Goal: Task Accomplishment & Management: Use online tool/utility

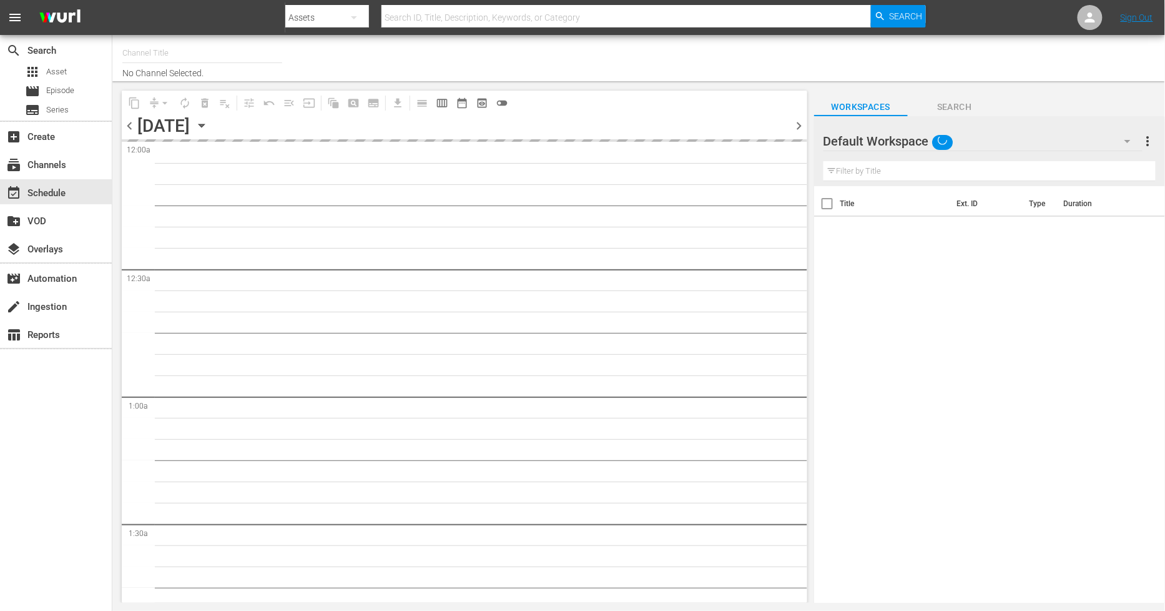
type input "Sony One Novelas (MX) (1001)"
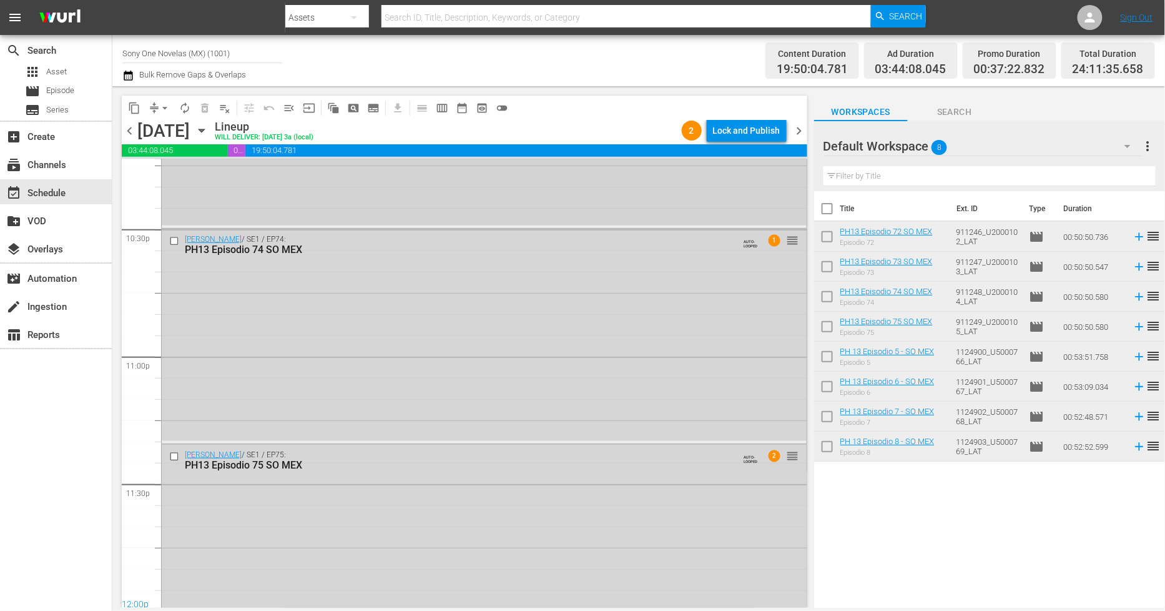
scroll to position [5713, 0]
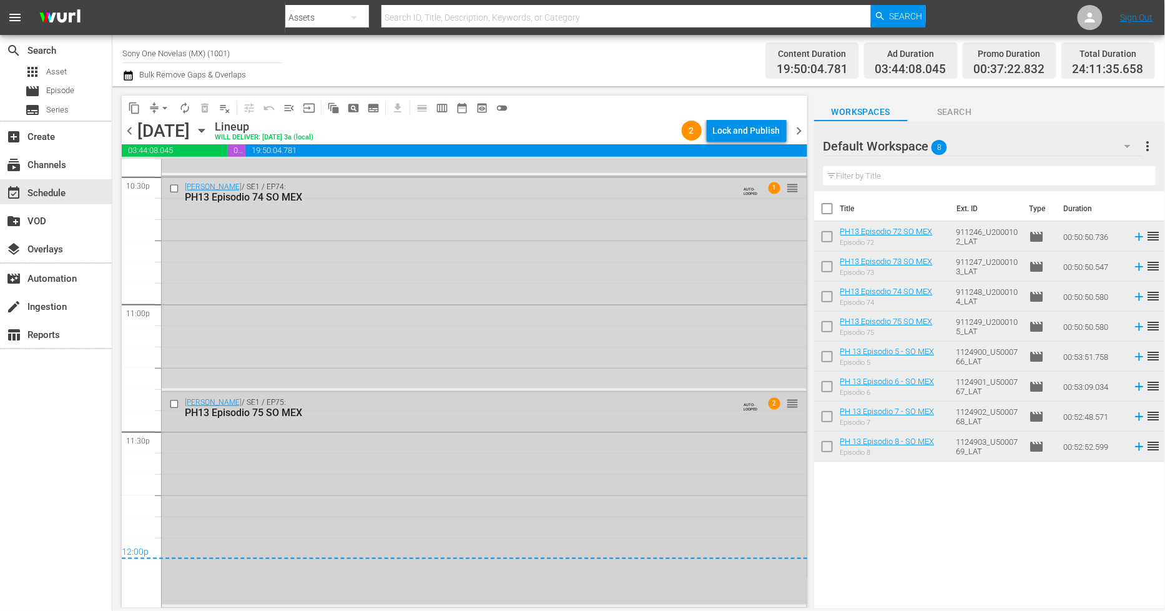
click at [381, 503] on div "Doña Bárbara / SE1 / EP75: PH13 Episodio 75 SO MEX AUTO-LOOPED 2 reorder" at bounding box center [484, 498] width 645 height 212
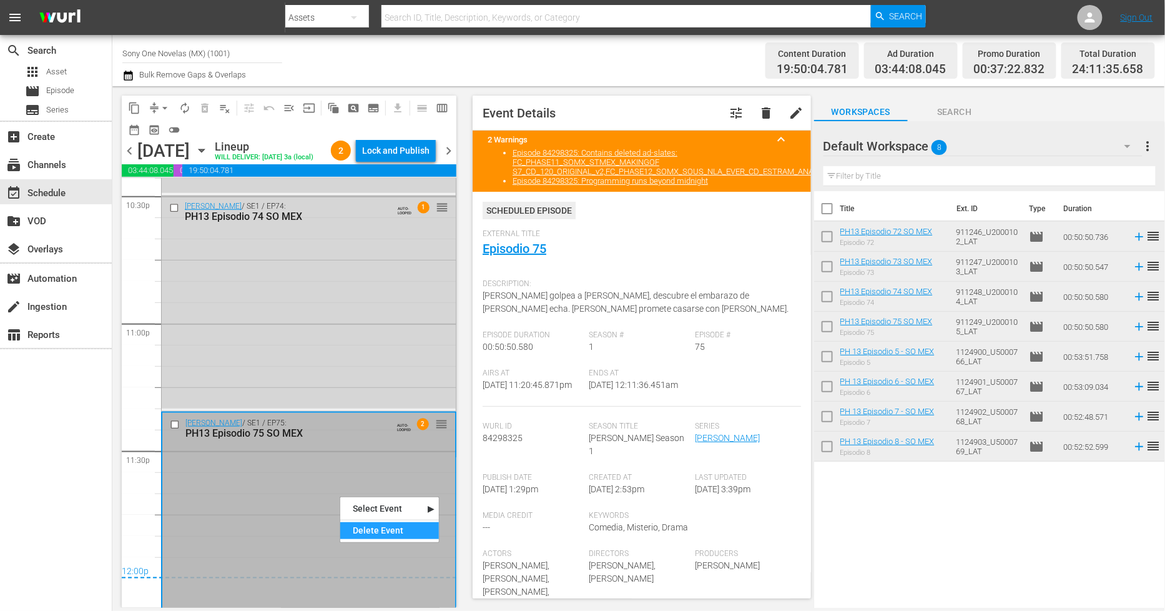
click at [366, 532] on div "Delete Event" at bounding box center [389, 530] width 99 height 17
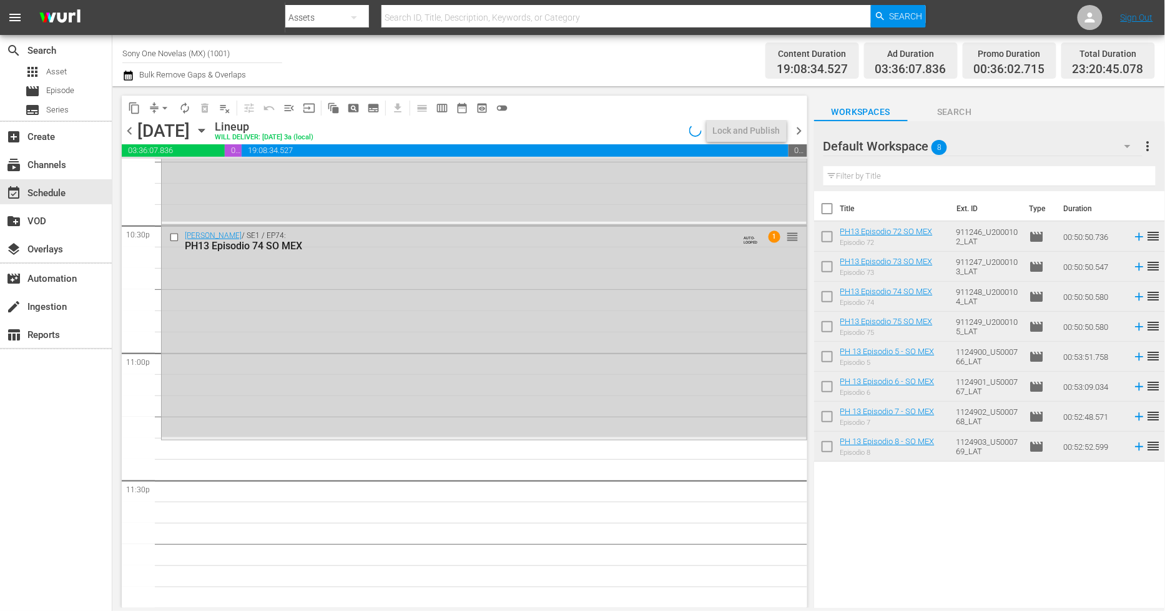
scroll to position [5664, 0]
click at [392, 365] on div "Doña Bárbara / SE1 / EP74: PH13 Episodio 74 SO MEX AUTO-LOOPED 1 reorder" at bounding box center [484, 332] width 645 height 212
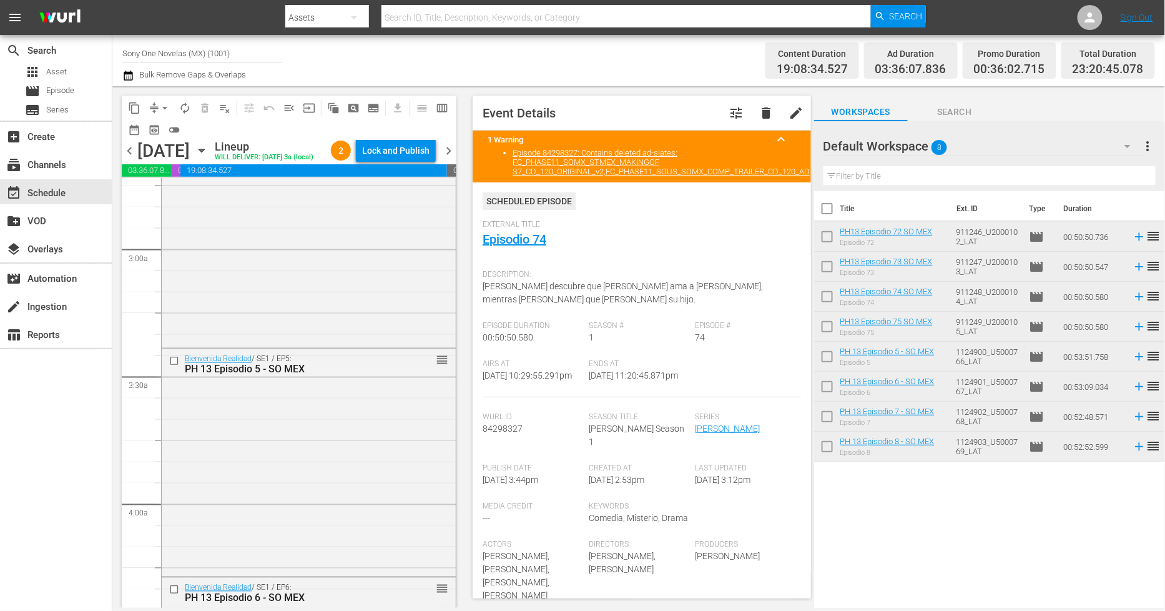
scroll to position [624, 0]
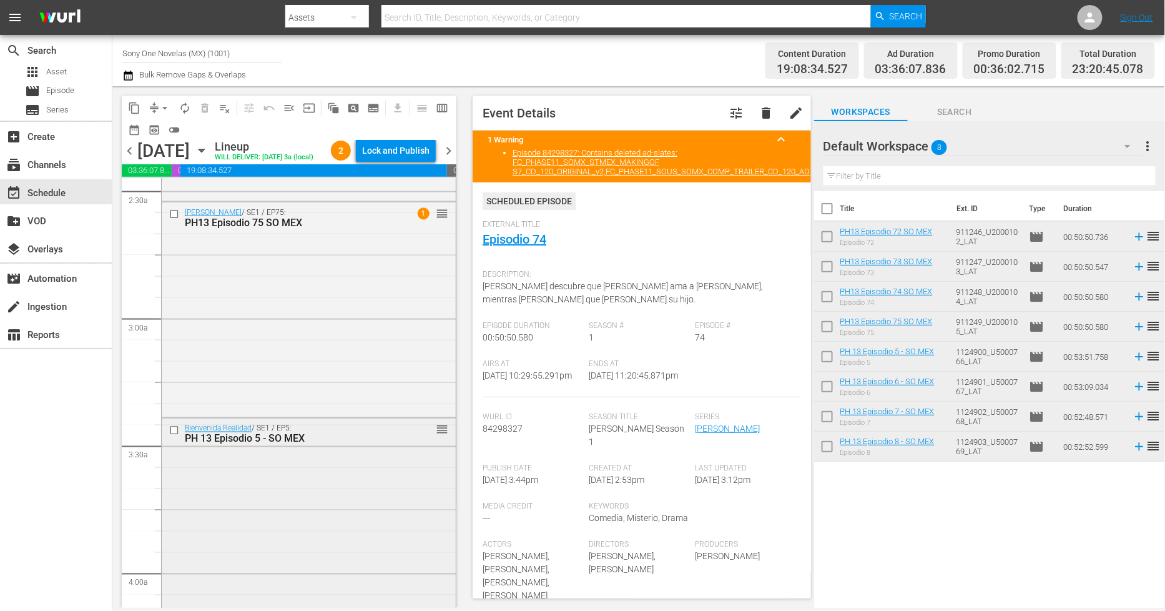
click at [304, 523] on div "Bienvenida Realidad / SE1 / EP5: PH 13 Episodio 5 - SO MEX reorder" at bounding box center [309, 530] width 294 height 225
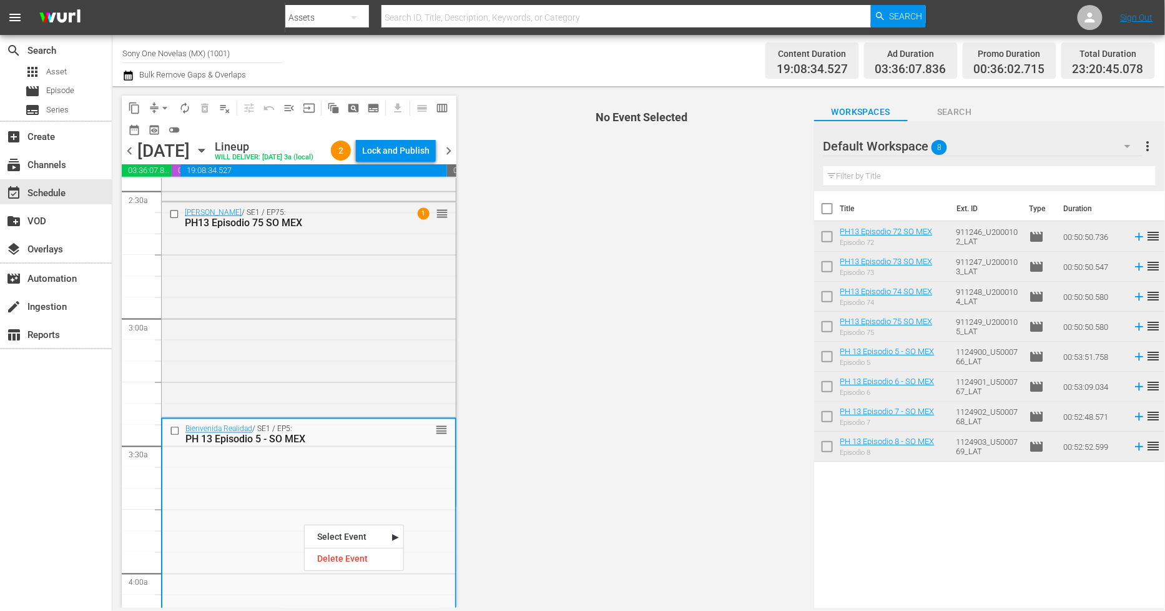
click at [342, 569] on nav "Select Event Episodio 5 Delete Event" at bounding box center [354, 547] width 100 height 46
click at [352, 562] on div "Delete Event" at bounding box center [354, 558] width 99 height 17
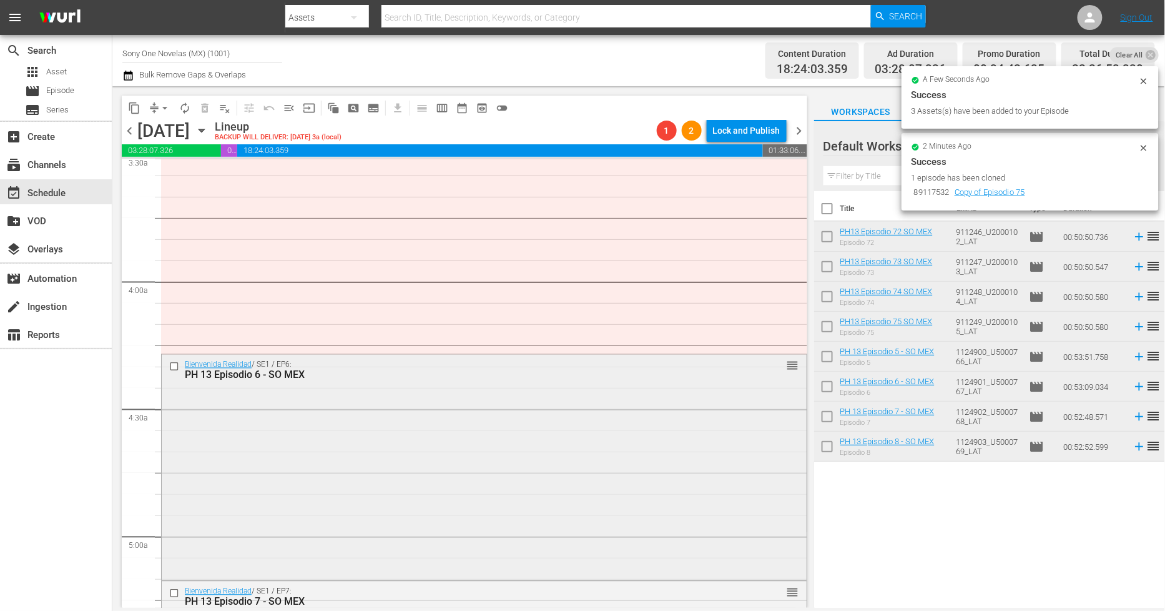
scroll to position [1040, 0]
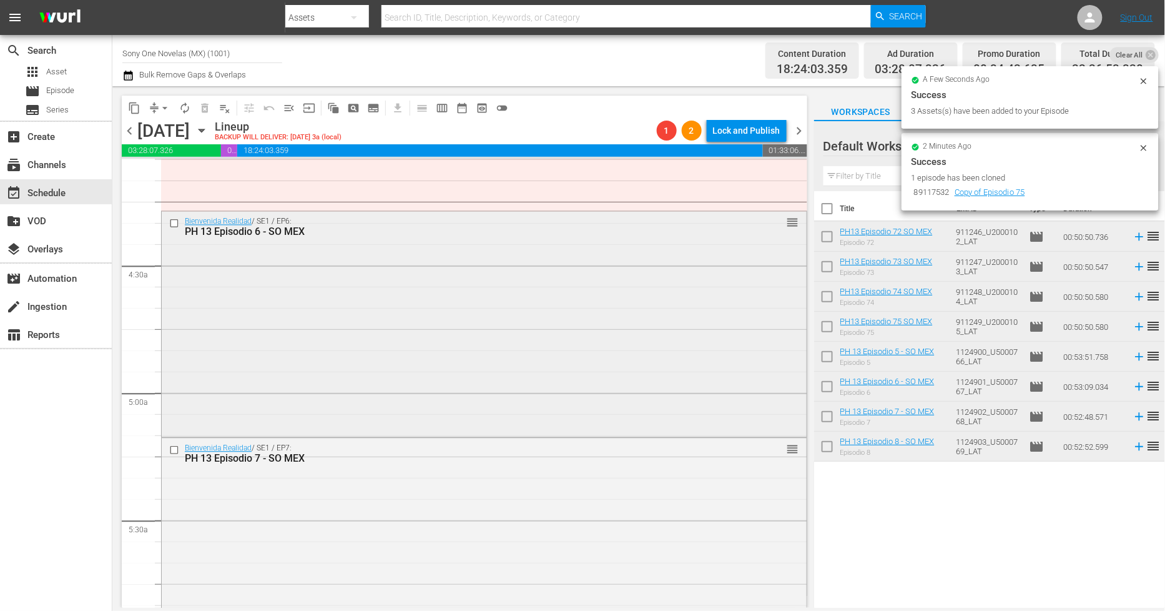
click at [308, 334] on div "Bienvenida Realidad / SE1 / EP6: PH 13 Episodio 6 - SO MEX reorder" at bounding box center [484, 322] width 645 height 222
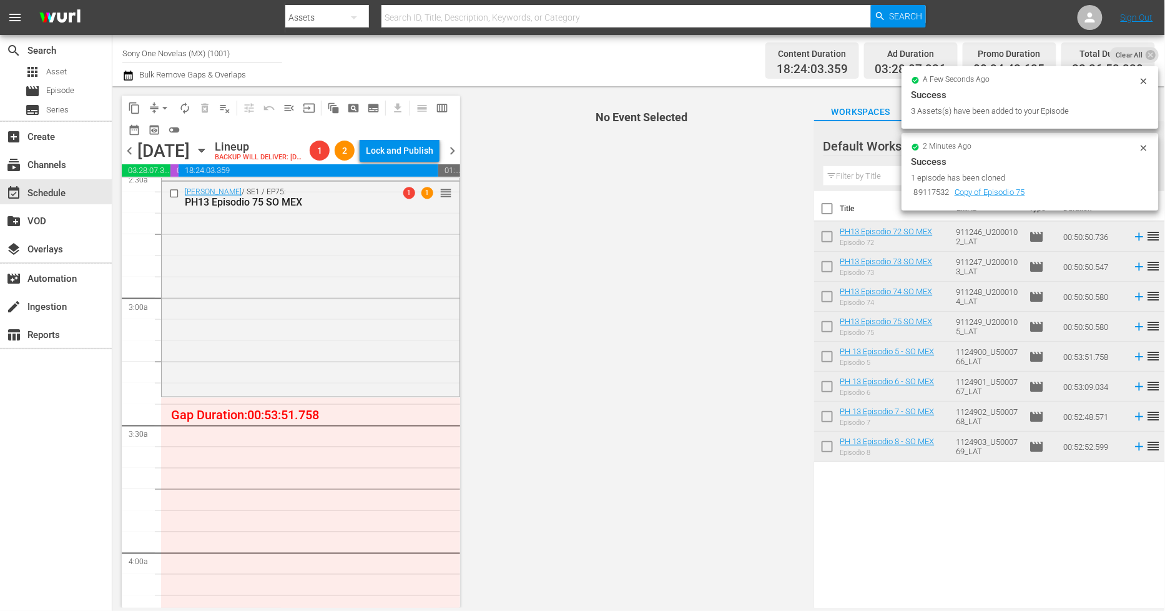
scroll to position [624, 0]
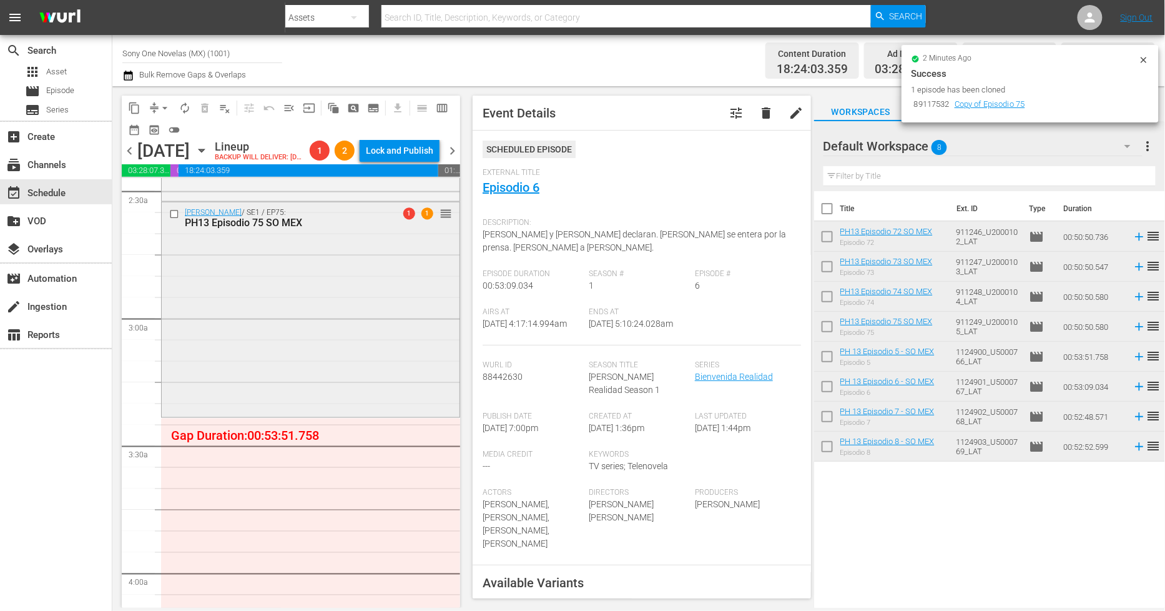
click at [298, 358] on div "Doña Bárbara / SE1 / EP75: PH13 Episodio 75 SO MEX 1 1 reorder" at bounding box center [311, 308] width 298 height 212
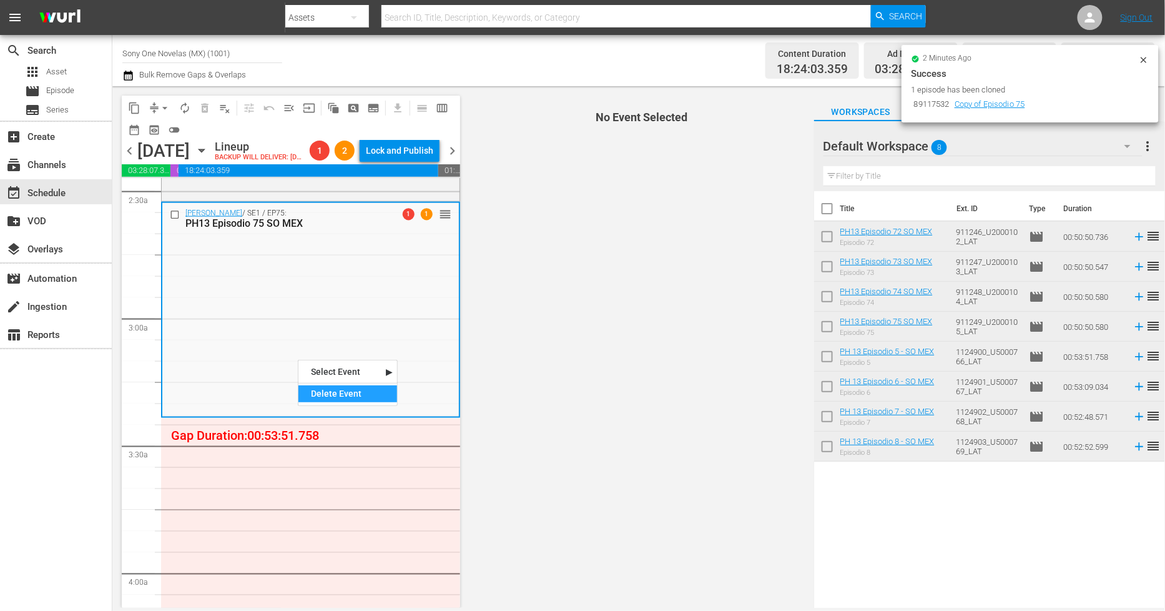
click at [356, 390] on div "Delete Event" at bounding box center [347, 393] width 99 height 17
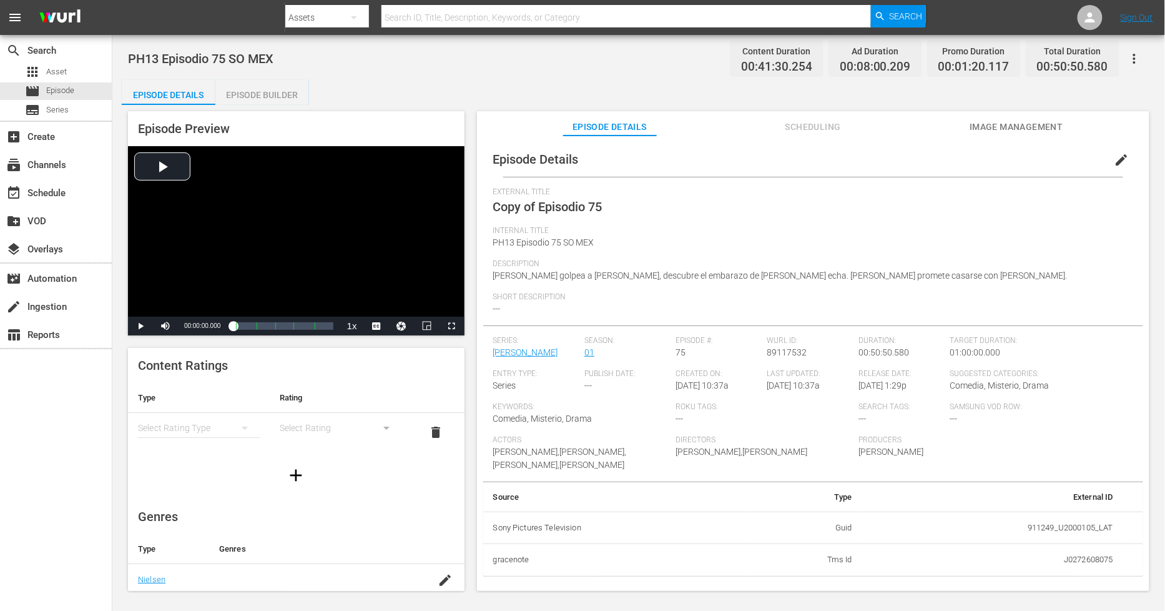
click at [1048, 160] on span "edit" at bounding box center [1121, 159] width 15 height 15
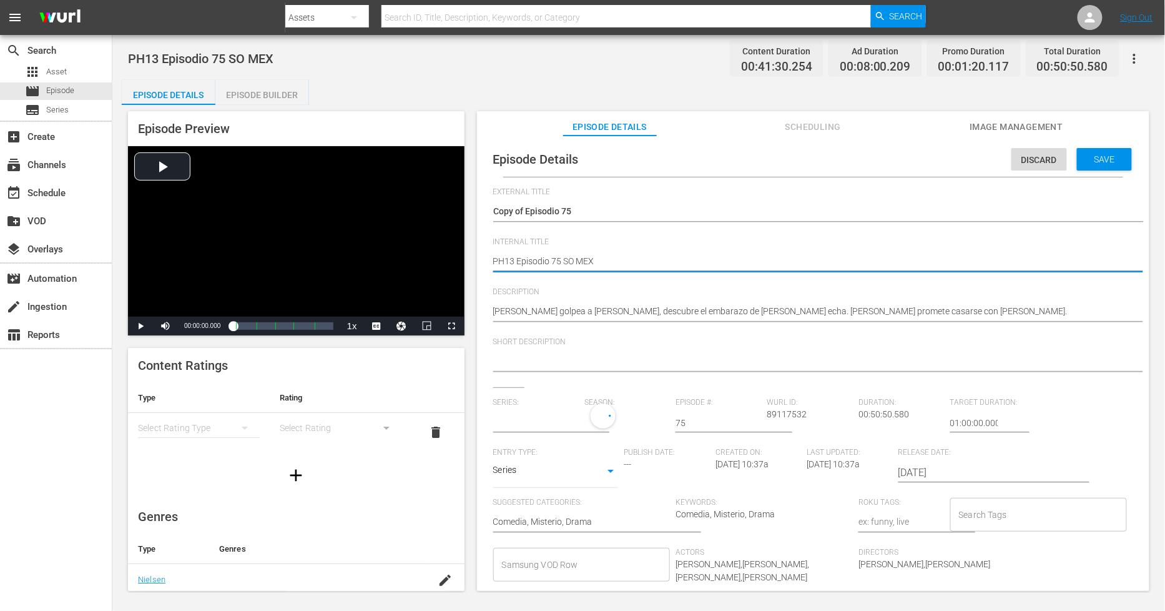
type textarea "PH13 Episodio 75 SO MEX"
type textarea "PH13 Episodio 75 SO MEX D"
type textarea "PH13 Episodio 75 SO MEX DU"
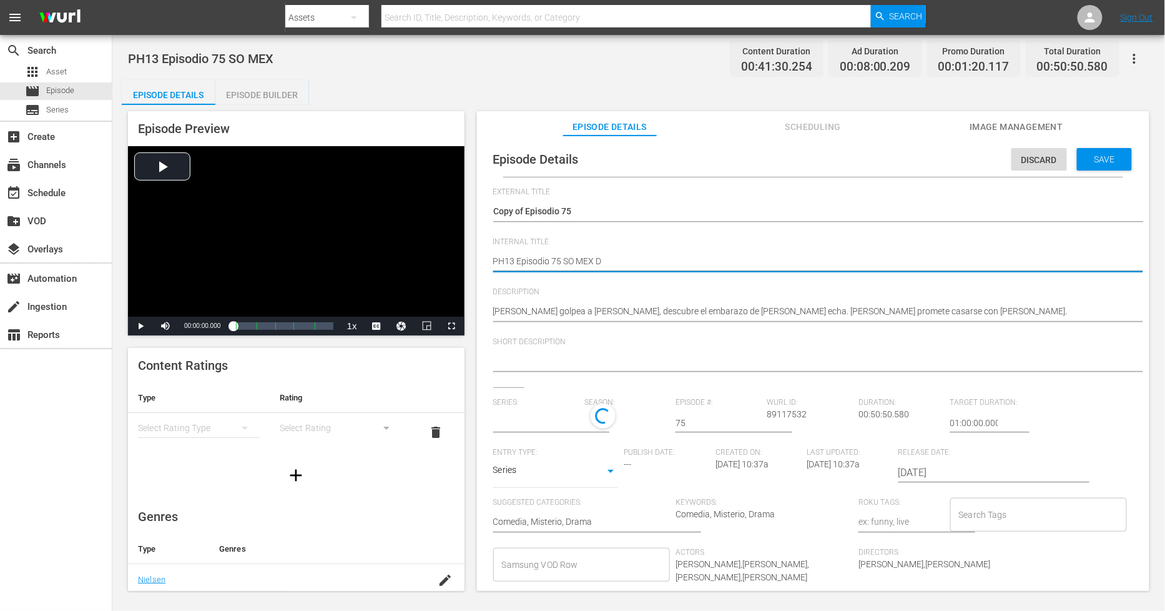
type textarea "PH13 Episodio 75 SO MEX DU"
type textarea "PH13 Episodio 75 SO MEX DUP"
type textarea "PH13 Episodio 75 SO MEX DUP1"
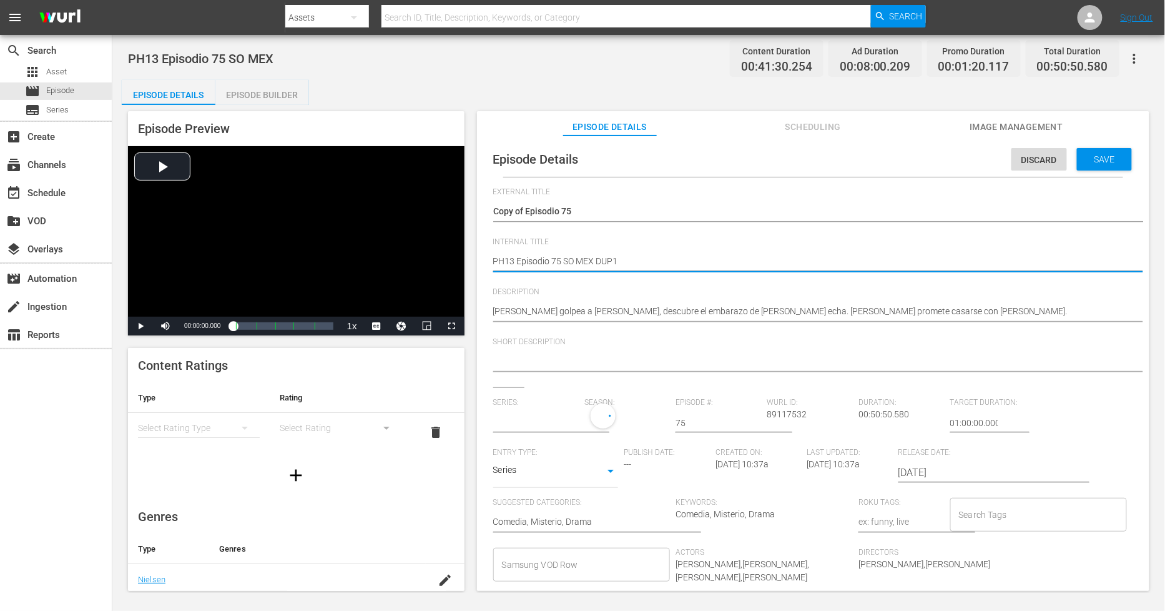
type input "[PERSON_NAME]"
type textarea "PH13 Episodio 75 SO MEX DUP1"
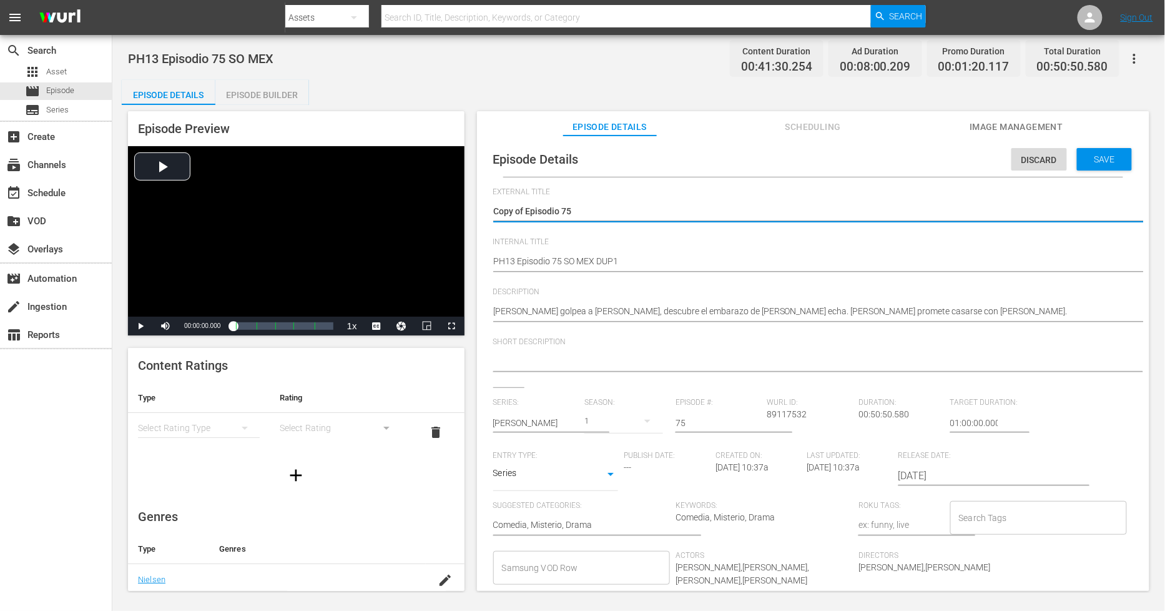
drag, startPoint x: 524, startPoint y: 206, endPoint x: -43, endPoint y: 209, distance: 567.5
click at [0, 209] on html "menu Search By Assets Search ID, Title, Description, Keywords, or Category Sear…" at bounding box center [582, 305] width 1165 height 611
type textarea "Episodio 75"
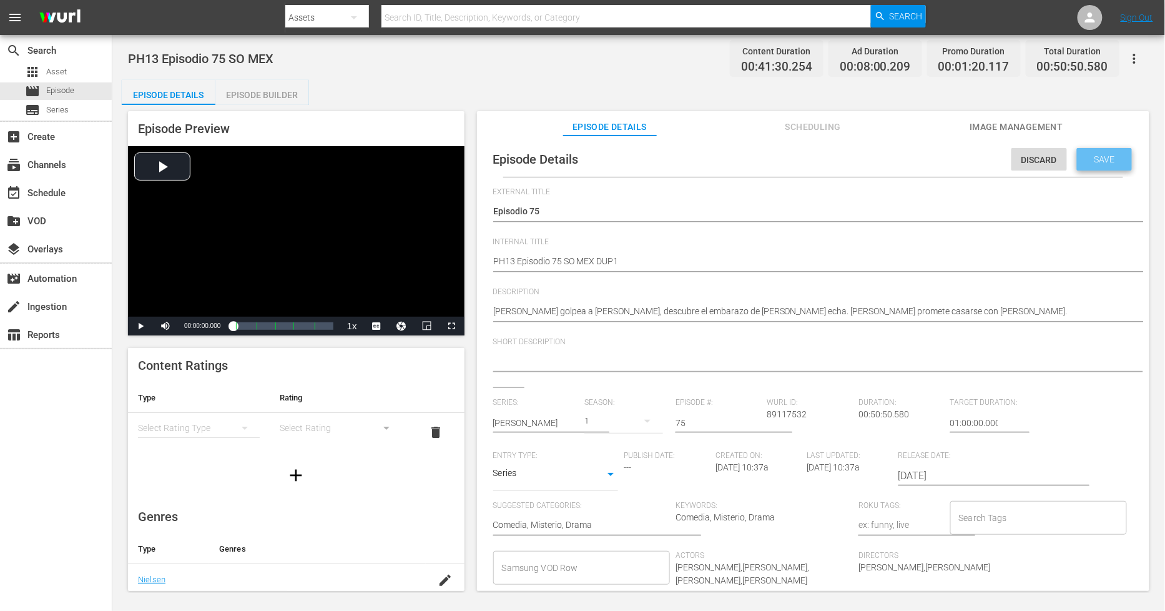
click at [1048, 161] on span "Save" at bounding box center [1104, 159] width 41 height 10
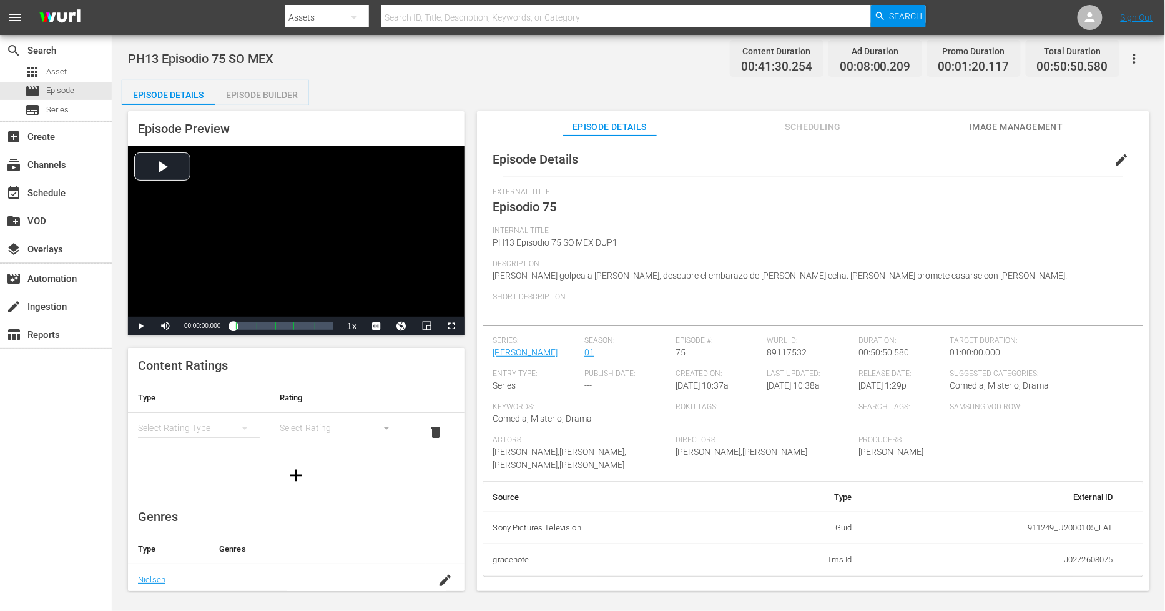
click at [257, 94] on div "Episode Builder" at bounding box center [262, 95] width 94 height 30
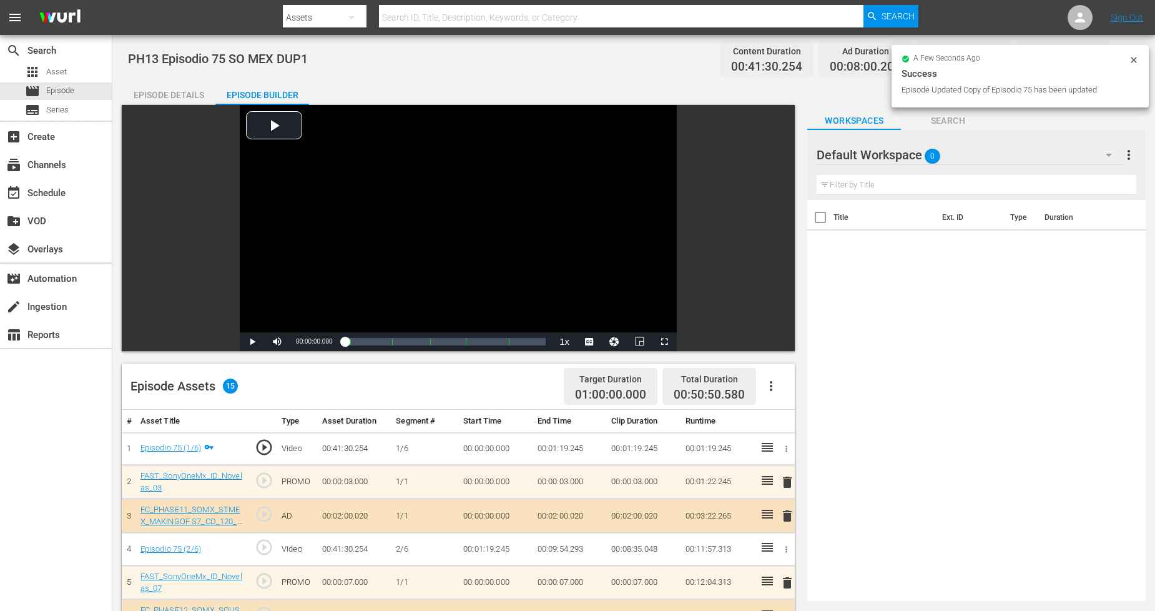
click at [1048, 145] on button "button" at bounding box center [1109, 155] width 30 height 30
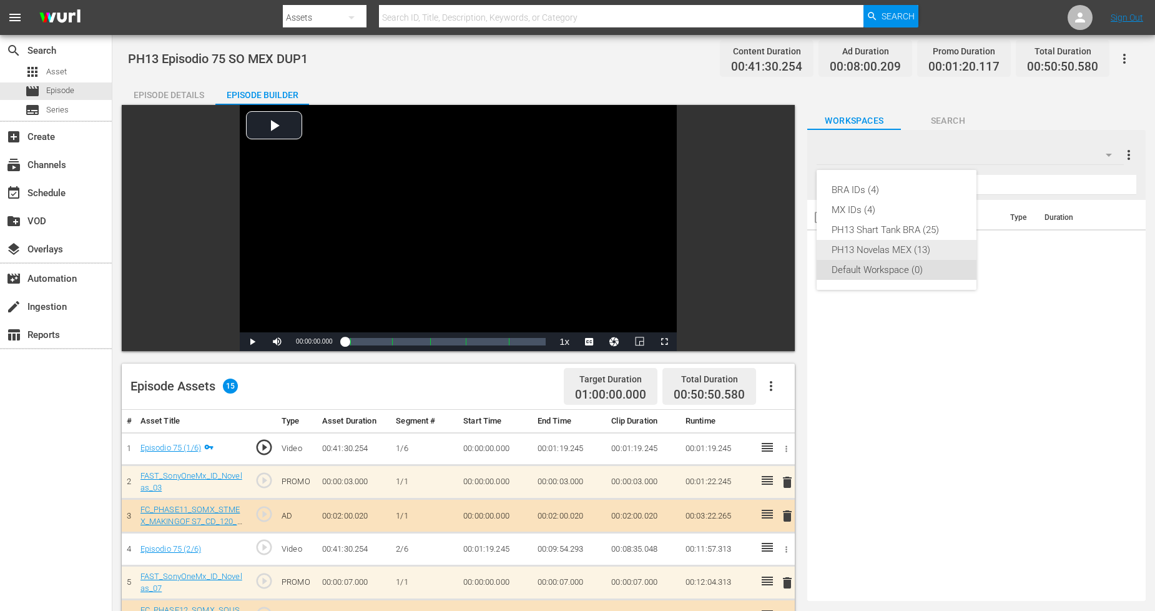
click at [889, 242] on div "PH13 Novelas MEX (13)" at bounding box center [897, 250] width 130 height 20
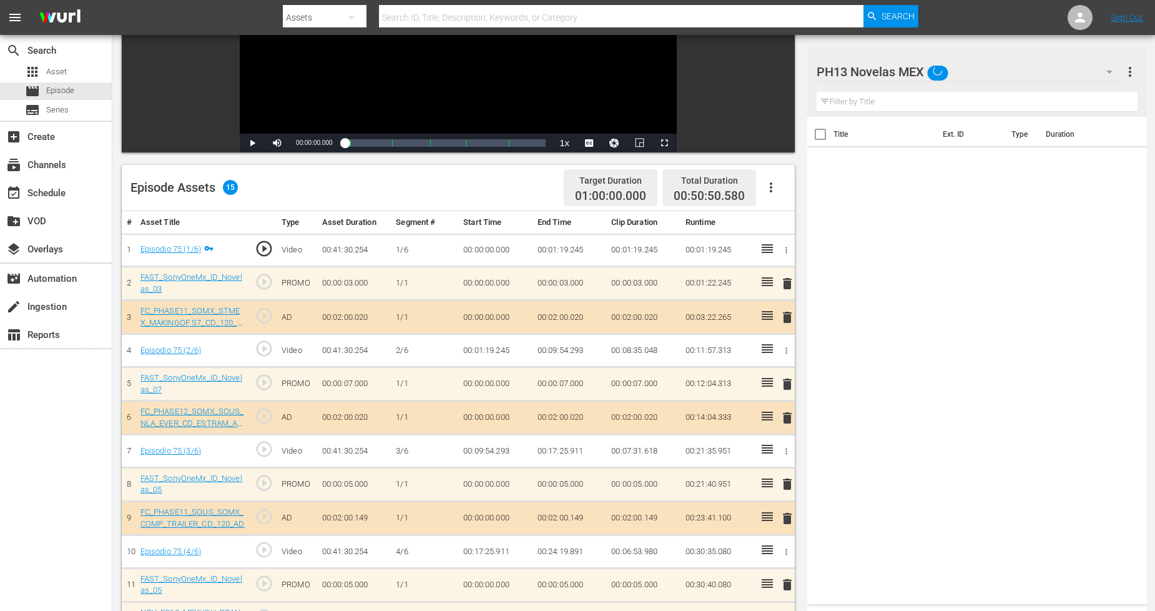
scroll to position [331, 0]
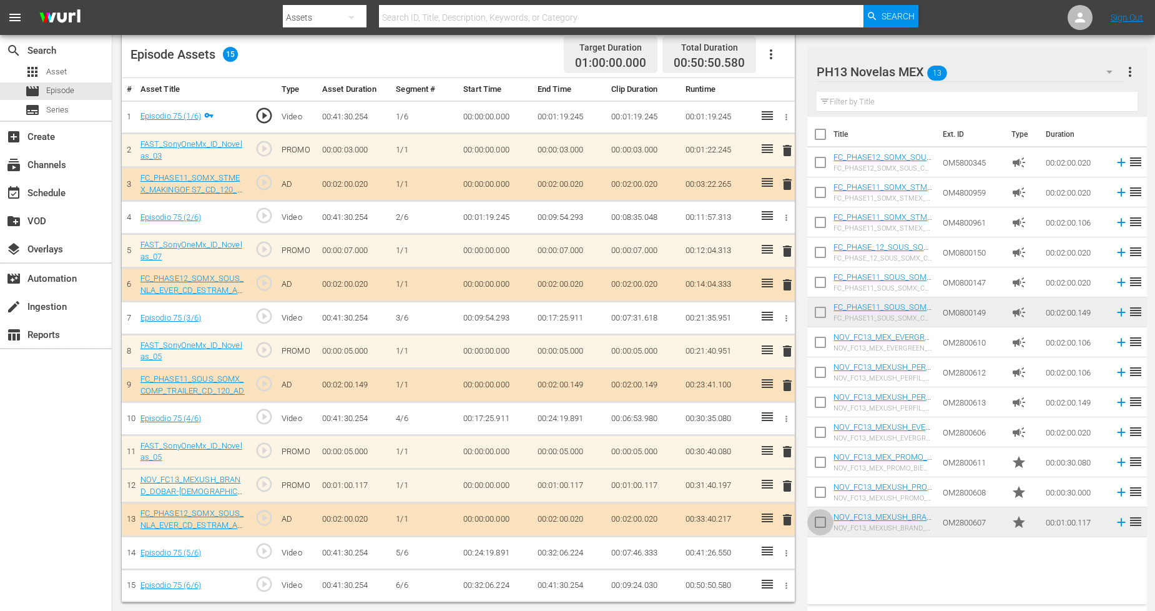
click at [822, 516] on input "checkbox" at bounding box center [820, 524] width 26 height 26
checkbox input "true"
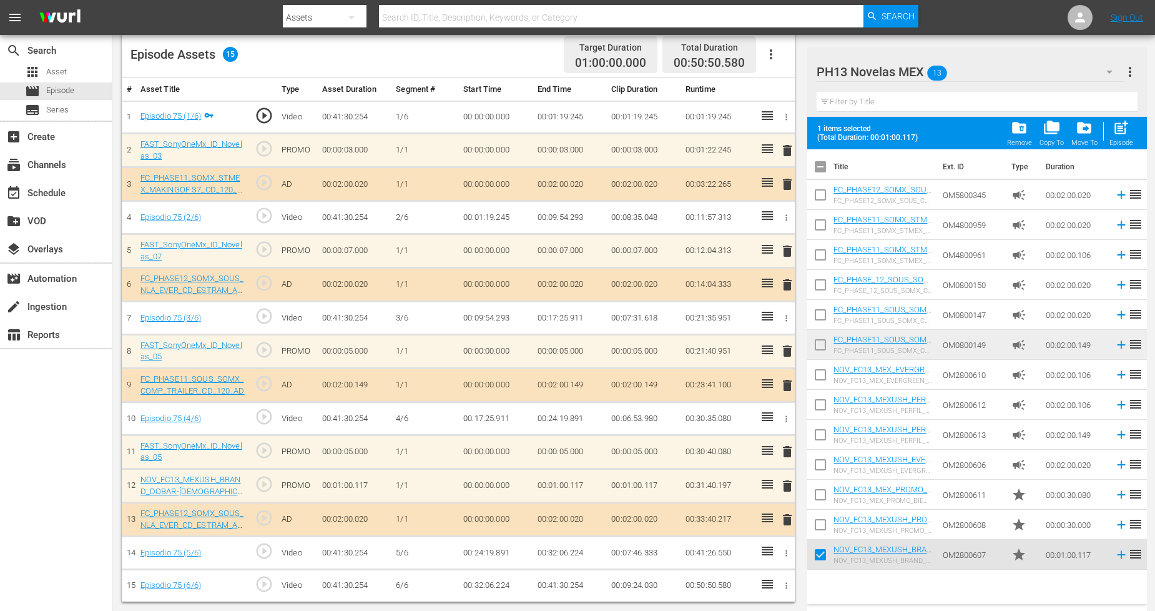
click at [818, 521] on input "checkbox" at bounding box center [820, 527] width 26 height 26
checkbox input "true"
click at [822, 498] on input "checkbox" at bounding box center [820, 497] width 26 height 26
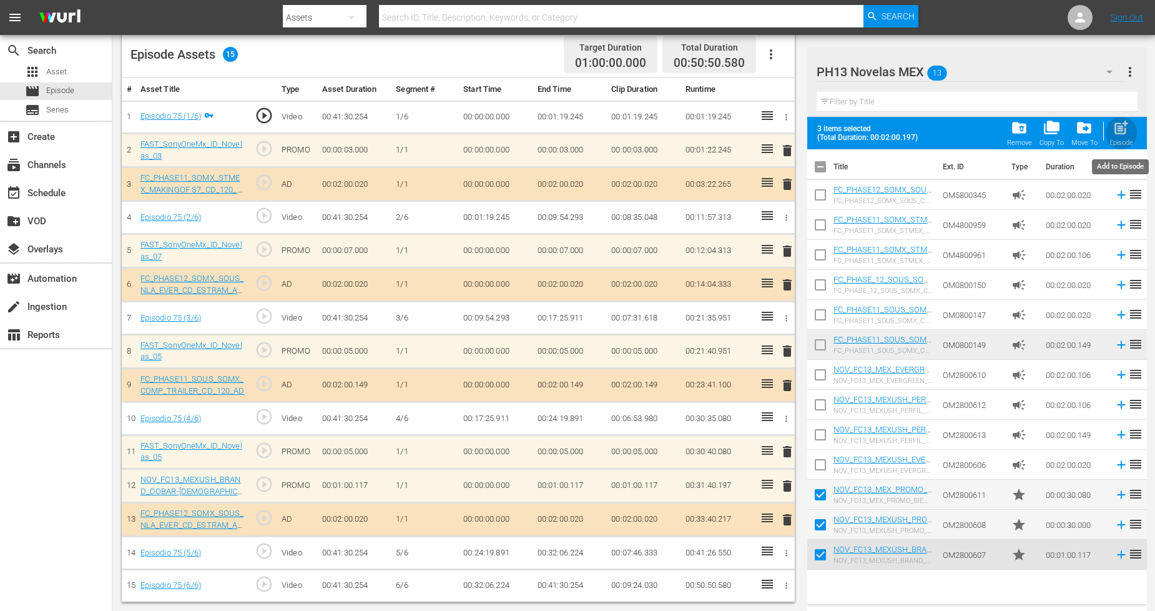
click at [1048, 134] on span "post_add" at bounding box center [1120, 127] width 17 height 17
checkbox input "false"
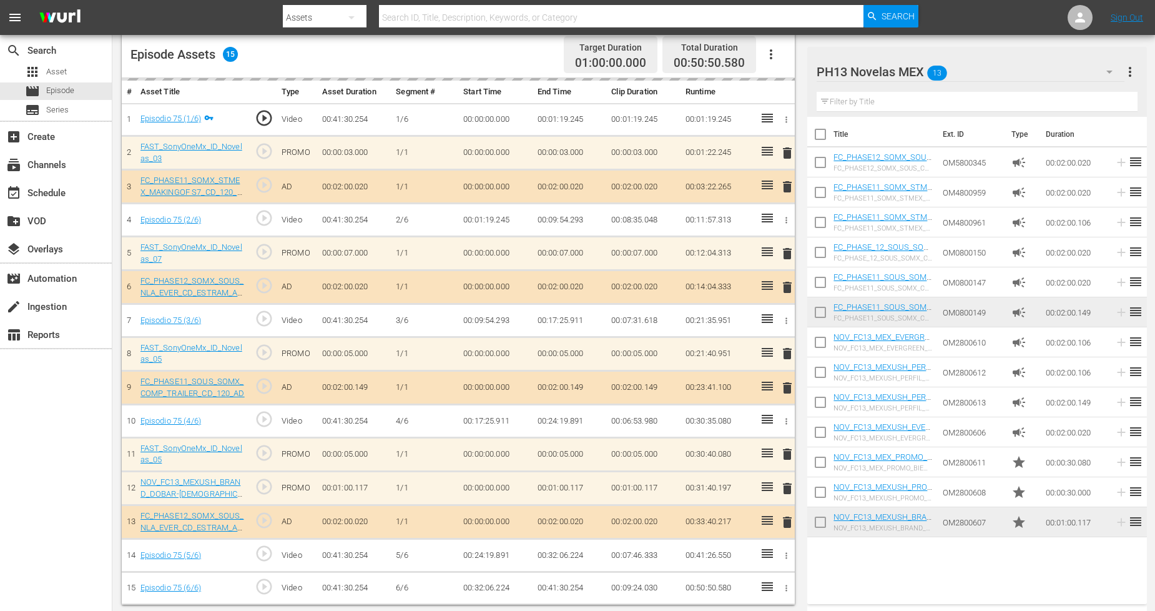
scroll to position [334, 0]
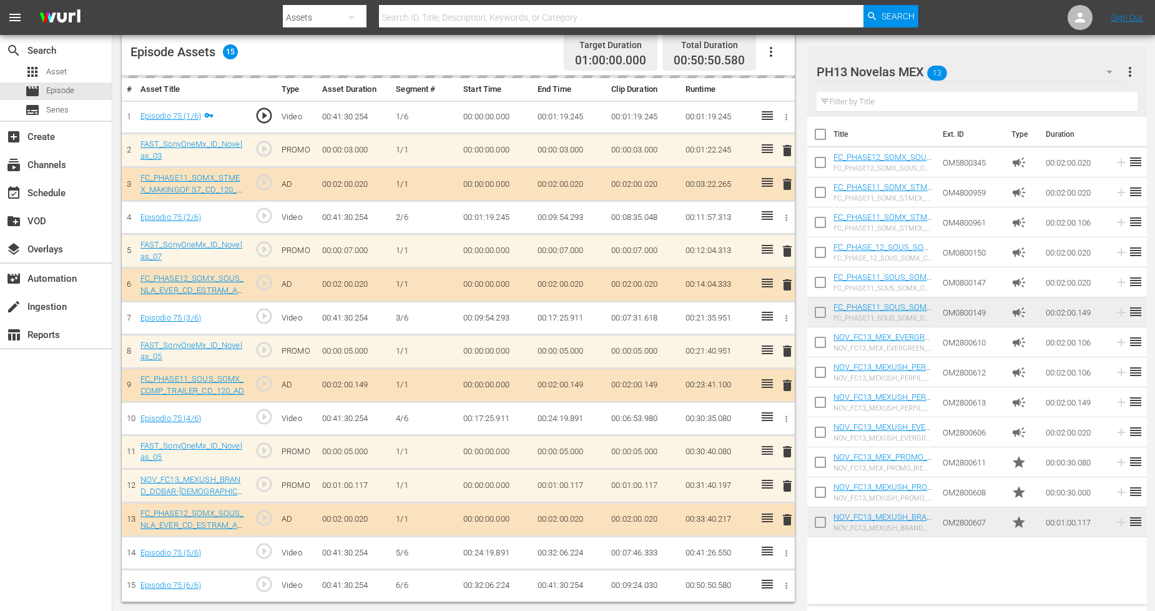
click at [820, 523] on input "checkbox" at bounding box center [820, 524] width 26 height 26
checkbox input "true"
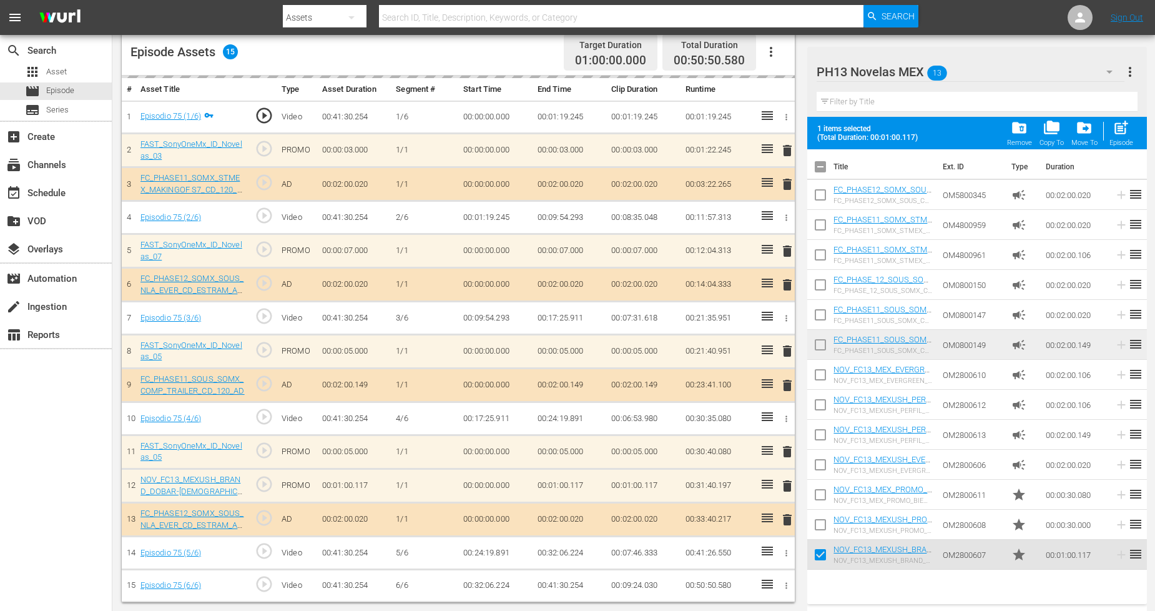
click at [820, 523] on input "checkbox" at bounding box center [820, 527] width 26 height 26
checkbox input "true"
click at [818, 499] on input "checkbox" at bounding box center [820, 497] width 26 height 26
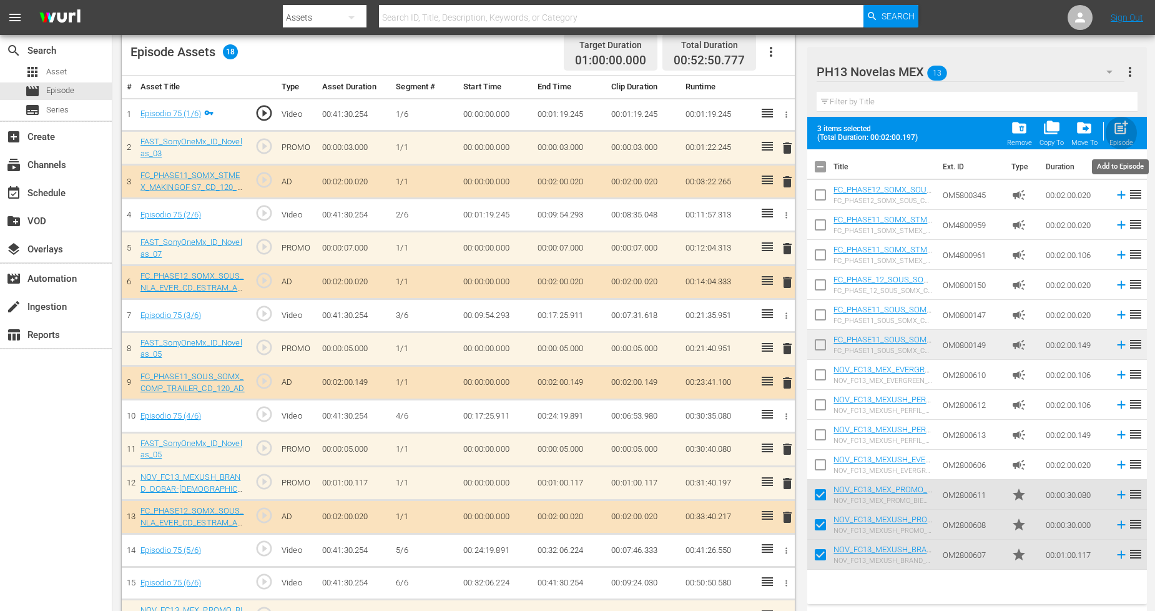
click at [1048, 122] on div "post_add Episode" at bounding box center [1121, 132] width 24 height 27
checkbox input "false"
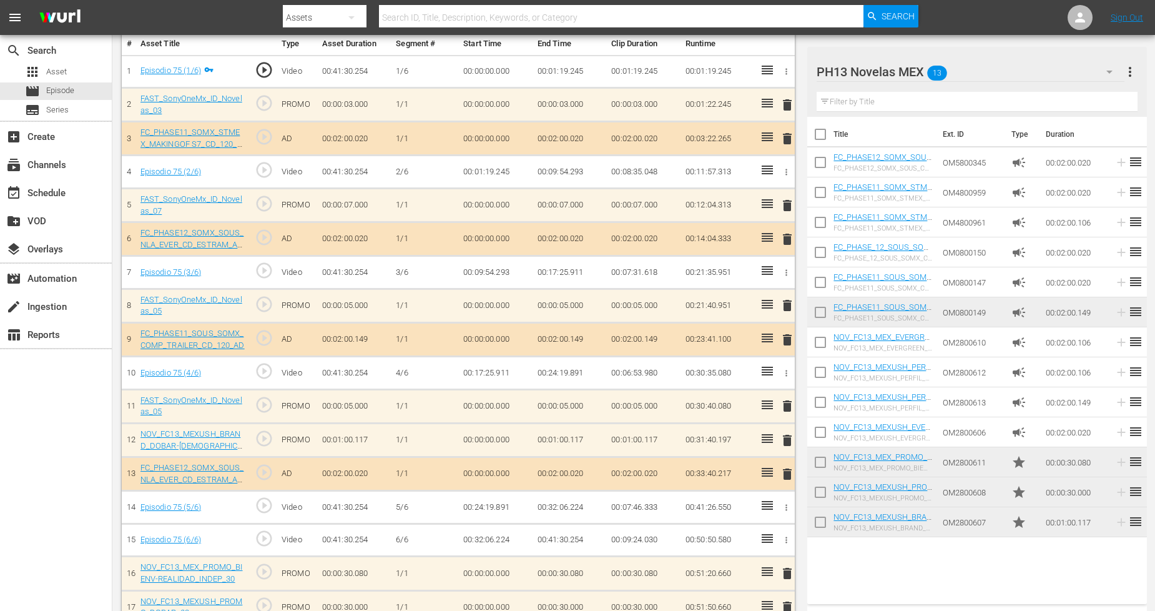
scroll to position [435, 0]
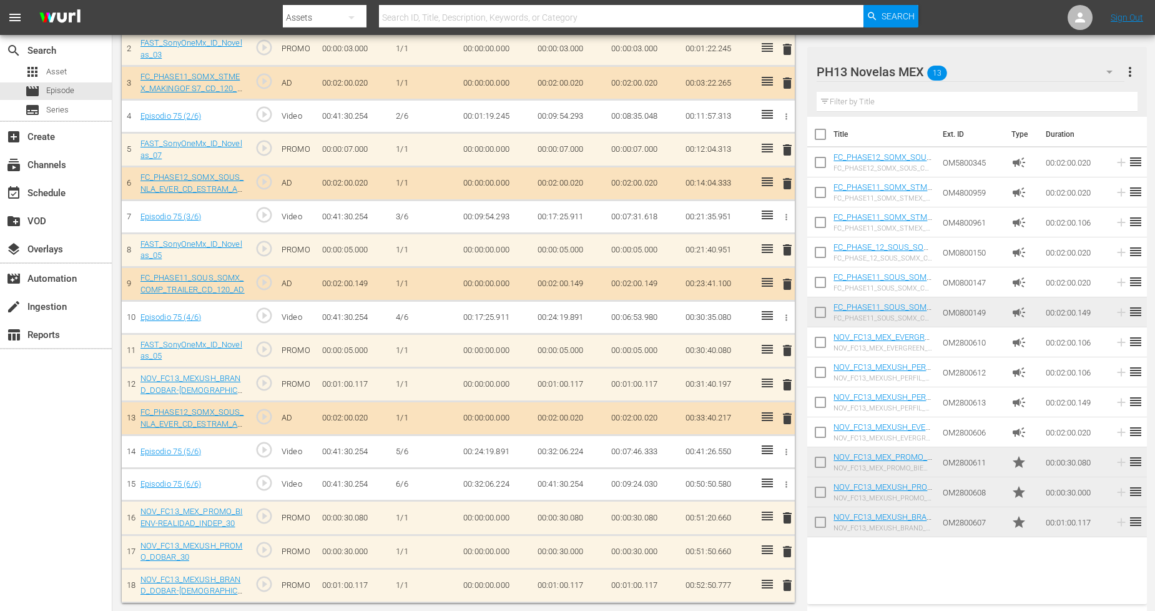
click at [821, 524] on input "checkbox" at bounding box center [820, 524] width 26 height 26
checkbox input "true"
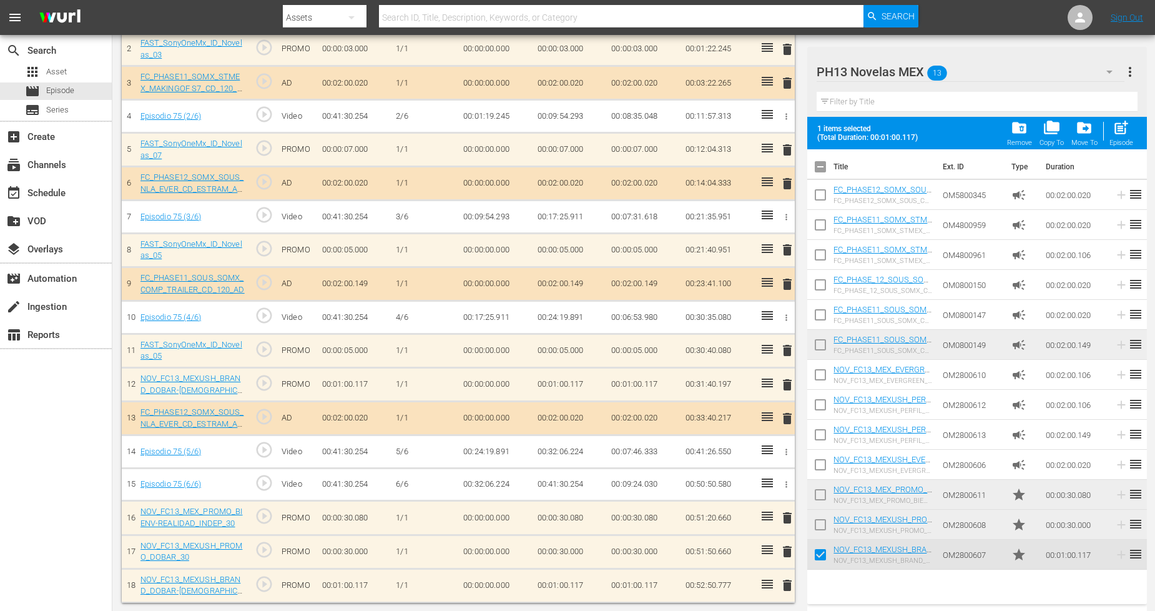
click at [821, 524] on input "checkbox" at bounding box center [820, 527] width 26 height 26
checkbox input "true"
click at [820, 492] on input "checkbox" at bounding box center [820, 497] width 26 height 26
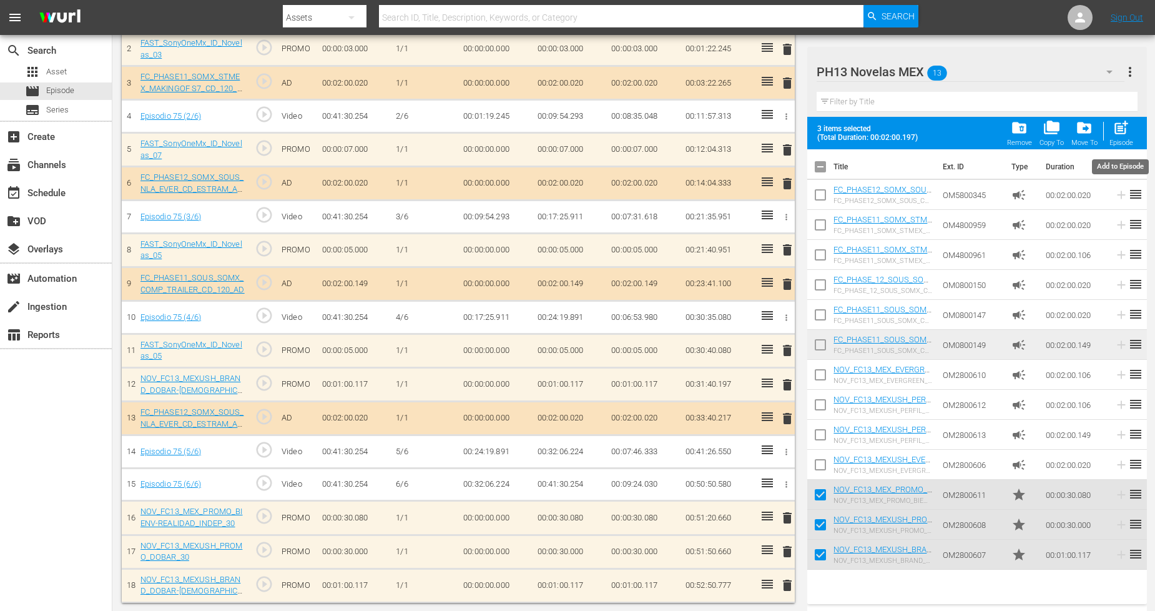
click at [1048, 125] on span "post_add" at bounding box center [1120, 127] width 17 height 17
checkbox input "false"
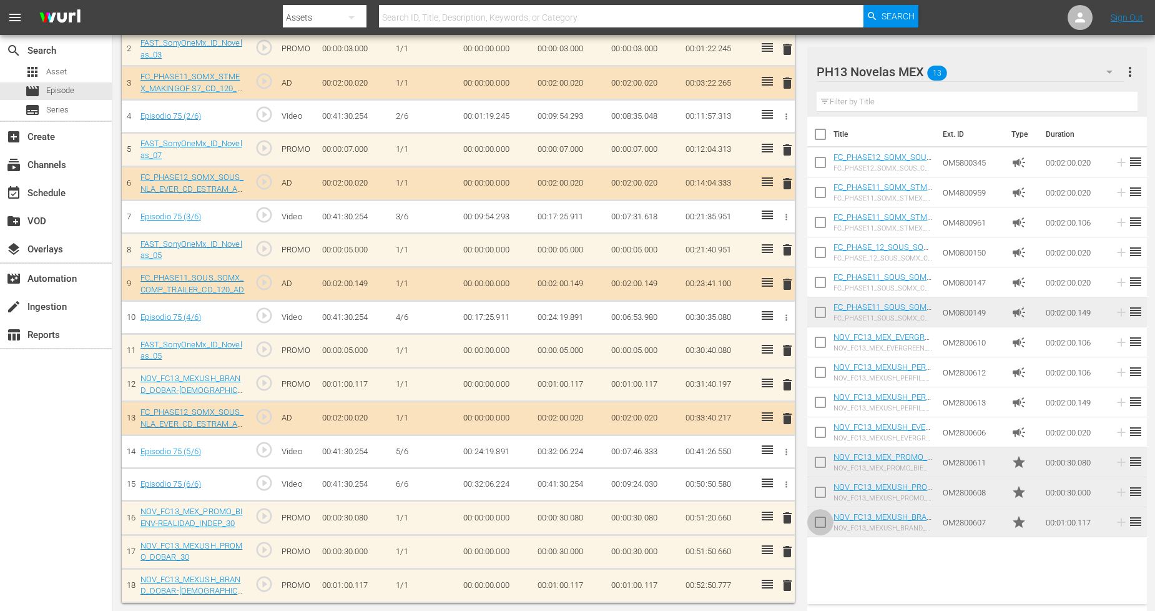
click at [827, 522] on input "checkbox" at bounding box center [820, 524] width 26 height 26
checkbox input "true"
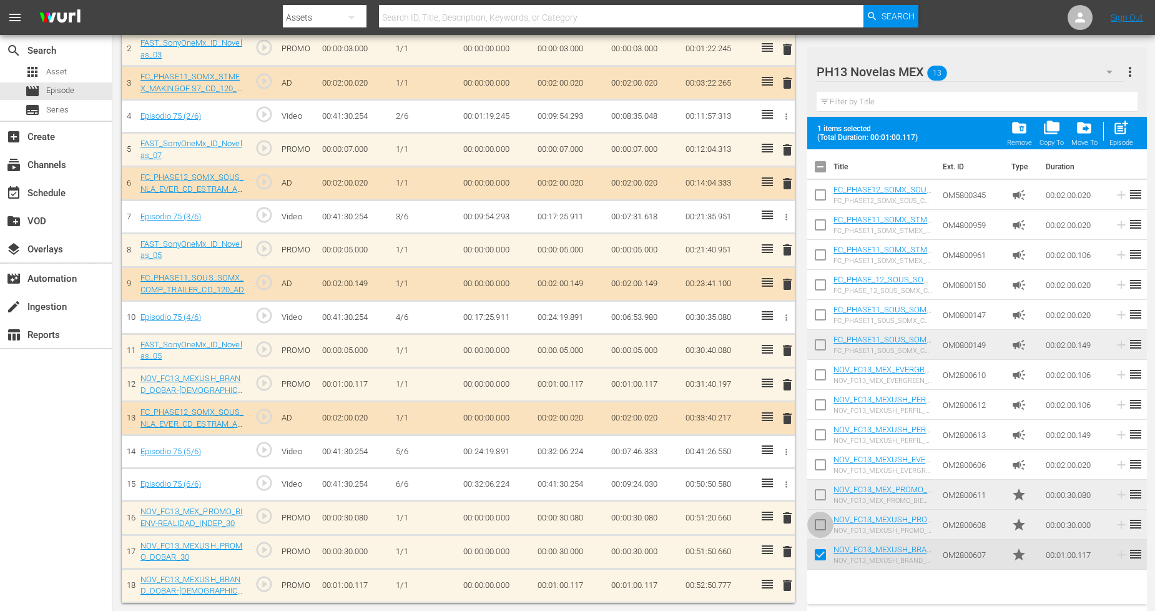
click at [826, 520] on input "checkbox" at bounding box center [820, 527] width 26 height 26
checkbox input "true"
click at [825, 499] on input "checkbox" at bounding box center [820, 497] width 26 height 26
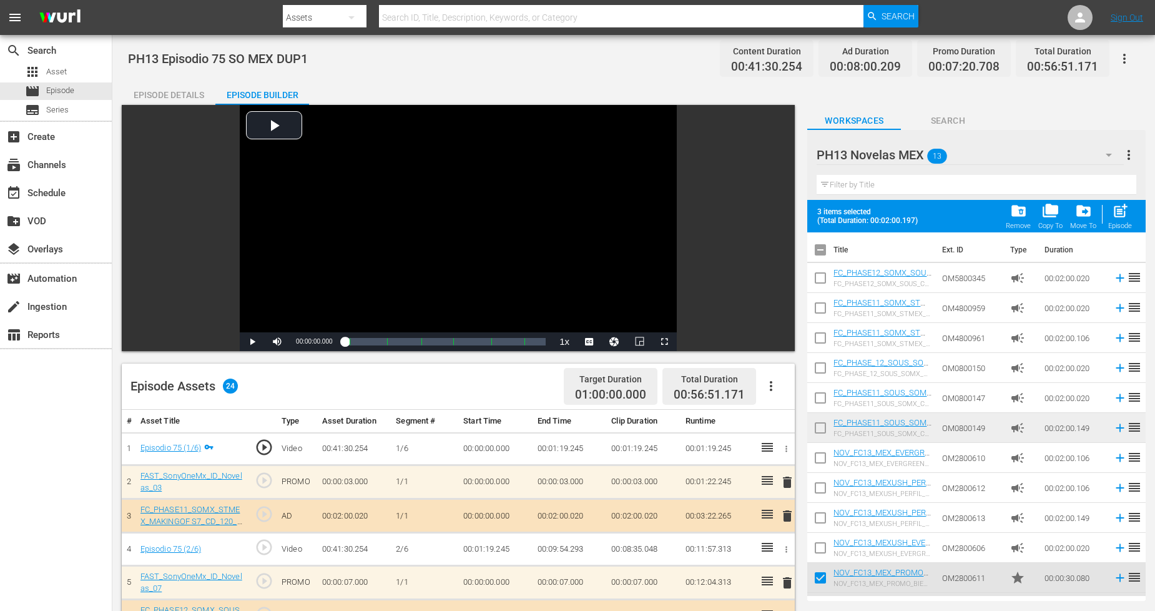
scroll to position [56, 0]
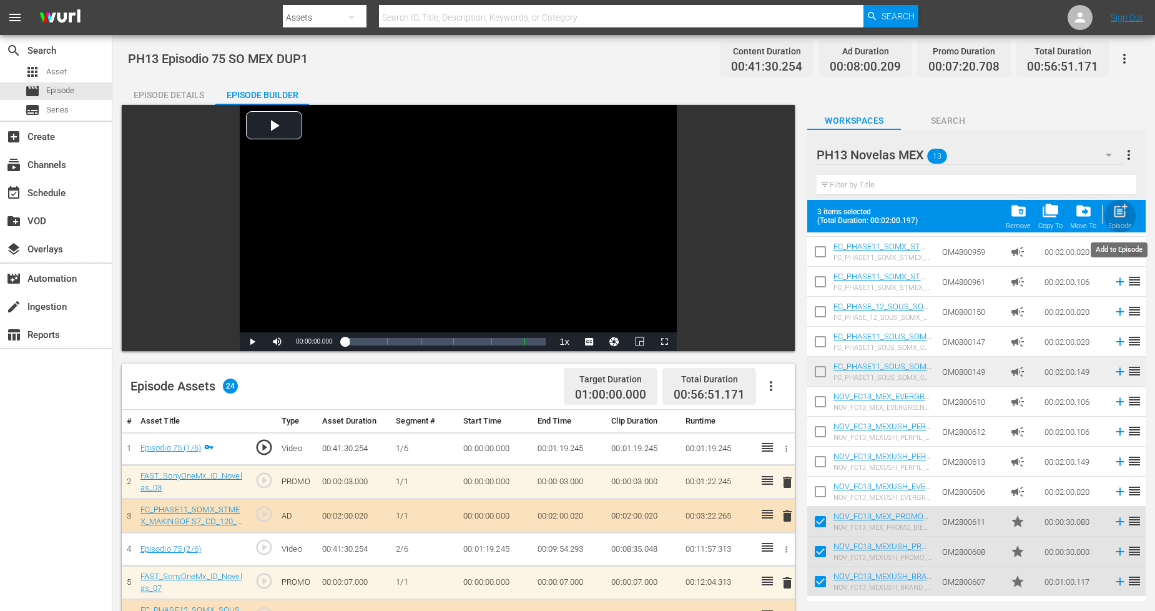
click at [1048, 212] on span "post_add" at bounding box center [1120, 210] width 17 height 17
checkbox input "false"
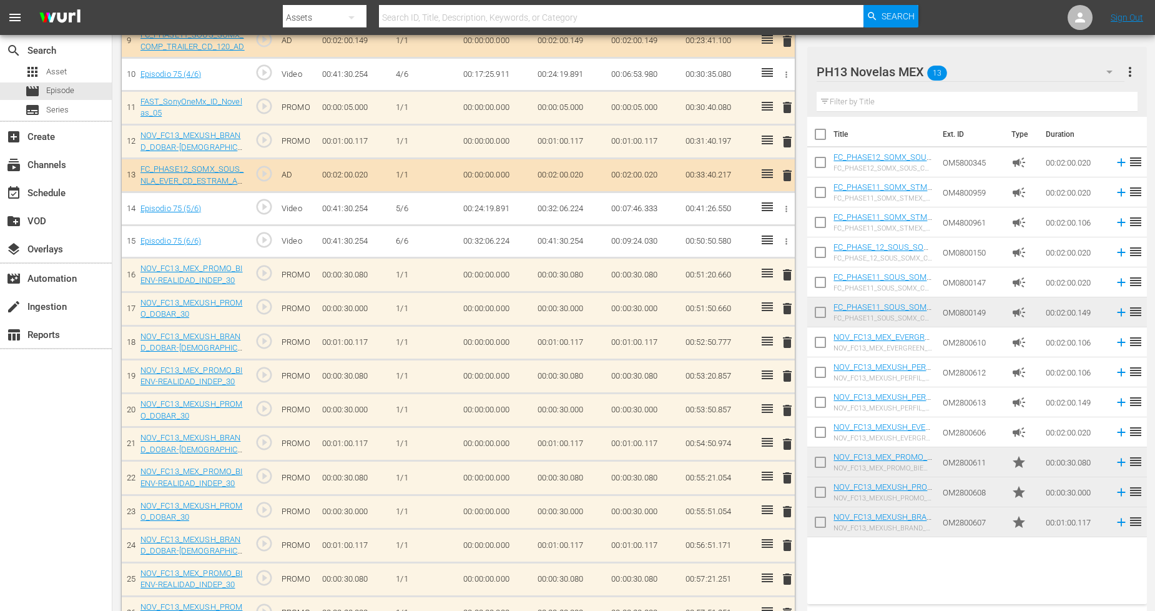
scroll to position [738, 0]
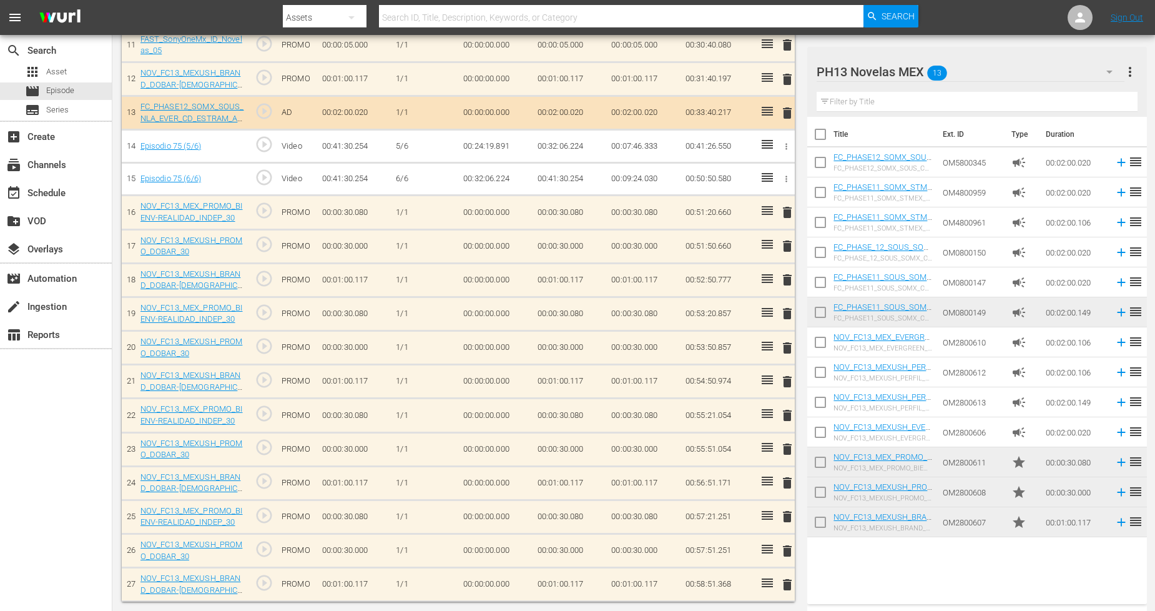
click at [825, 523] on input "checkbox" at bounding box center [820, 524] width 26 height 26
checkbox input "true"
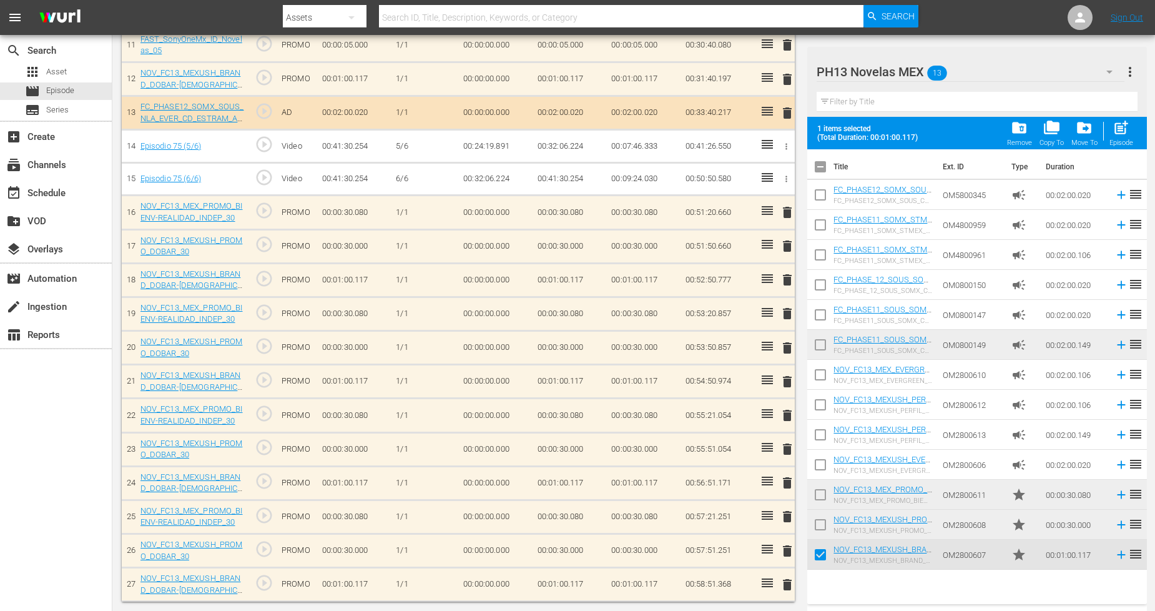
click at [822, 519] on input "checkbox" at bounding box center [820, 527] width 26 height 26
checkbox input "true"
click at [822, 494] on input "checkbox" at bounding box center [820, 497] width 26 height 26
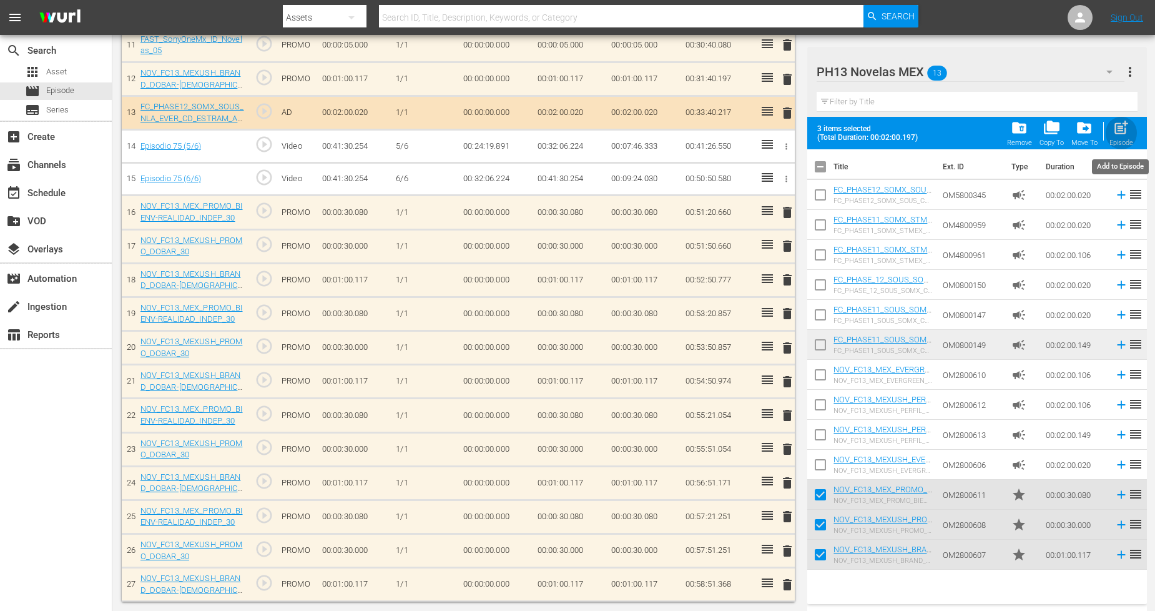
click at [1048, 125] on span "post_add" at bounding box center [1120, 127] width 17 height 17
checkbox input "false"
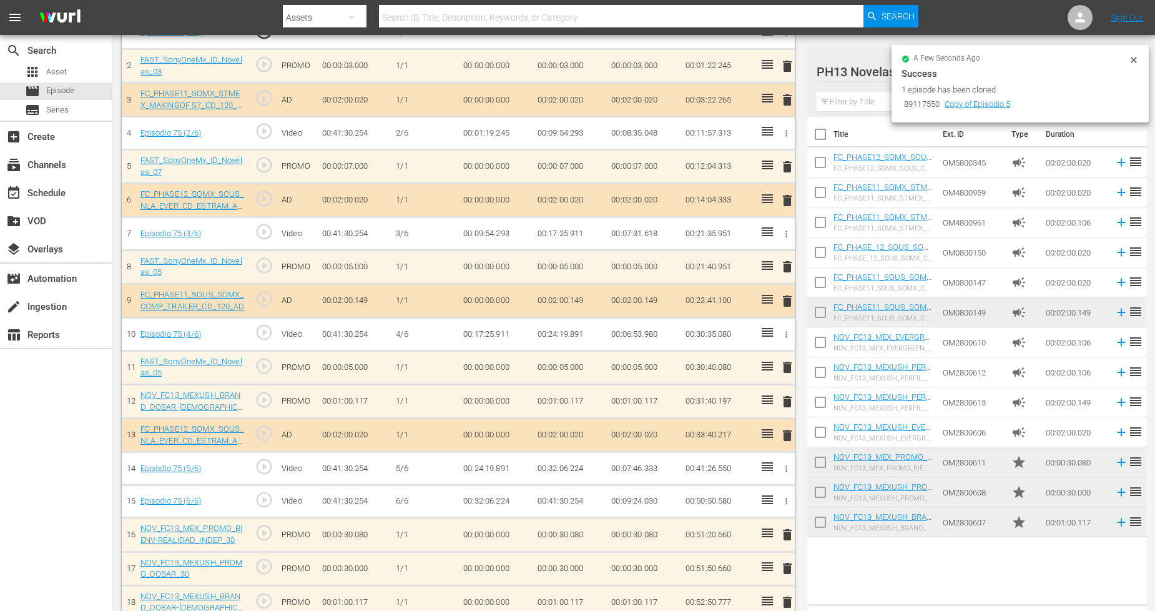
scroll to position [0, 0]
click at [820, 517] on input "checkbox" at bounding box center [820, 524] width 26 height 26
checkbox input "true"
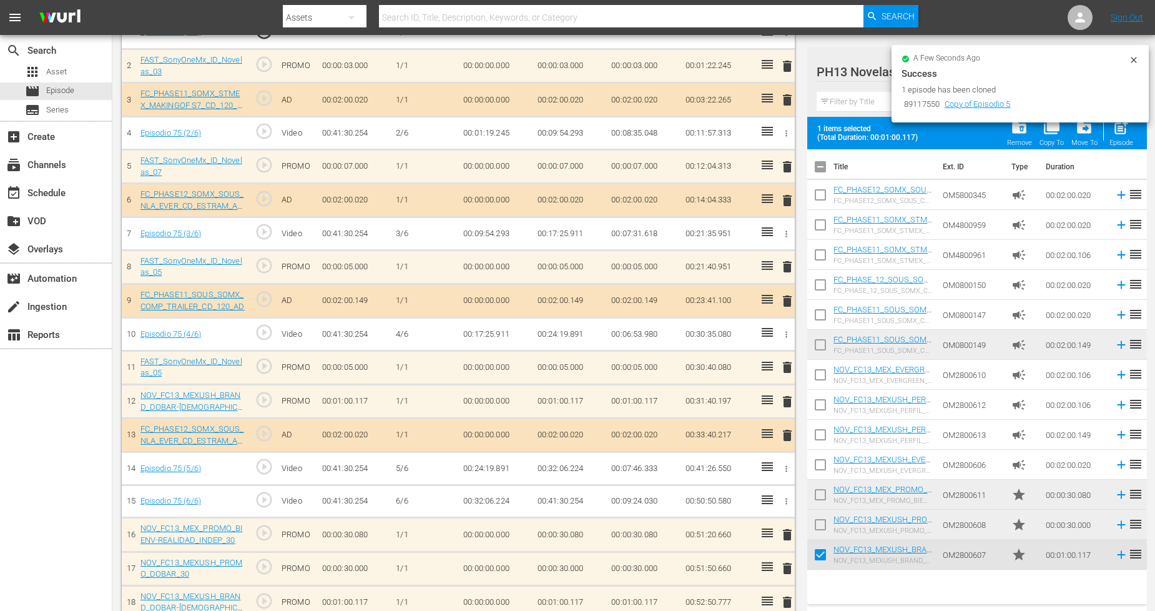
click at [820, 528] on input "checkbox" at bounding box center [820, 527] width 26 height 26
checkbox input "true"
click at [822, 498] on input "checkbox" at bounding box center [820, 497] width 26 height 26
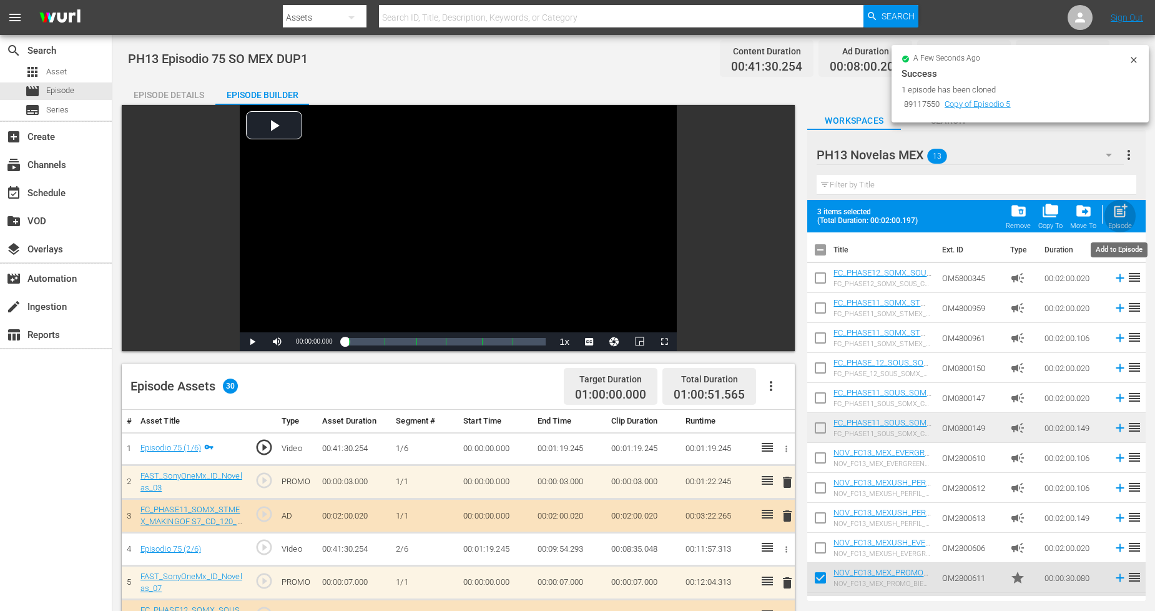
drag, startPoint x: 1120, startPoint y: 218, endPoint x: 1122, endPoint y: 153, distance: 65.6
click at [1048, 217] on span "post_add" at bounding box center [1120, 210] width 17 height 17
checkbox input "false"
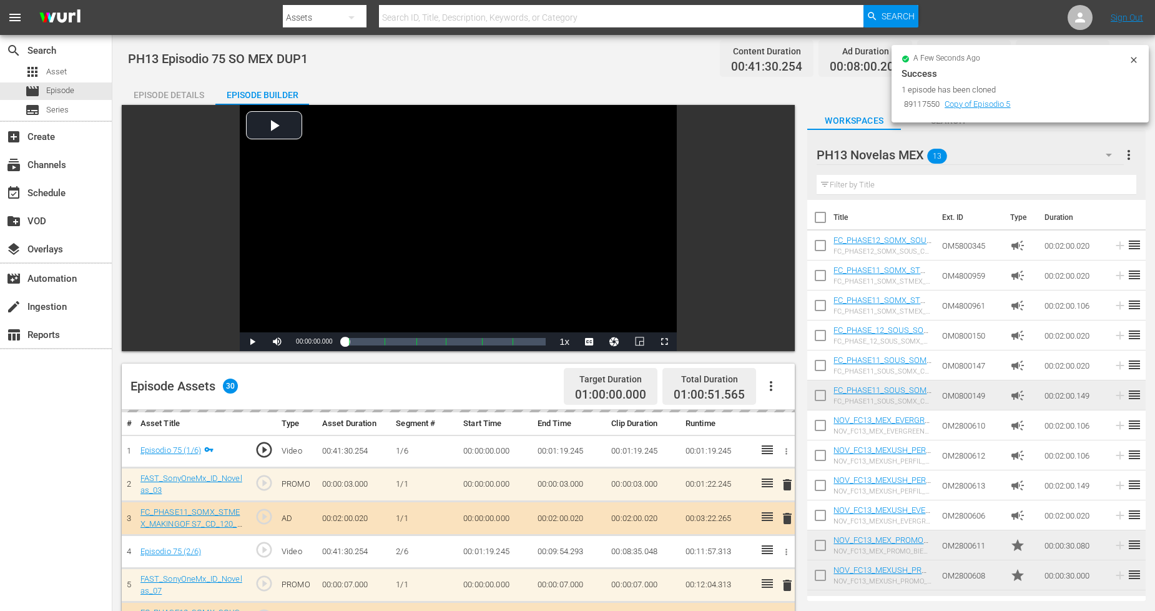
click at [1048, 61] on icon at bounding box center [1134, 60] width 10 height 10
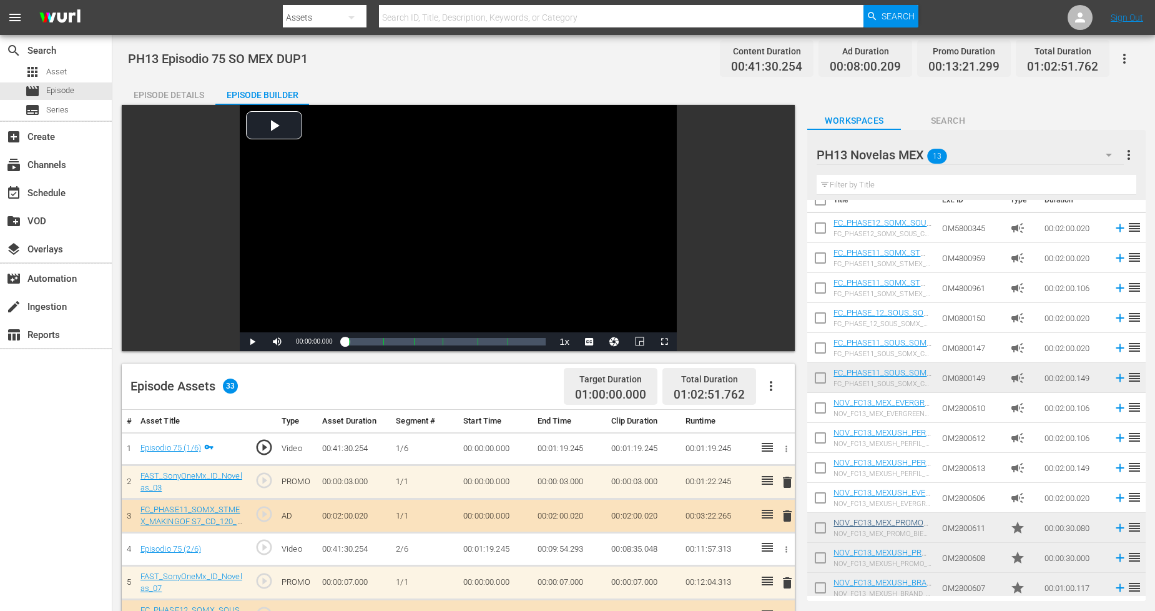
scroll to position [24, 0]
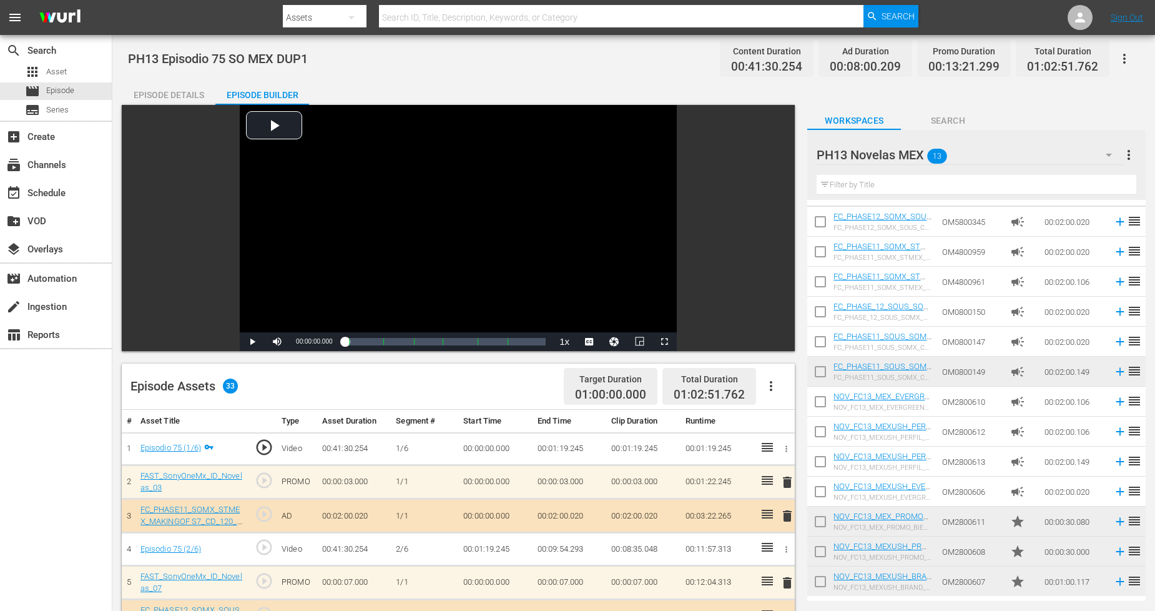
click at [822, 549] on input "checkbox" at bounding box center [820, 584] width 26 height 26
checkbox input "true"
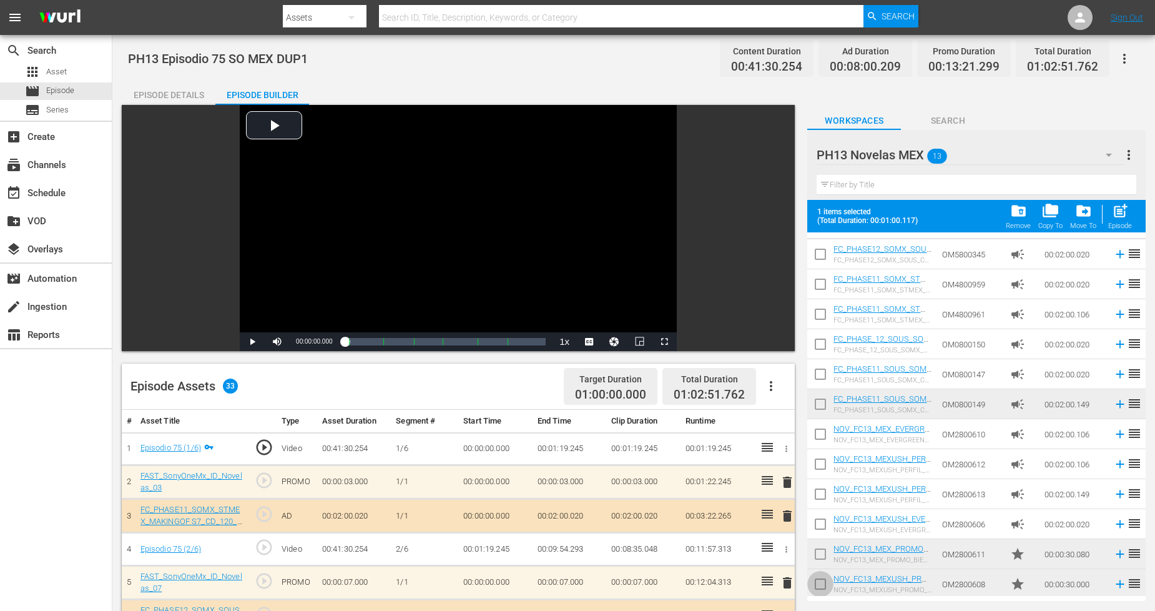
click at [822, 549] on input "checkbox" at bounding box center [820, 586] width 26 height 26
checkbox input "true"
click at [818, 549] on input "checkbox" at bounding box center [820, 556] width 26 height 26
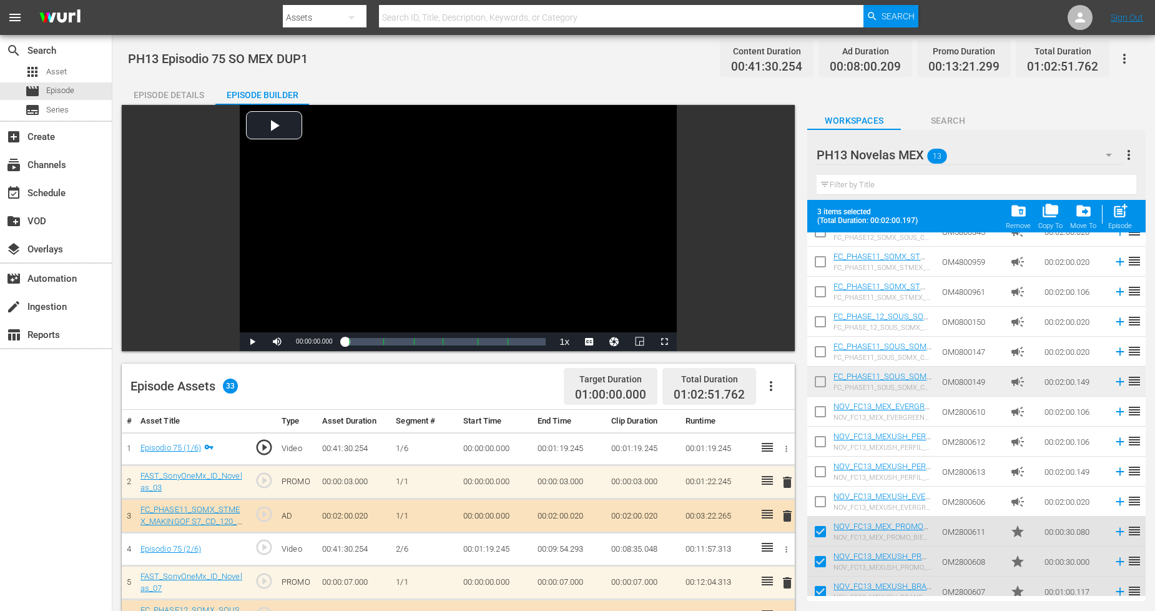
scroll to position [56, 0]
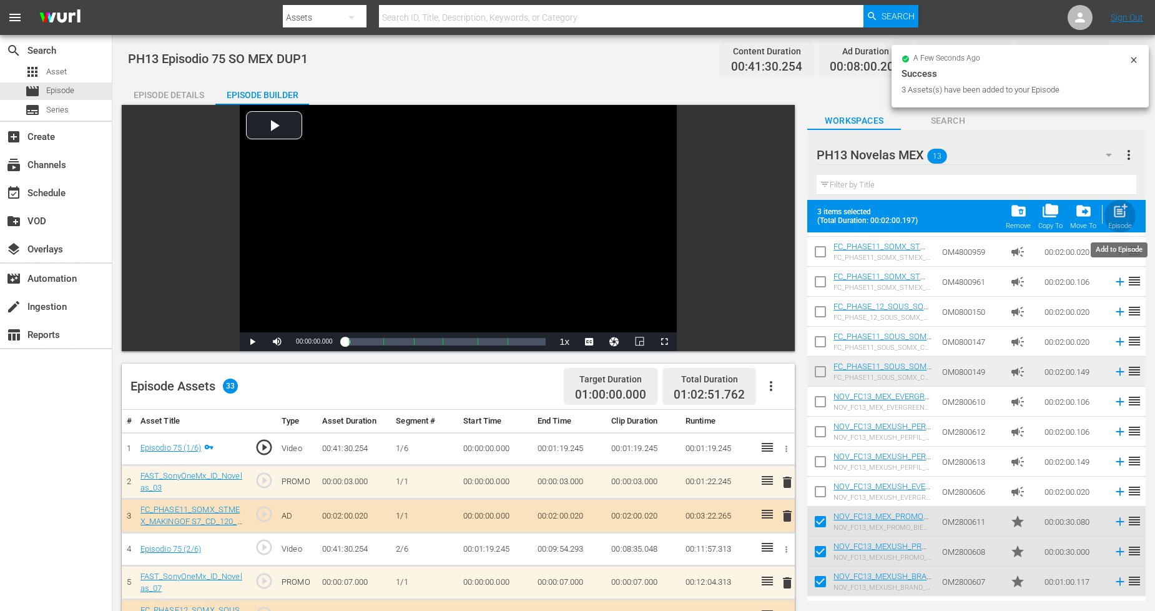
click at [1048, 214] on span "post_add" at bounding box center [1120, 210] width 17 height 17
checkbox input "false"
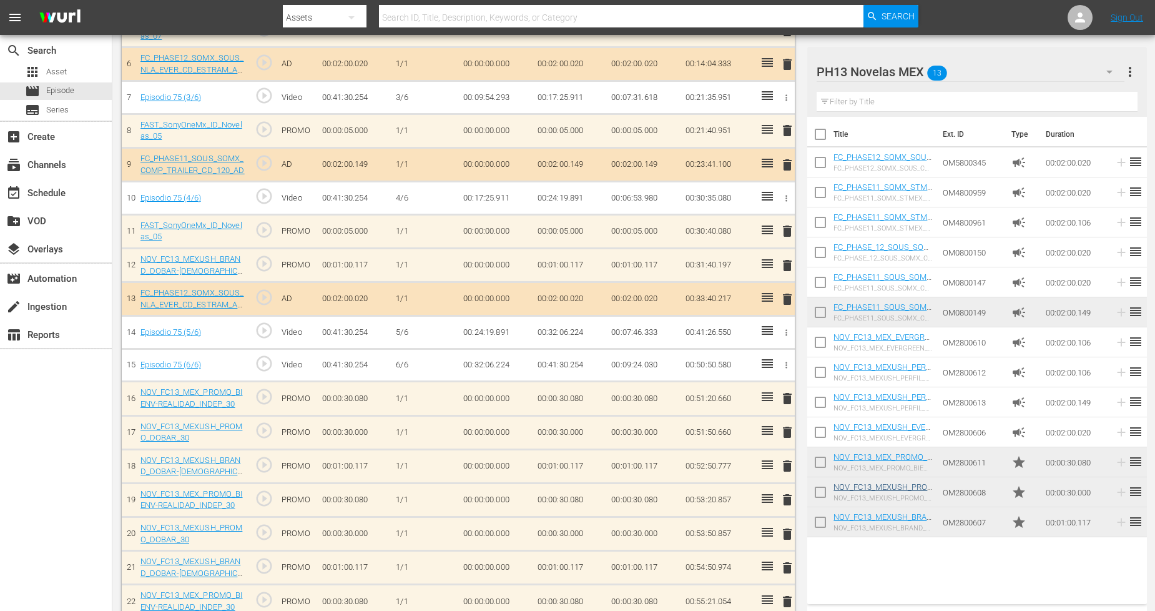
scroll to position [0, 0]
click at [825, 522] on input "checkbox" at bounding box center [820, 524] width 26 height 26
checkbox input "true"
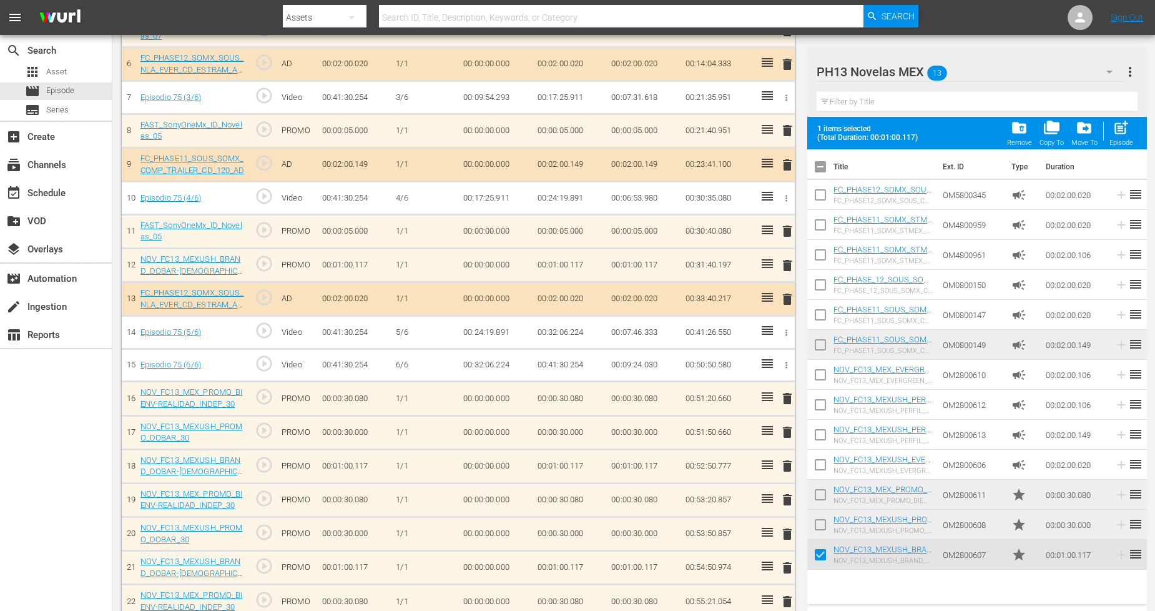
click at [823, 524] on input "checkbox" at bounding box center [820, 527] width 26 height 26
checkbox input "true"
click at [819, 496] on input "checkbox" at bounding box center [820, 497] width 26 height 26
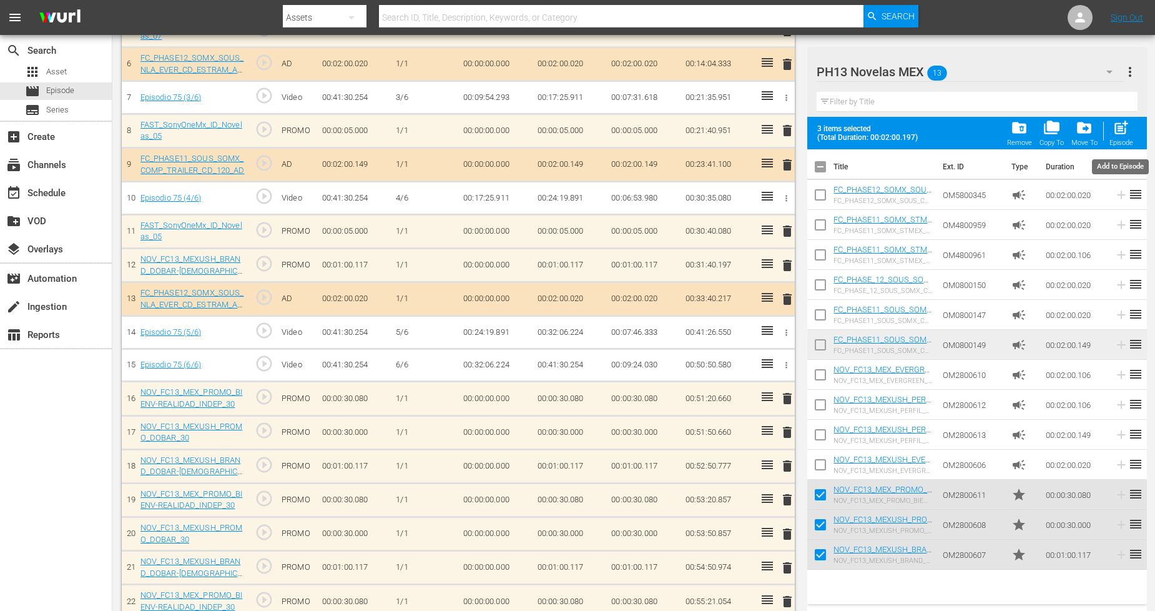
click at [1048, 126] on span "post_add" at bounding box center [1120, 127] width 17 height 17
checkbox input "false"
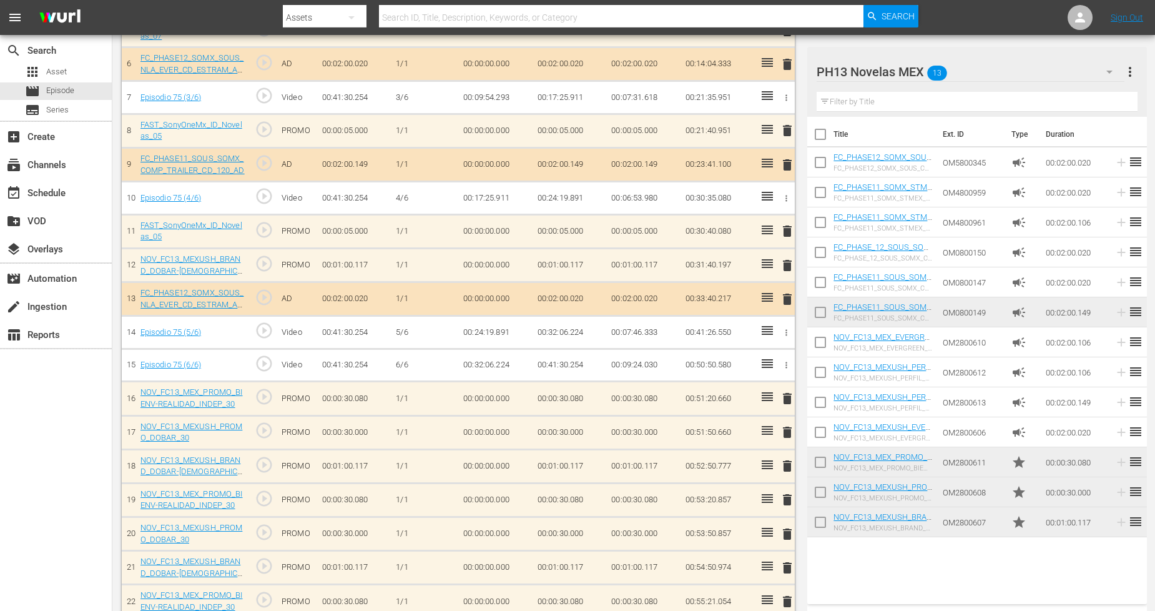
click at [822, 521] on input "checkbox" at bounding box center [820, 524] width 26 height 26
checkbox input "true"
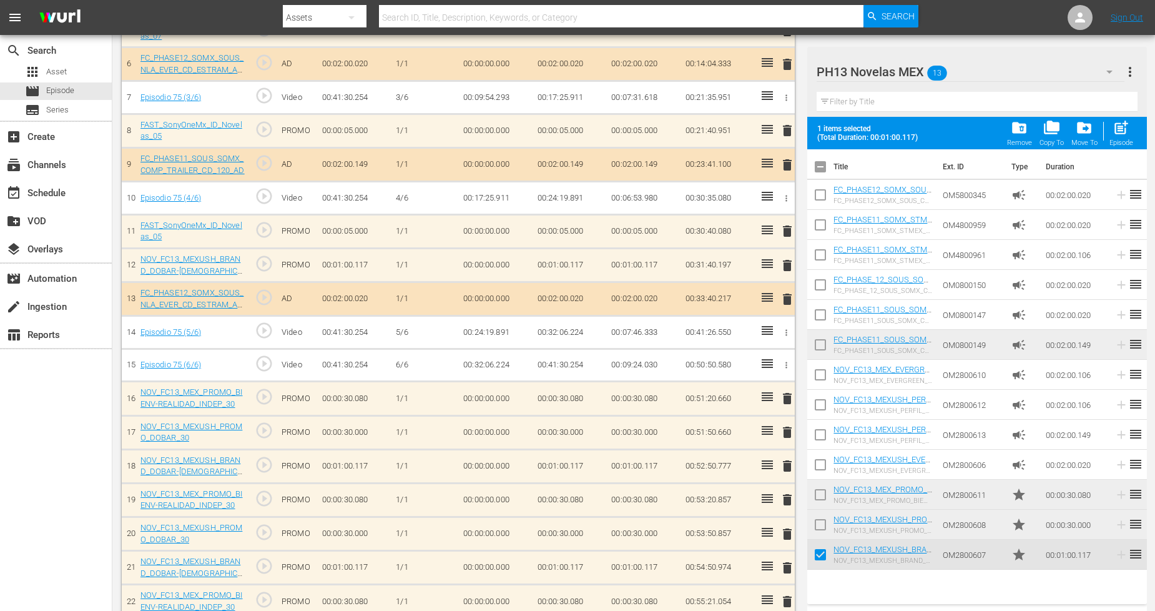
click at [824, 528] on input "checkbox" at bounding box center [820, 527] width 26 height 26
checkbox input "true"
click at [820, 501] on input "checkbox" at bounding box center [820, 497] width 26 height 26
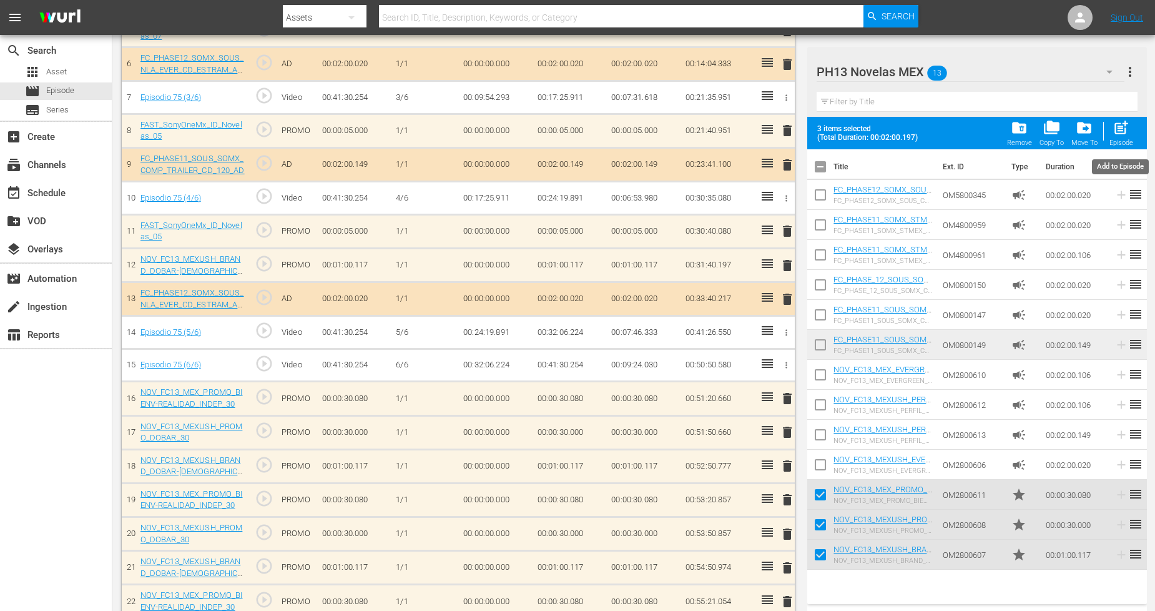
click at [1048, 129] on span "post_add" at bounding box center [1120, 127] width 17 height 17
checkbox input "false"
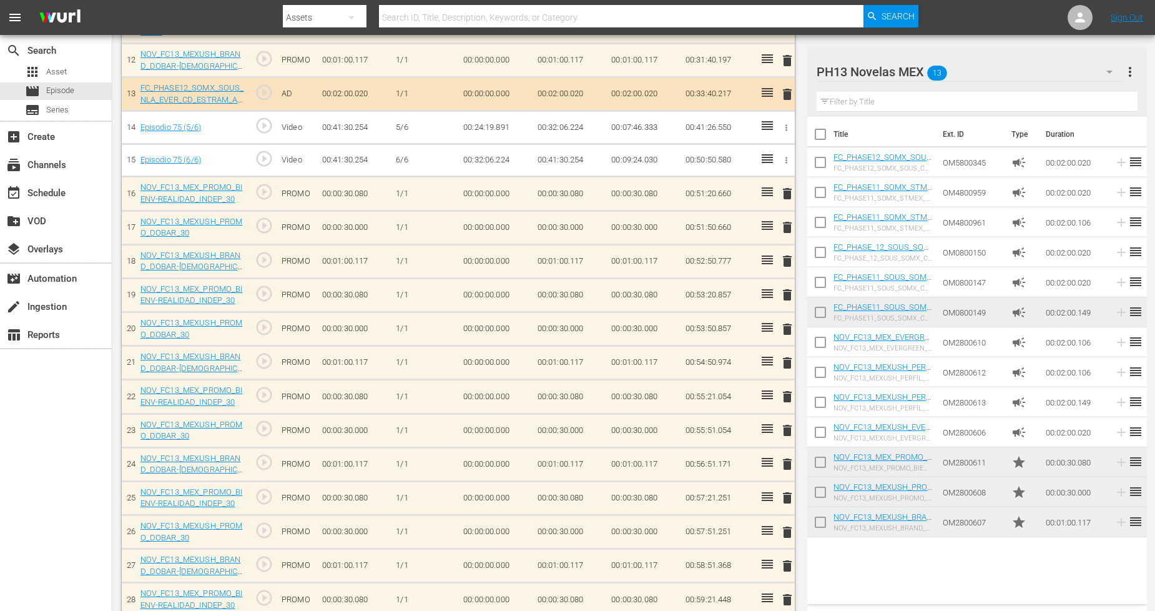
scroll to position [944, 0]
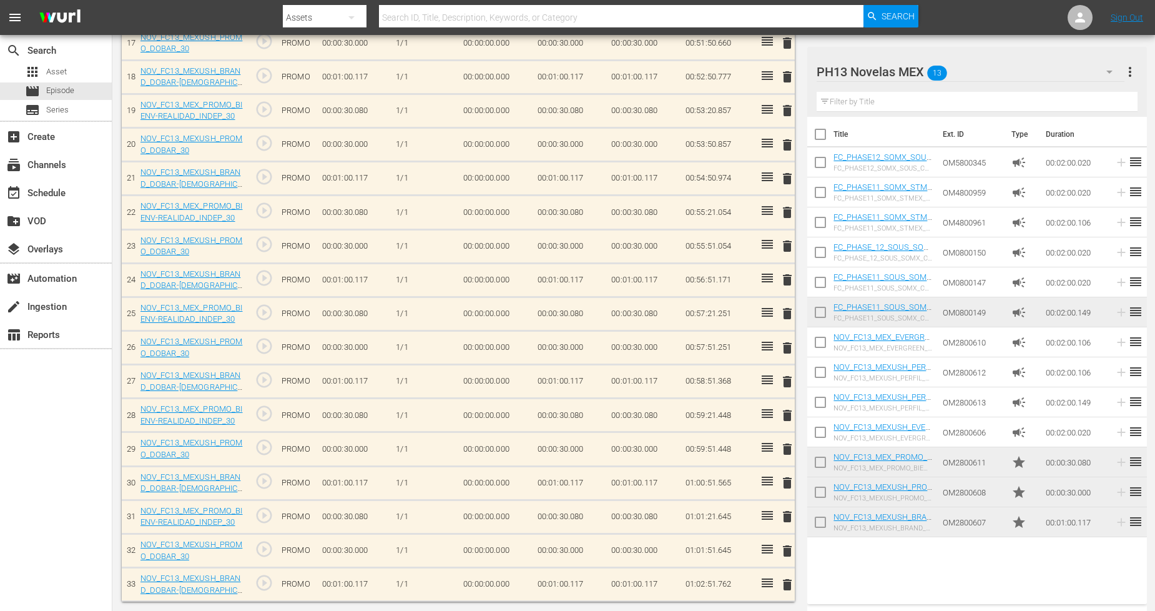
click at [827, 520] on input "checkbox" at bounding box center [820, 524] width 26 height 26
checkbox input "true"
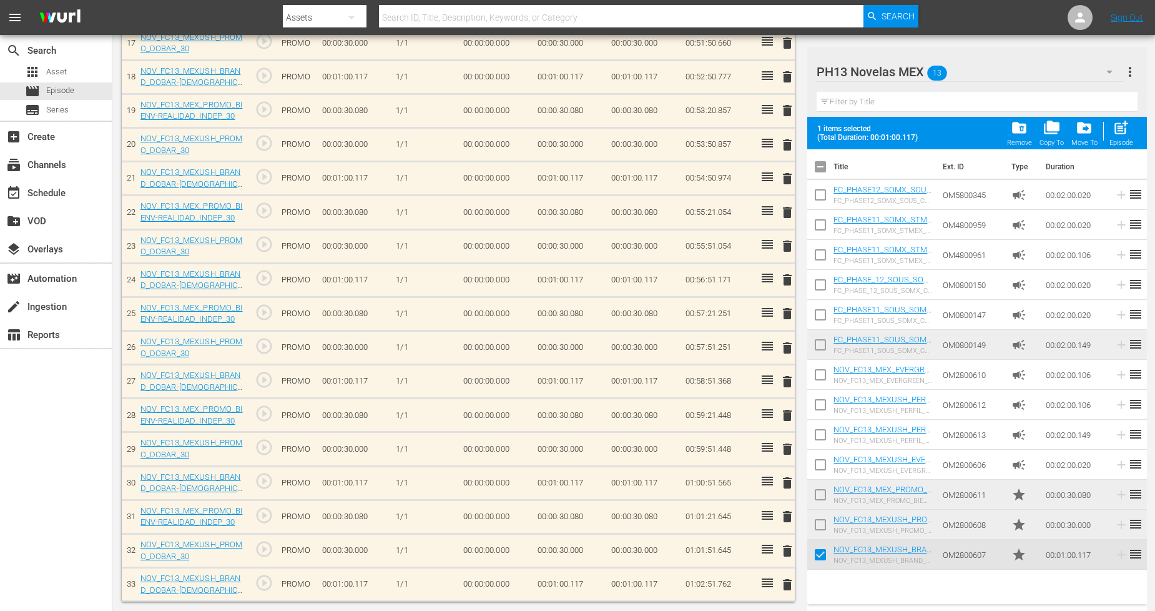
drag, startPoint x: 815, startPoint y: 525, endPoint x: 818, endPoint y: 514, distance: 11.8
click at [815, 526] on input "checkbox" at bounding box center [820, 527] width 26 height 26
checkbox input "true"
drag, startPoint x: 821, startPoint y: 494, endPoint x: 938, endPoint y: 411, distance: 143.3
click at [821, 492] on input "checkbox" at bounding box center [820, 497] width 26 height 26
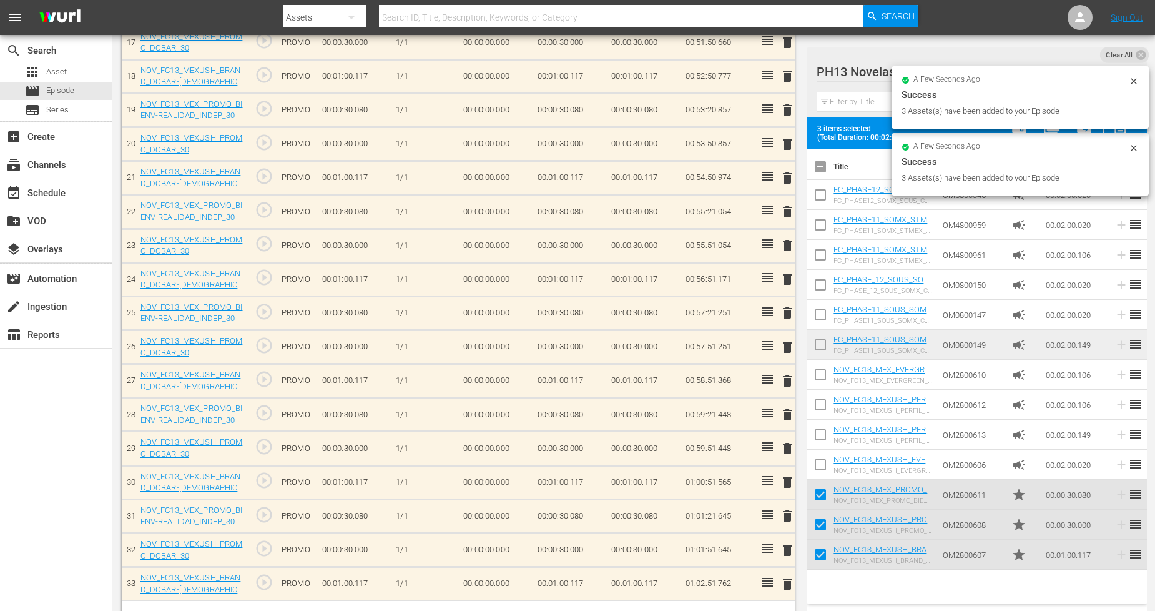
click at [1048, 127] on div "a few seconds ago Success 3 Assets(s) have been added to your Episode" at bounding box center [1019, 97] width 257 height 62
click at [1048, 143] on icon at bounding box center [1134, 148] width 10 height 10
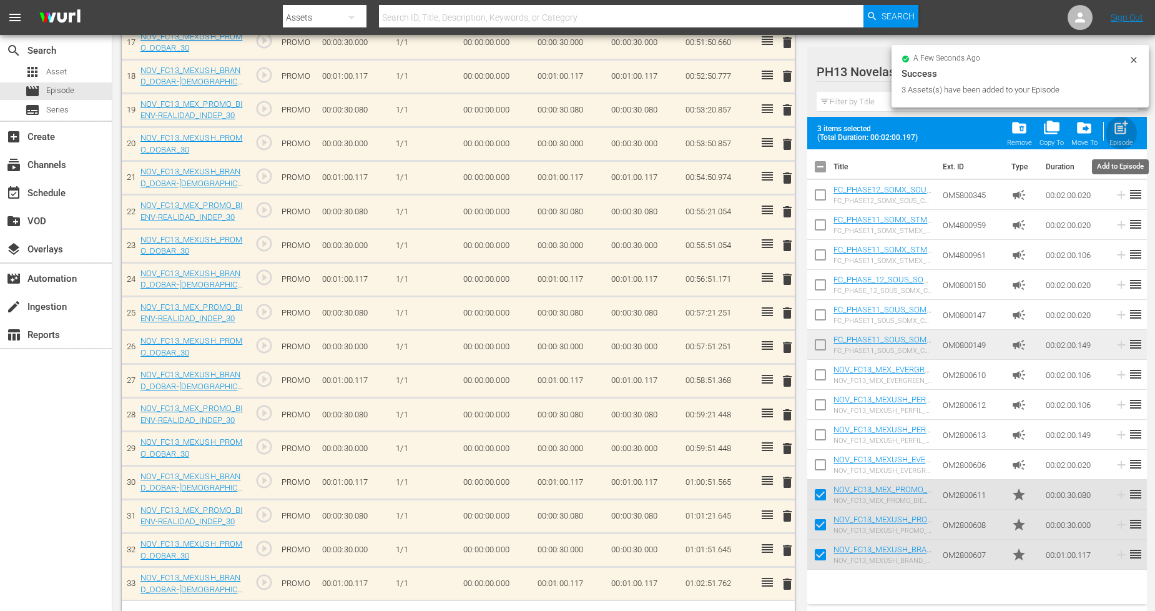
click at [1048, 125] on span "post_add" at bounding box center [1120, 127] width 17 height 17
checkbox input "false"
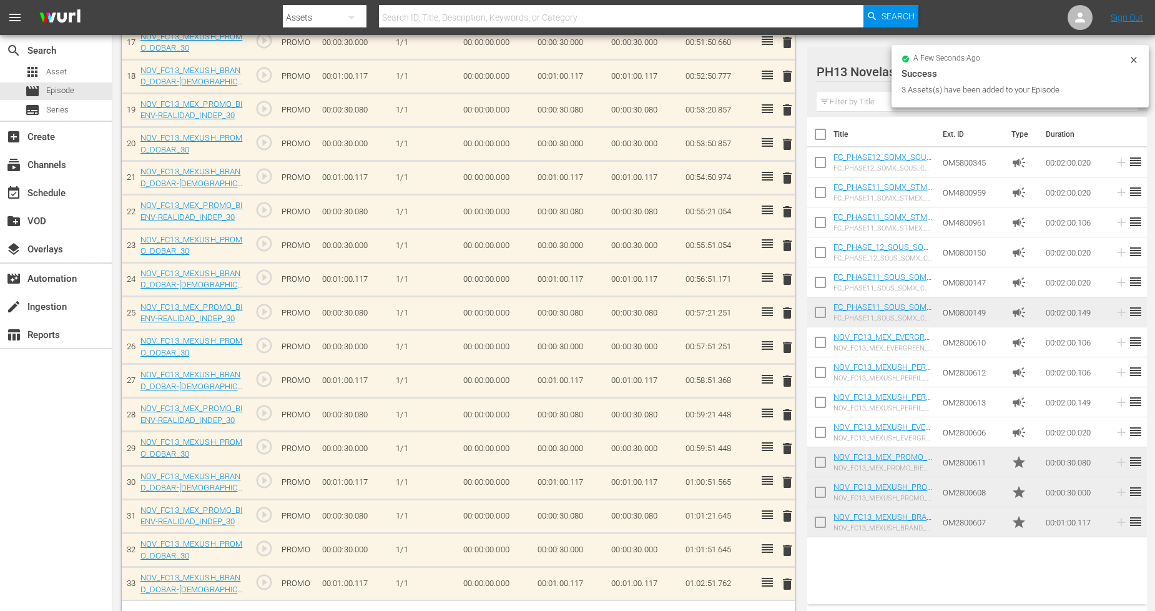
click at [1048, 59] on icon at bounding box center [1134, 60] width 6 height 6
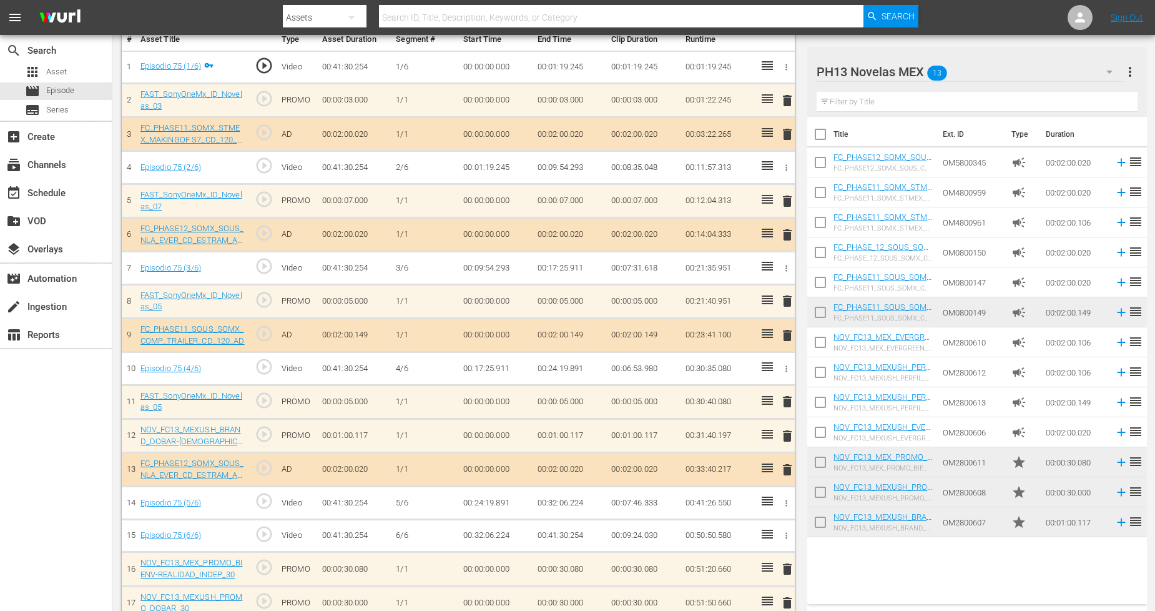
scroll to position [485, 0]
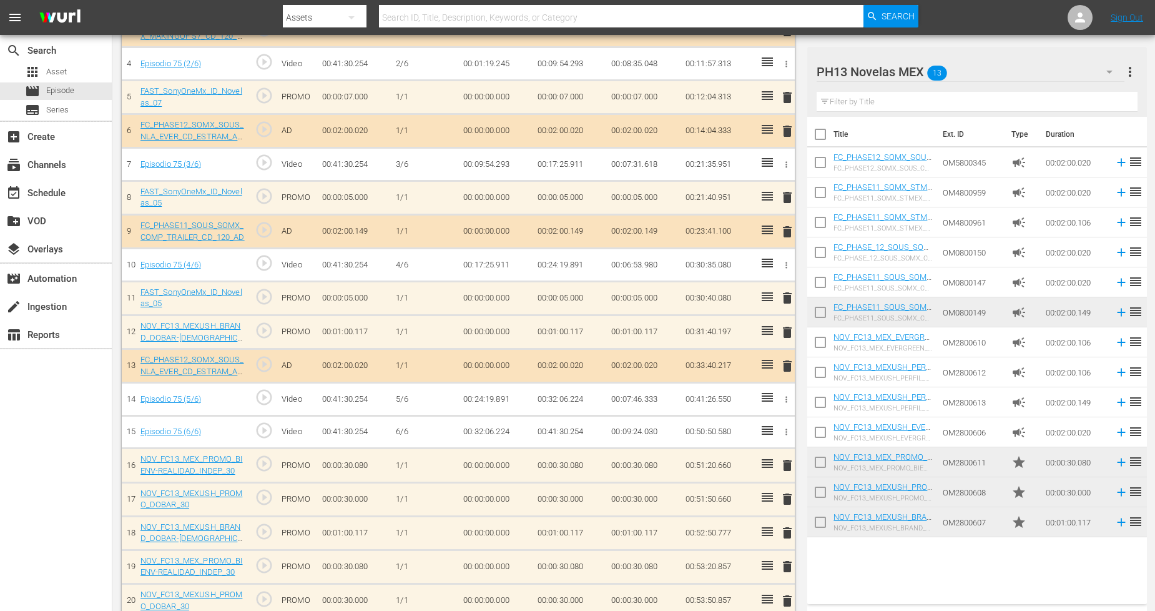
click at [821, 523] on input "checkbox" at bounding box center [820, 524] width 26 height 26
checkbox input "true"
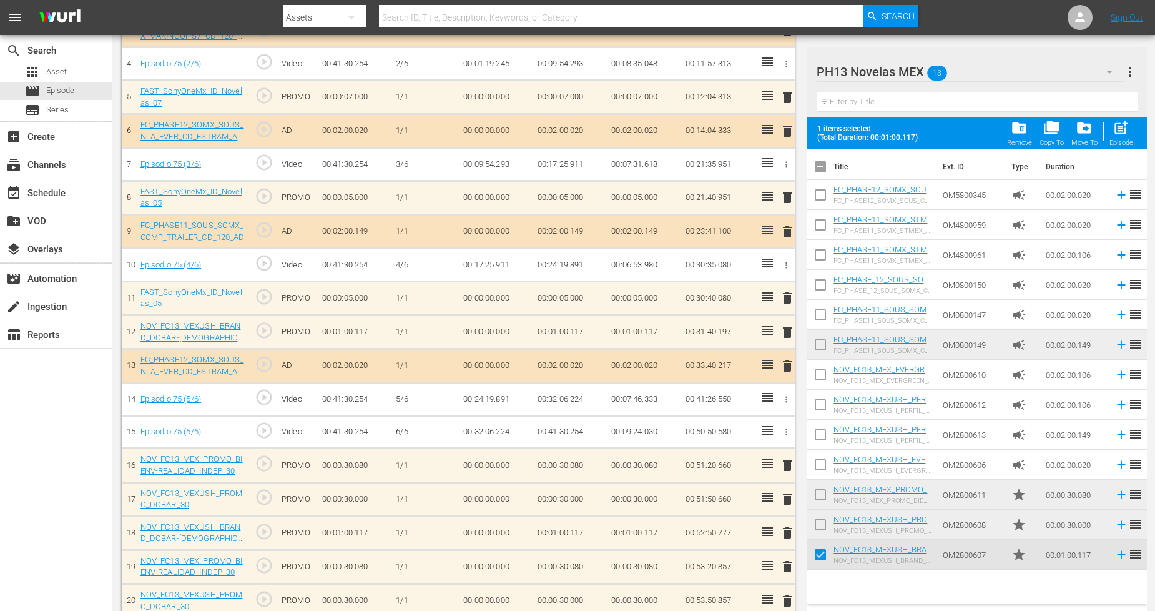
click at [820, 522] on input "checkbox" at bounding box center [820, 527] width 26 height 26
checkbox input "true"
click at [825, 488] on input "checkbox" at bounding box center [820, 497] width 26 height 26
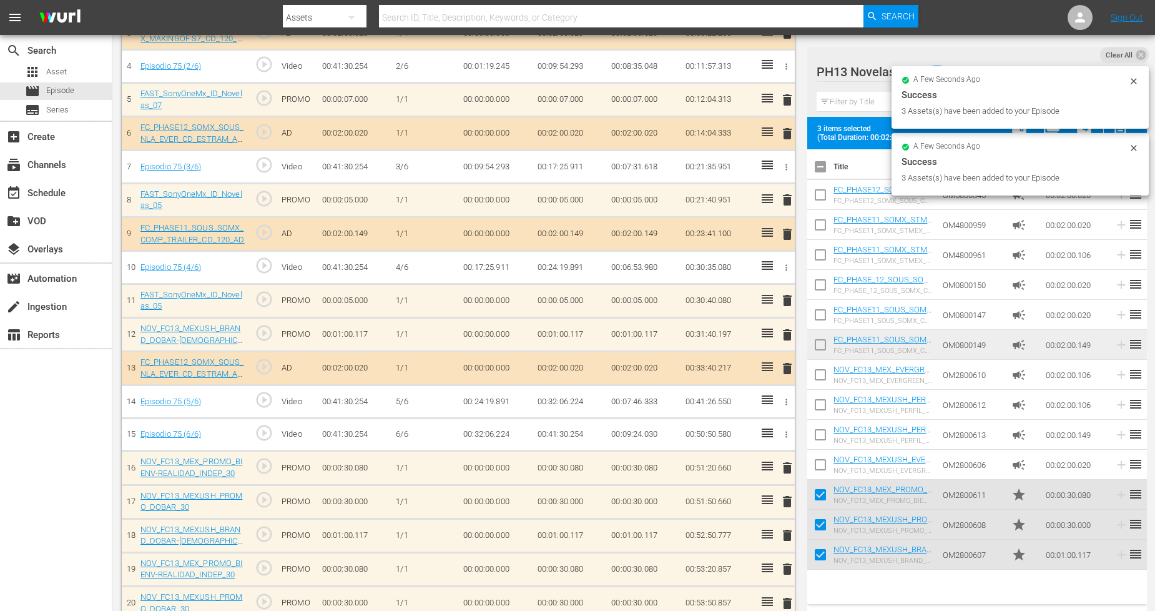
scroll to position [488, 0]
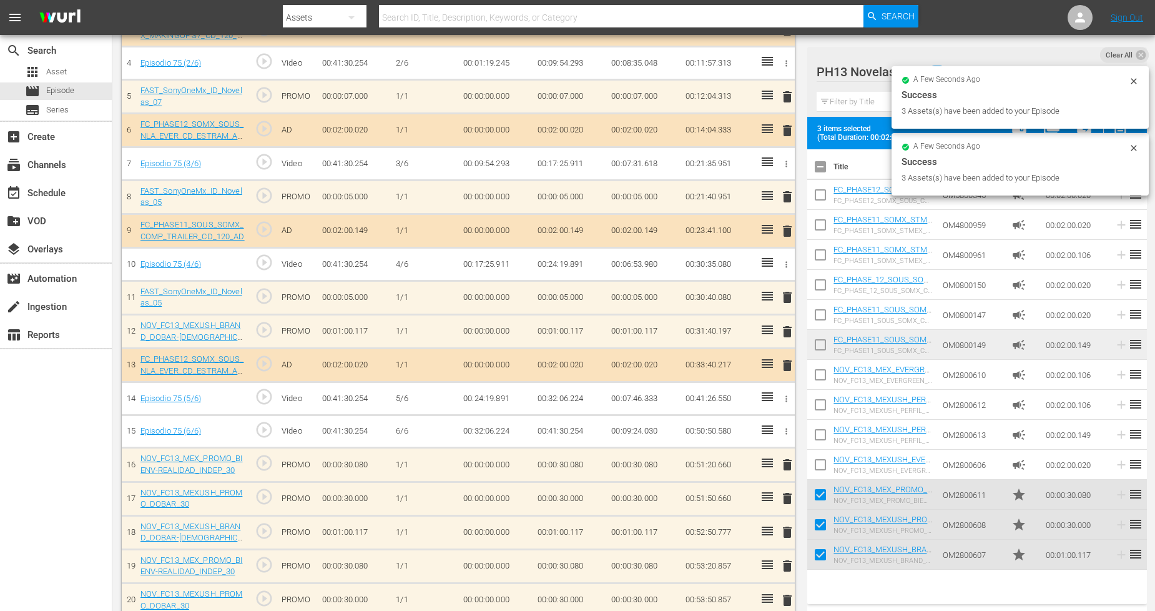
click at [1048, 77] on icon at bounding box center [1134, 81] width 10 height 10
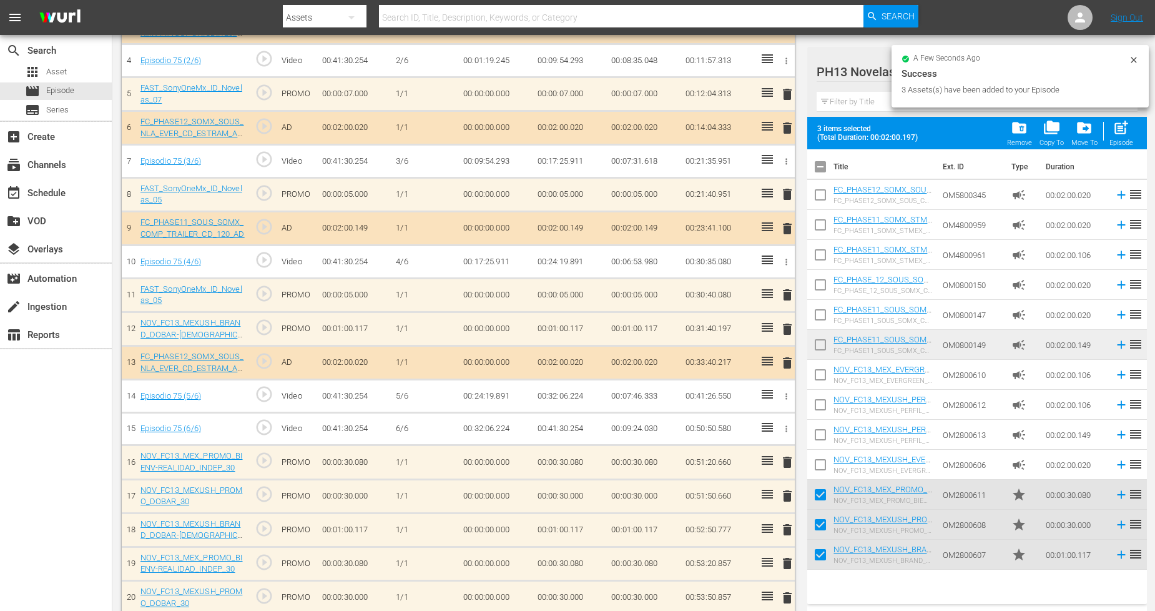
scroll to position [485, 0]
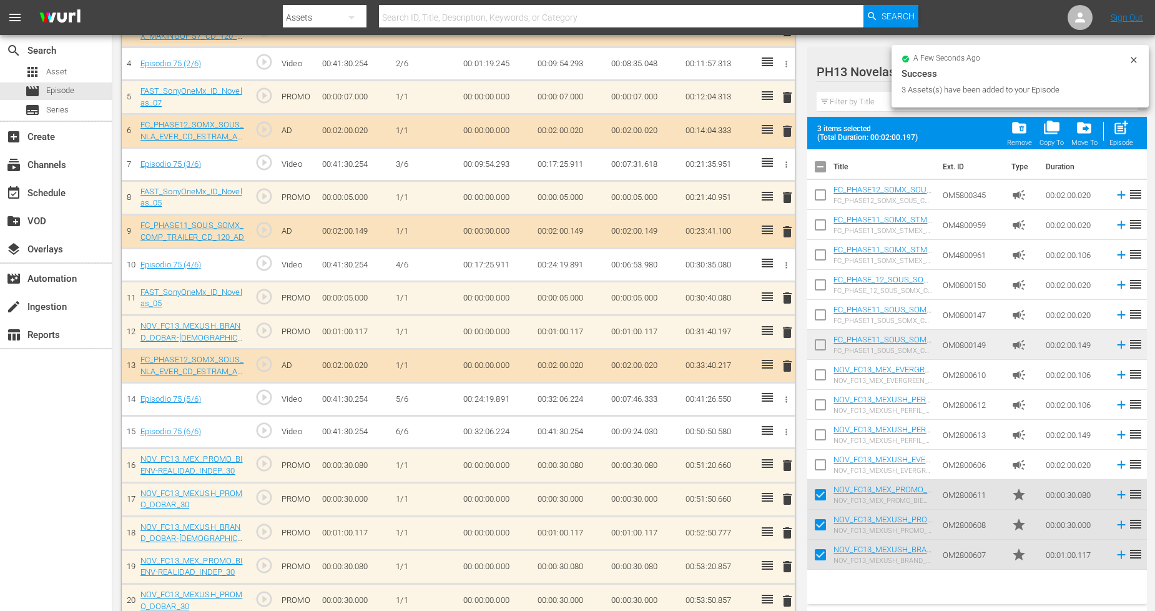
drag, startPoint x: 1132, startPoint y: 54, endPoint x: 1136, endPoint y: 90, distance: 36.4
click at [1048, 55] on icon at bounding box center [1134, 60] width 10 height 10
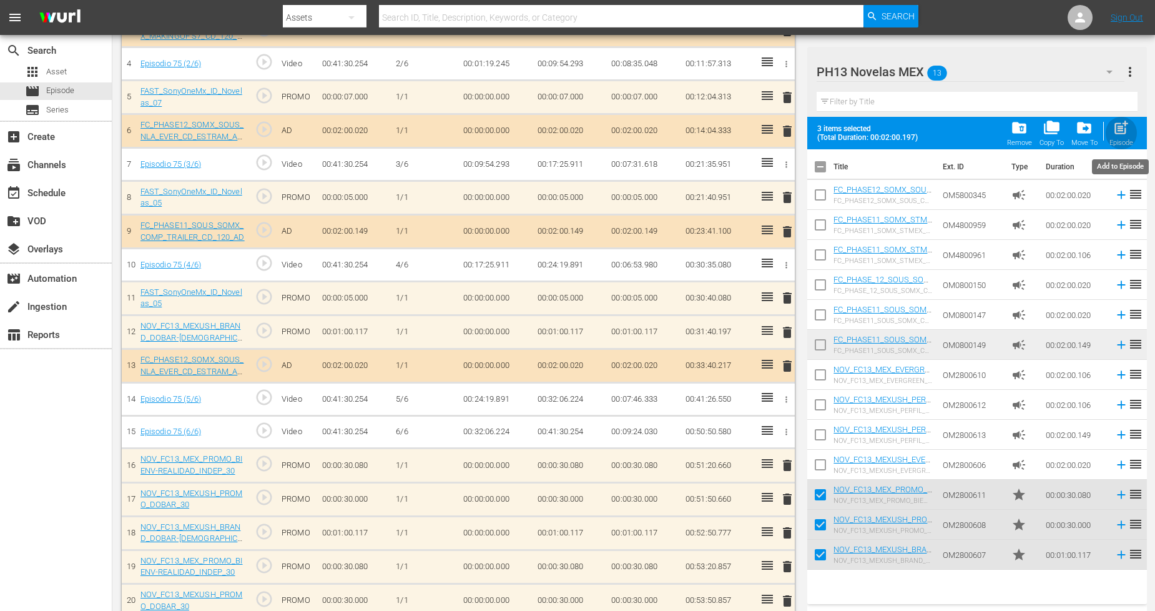
click at [1048, 135] on span "post_add" at bounding box center [1120, 127] width 17 height 17
checkbox input "false"
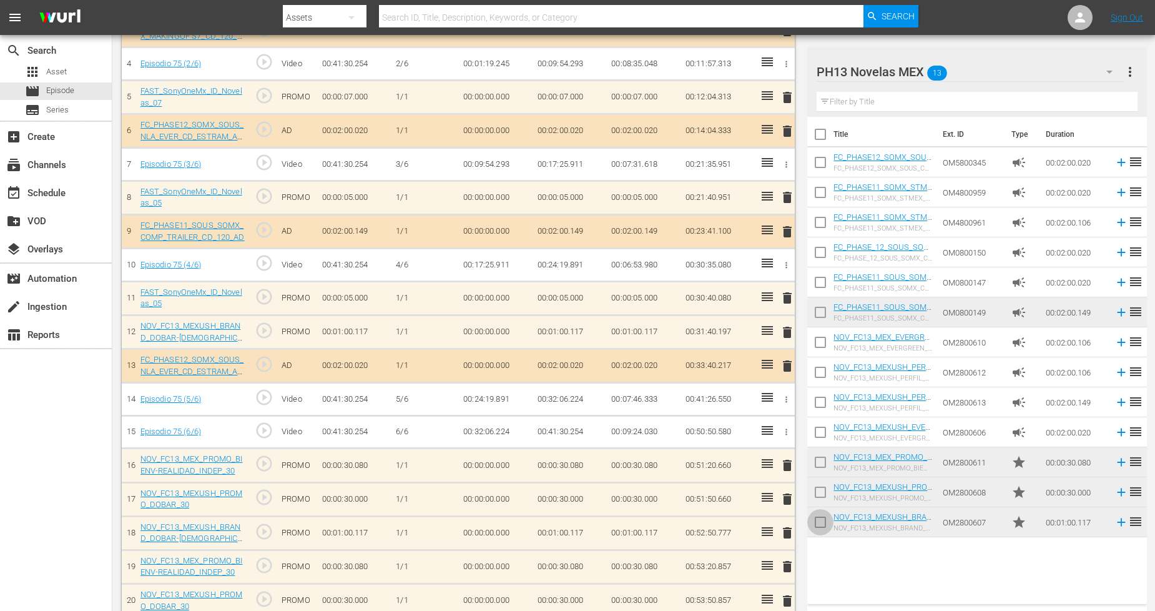
click at [818, 515] on input "checkbox" at bounding box center [820, 524] width 26 height 26
checkbox input "true"
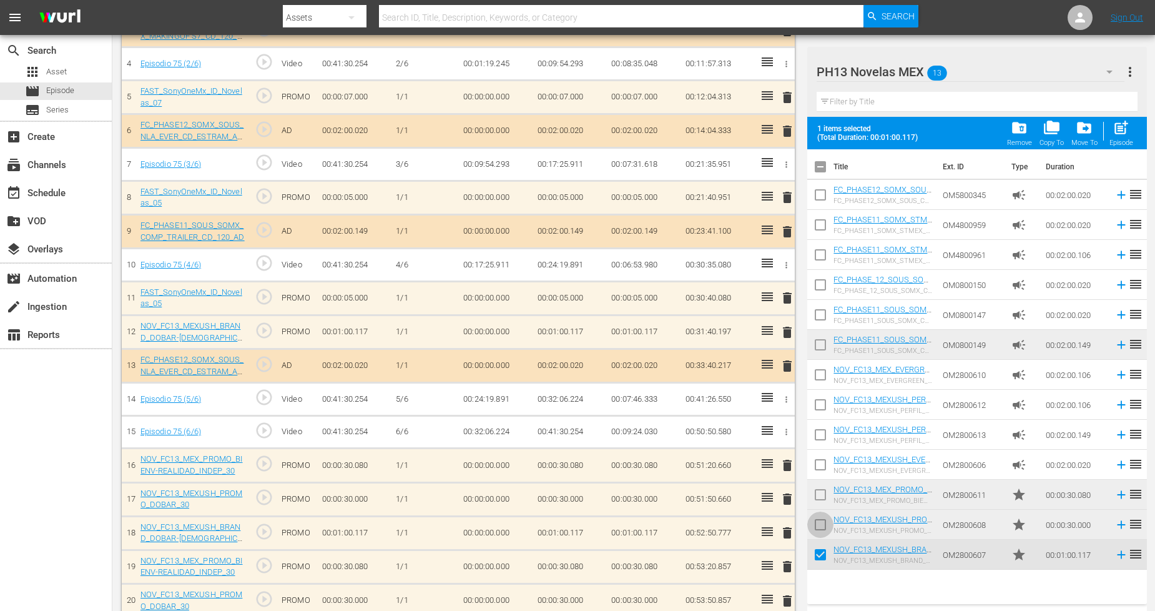
click at [820, 520] on input "checkbox" at bounding box center [820, 527] width 26 height 26
checkbox input "true"
drag, startPoint x: 819, startPoint y: 499, endPoint x: 835, endPoint y: 485, distance: 21.7
click at [819, 498] on input "checkbox" at bounding box center [820, 497] width 26 height 26
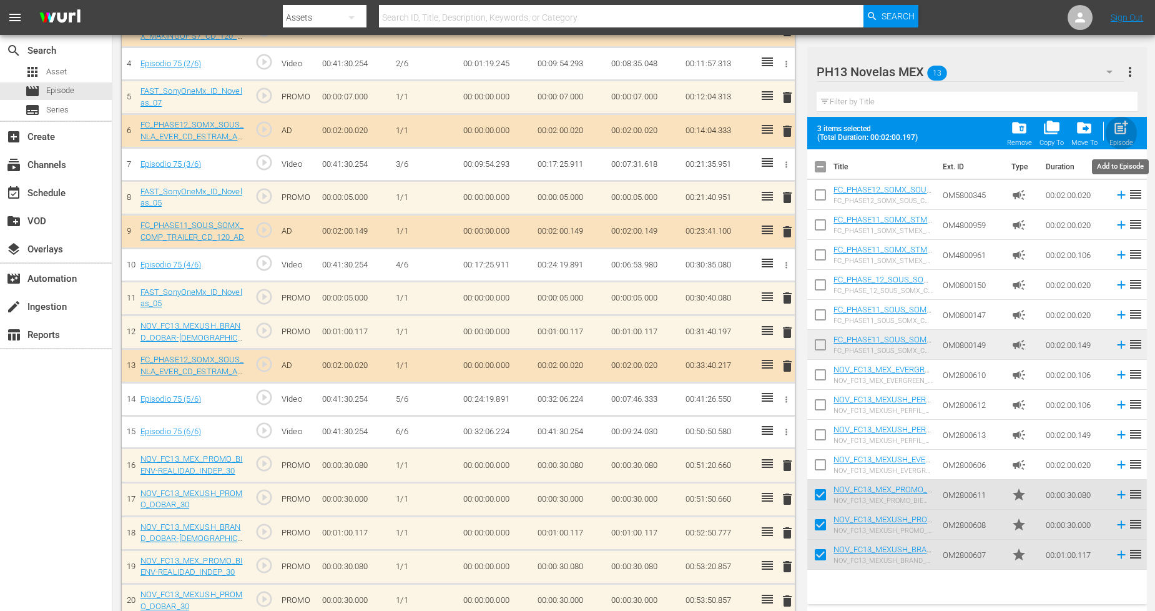
click at [1048, 138] on div "post_add Episode" at bounding box center [1121, 132] width 24 height 27
checkbox input "false"
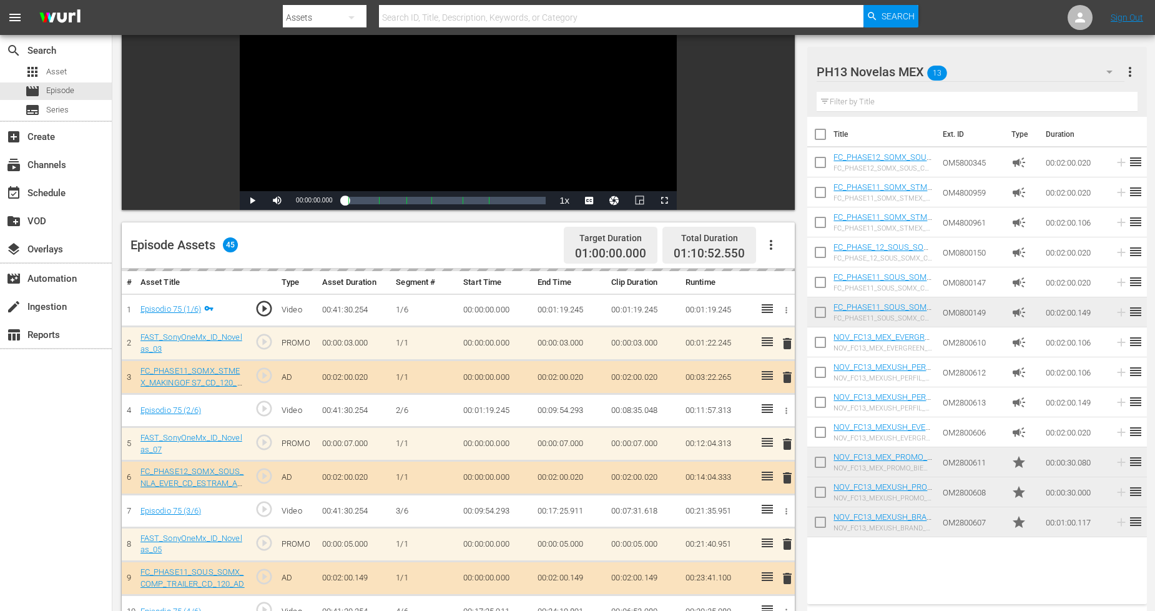
scroll to position [0, 0]
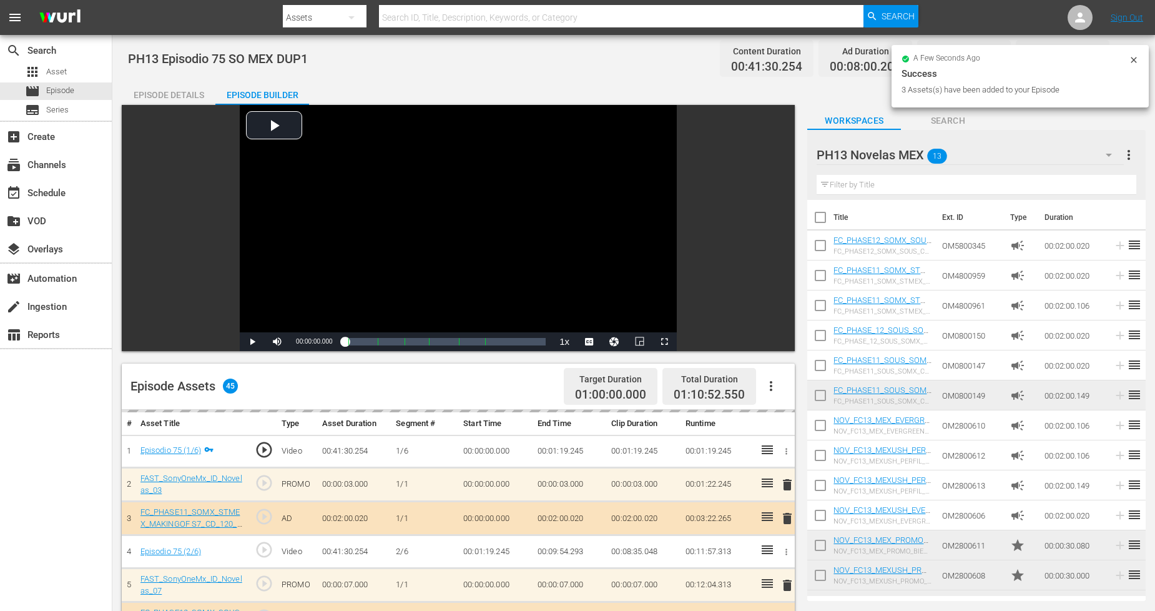
click at [1048, 61] on icon at bounding box center [1134, 60] width 6 height 6
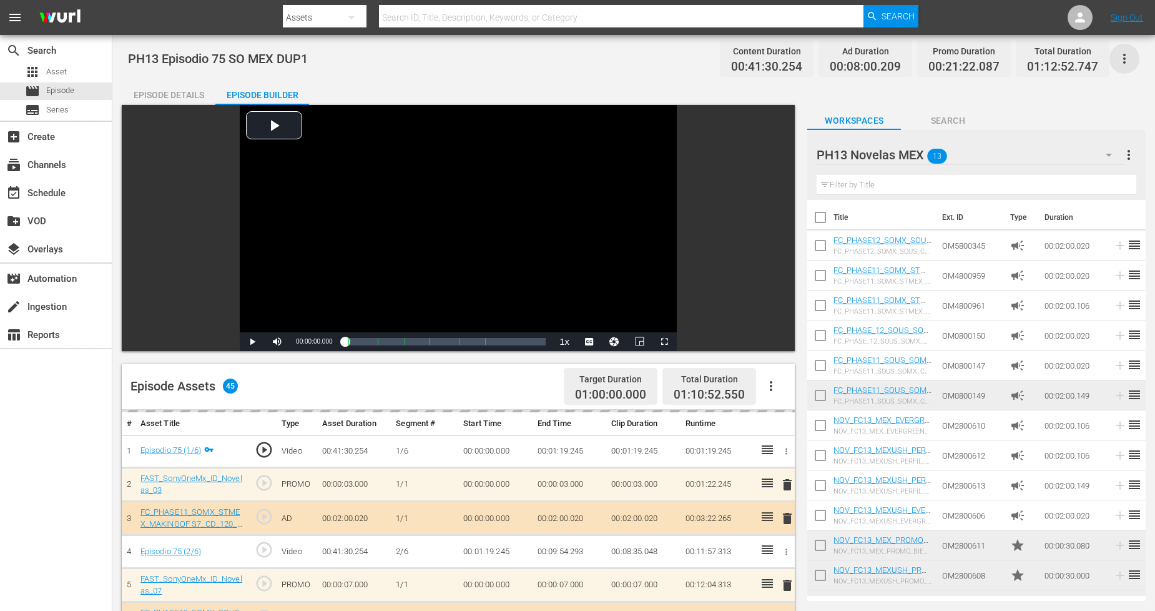
click at [1048, 59] on icon "button" at bounding box center [1124, 58] width 15 height 15
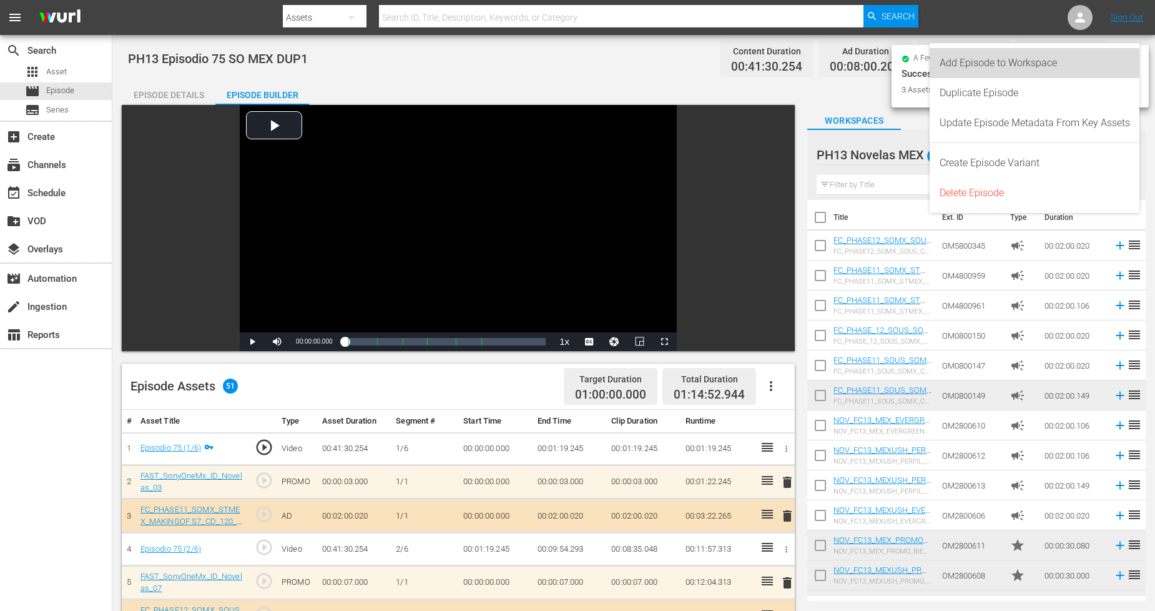
click at [1048, 76] on div "Add Episode to Workspace" at bounding box center [1035, 63] width 190 height 30
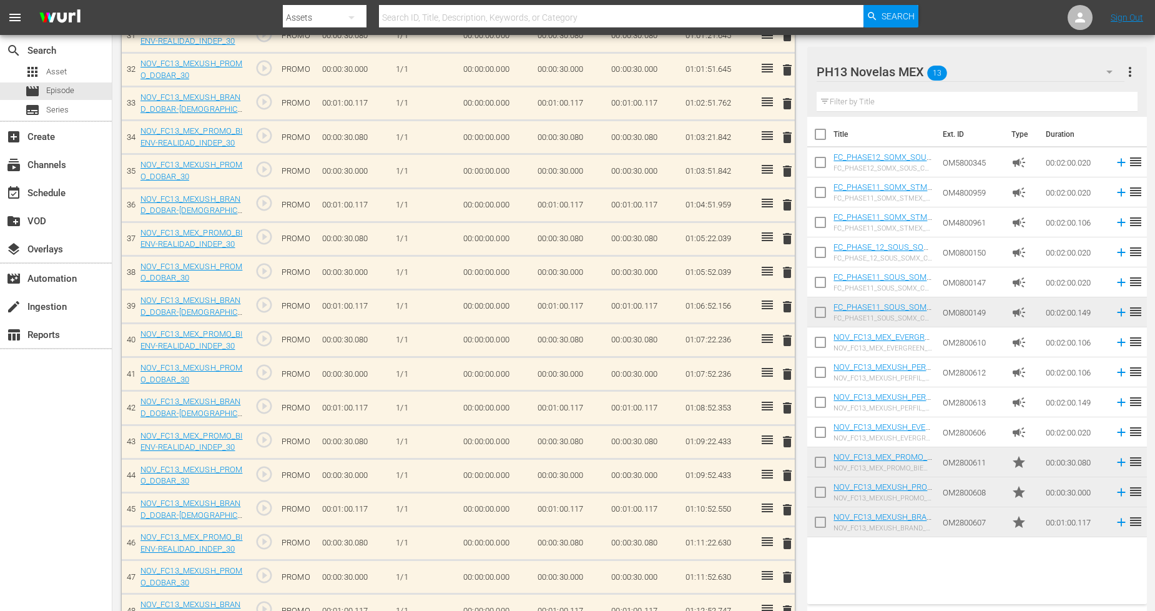
scroll to position [1551, 0]
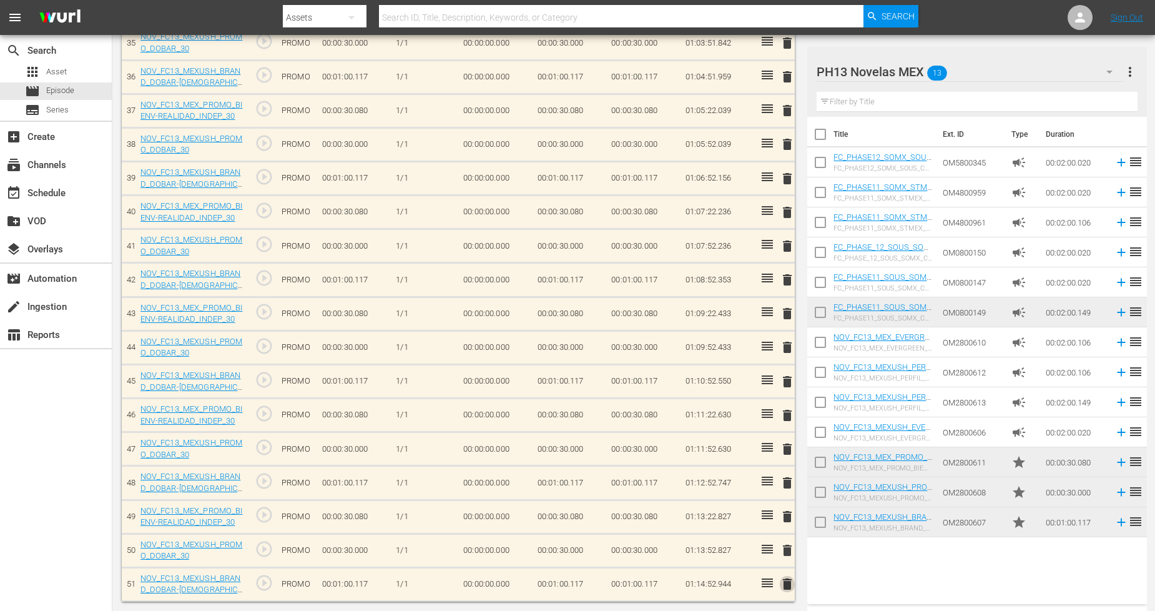
click at [784, 549] on span "delete" at bounding box center [787, 583] width 15 height 15
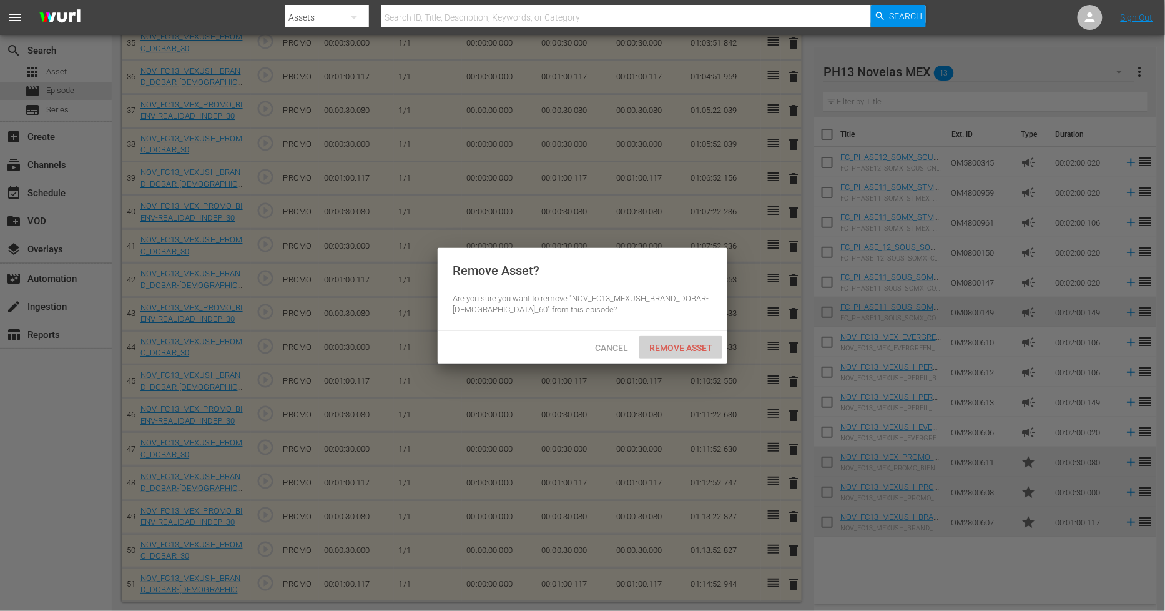
click at [690, 345] on span "Remove Asset" at bounding box center [680, 348] width 83 height 10
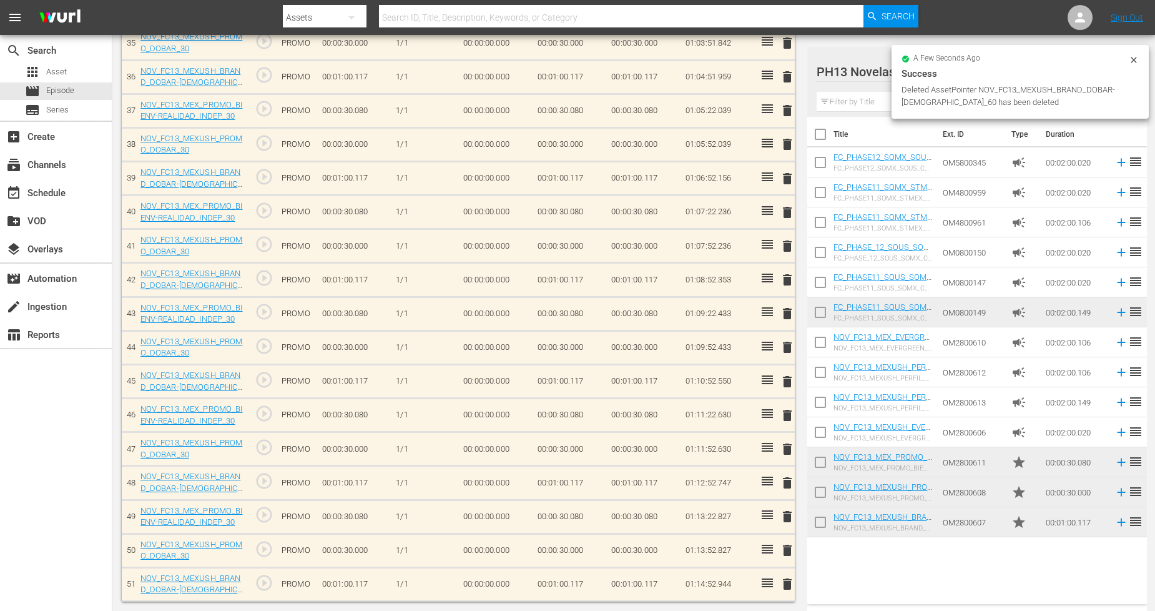
click at [790, 546] on span "delete" at bounding box center [787, 550] width 15 height 15
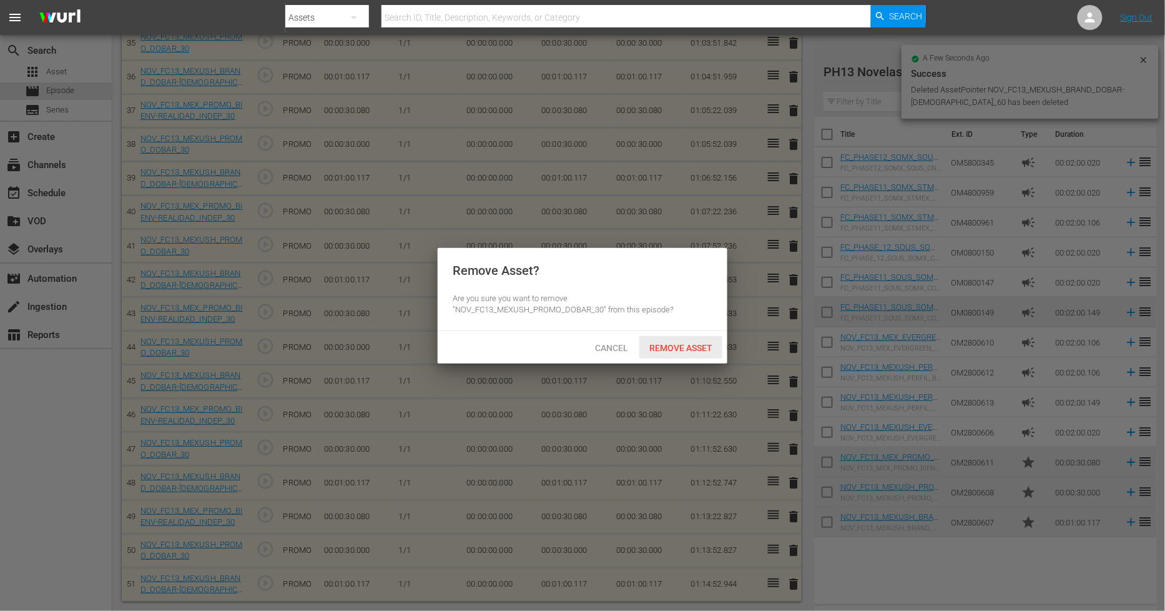
click at [670, 352] on div "Remove Asset" at bounding box center [680, 347] width 83 height 23
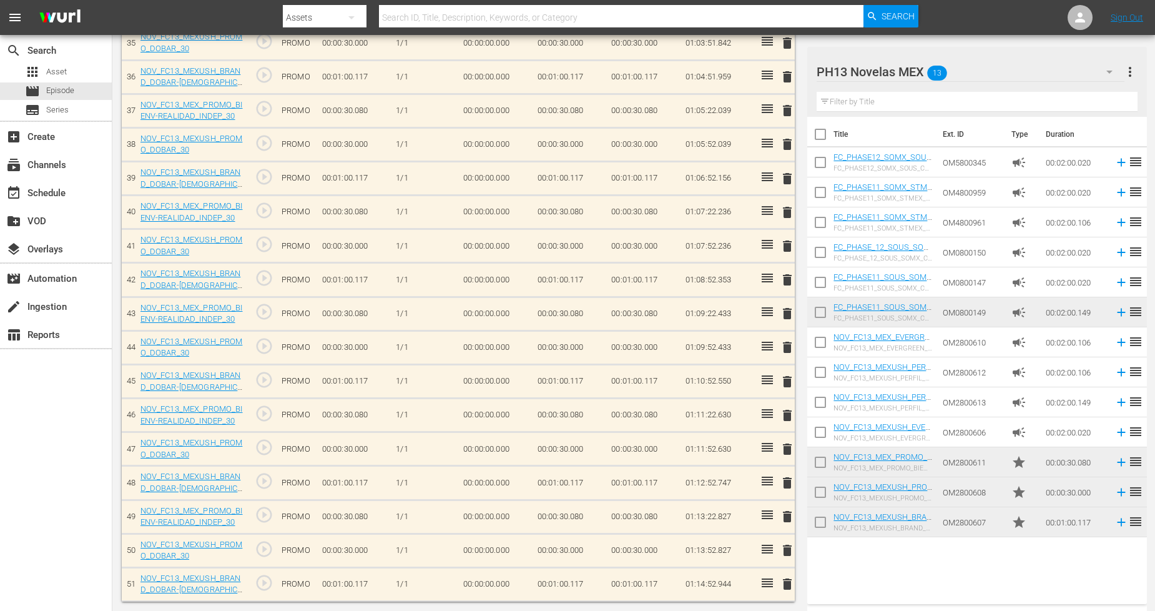
scroll to position [1518, 0]
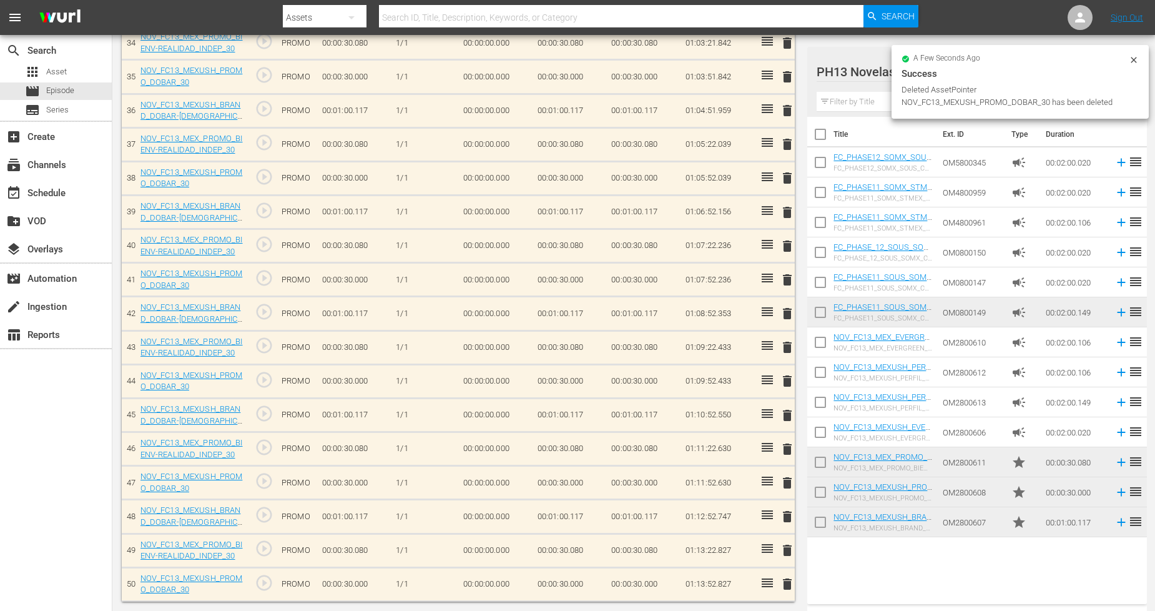
click at [790, 513] on span "delete" at bounding box center [787, 516] width 15 height 15
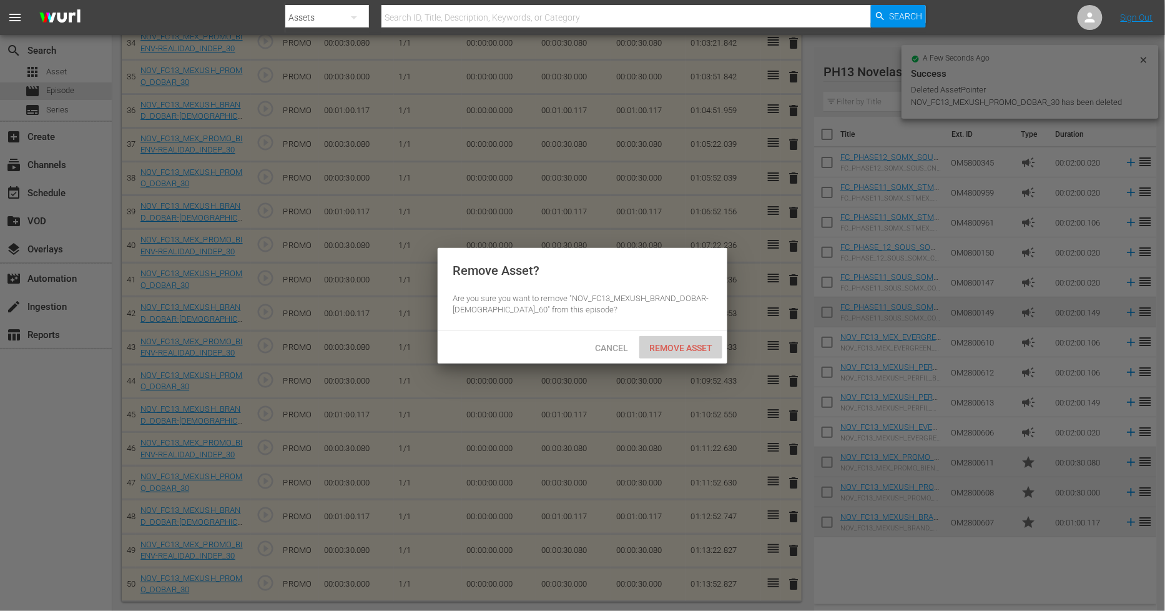
click at [702, 351] on span "Remove Asset" at bounding box center [680, 348] width 83 height 10
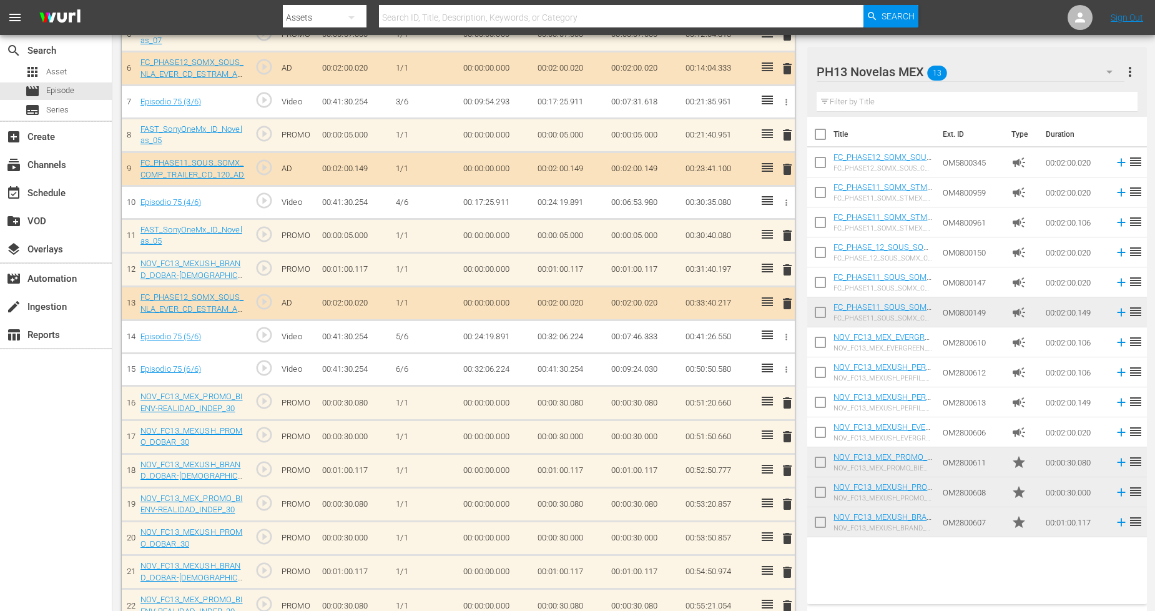
scroll to position [478, 0]
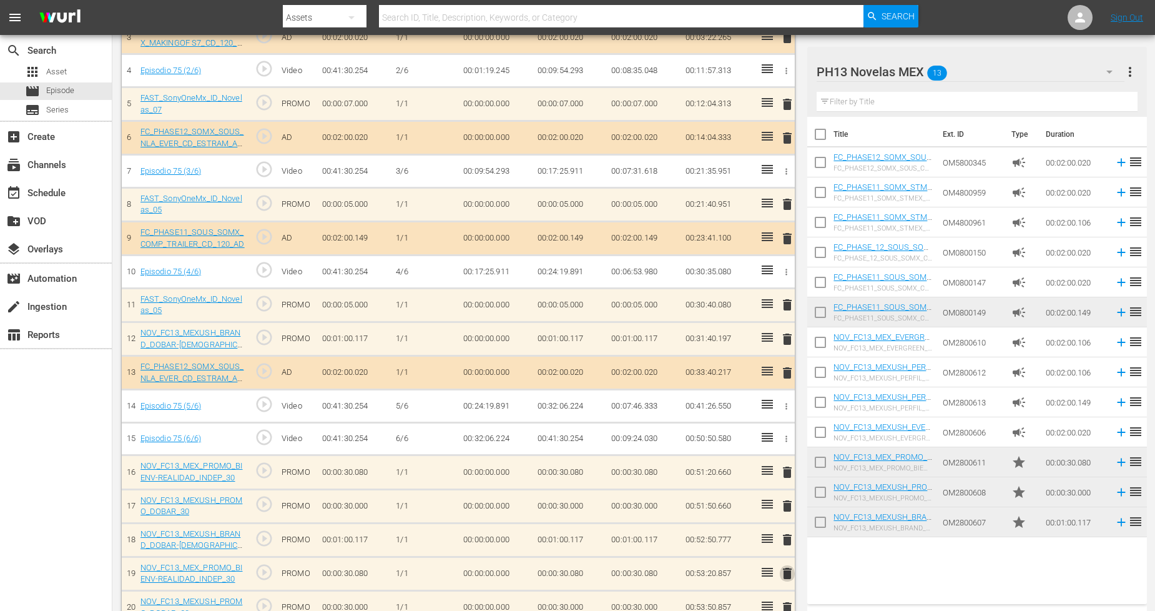
click at [787, 549] on span "delete" at bounding box center [787, 573] width 15 height 15
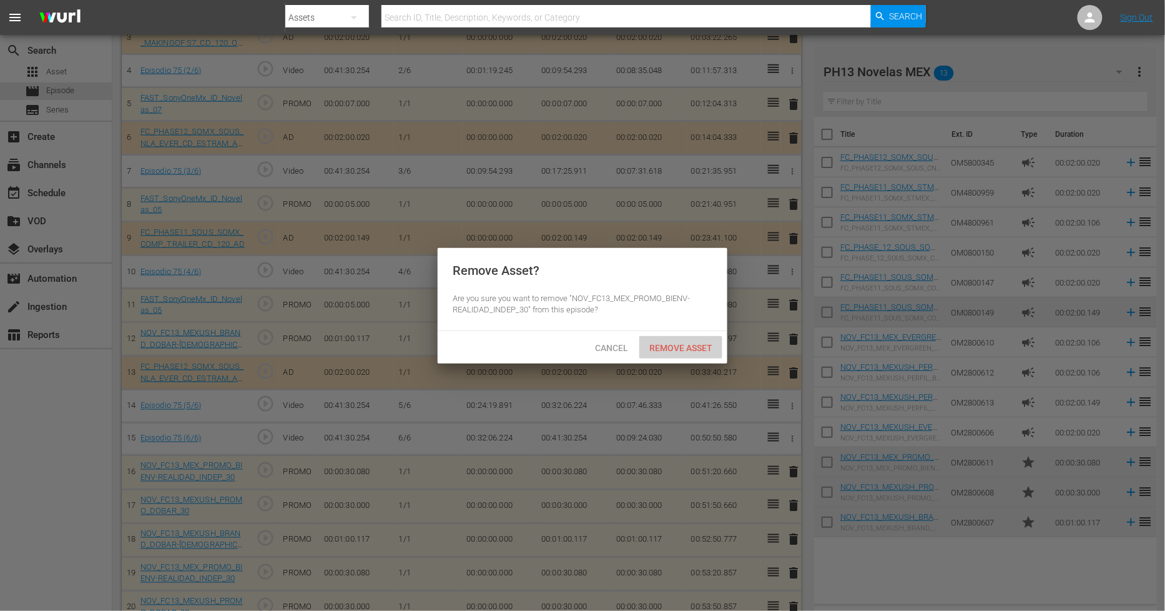
click at [702, 343] on span "Remove Asset" at bounding box center [680, 348] width 83 height 10
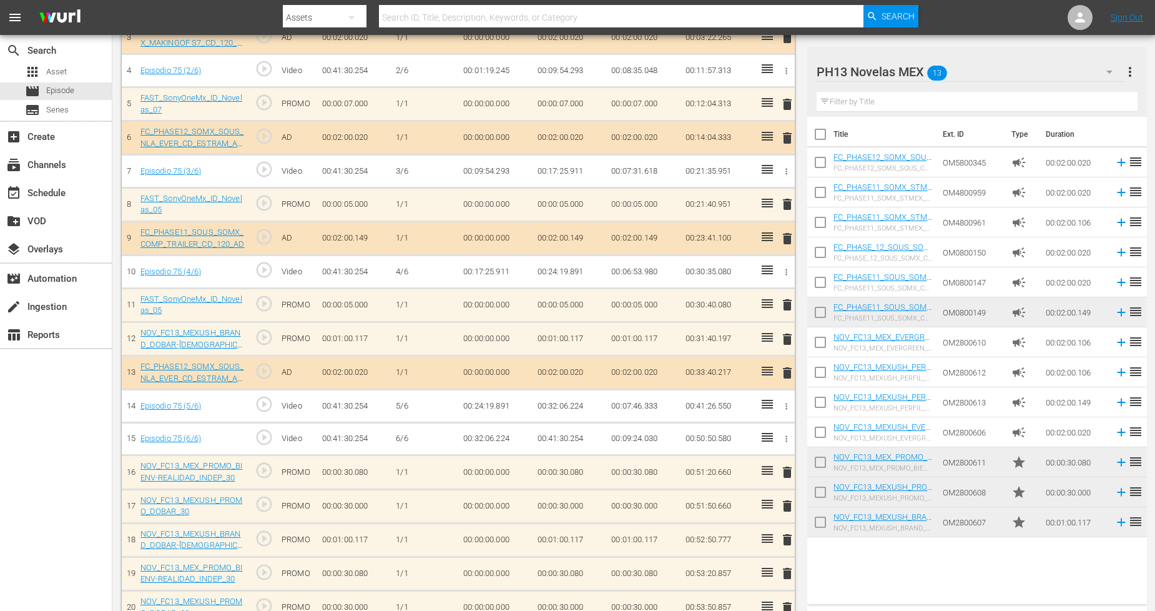
click at [1048, 64] on div "PH13 Novelas MEX 13" at bounding box center [971, 71] width 308 height 35
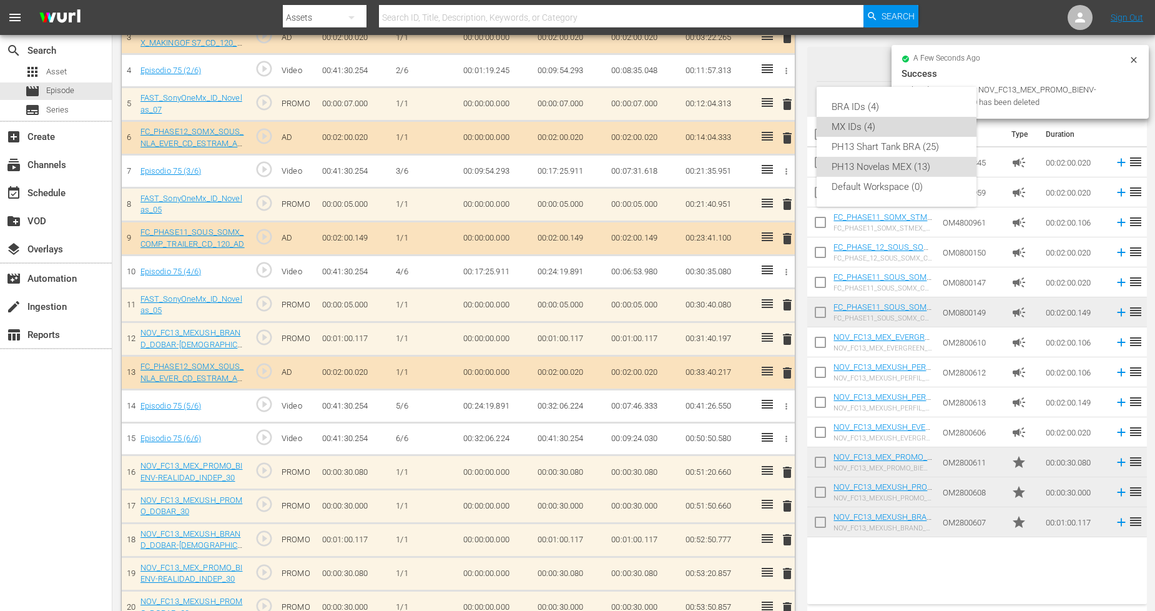
click at [890, 120] on div "MX IDs (4)" at bounding box center [897, 127] width 130 height 20
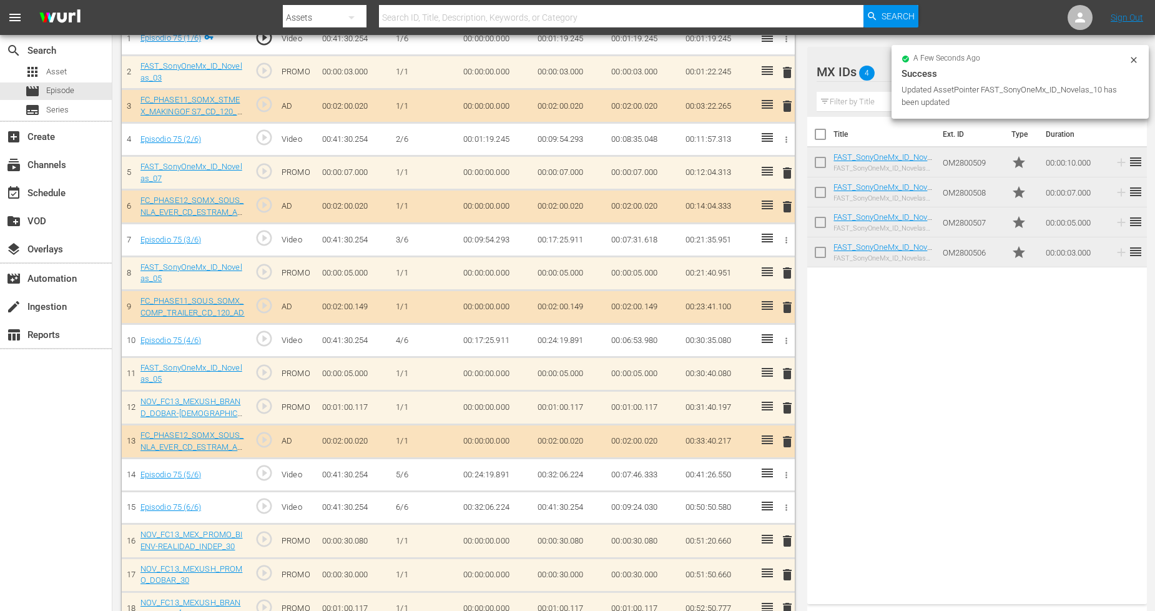
scroll to position [342, 0]
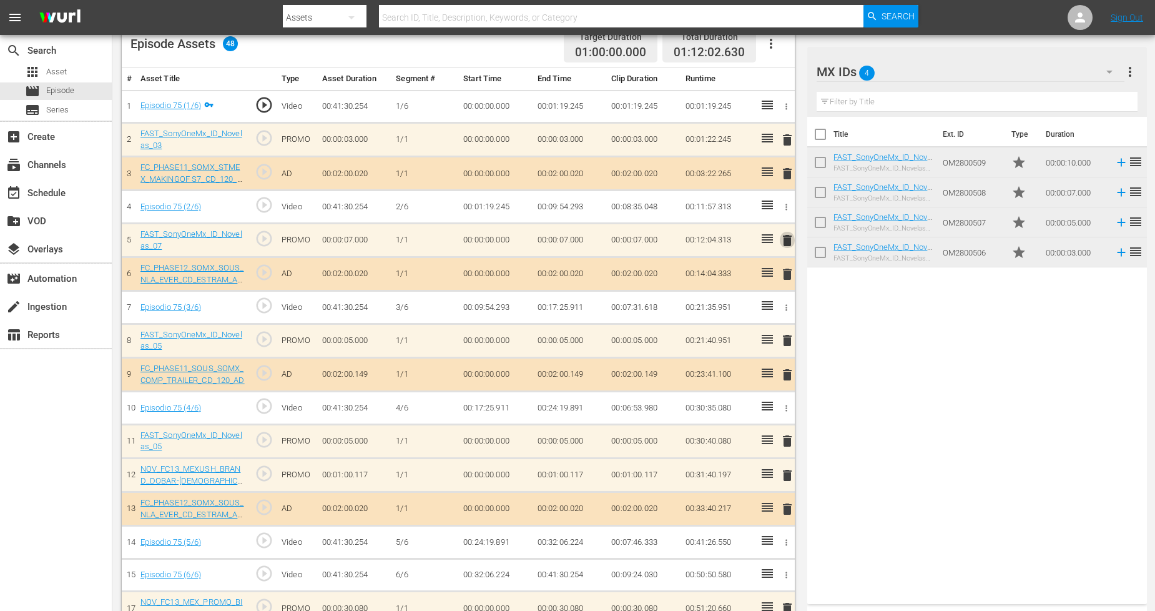
click at [783, 240] on span "delete" at bounding box center [787, 240] width 15 height 15
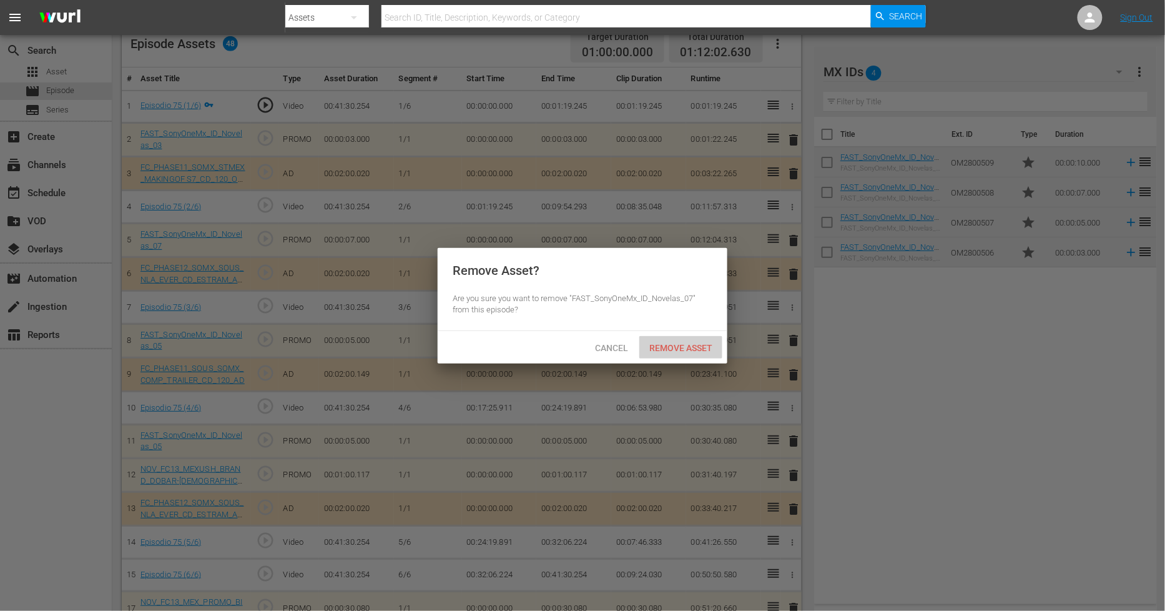
click at [685, 343] on span "Remove Asset" at bounding box center [680, 348] width 83 height 10
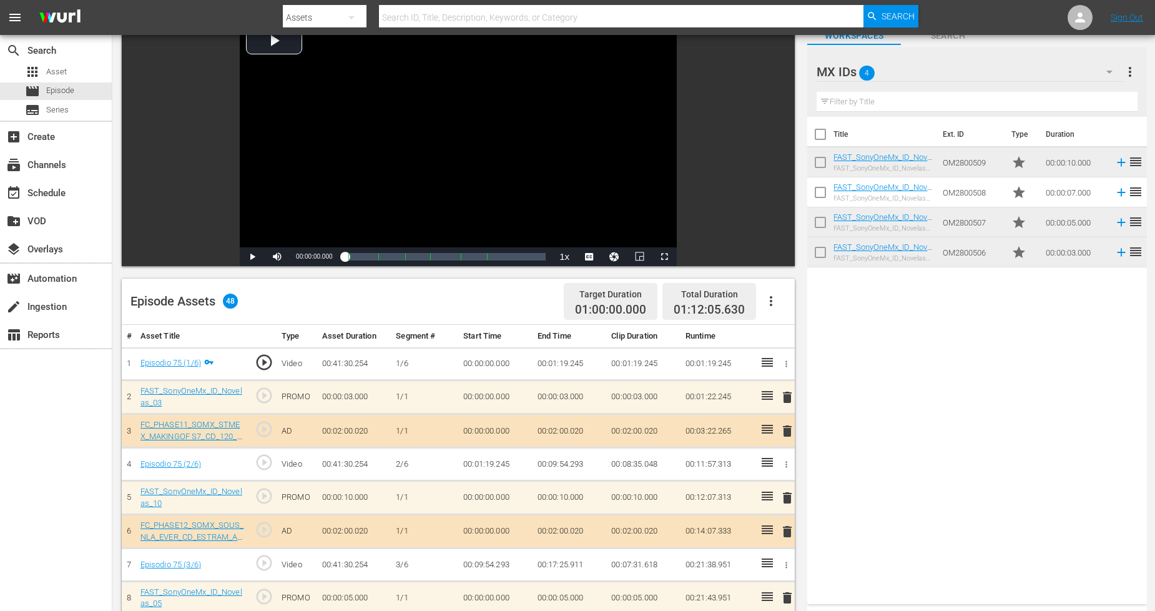
scroll to position [139, 0]
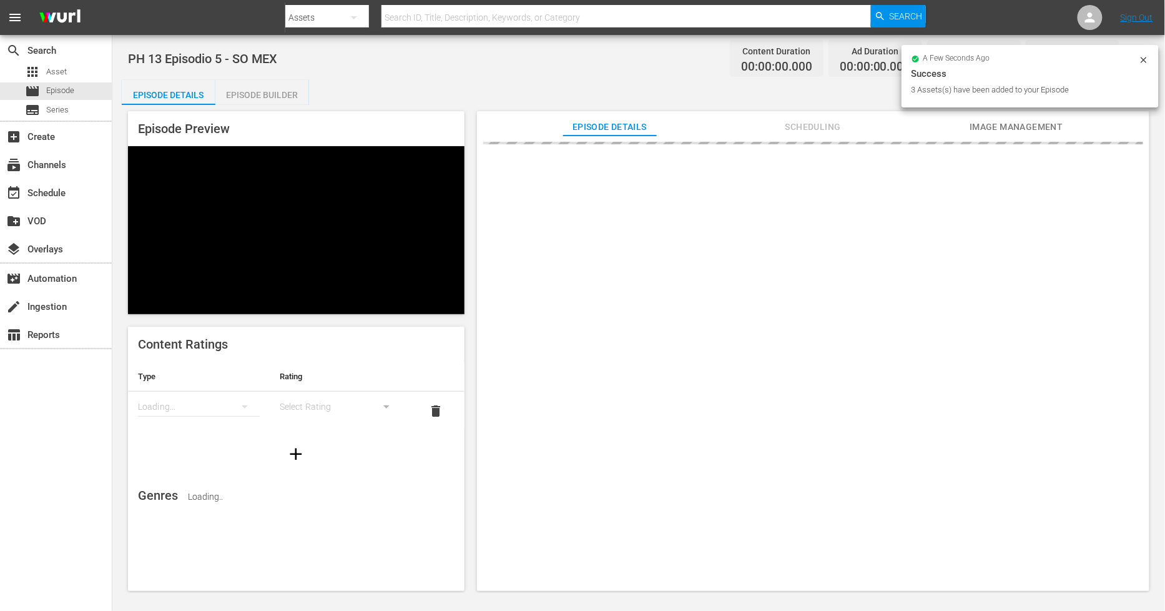
click at [1048, 57] on icon at bounding box center [1144, 60] width 10 height 10
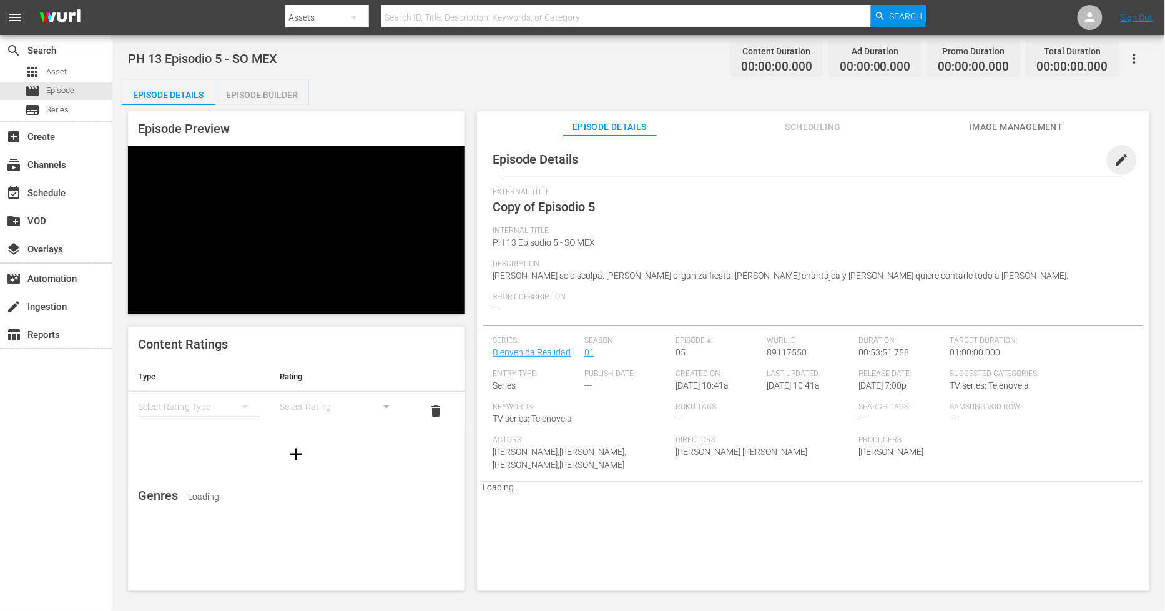
click at [1048, 163] on span "edit" at bounding box center [1121, 159] width 15 height 15
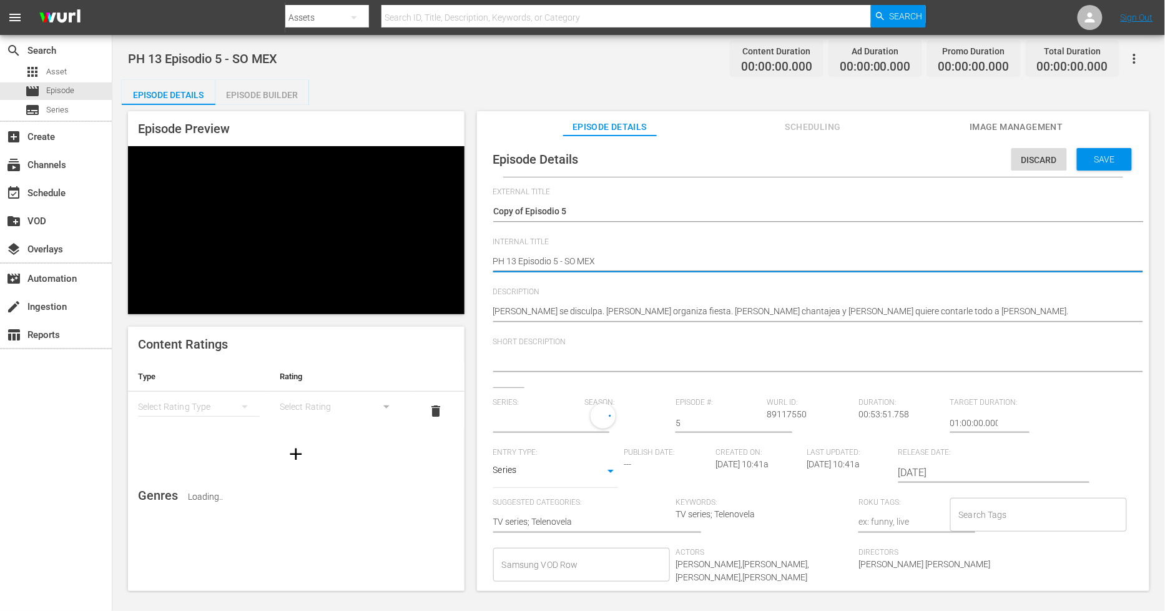
drag, startPoint x: 621, startPoint y: 267, endPoint x: 622, endPoint y: 250, distance: 16.3
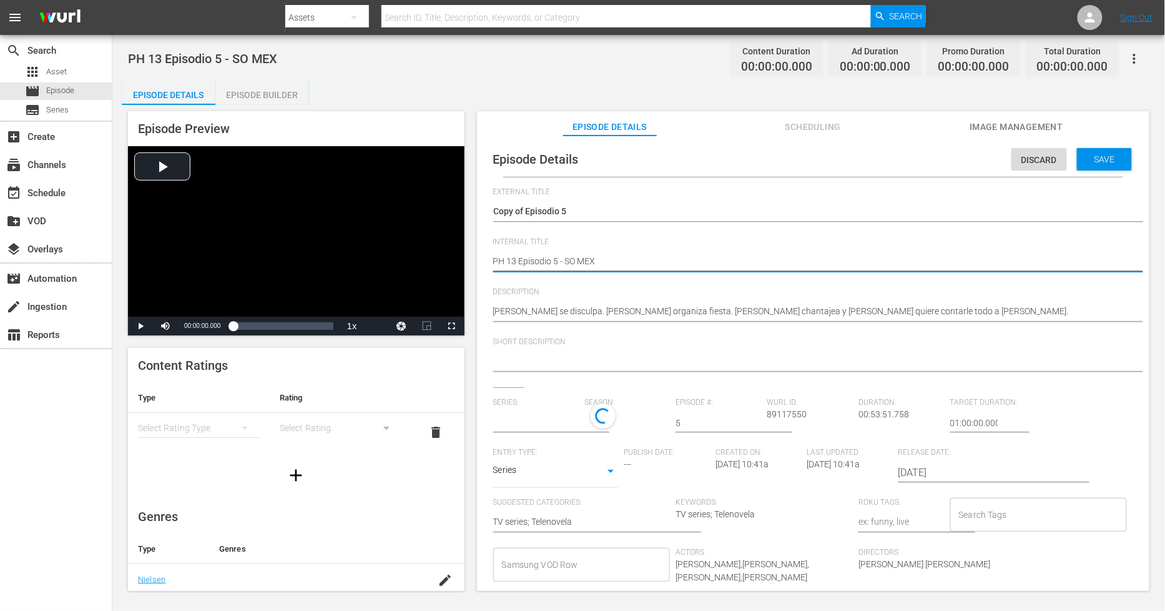
type textarea "PH 13 Episodio 5 - SO MEX"
type textarea "PH 13 Episodio 5 - SO MEX D"
type textarea "PH 13 Episodio 5 - SO MEX DU"
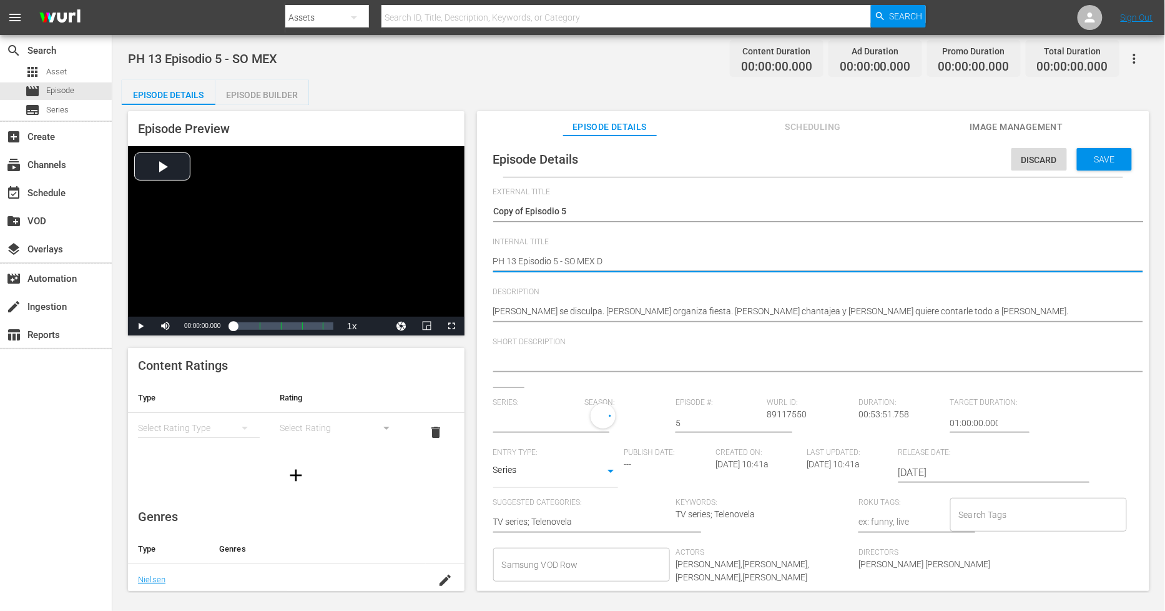
type textarea "PH 13 Episodio 5 - SO MEX DU"
type textarea "PH 13 Episodio 5 - SO MEX DUP"
type textarea "PH 13 Episodio 5 - SO MEX DUP1"
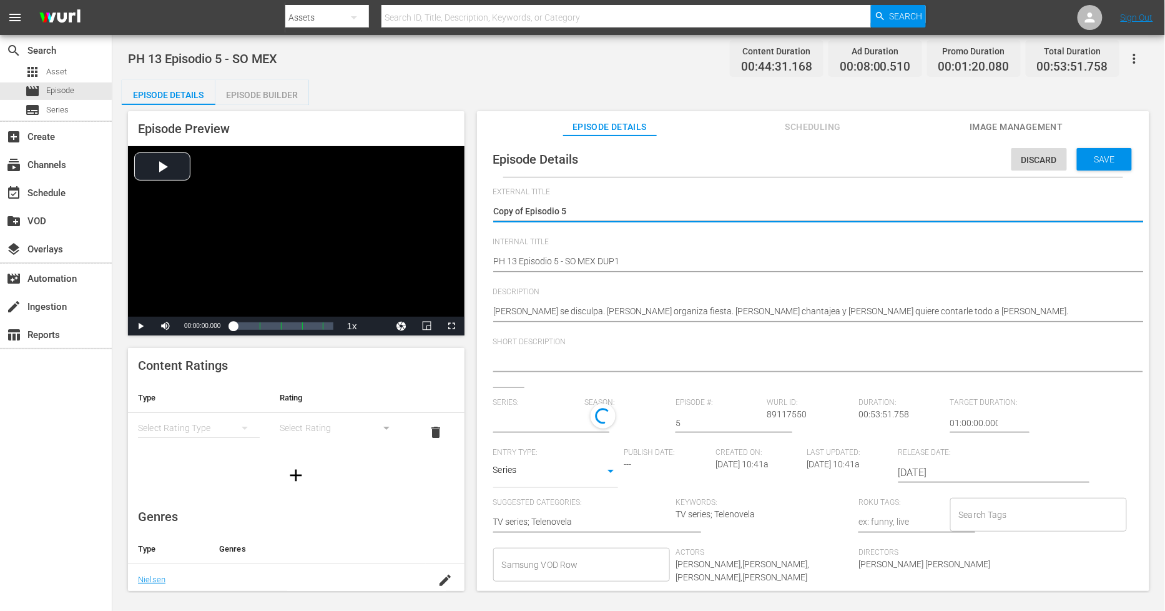
drag, startPoint x: 527, startPoint y: 207, endPoint x: -99, endPoint y: 160, distance: 627.9
type textarea "Episodio 5"
type input "Bienvenida Realidad"
type textarea "Episodio 5"
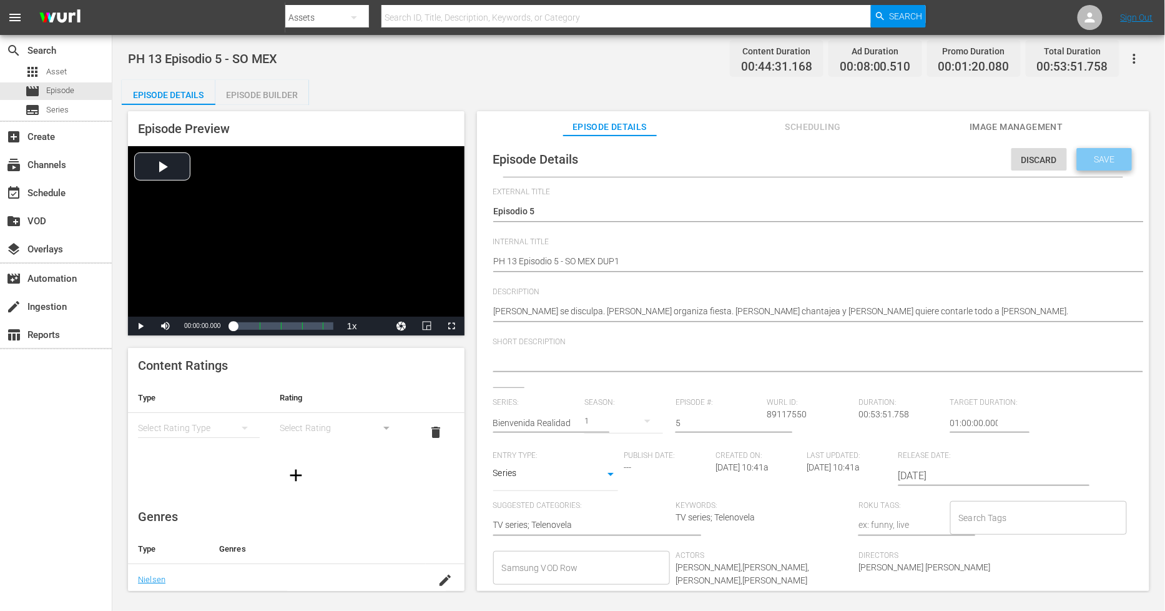
click at [1048, 165] on div "Save" at bounding box center [1104, 159] width 55 height 22
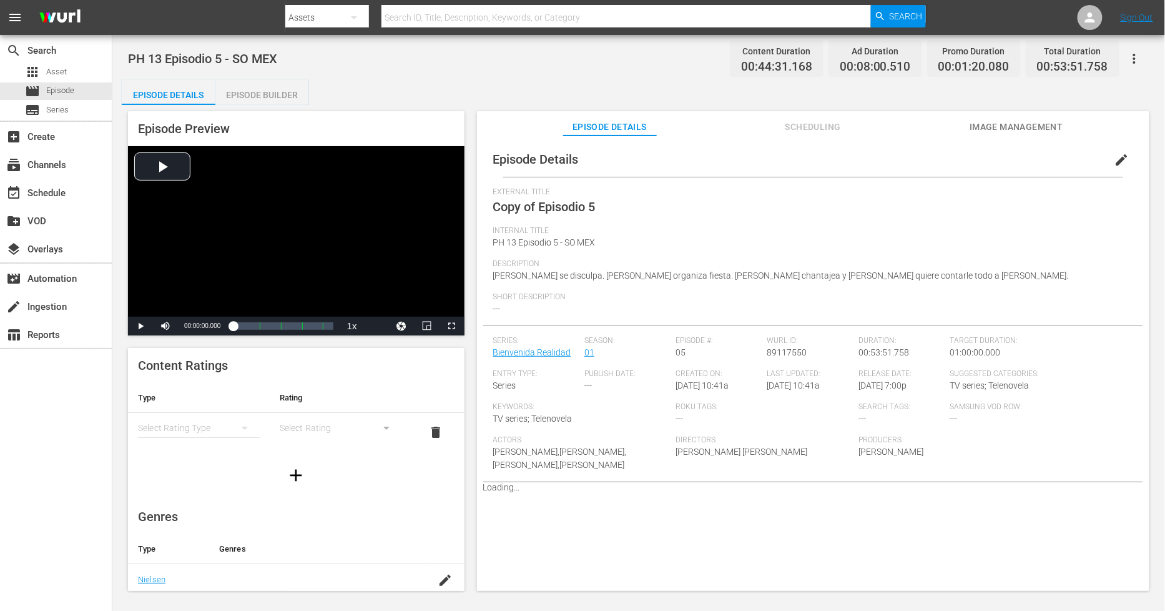
click at [265, 98] on div "Episode Builder" at bounding box center [262, 95] width 94 height 30
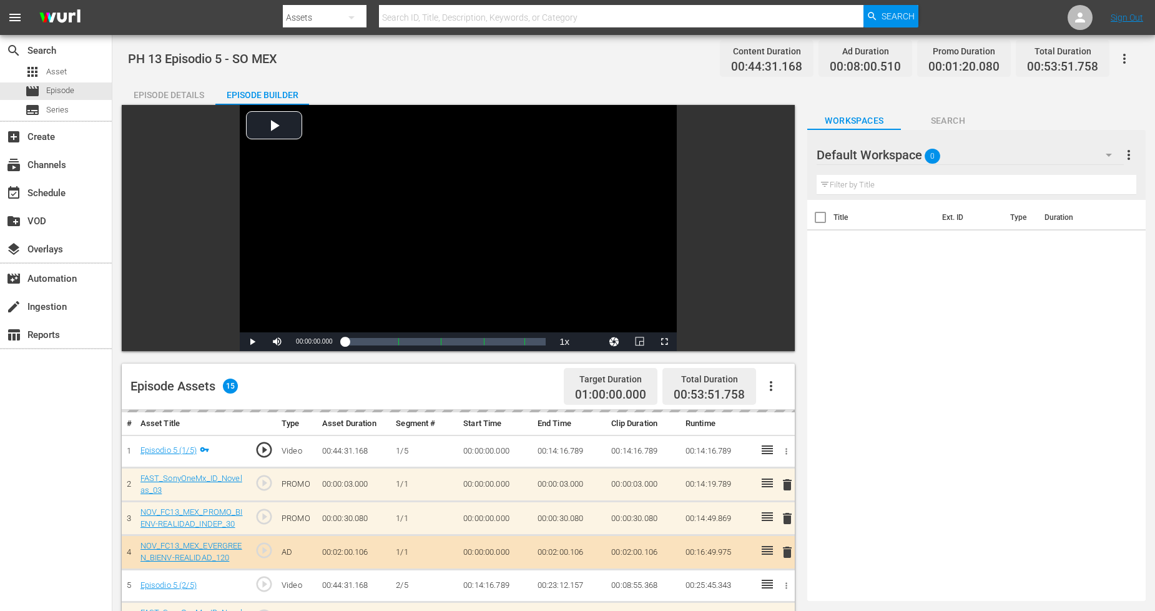
click at [1048, 150] on div "Default Workspace 0" at bounding box center [970, 154] width 307 height 35
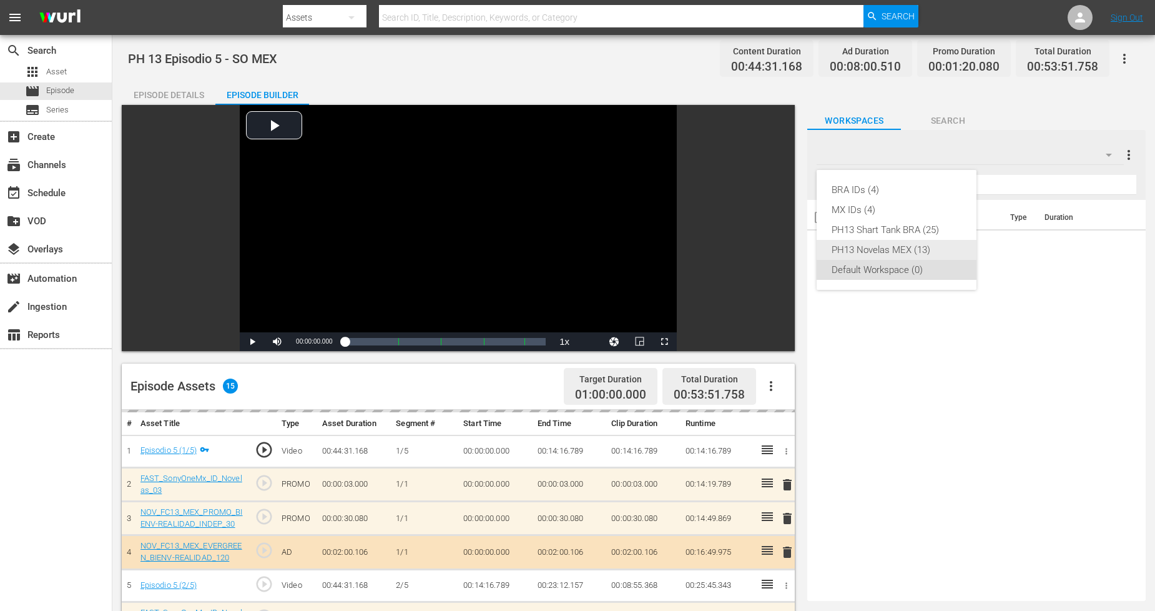
click at [928, 246] on div "PH13 Novelas MEX (13)" at bounding box center [897, 250] width 130 height 20
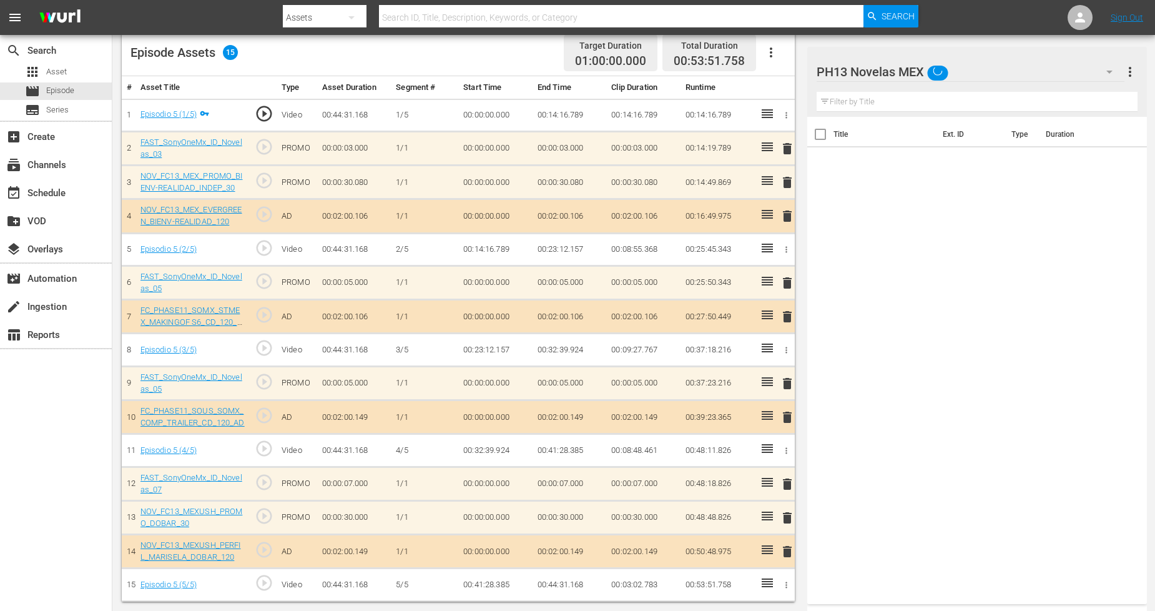
scroll to position [333, 0]
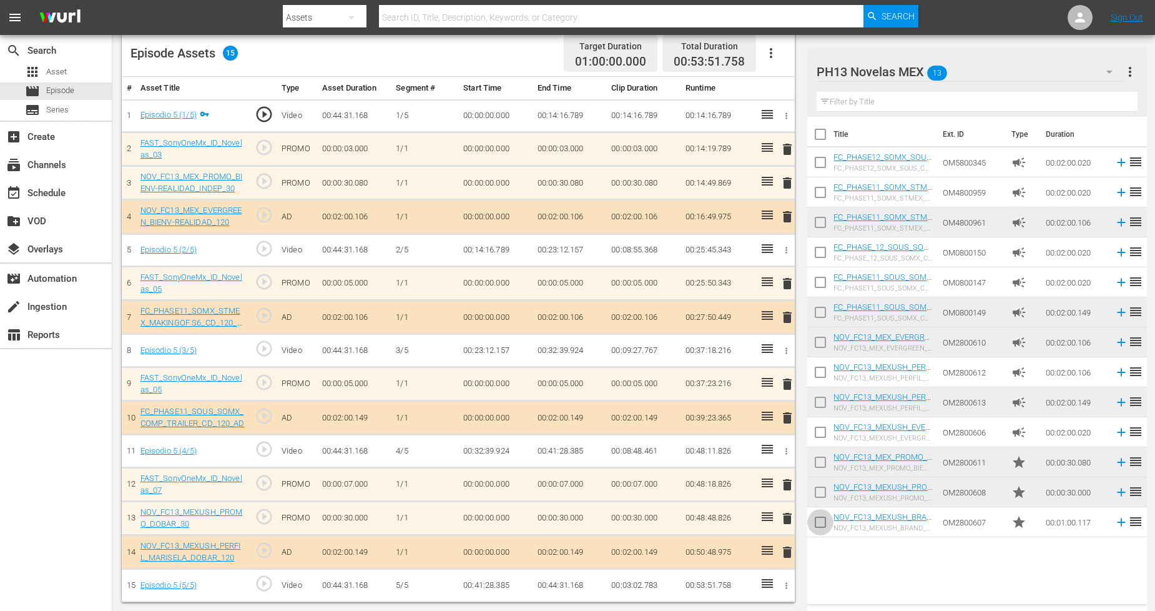
click at [820, 521] on input "checkbox" at bounding box center [820, 524] width 26 height 26
checkbox input "true"
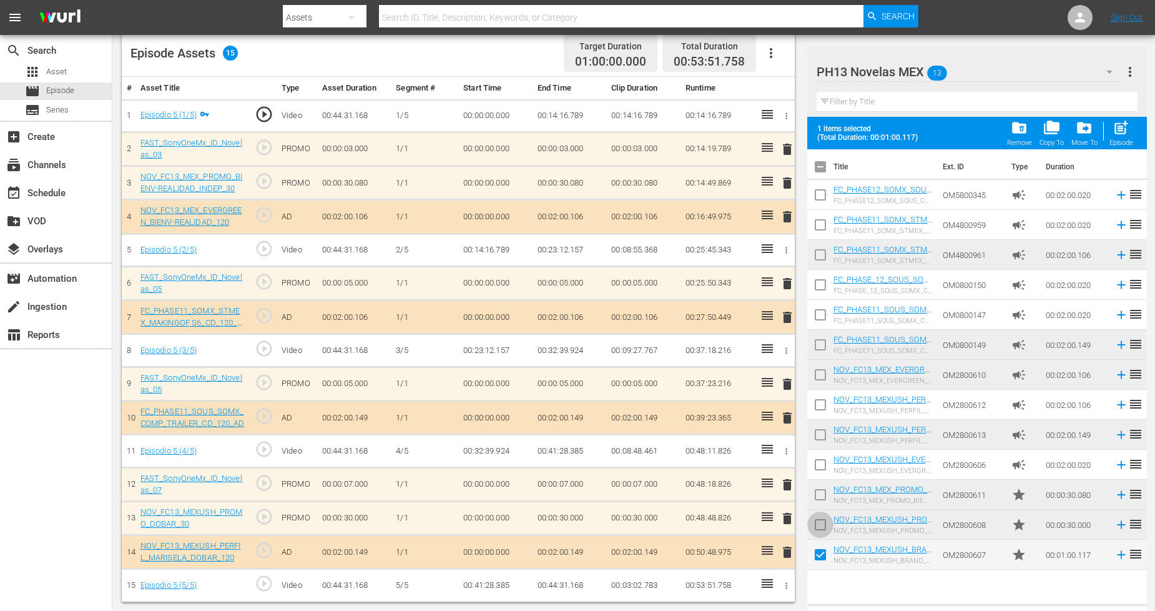
click at [822, 515] on input "checkbox" at bounding box center [820, 527] width 26 height 26
checkbox input "true"
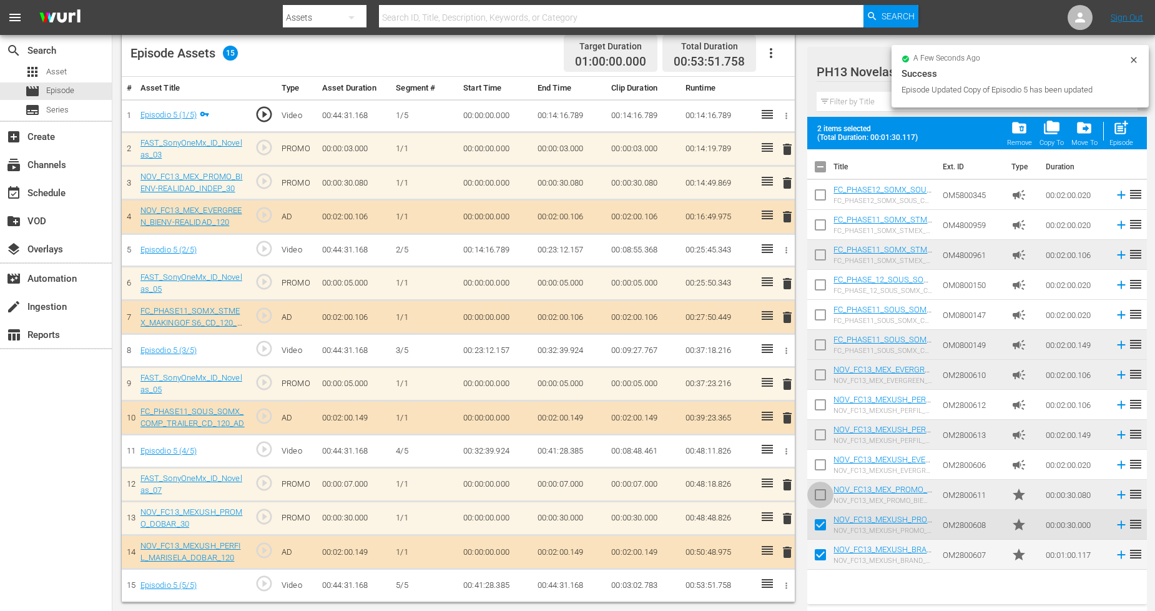
click at [823, 488] on input "checkbox" at bounding box center [820, 497] width 26 height 26
click at [1048, 134] on span "post_add" at bounding box center [1120, 127] width 17 height 17
checkbox input "false"
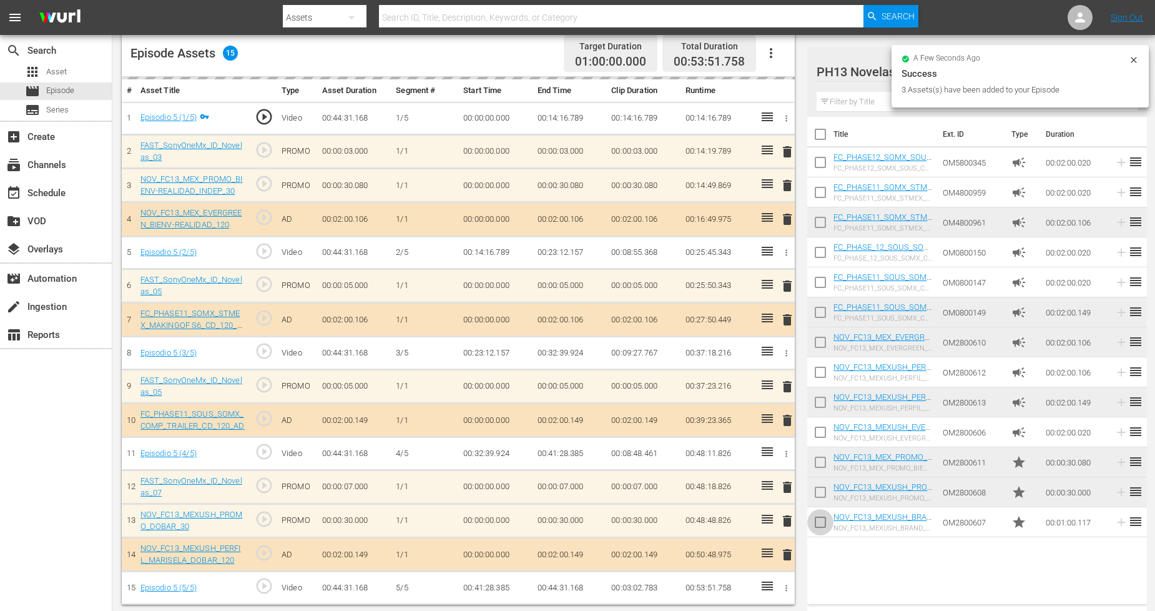
click at [822, 518] on input "checkbox" at bounding box center [820, 524] width 26 height 26
checkbox input "true"
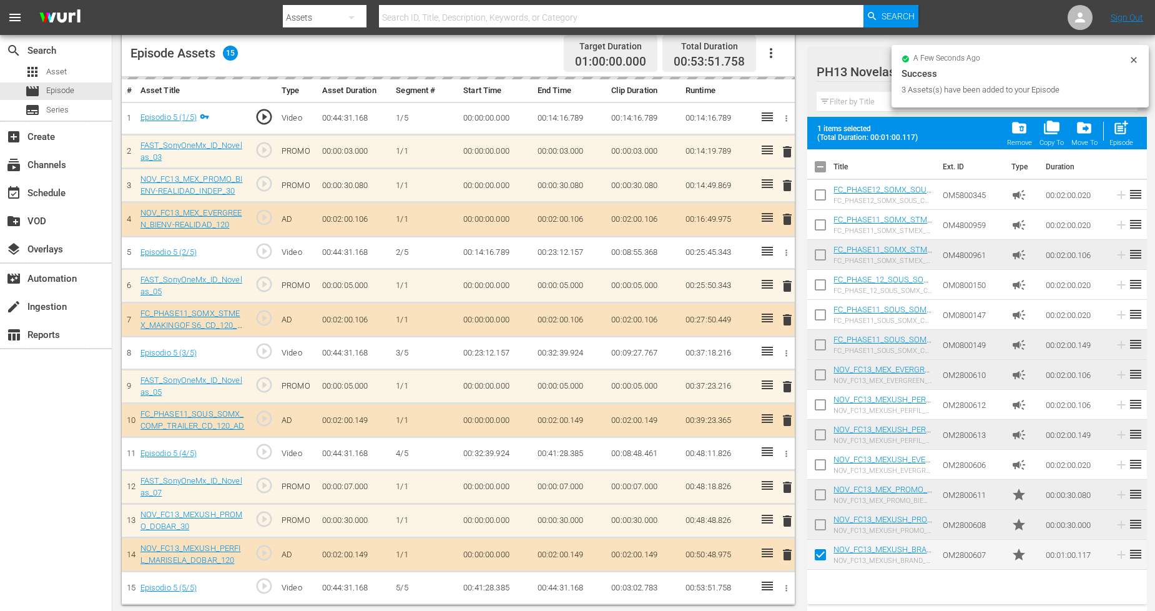
click at [822, 508] on input "checkbox" at bounding box center [820, 497] width 26 height 26
checkbox input "true"
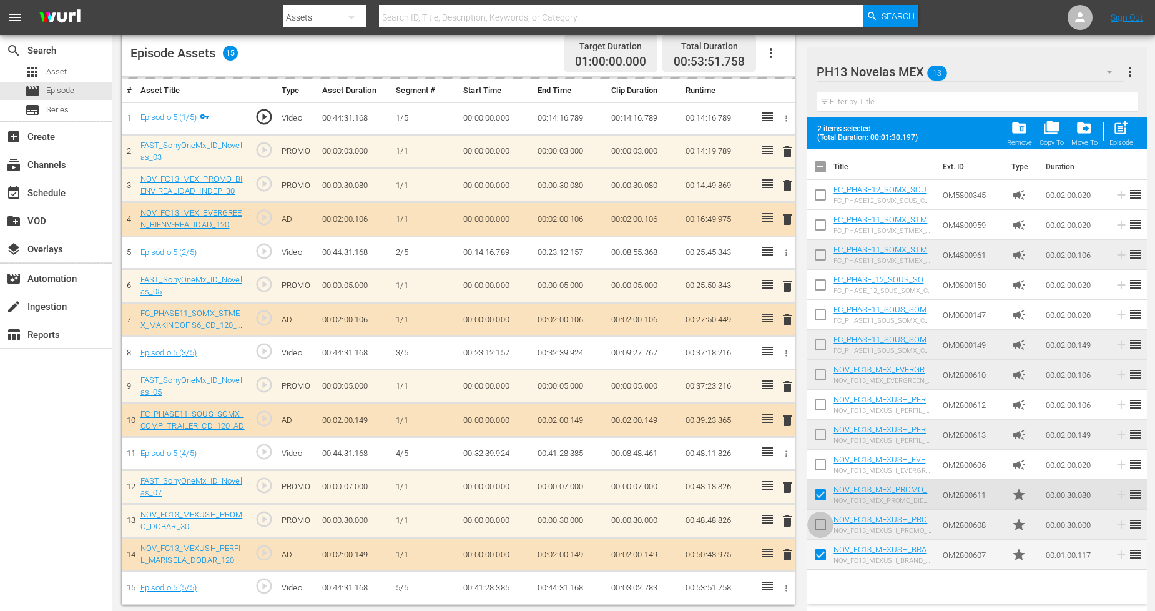
drag, startPoint x: 822, startPoint y: 521, endPoint x: 864, endPoint y: 482, distance: 57.4
click at [822, 521] on input "checkbox" at bounding box center [820, 527] width 26 height 26
checkbox input "true"
click at [1048, 123] on span "post_add" at bounding box center [1120, 127] width 17 height 17
checkbox input "false"
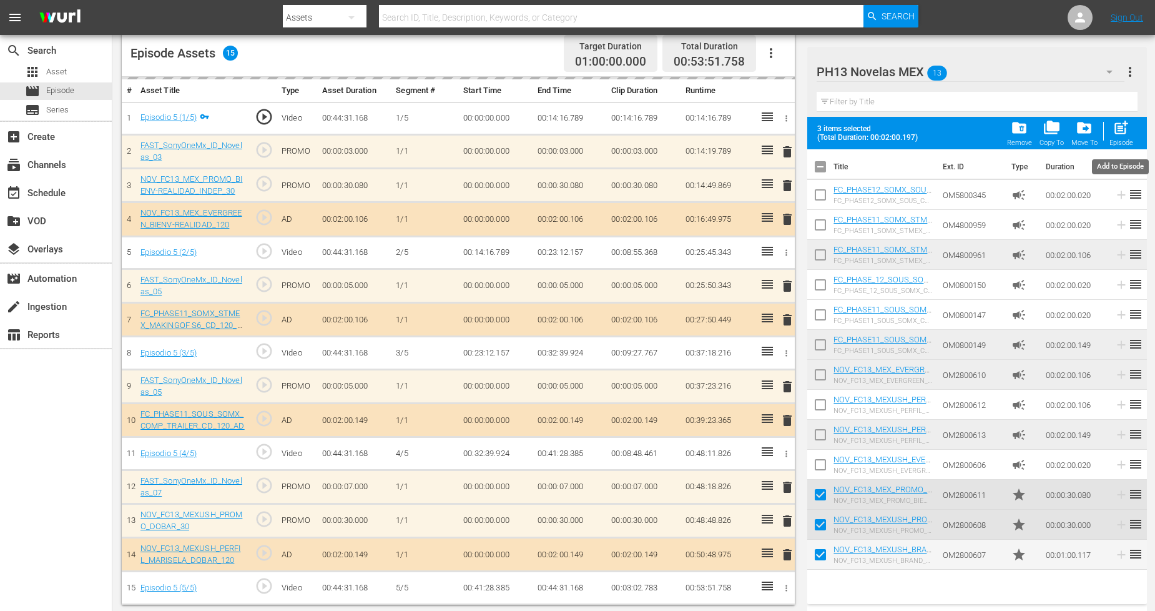
checkbox input "false"
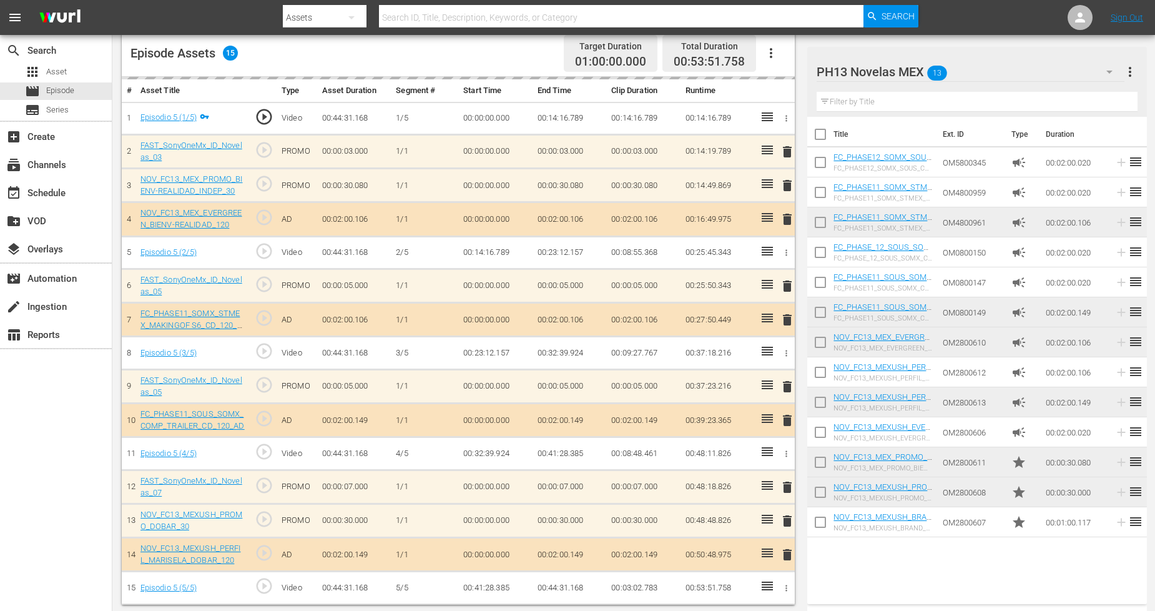
scroll to position [335, 0]
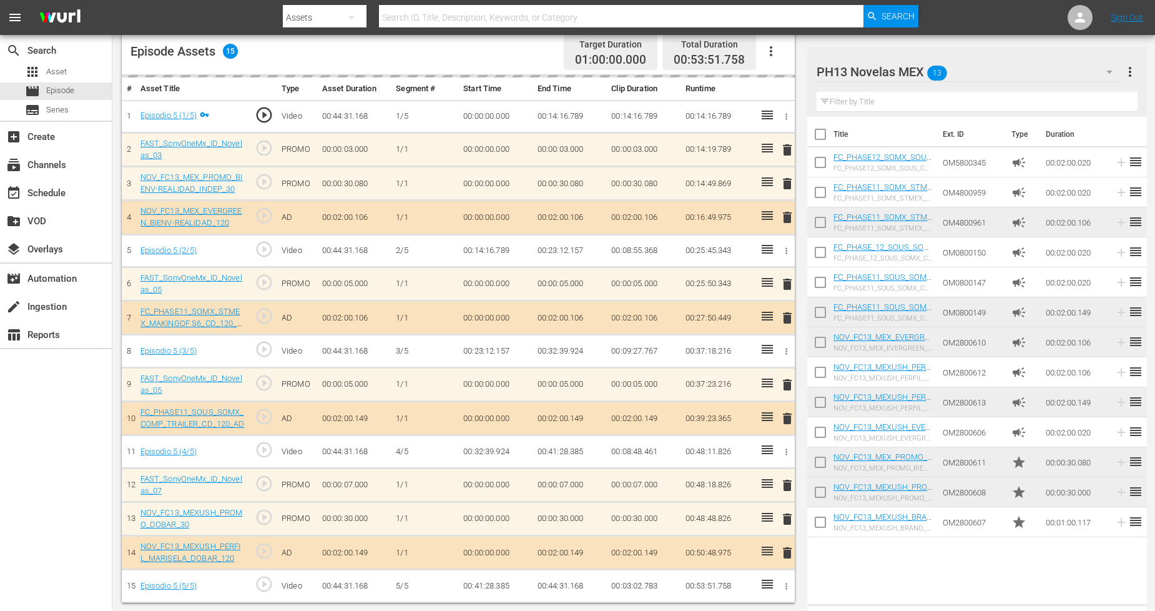
click at [827, 523] on input "checkbox" at bounding box center [820, 524] width 26 height 26
checkbox input "true"
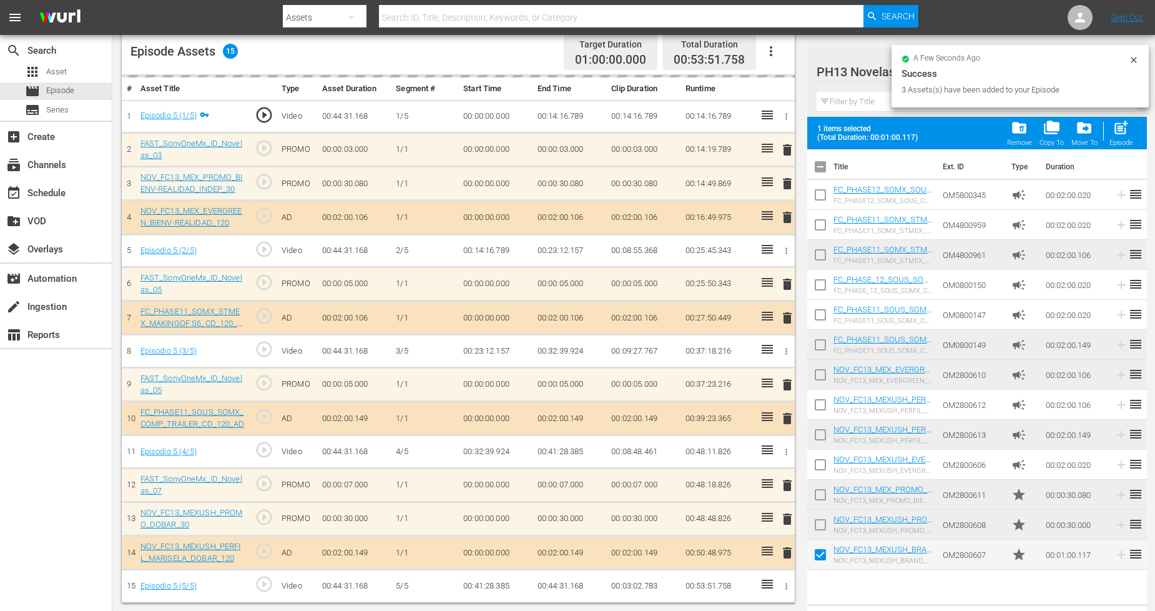
click at [822, 526] on input "checkbox" at bounding box center [820, 527] width 26 height 26
checkbox input "true"
click at [822, 500] on input "checkbox" at bounding box center [820, 497] width 26 height 26
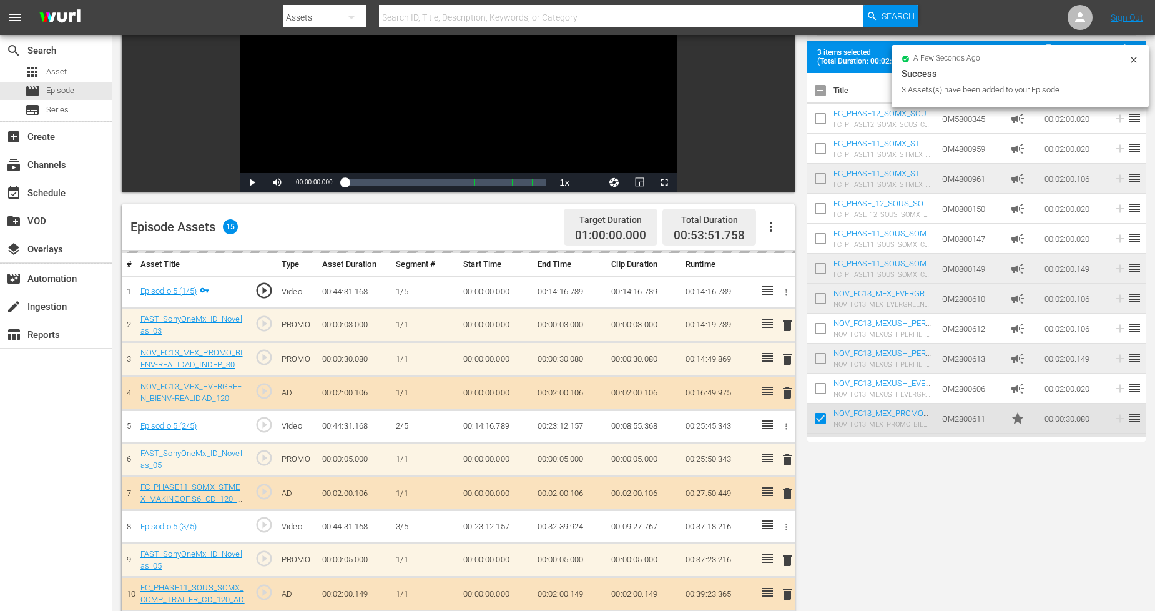
scroll to position [0, 0]
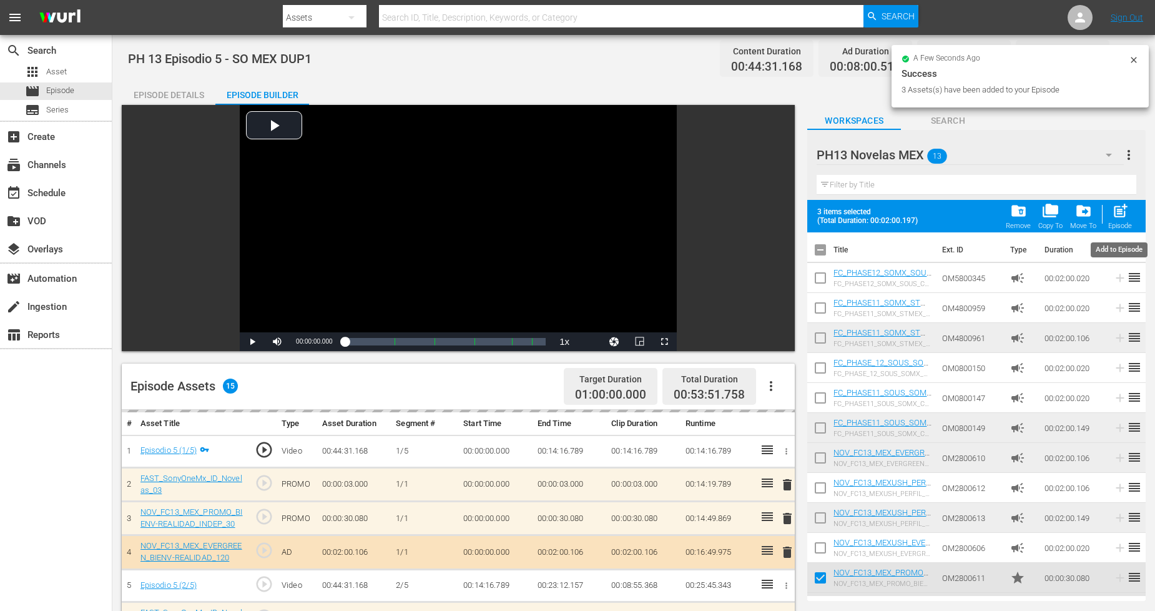
click at [1048, 215] on span "post_add" at bounding box center [1120, 210] width 17 height 17
checkbox input "false"
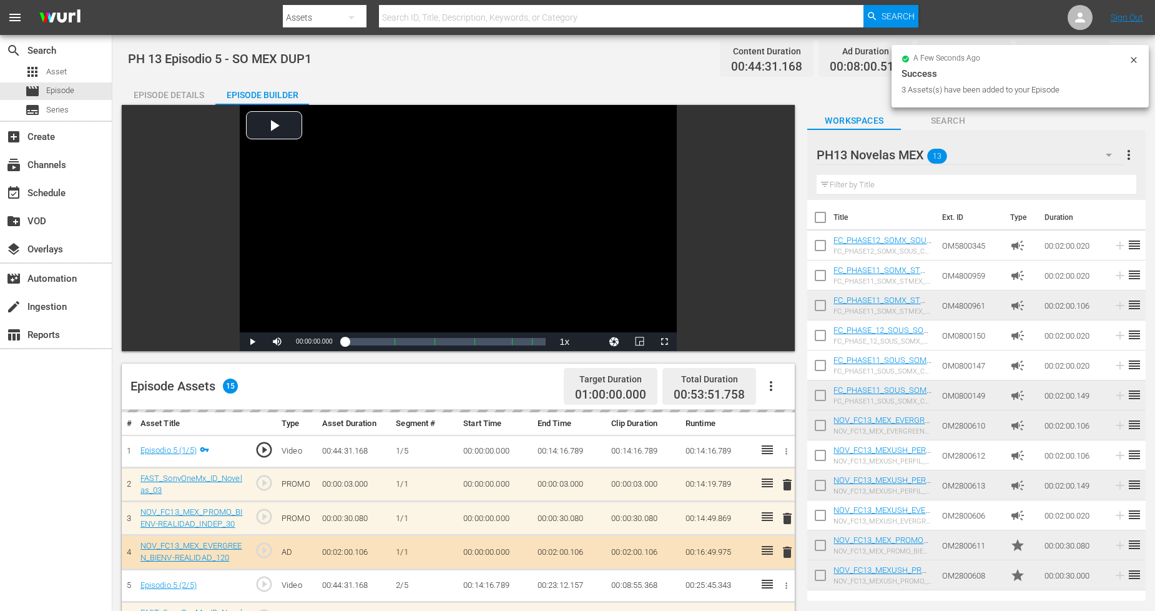
click at [1048, 56] on icon at bounding box center [1134, 60] width 10 height 10
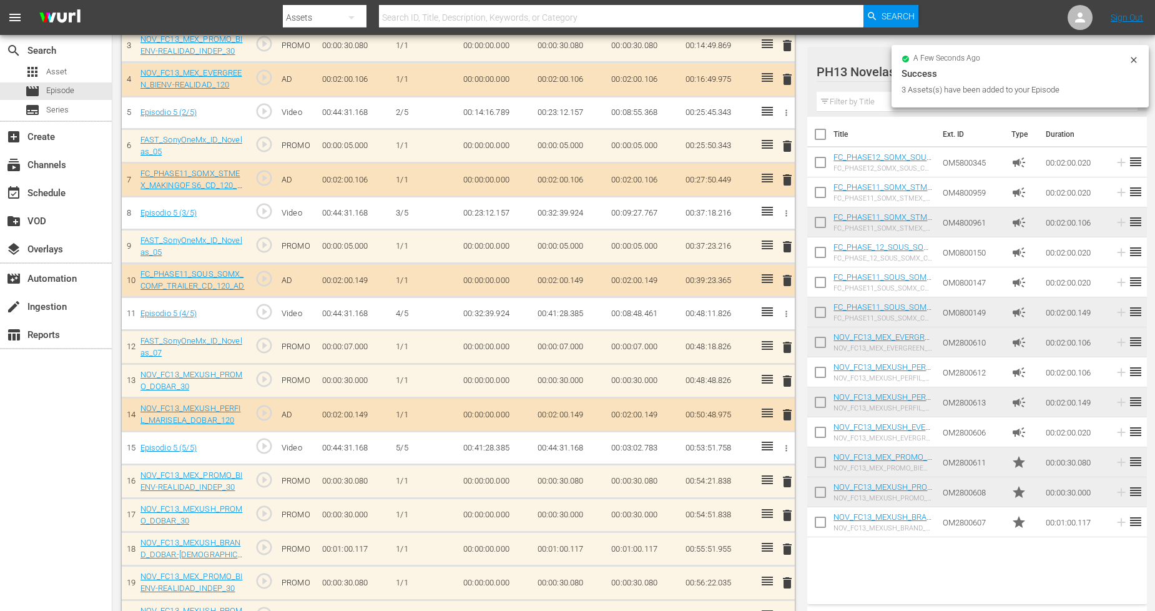
scroll to position [539, 0]
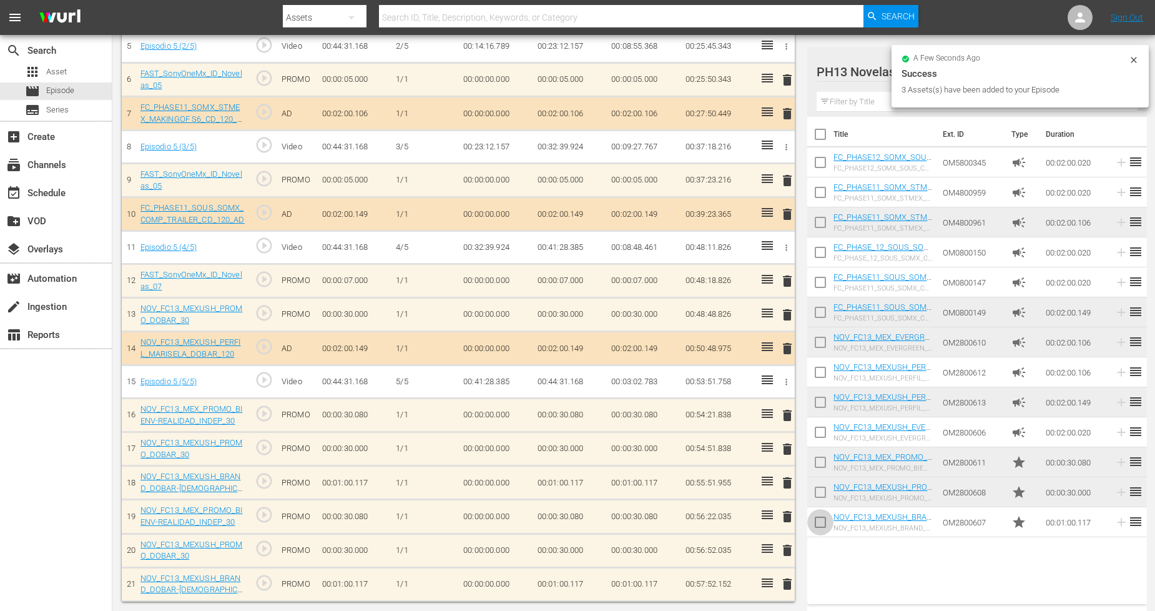
click at [816, 523] on input "checkbox" at bounding box center [820, 524] width 26 height 26
checkbox input "true"
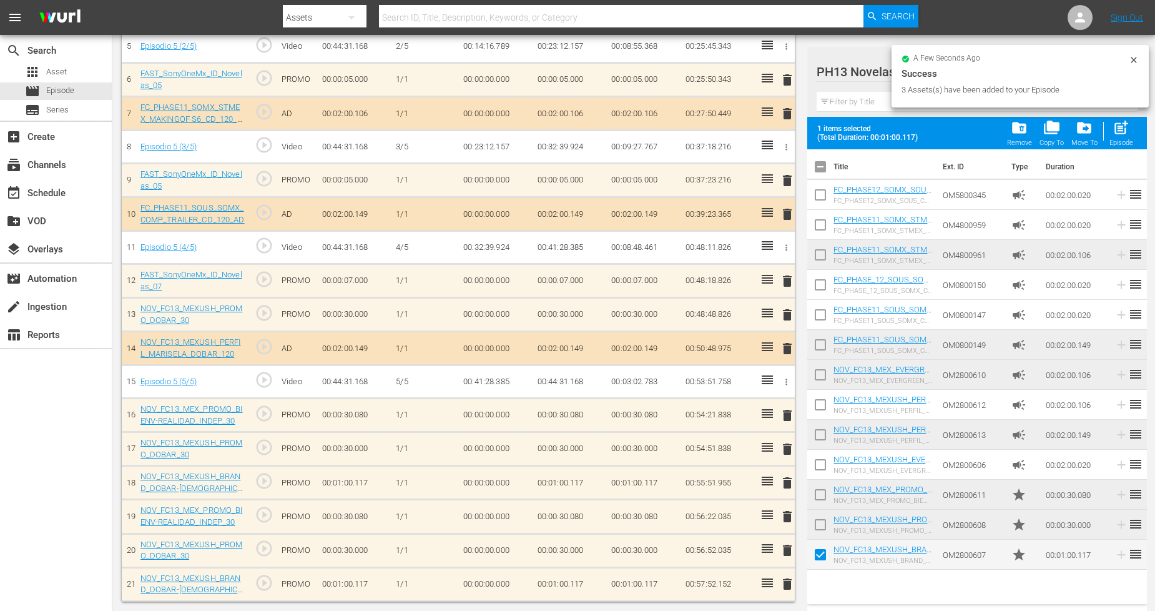
drag, startPoint x: 822, startPoint y: 523, endPoint x: 823, endPoint y: 511, distance: 12.5
click at [823, 523] on input "checkbox" at bounding box center [820, 527] width 26 height 26
checkbox input "true"
click at [823, 489] on input "checkbox" at bounding box center [820, 497] width 26 height 26
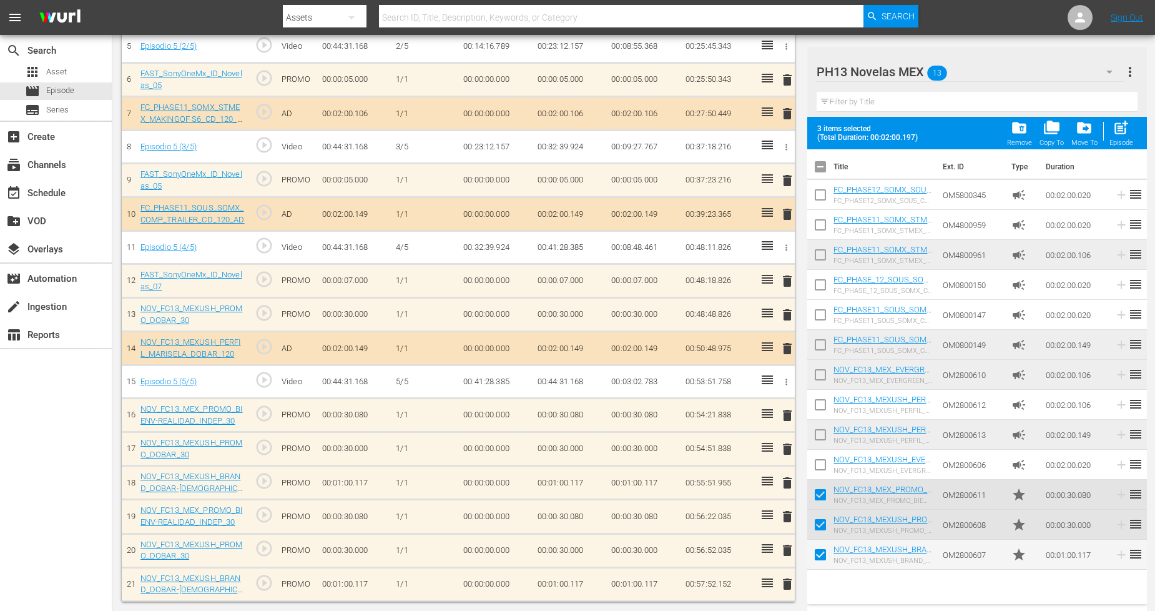
scroll to position [53, 0]
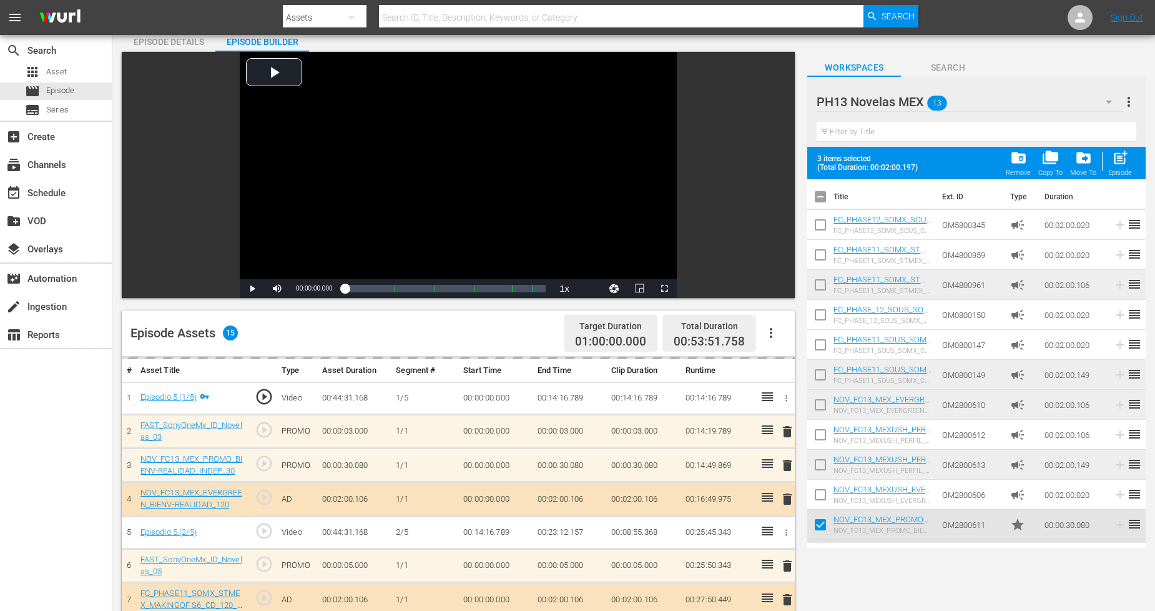
click at [1048, 161] on span "post_add" at bounding box center [1120, 157] width 17 height 17
checkbox input "false"
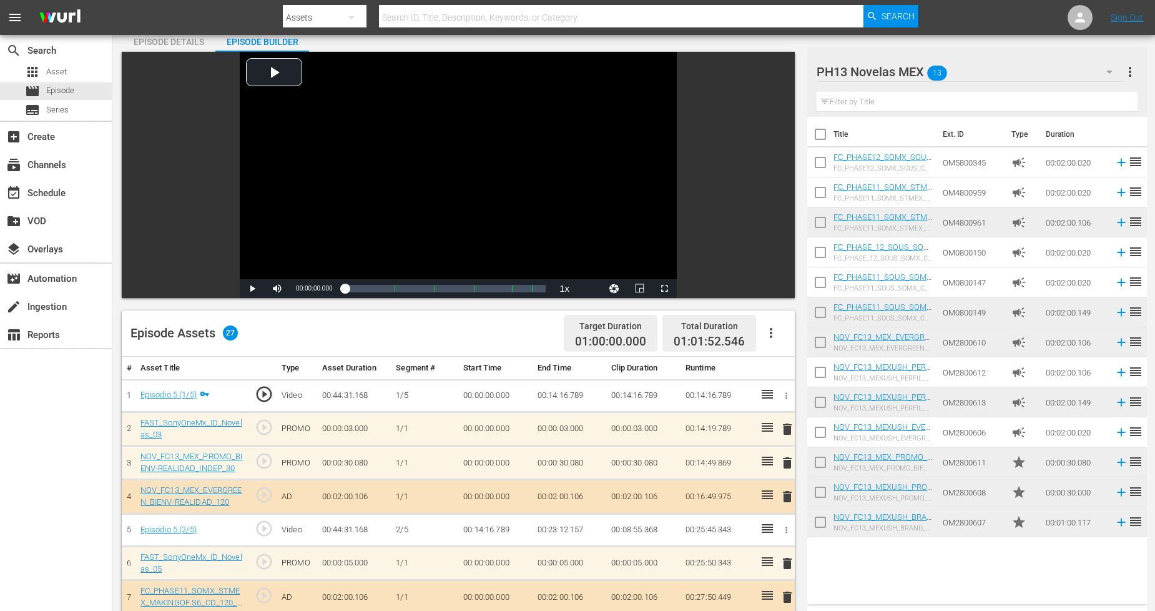
scroll to position [261, 0]
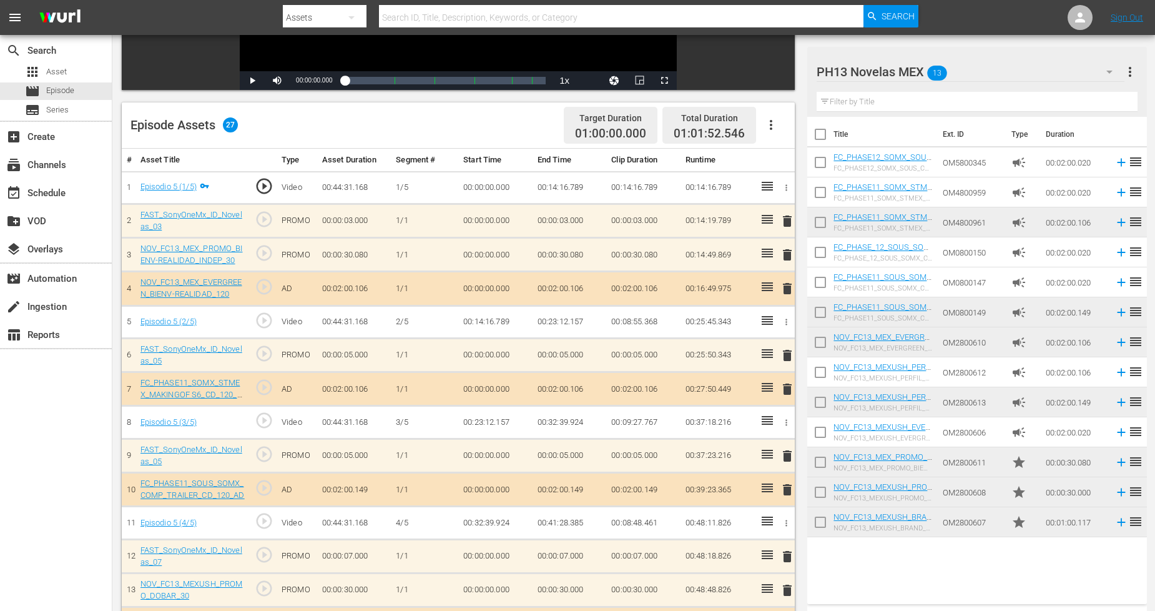
click at [822, 526] on input "checkbox" at bounding box center [820, 524] width 26 height 26
checkbox input "true"
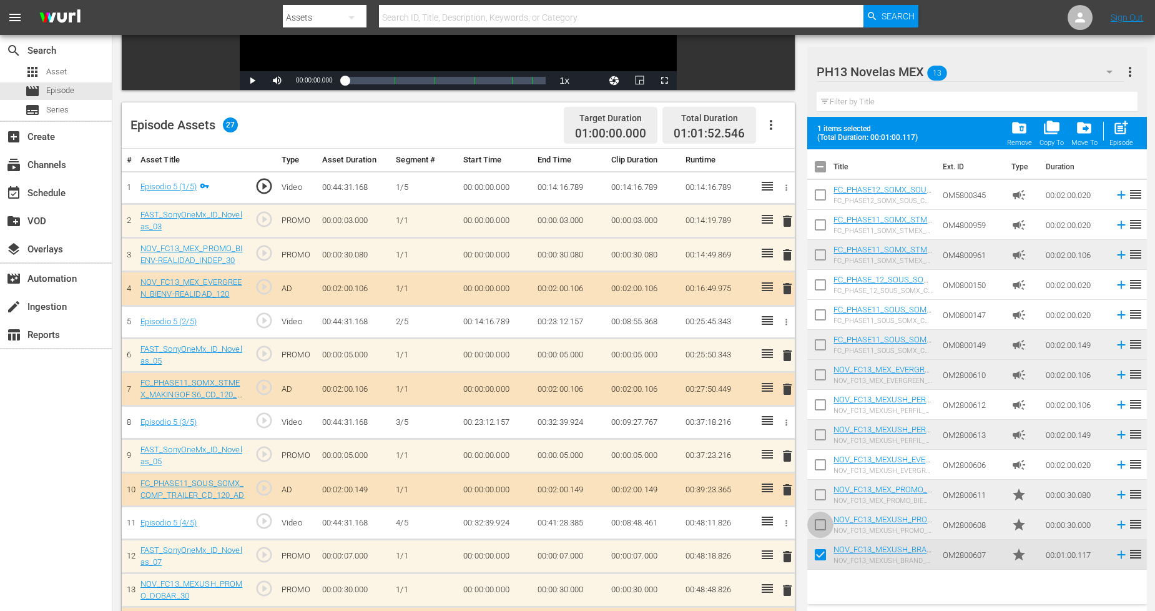
click at [820, 518] on input "checkbox" at bounding box center [820, 527] width 26 height 26
checkbox input "true"
click at [822, 499] on input "checkbox" at bounding box center [820, 497] width 26 height 26
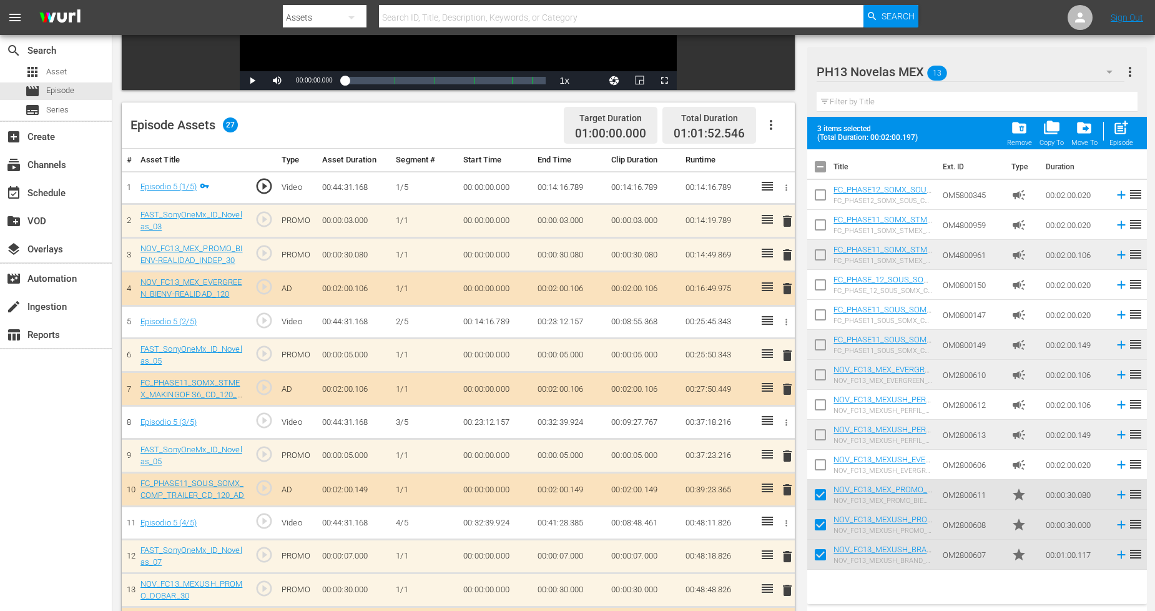
click at [1048, 129] on div "post_add Episode" at bounding box center [1121, 132] width 24 height 27
checkbox input "false"
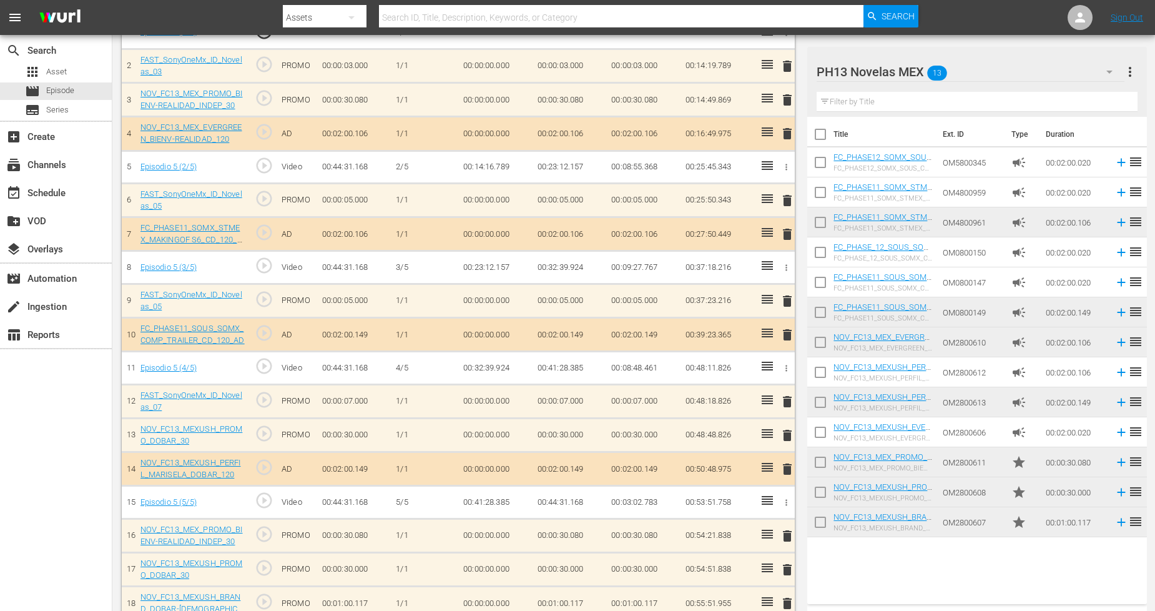
scroll to position [413, 0]
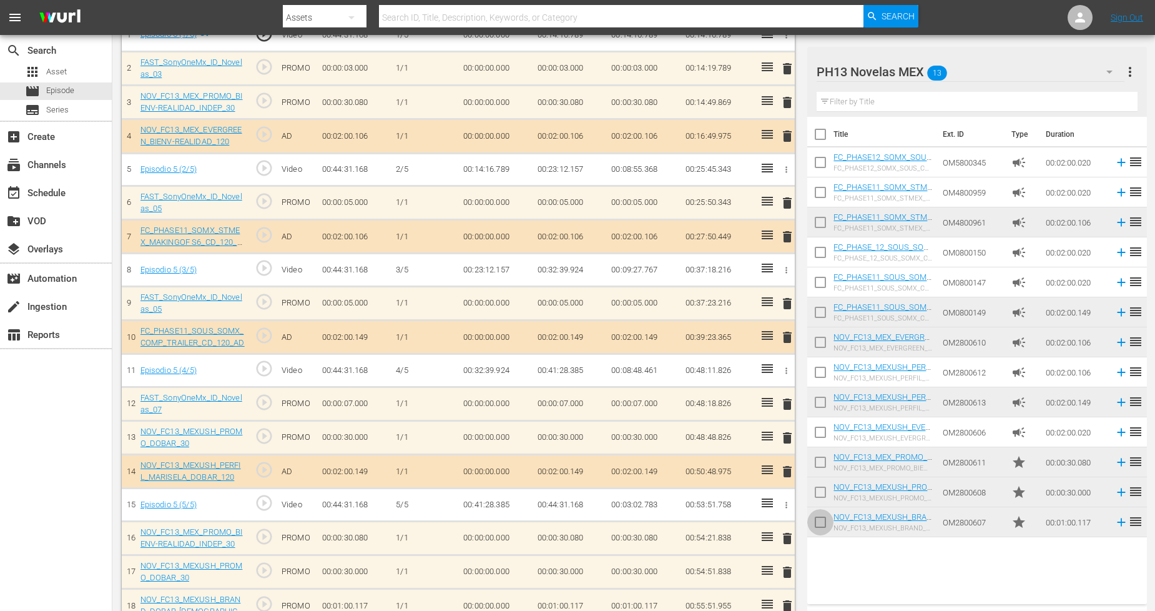
click at [823, 522] on input "checkbox" at bounding box center [820, 524] width 26 height 26
checkbox input "true"
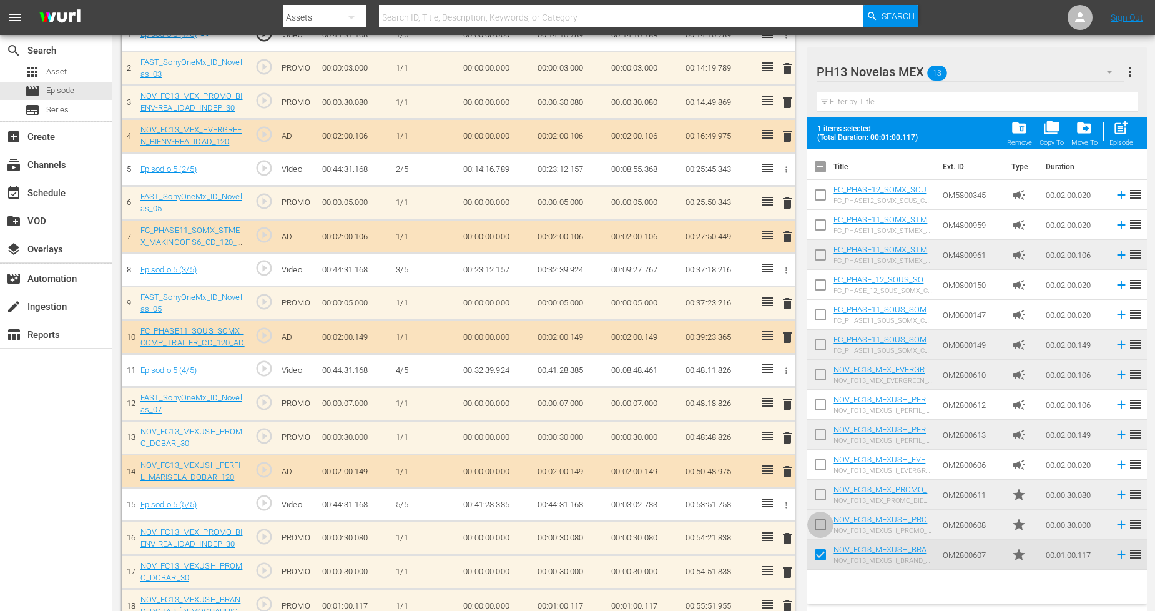
click at [820, 513] on span at bounding box center [820, 524] width 26 height 26
click at [822, 521] on input "checkbox" at bounding box center [820, 527] width 26 height 26
checkbox input "true"
click at [823, 498] on input "checkbox" at bounding box center [820, 497] width 26 height 26
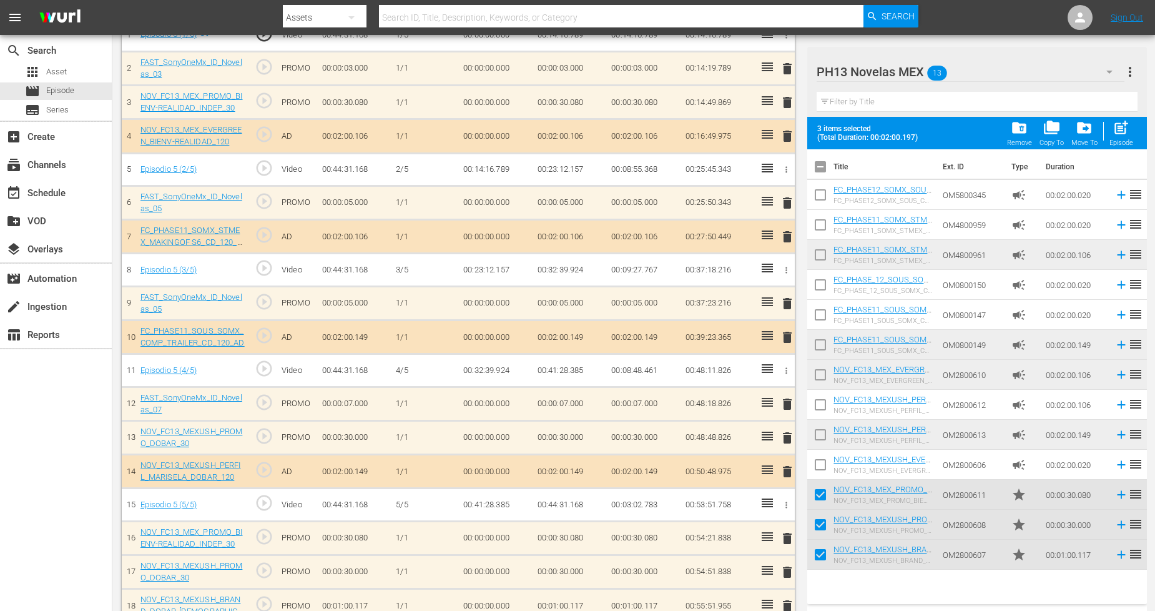
click at [1048, 135] on span "post_add" at bounding box center [1120, 127] width 17 height 17
checkbox input "false"
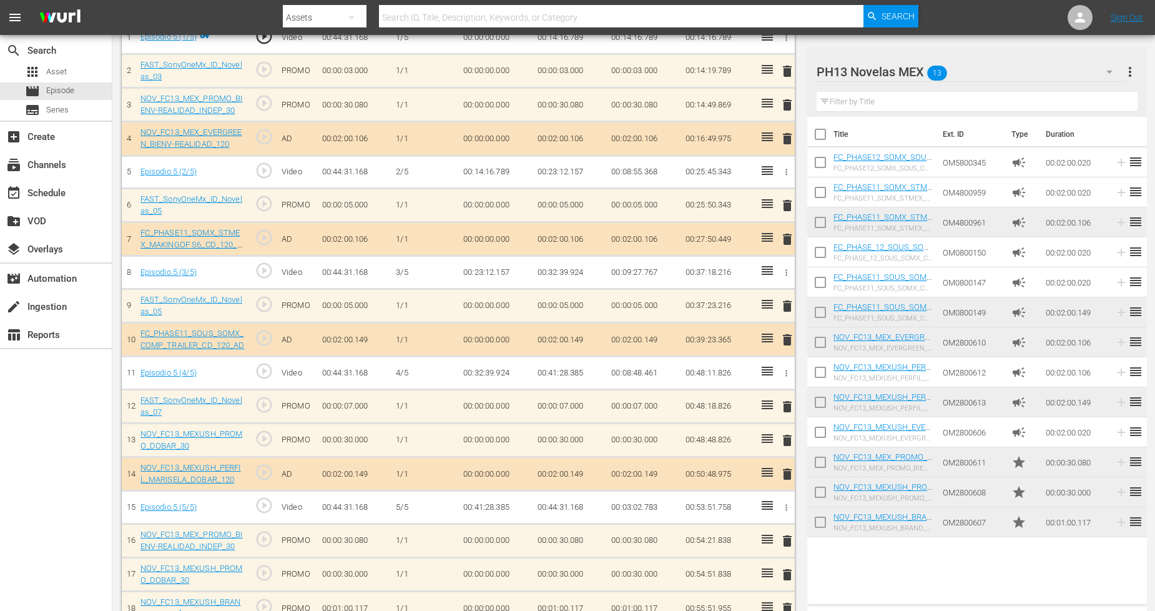
scroll to position [416, 0]
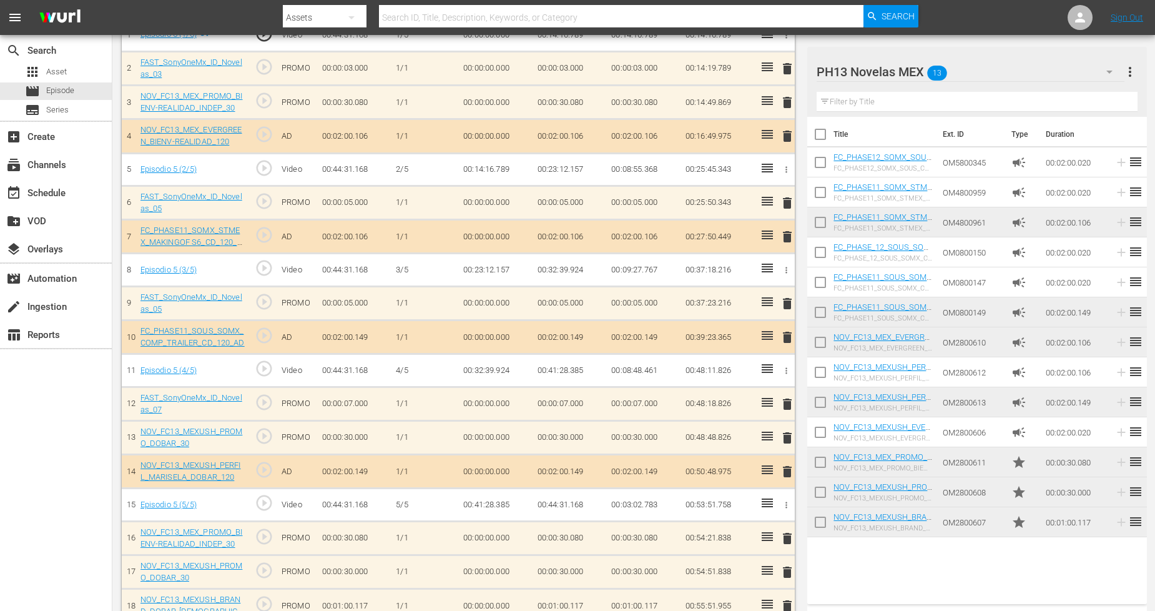
click at [823, 528] on input "checkbox" at bounding box center [820, 524] width 26 height 26
checkbox input "true"
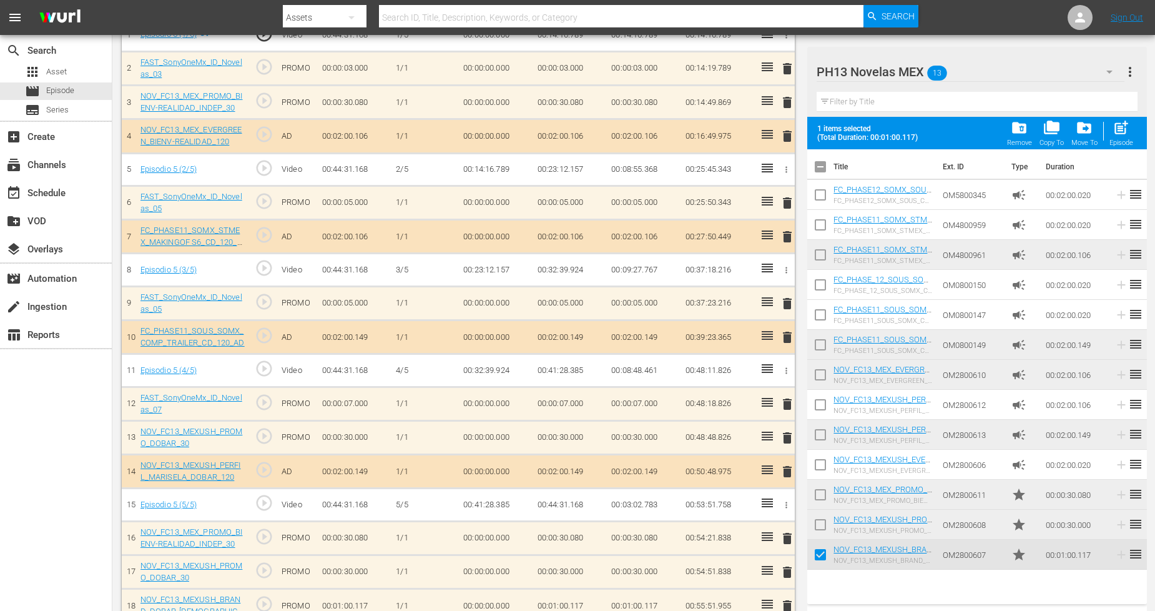
click at [823, 521] on input "checkbox" at bounding box center [820, 527] width 26 height 26
checkbox input "true"
click at [822, 501] on input "checkbox" at bounding box center [820, 497] width 26 height 26
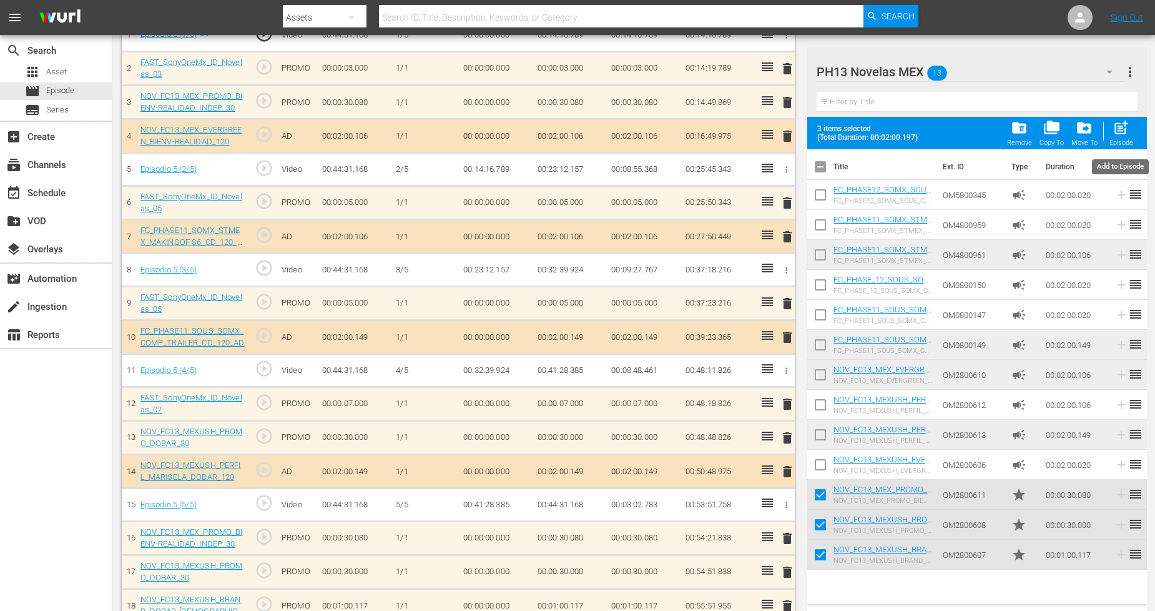
click at [1048, 129] on span "post_add" at bounding box center [1120, 127] width 17 height 17
checkbox input "false"
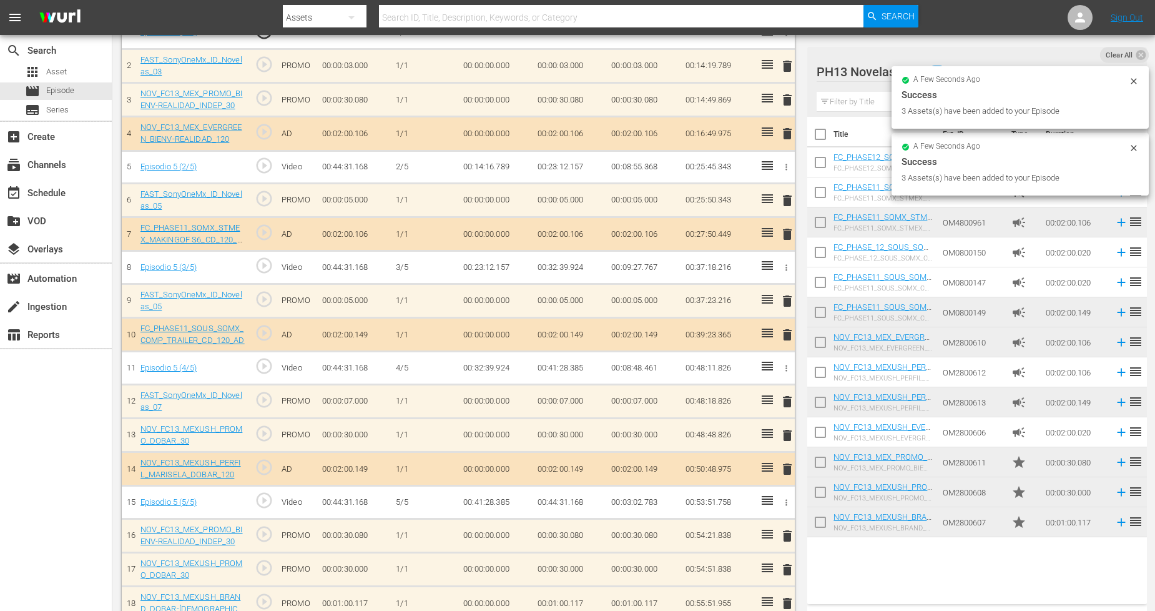
scroll to position [413, 0]
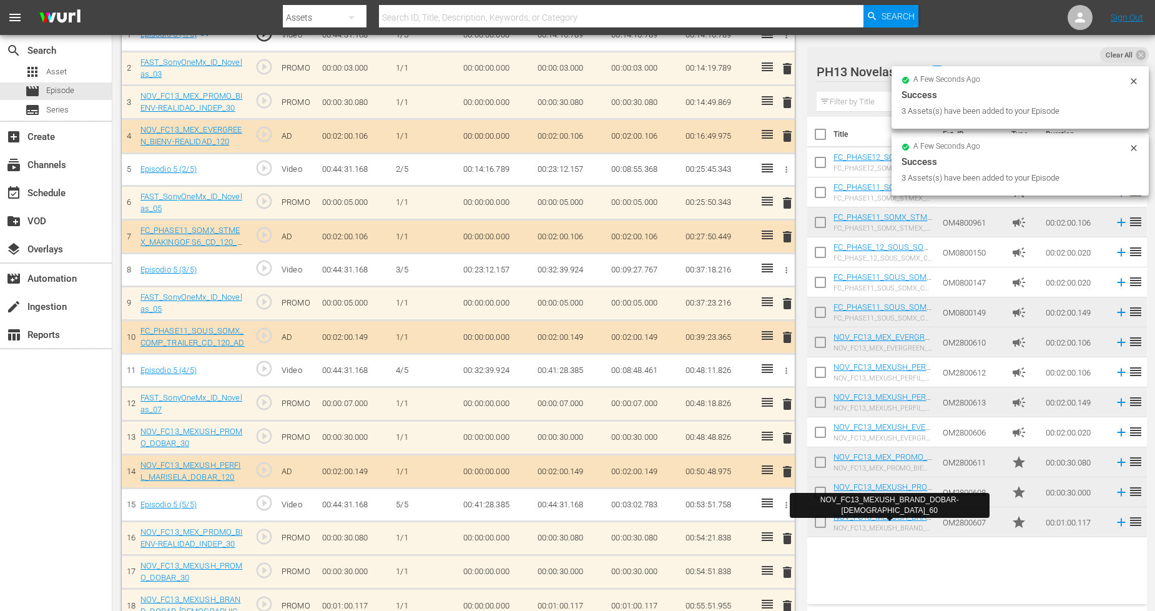
click at [813, 522] on input "checkbox" at bounding box center [820, 524] width 26 height 26
checkbox input "true"
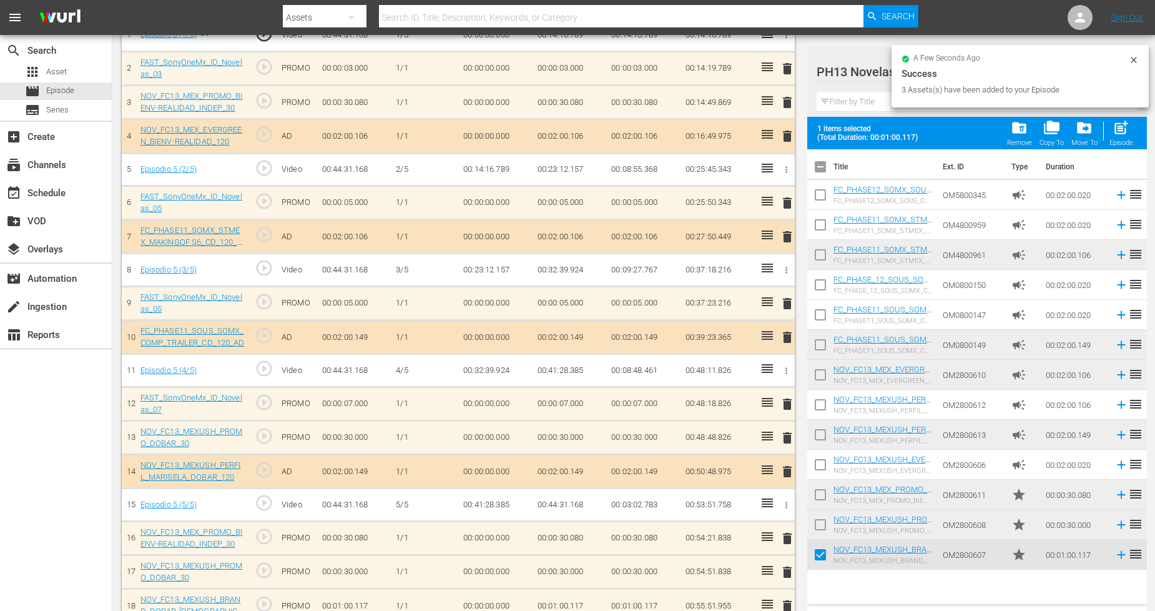
click at [820, 527] on input "checkbox" at bounding box center [820, 527] width 26 height 26
checkbox input "true"
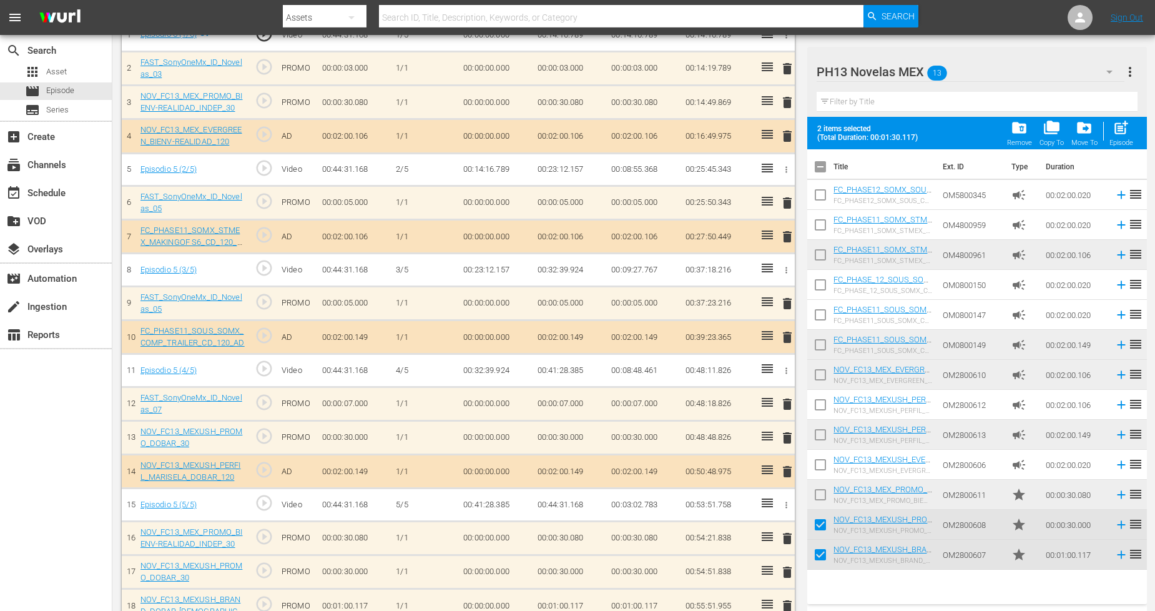
click at [825, 498] on input "checkbox" at bounding box center [820, 497] width 26 height 26
click at [1048, 138] on div "post_add Episode" at bounding box center [1121, 132] width 24 height 27
checkbox input "false"
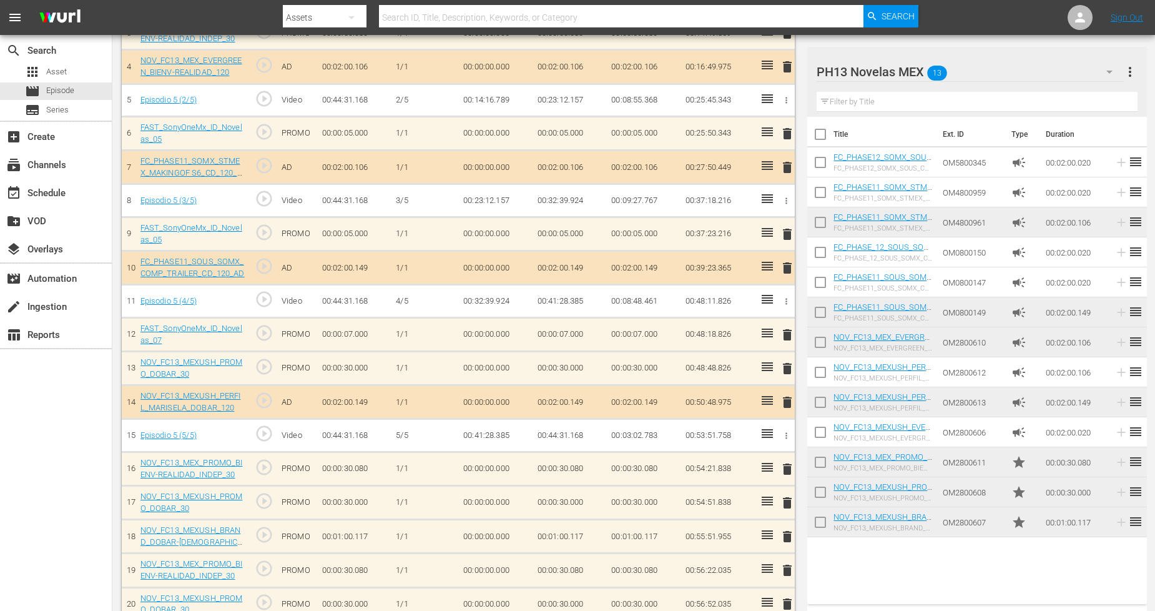
scroll to position [0, 0]
click at [828, 510] on td at bounding box center [820, 522] width 26 height 30
click at [828, 501] on input "checkbox" at bounding box center [820, 494] width 26 height 26
checkbox input "true"
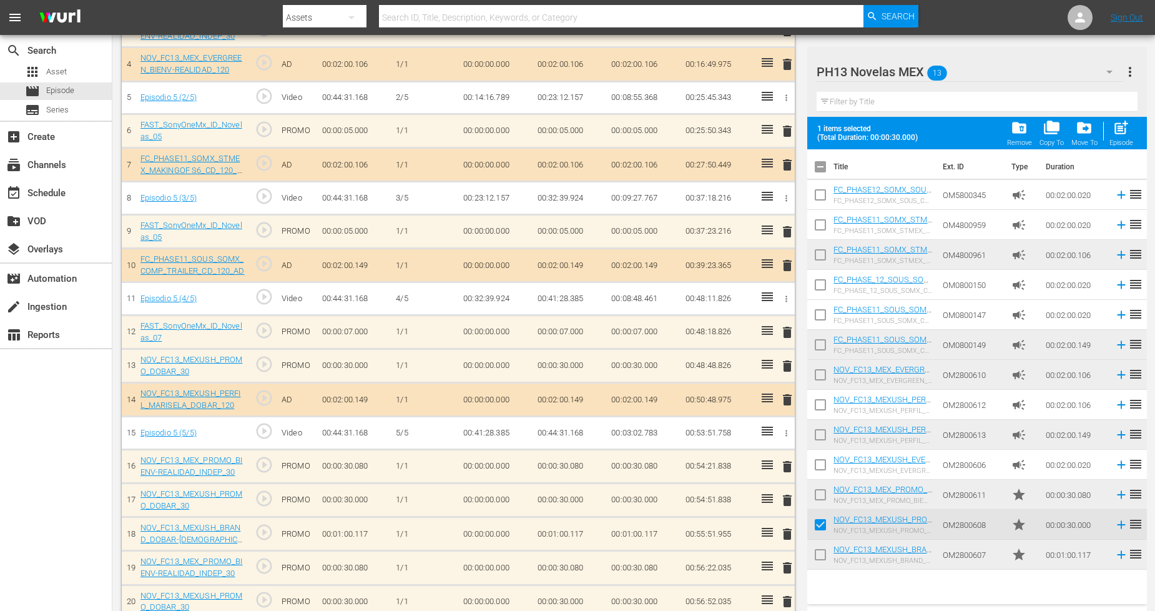
scroll to position [483, 0]
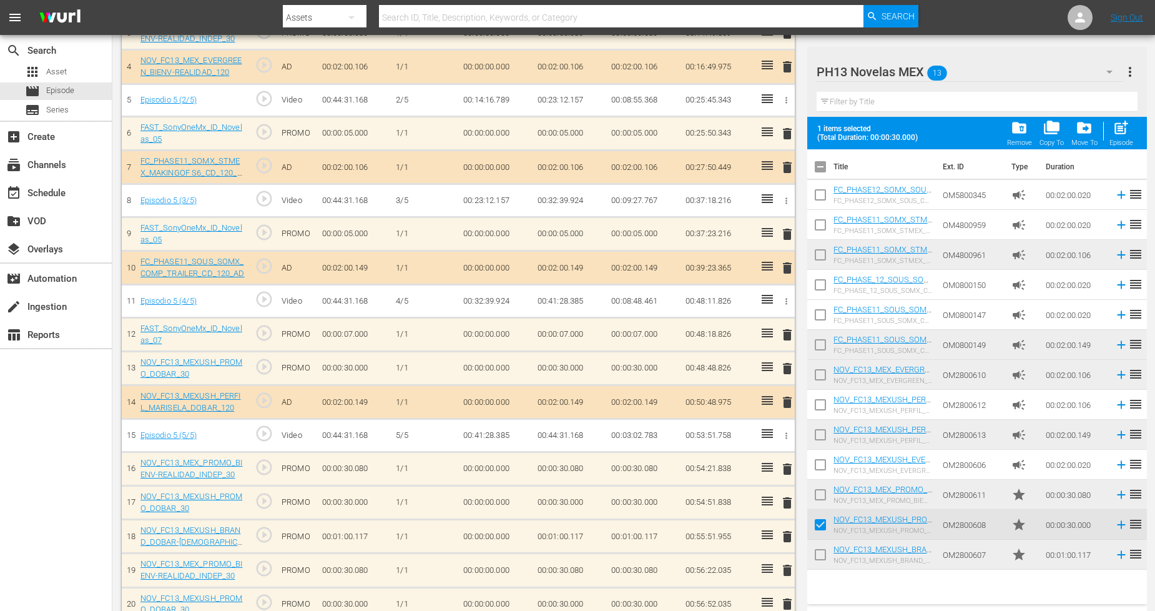
click at [821, 544] on input "checkbox" at bounding box center [820, 557] width 26 height 26
checkbox input "true"
click at [825, 494] on input "checkbox" at bounding box center [820, 497] width 26 height 26
click at [1048, 136] on div "post_add Episode" at bounding box center [1121, 132] width 24 height 27
checkbox input "false"
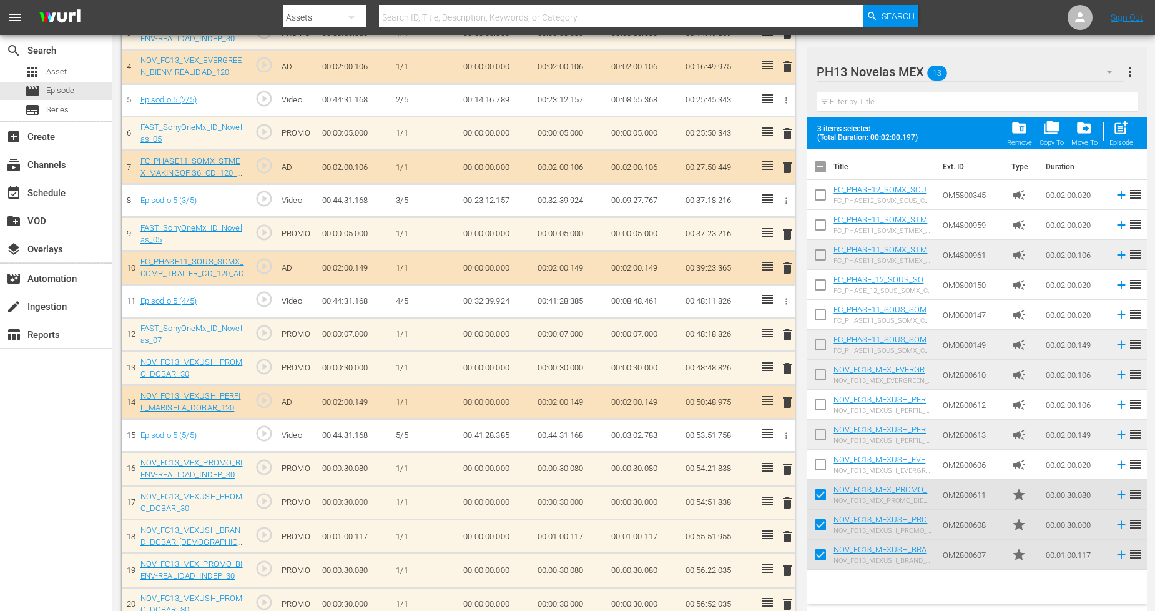
checkbox input "false"
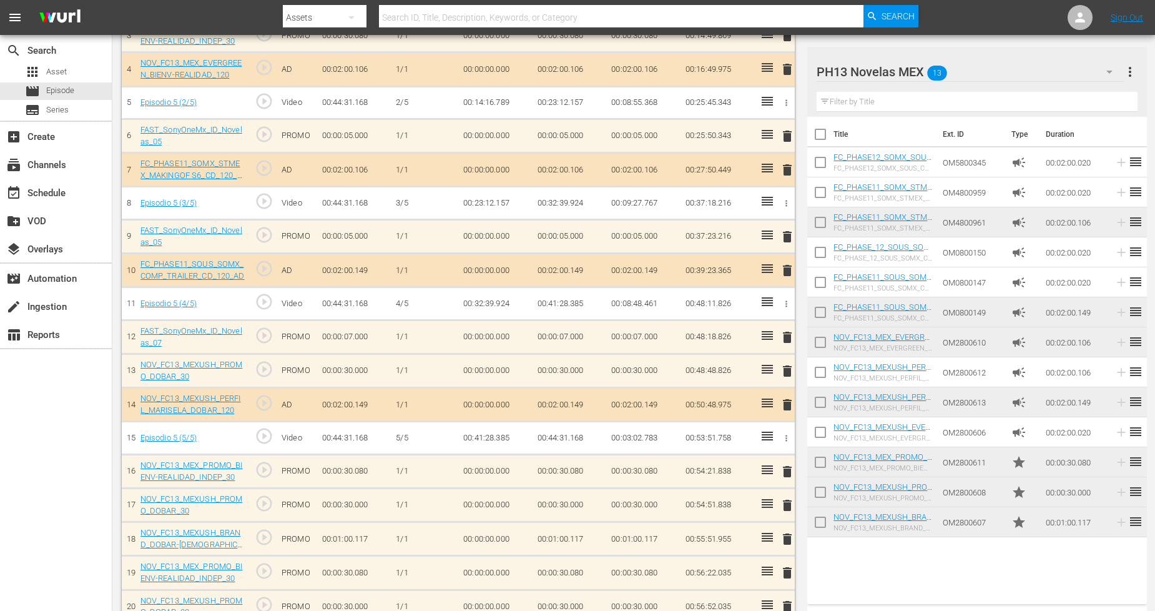
scroll to position [485, 0]
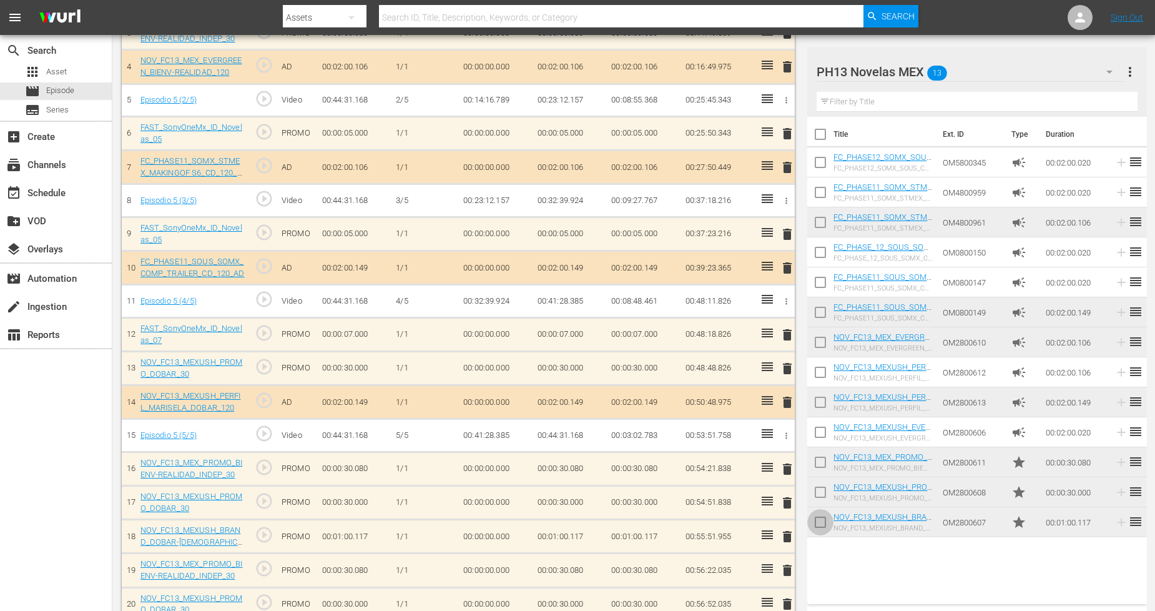
click at [813, 523] on input "checkbox" at bounding box center [820, 524] width 26 height 26
checkbox input "true"
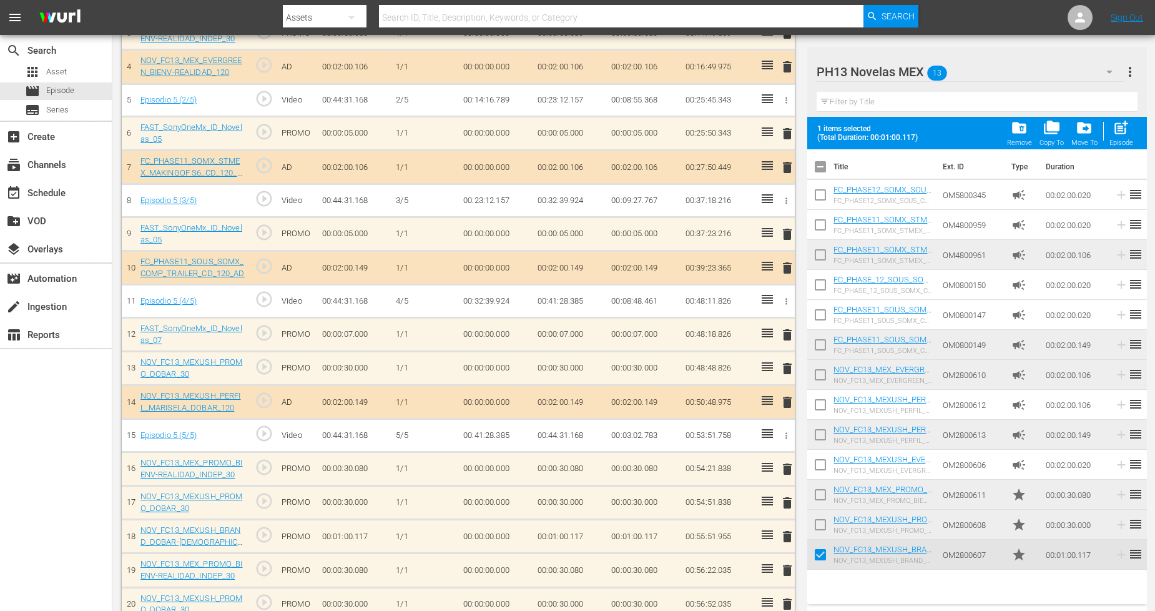
click at [818, 521] on input "checkbox" at bounding box center [820, 527] width 26 height 26
checkbox input "true"
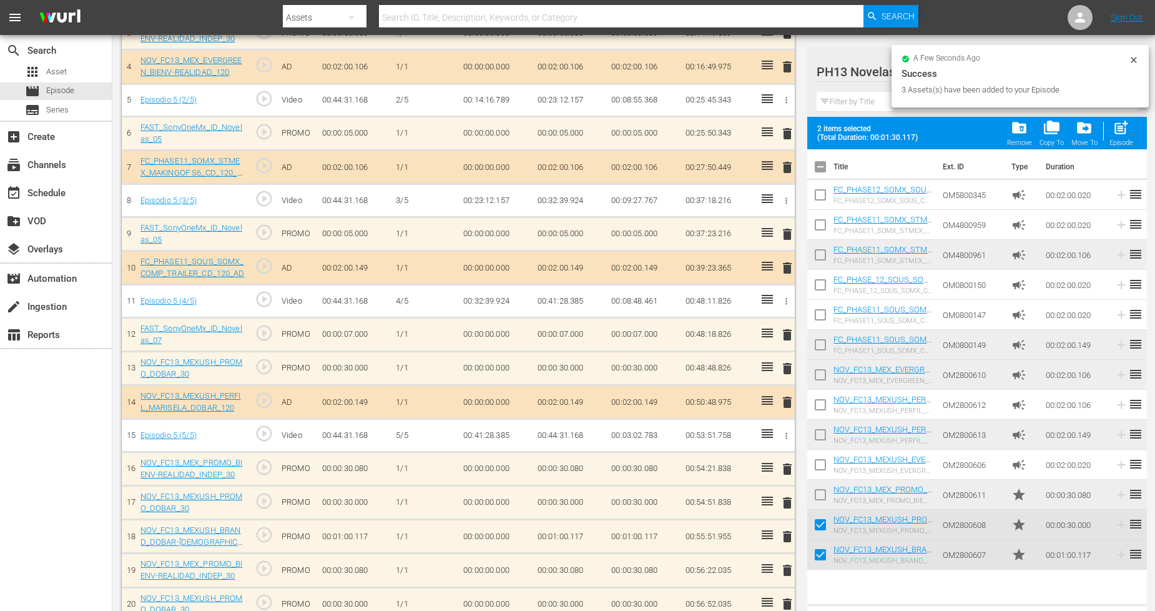
click at [818, 491] on input "checkbox" at bounding box center [820, 497] width 26 height 26
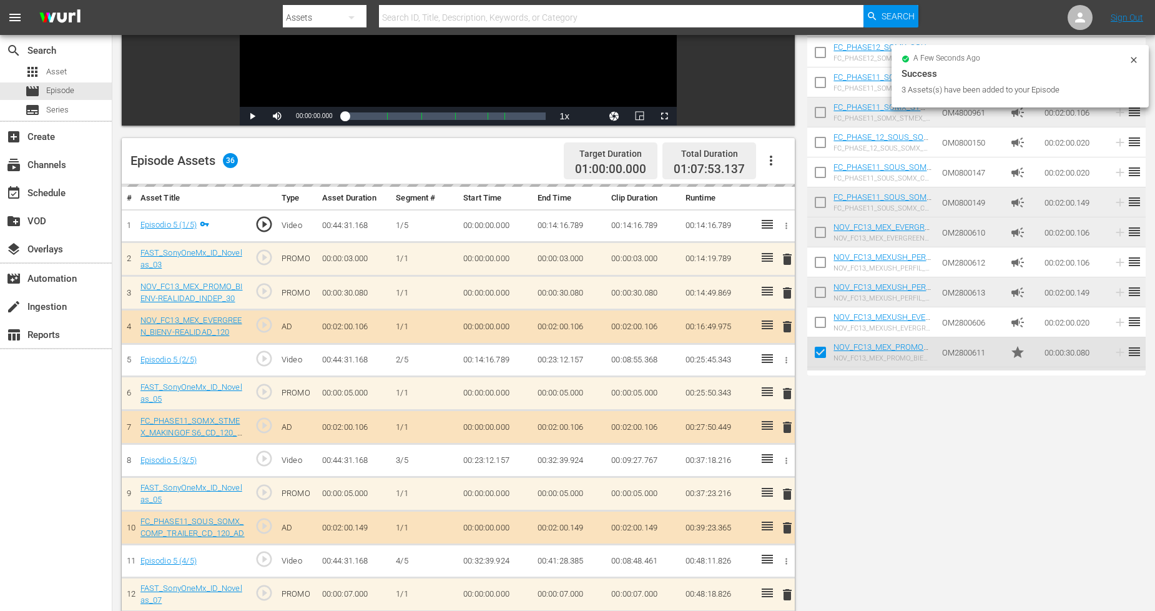
scroll to position [0, 0]
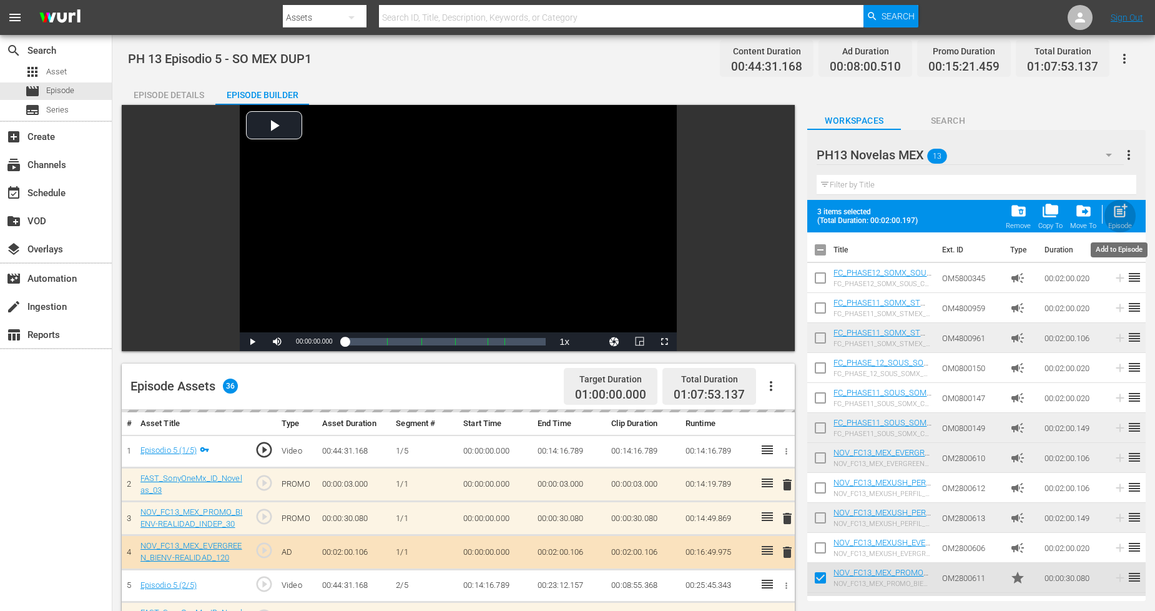
click at [1048, 212] on span "post_add" at bounding box center [1120, 210] width 17 height 17
checkbox input "false"
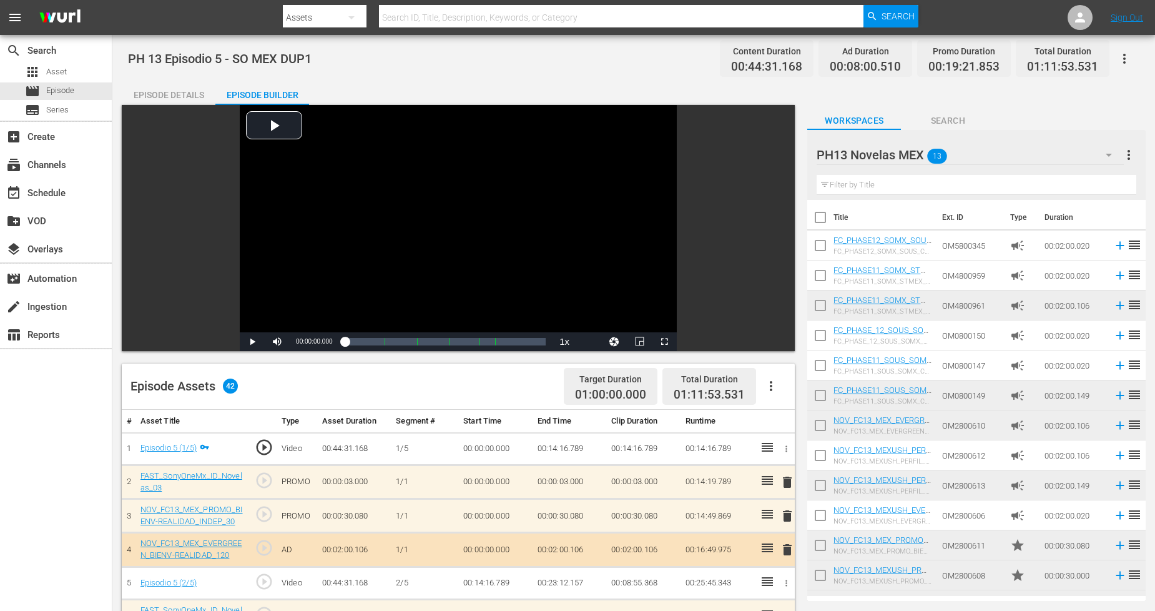
click at [1048, 57] on icon "button" at bounding box center [1124, 58] width 15 height 15
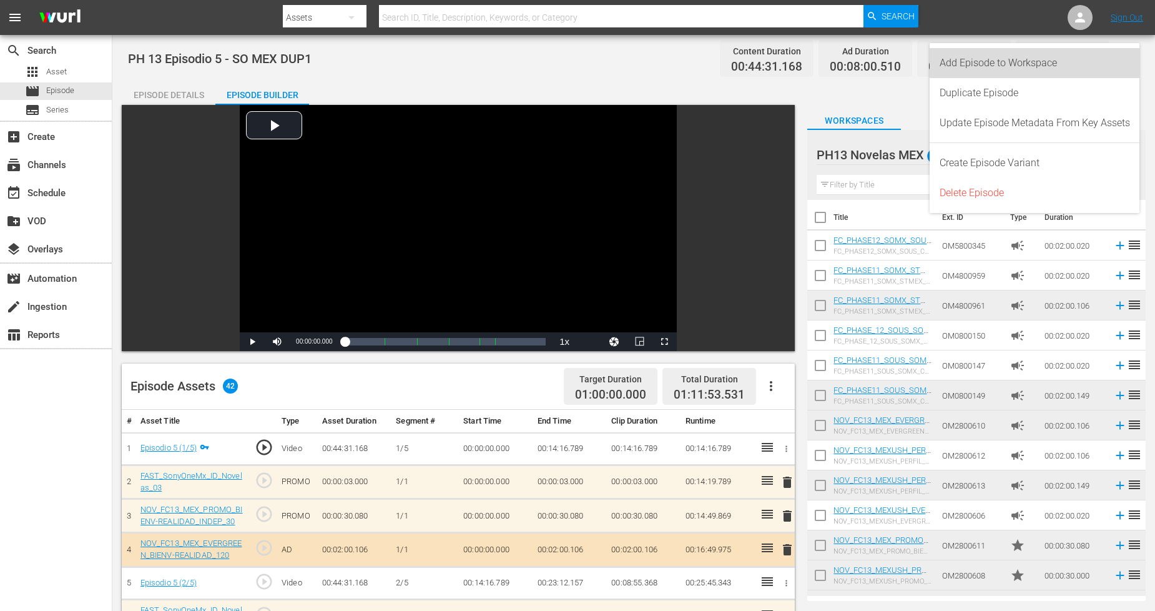
click at [1048, 66] on div "Add Episode to Workspace" at bounding box center [1035, 63] width 190 height 30
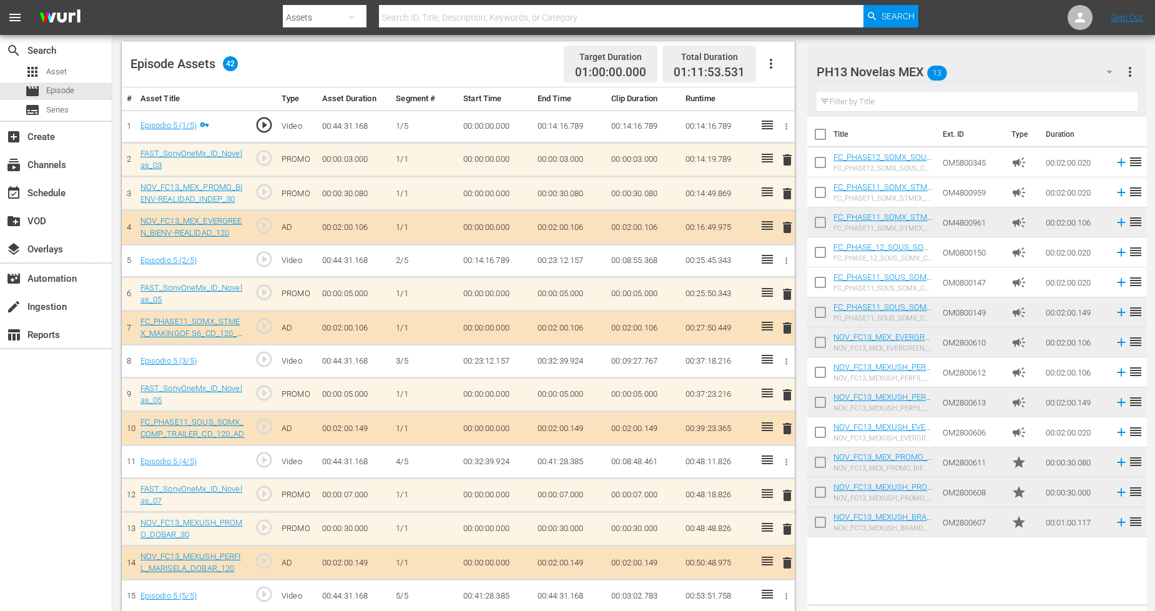
scroll to position [346, 0]
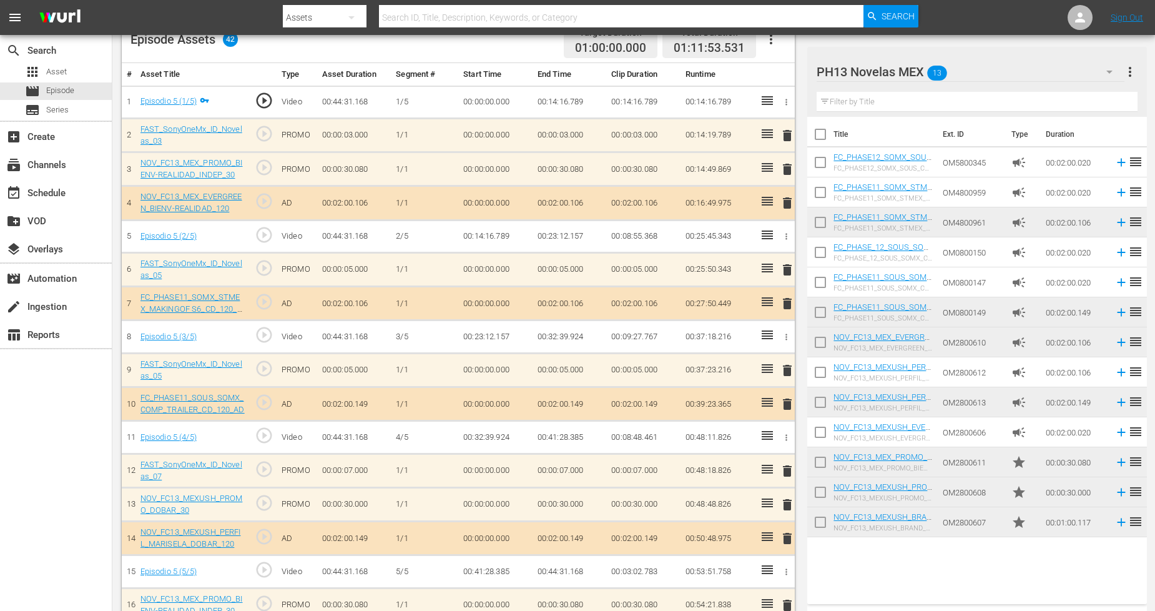
click at [788, 471] on span "delete" at bounding box center [787, 470] width 15 height 15
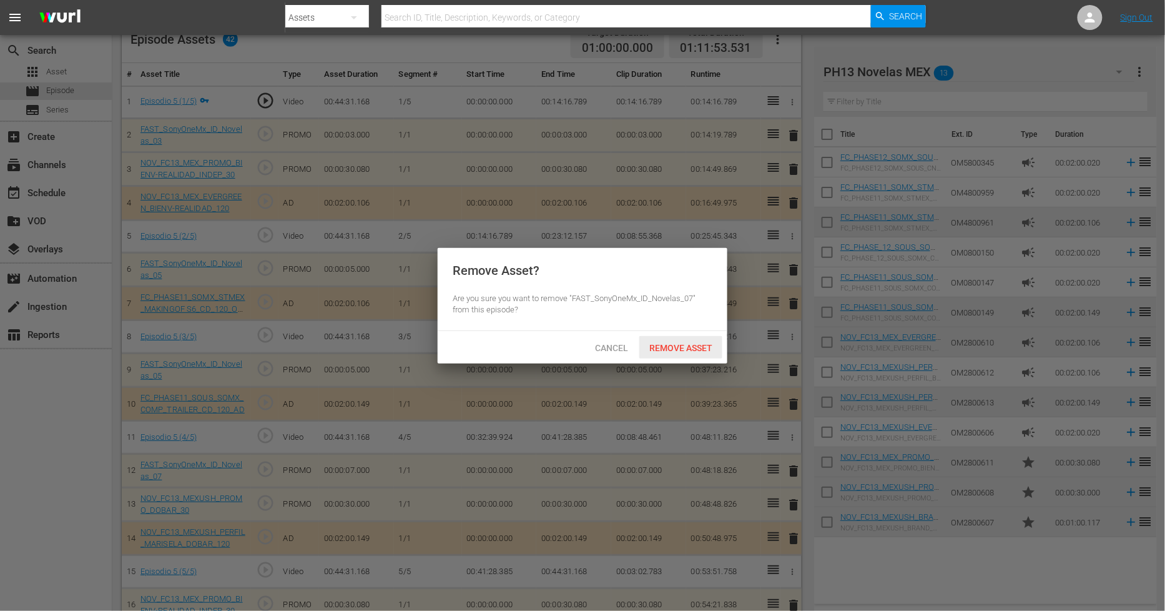
click at [688, 347] on span "Remove Asset" at bounding box center [680, 348] width 83 height 10
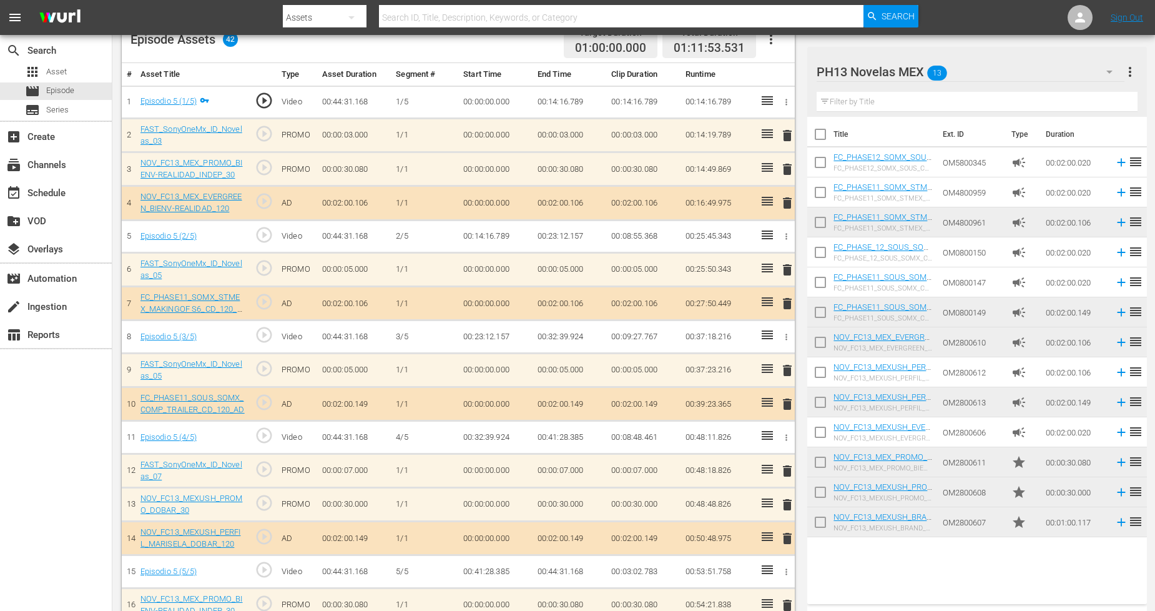
click at [1020, 72] on div "PH13 Novelas MEX 13" at bounding box center [971, 71] width 308 height 35
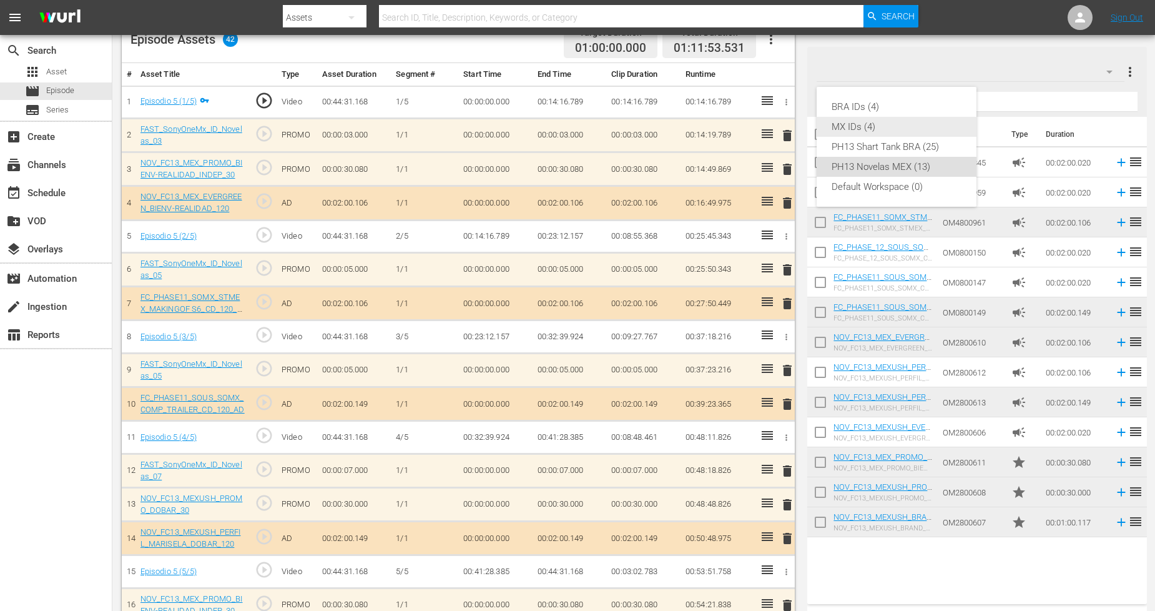
click at [873, 122] on div "MX IDs (4)" at bounding box center [897, 127] width 130 height 20
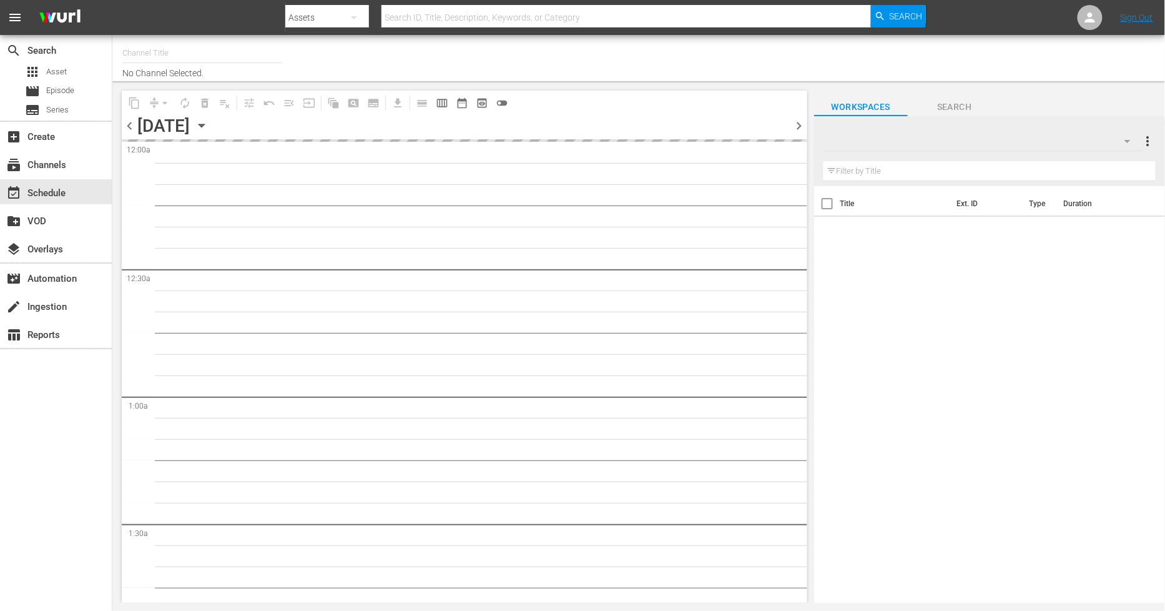
type input "Sony One Novelas (MX) (1001)"
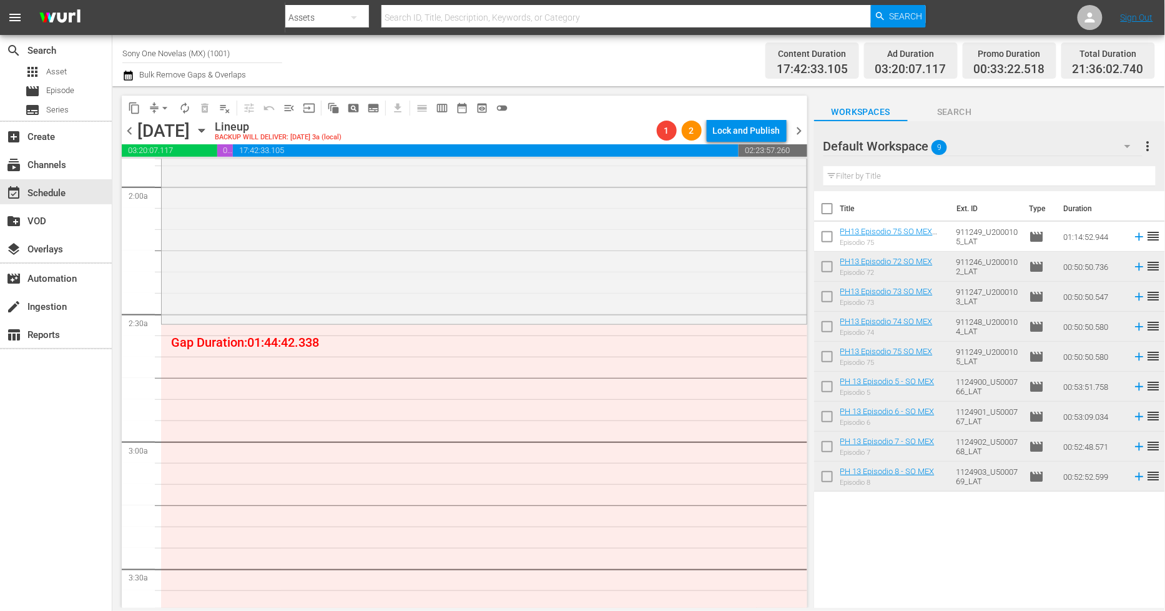
scroll to position [485, 0]
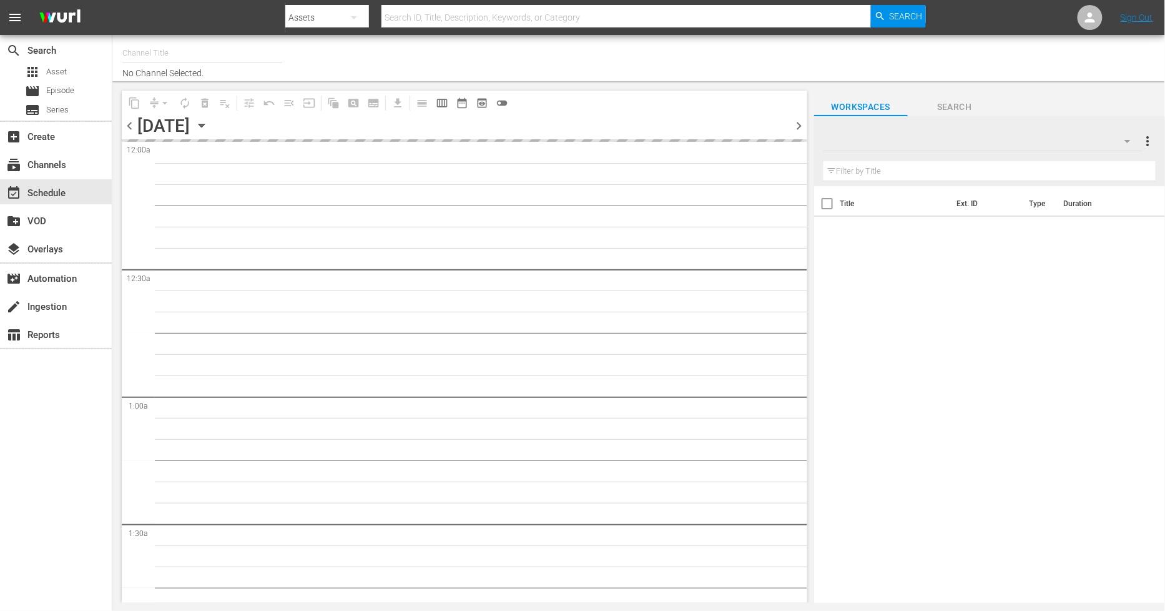
type input "Sony One Novelas (MX) (1001)"
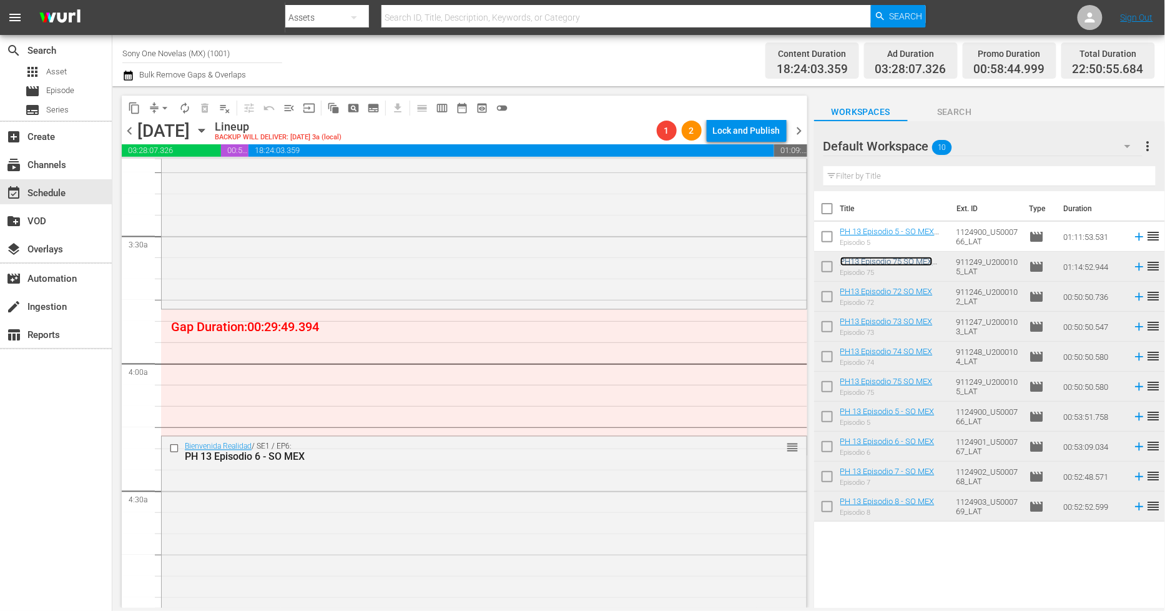
scroll to position [832, 0]
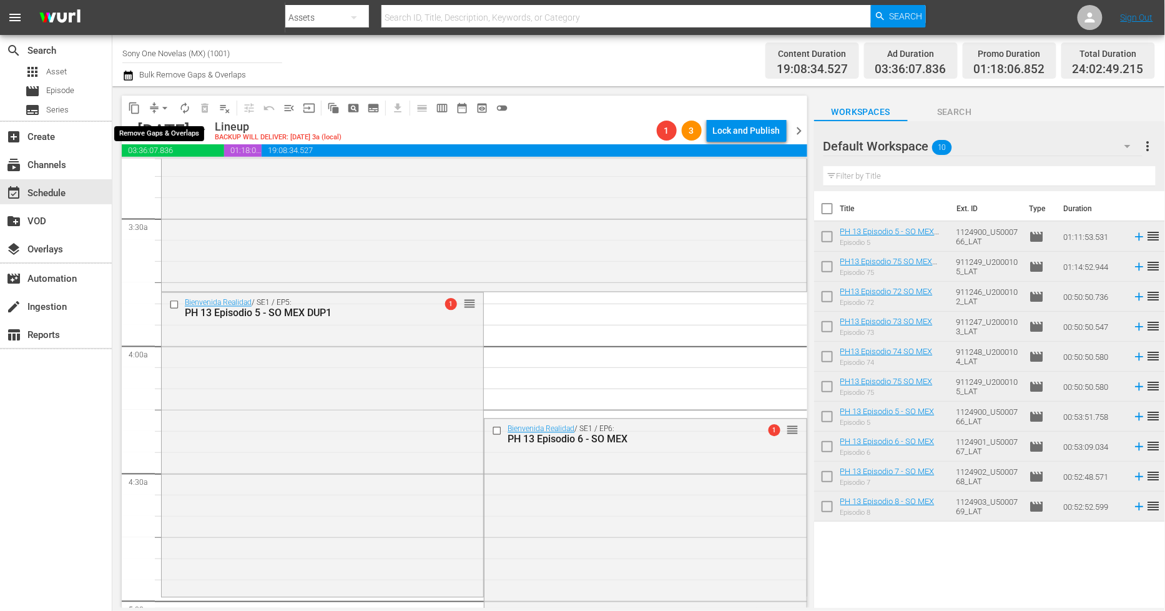
click at [166, 107] on span "arrow_drop_down" at bounding box center [165, 108] width 12 height 12
click at [159, 141] on li "Align to Midnight" at bounding box center [165, 132] width 131 height 21
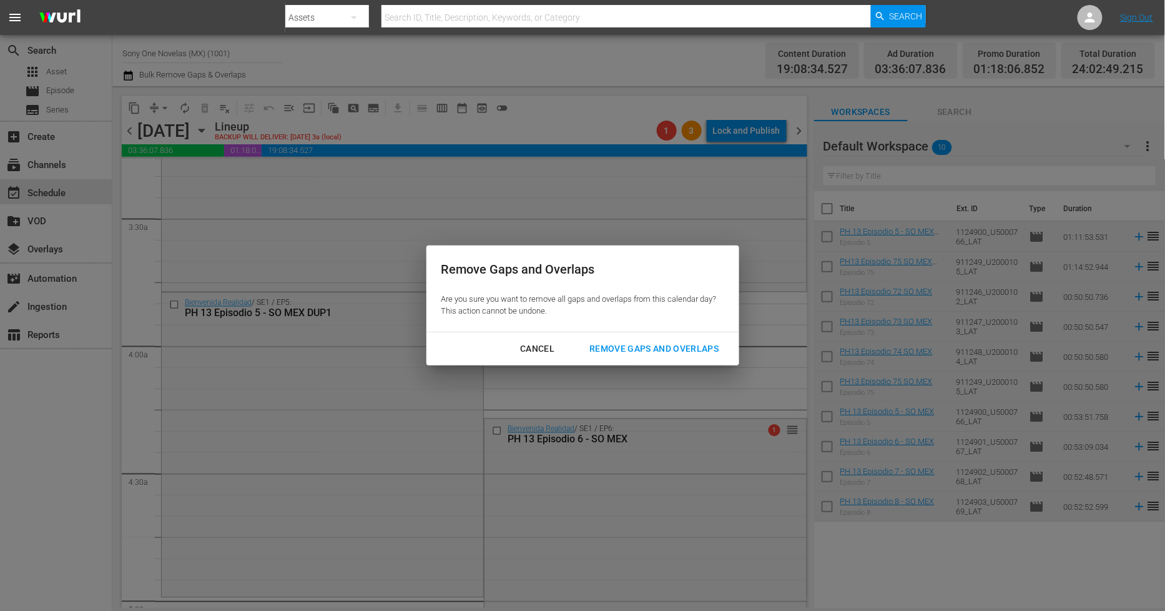
drag, startPoint x: 556, startPoint y: 348, endPoint x: 483, endPoint y: 304, distance: 84.6
click at [554, 348] on div "Cancel" at bounding box center [537, 349] width 54 height 16
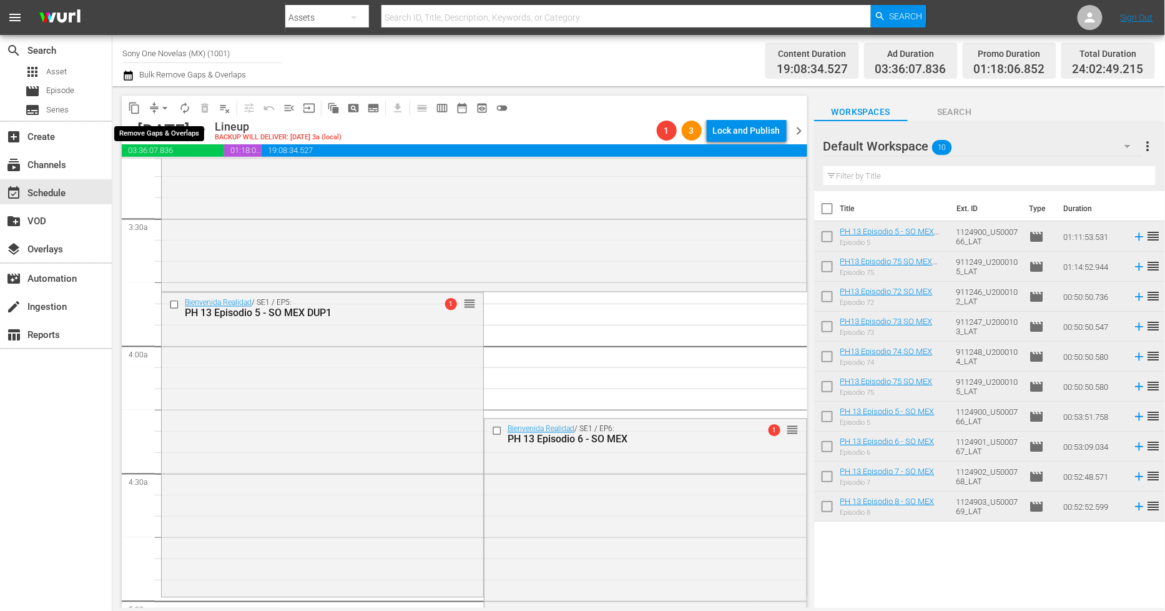
click at [169, 102] on span "arrow_drop_down" at bounding box center [165, 108] width 12 height 12
click at [169, 127] on li "Align to Midnight" at bounding box center [165, 132] width 131 height 21
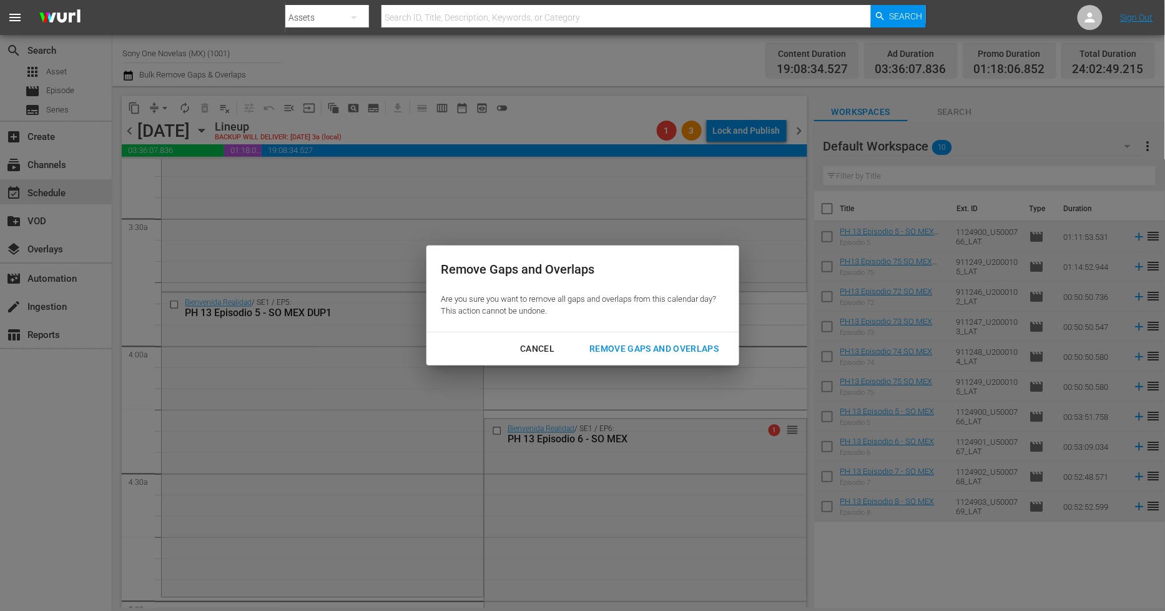
click at [621, 343] on div "Remove Gaps and Overlaps" at bounding box center [653, 349] width 149 height 16
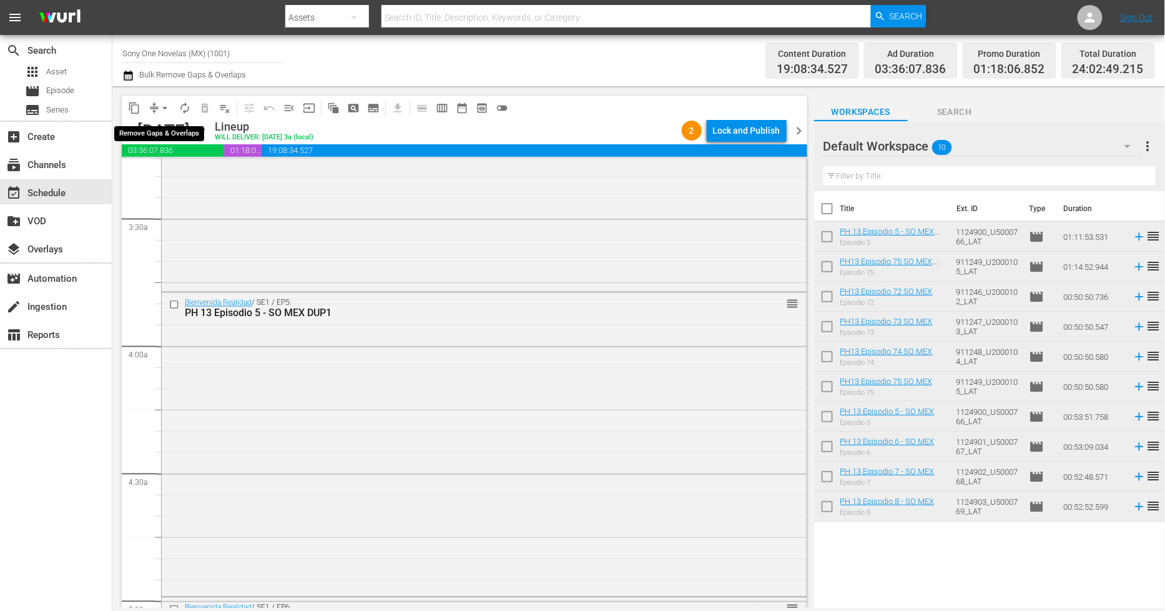
click at [163, 108] on span "arrow_drop_down" at bounding box center [165, 108] width 12 height 12
drag, startPoint x: 175, startPoint y: 175, endPoint x: 175, endPoint y: 132, distance: 43.7
click at [175, 132] on ul "Align to Midnight Align to First Episode Align to End of Previous Day" at bounding box center [165, 153] width 131 height 72
click at [175, 132] on li "Align to Midnight" at bounding box center [165, 132] width 131 height 21
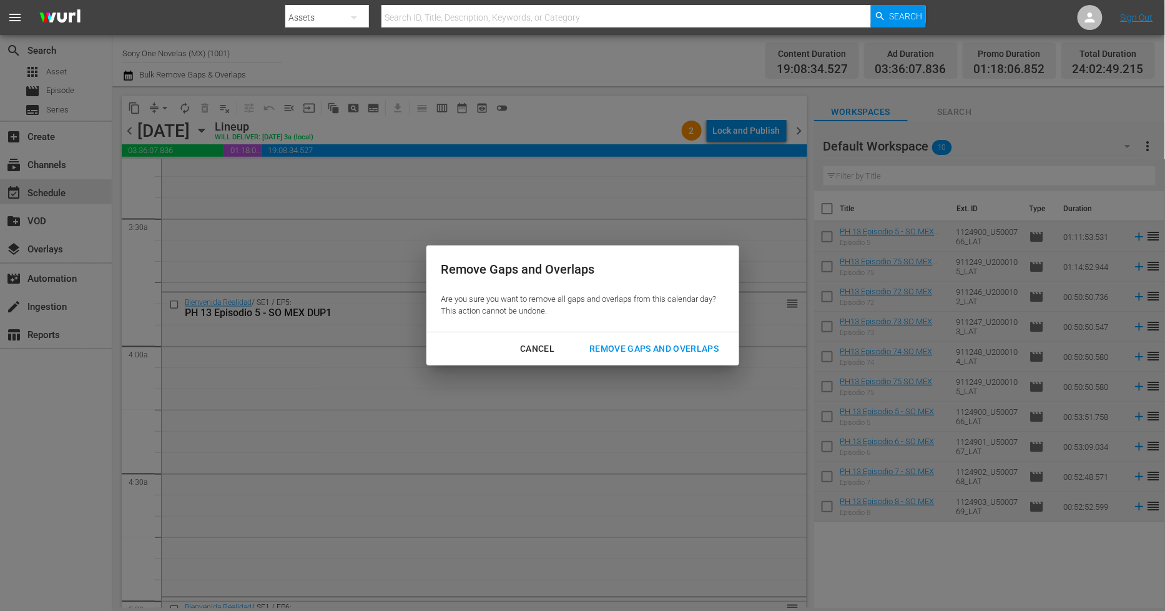
click at [690, 336] on div "Cancel Remove Gaps and Overlaps" at bounding box center [582, 348] width 313 height 33
click at [685, 346] on div "Remove Gaps and Overlaps" at bounding box center [653, 349] width 149 height 16
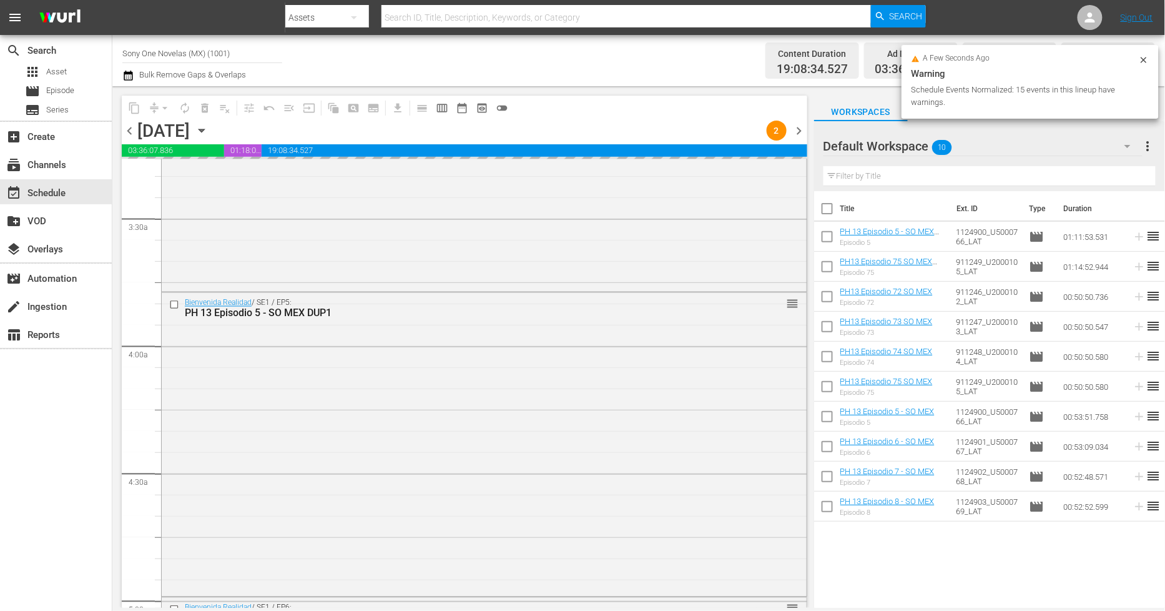
click at [1147, 60] on icon at bounding box center [1144, 60] width 10 height 10
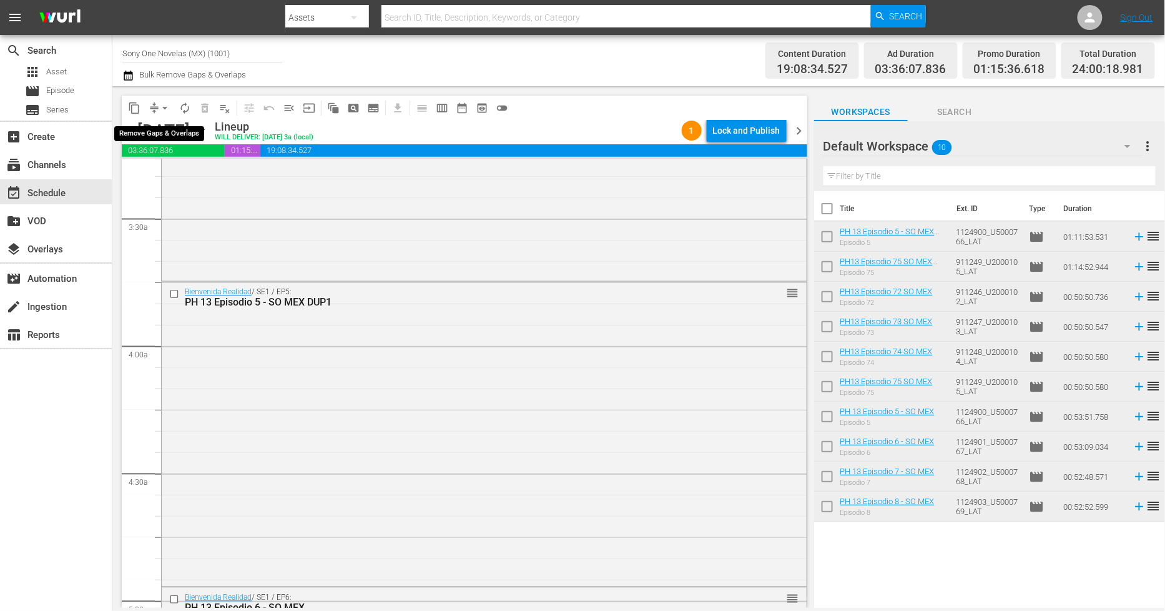
click at [164, 108] on span "arrow_drop_down" at bounding box center [165, 108] width 12 height 12
click at [179, 136] on li "Align to Midnight" at bounding box center [165, 132] width 131 height 21
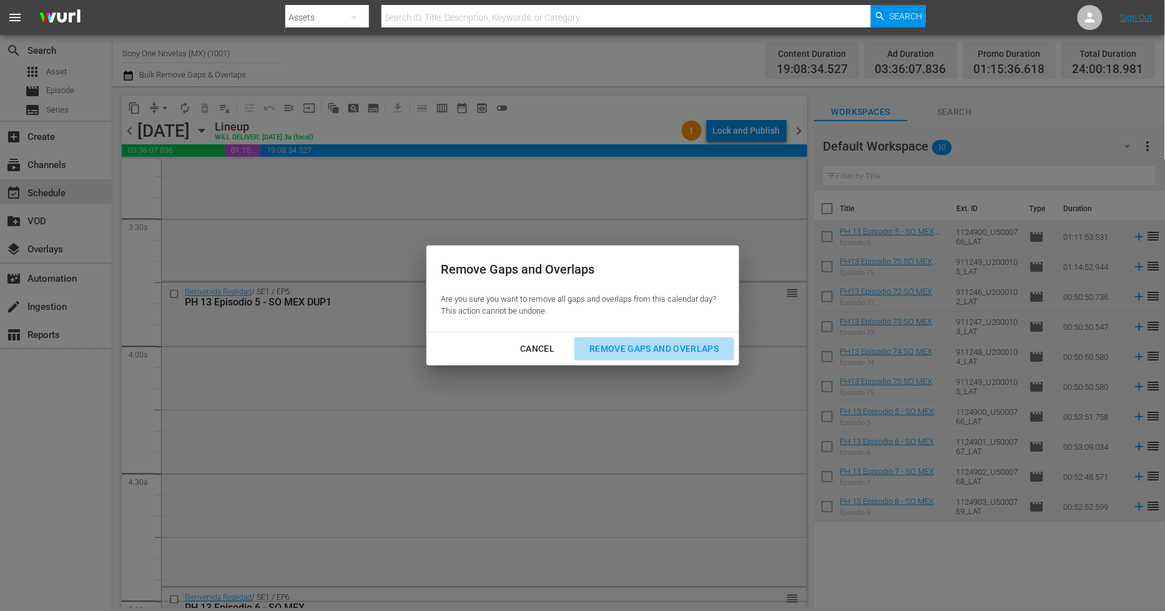
click at [631, 350] on div "Remove Gaps and Overlaps" at bounding box center [653, 349] width 149 height 16
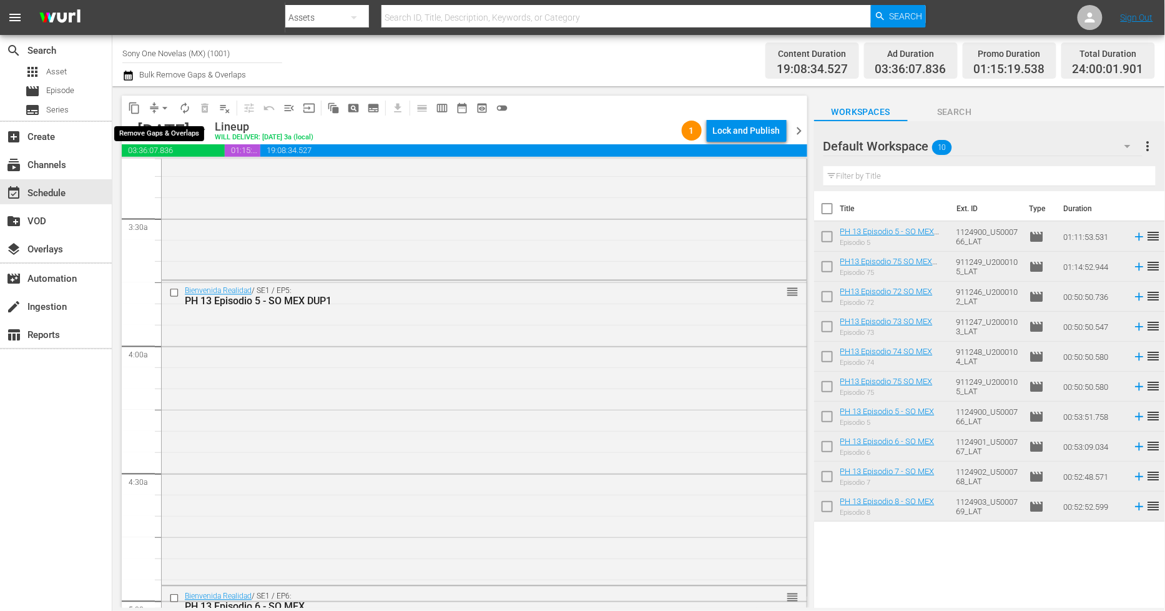
click at [165, 105] on span "arrow_drop_down" at bounding box center [165, 108] width 12 height 12
click at [194, 125] on li "Align to Midnight" at bounding box center [165, 132] width 131 height 21
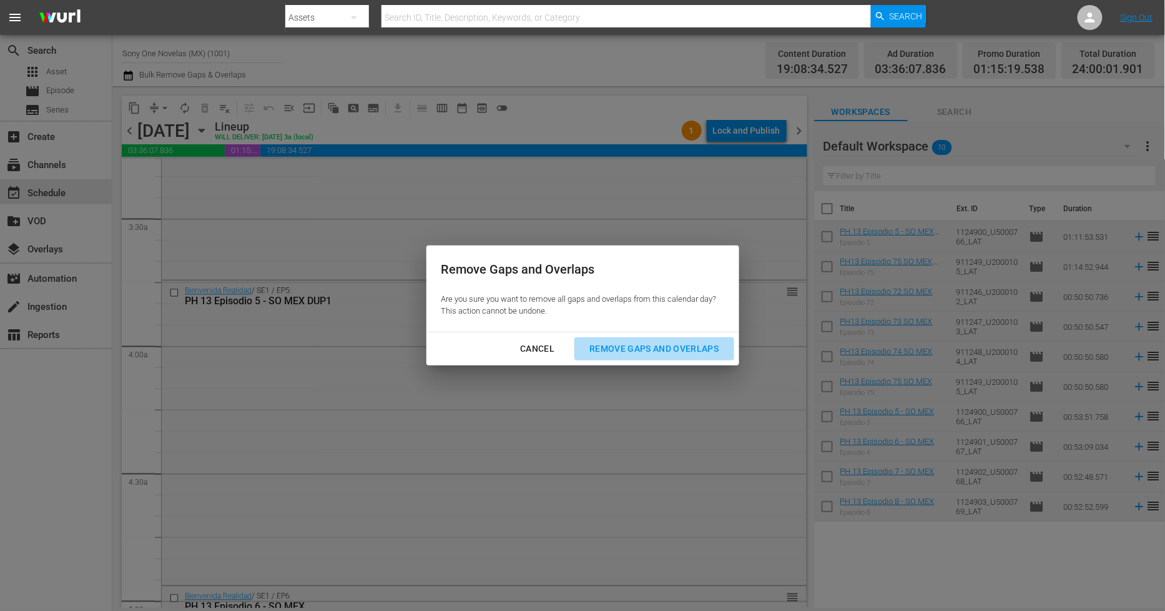
click at [664, 346] on div "Remove Gaps and Overlaps" at bounding box center [653, 349] width 149 height 16
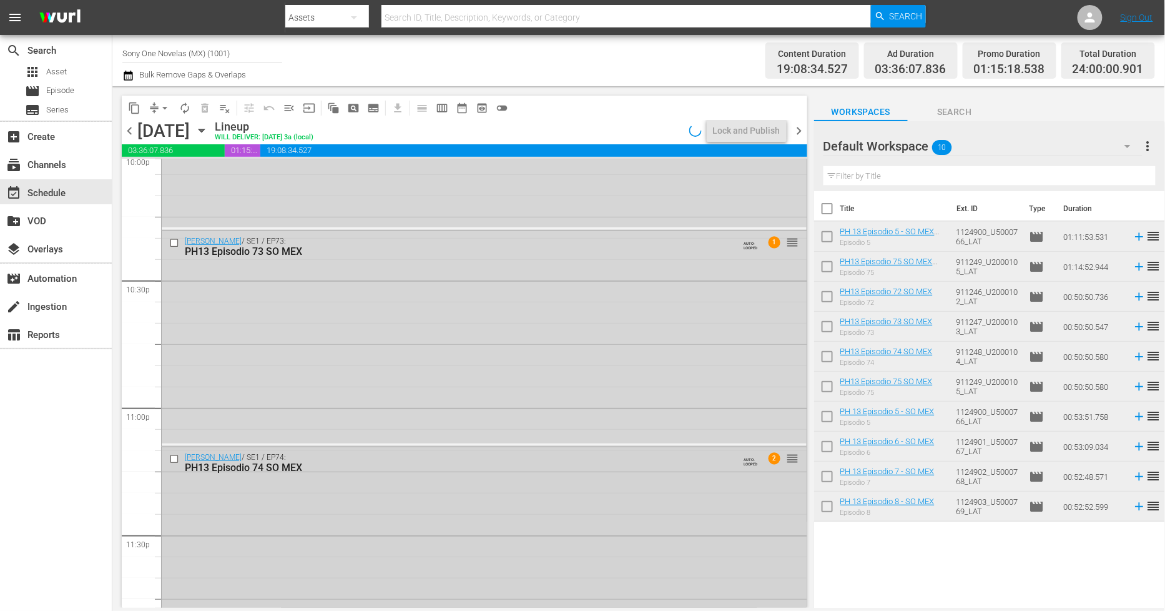
scroll to position [5664, 0]
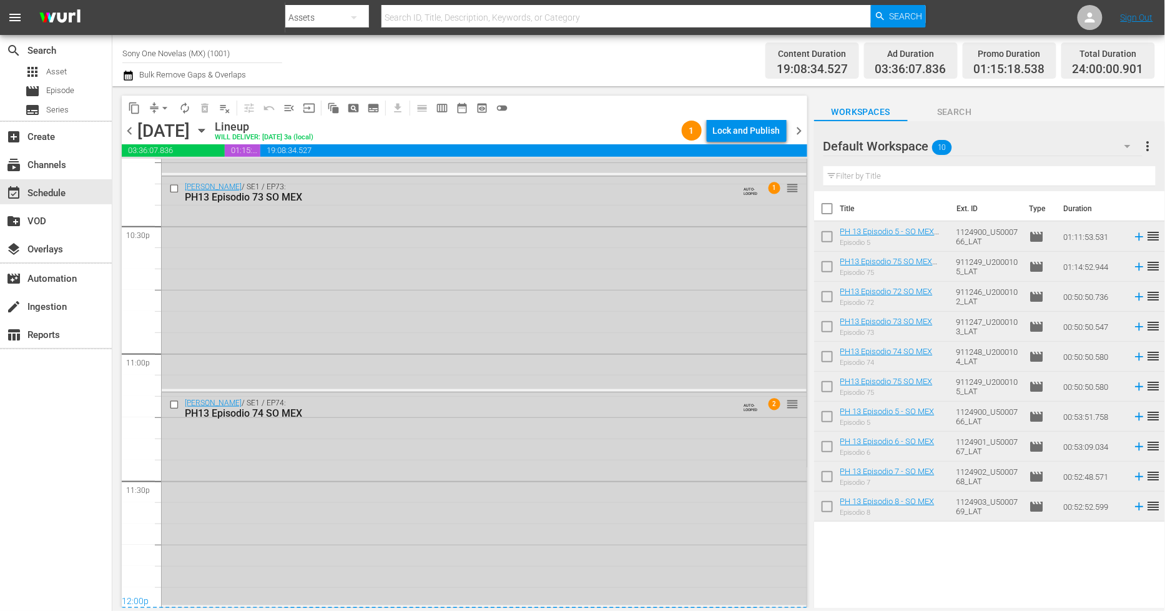
click at [376, 516] on div "Doña Bárbara / SE1 / EP74: PH13 Episodio 74 SO MEX AUTO-LOOPED 2 reorder" at bounding box center [484, 499] width 645 height 212
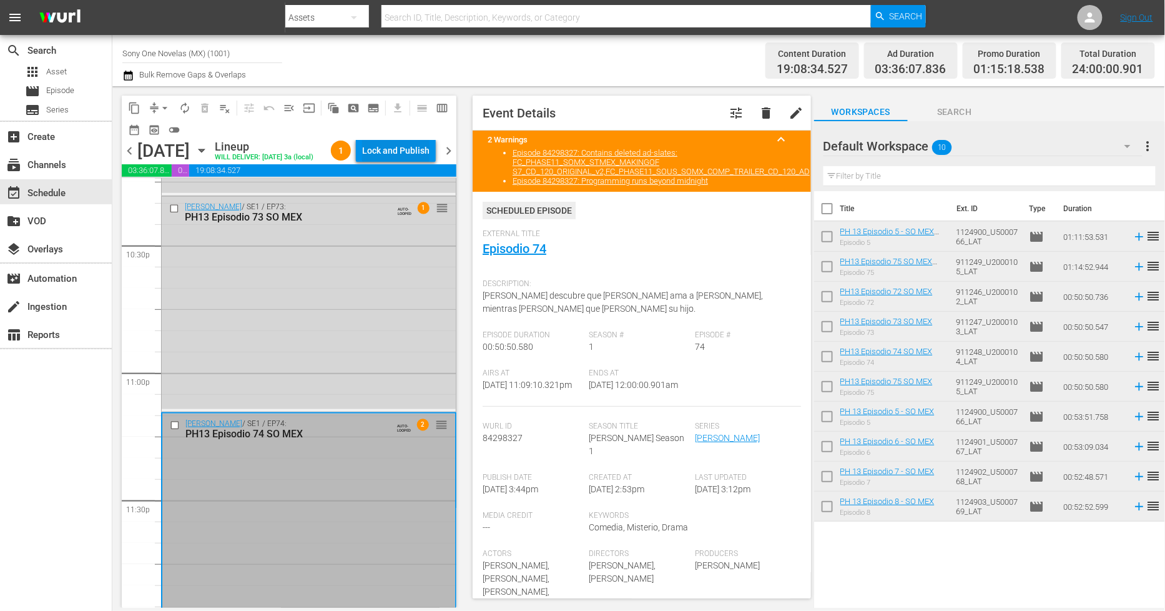
click at [418, 158] on div "Lock and Publish" at bounding box center [395, 150] width 67 height 22
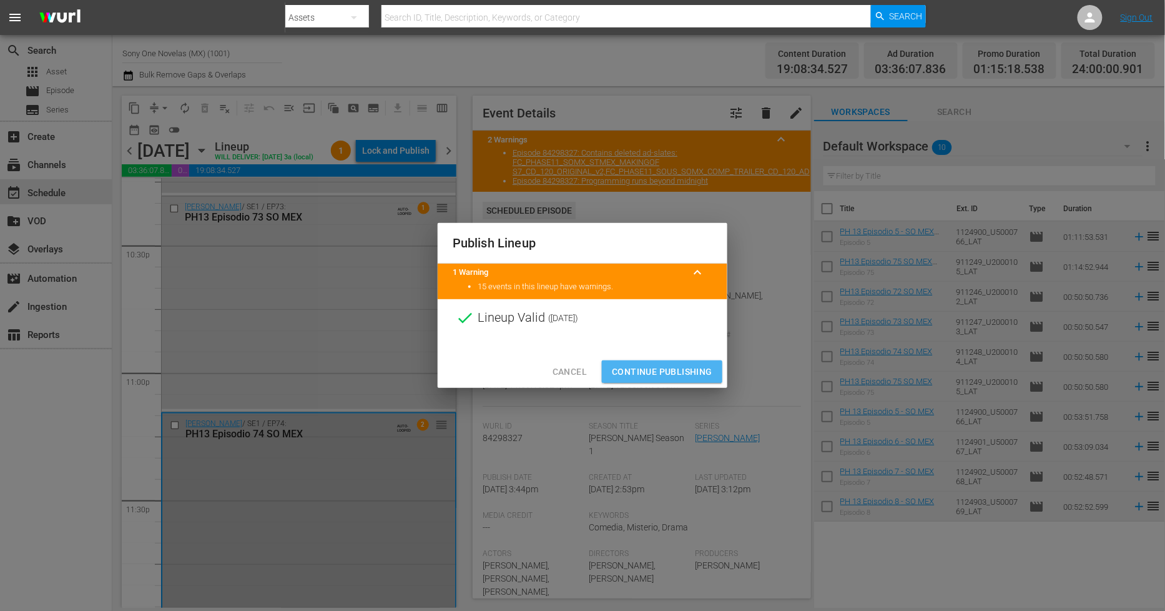
click at [678, 363] on button "Continue Publishing" at bounding box center [662, 371] width 120 height 23
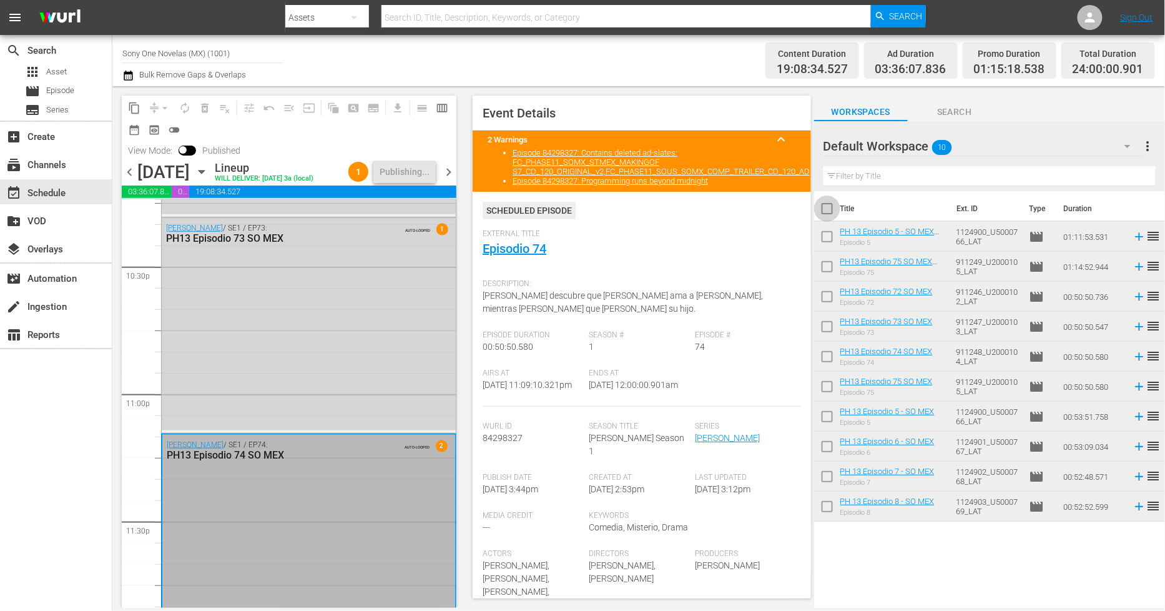
click at [833, 208] on input "checkbox" at bounding box center [827, 211] width 26 height 26
checkbox input "true"
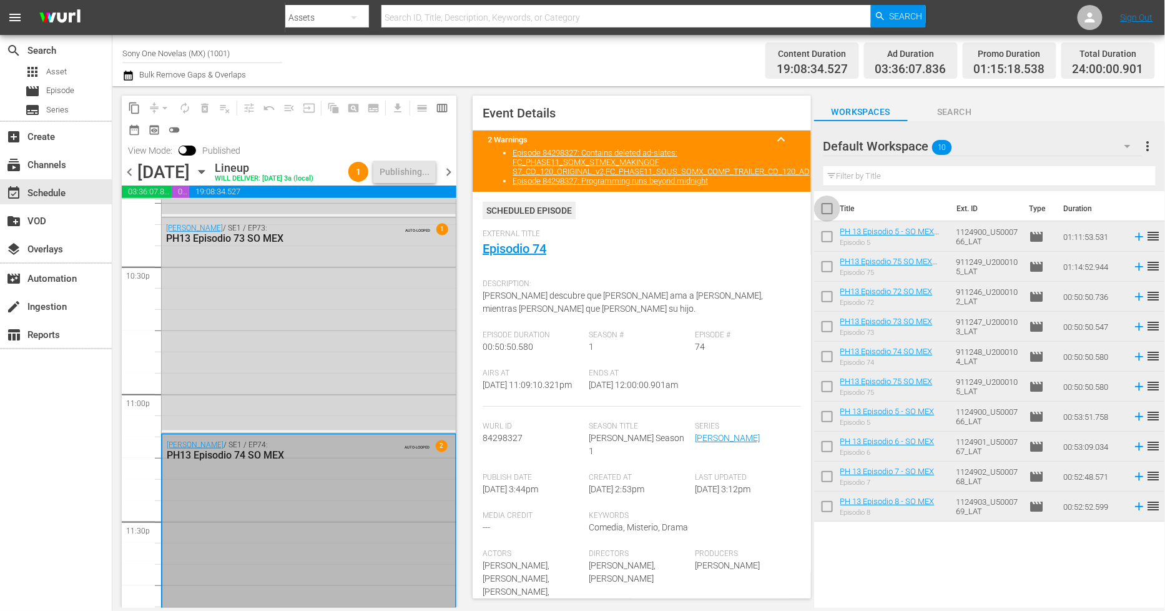
checkbox input "true"
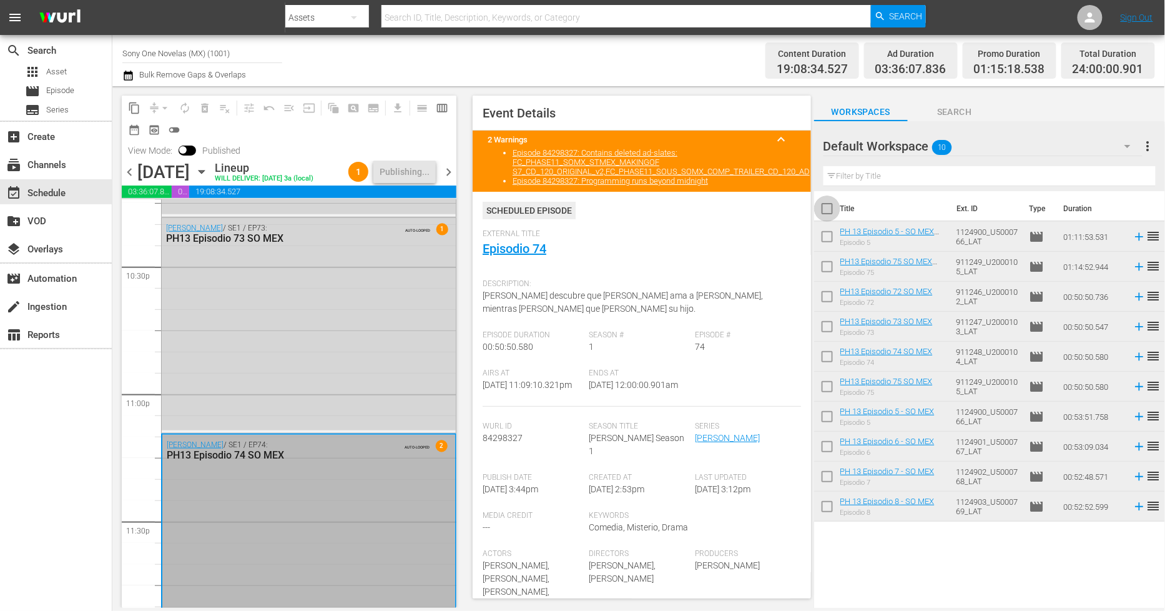
checkbox input "true"
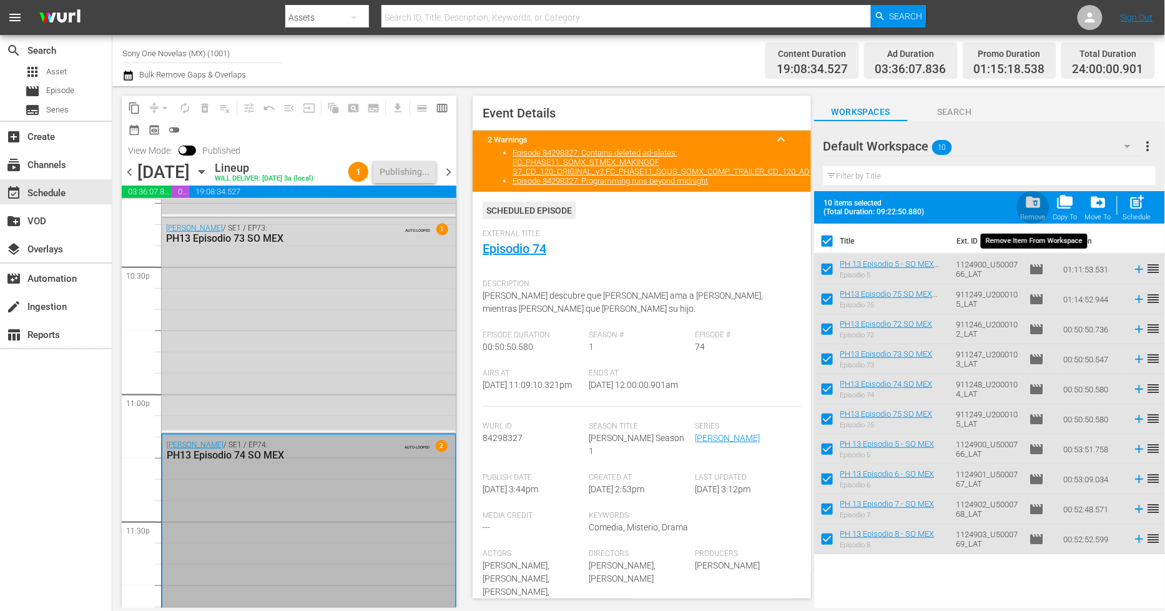
click at [1039, 206] on span "folder_delete" at bounding box center [1032, 202] width 17 height 17
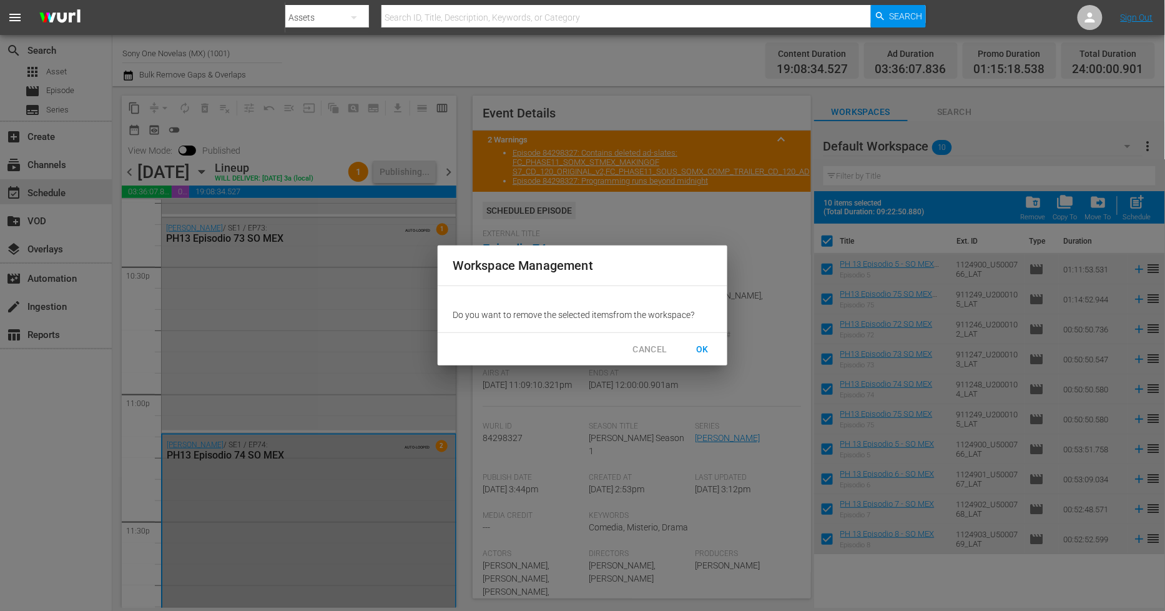
click at [703, 351] on span "OK" at bounding box center [702, 349] width 20 height 16
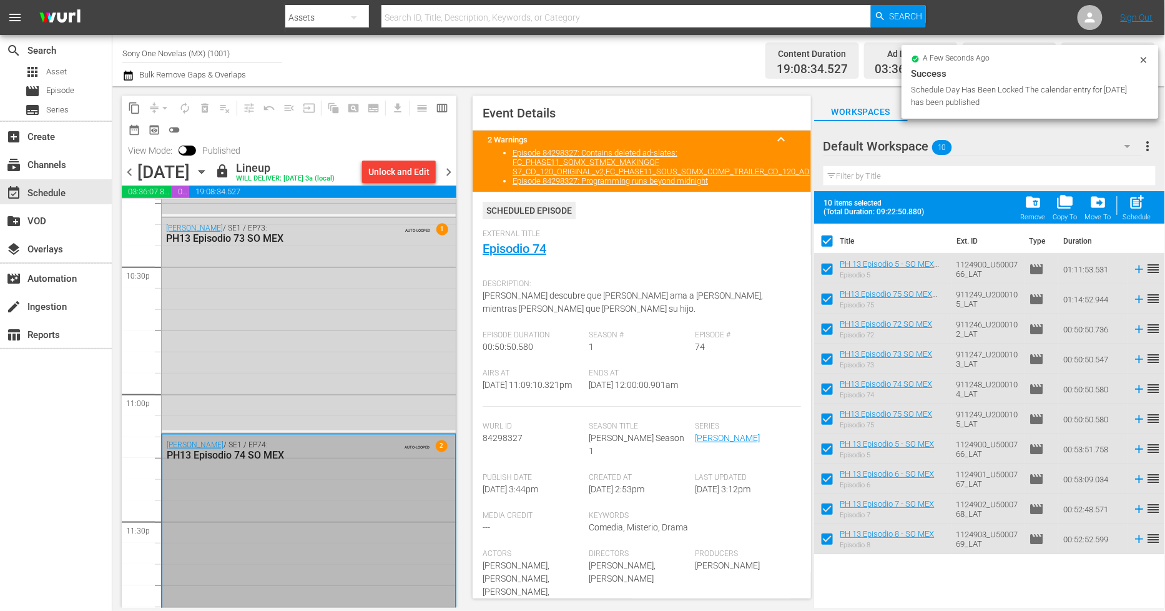
click at [451, 172] on span "chevron_right" at bounding box center [449, 172] width 16 height 16
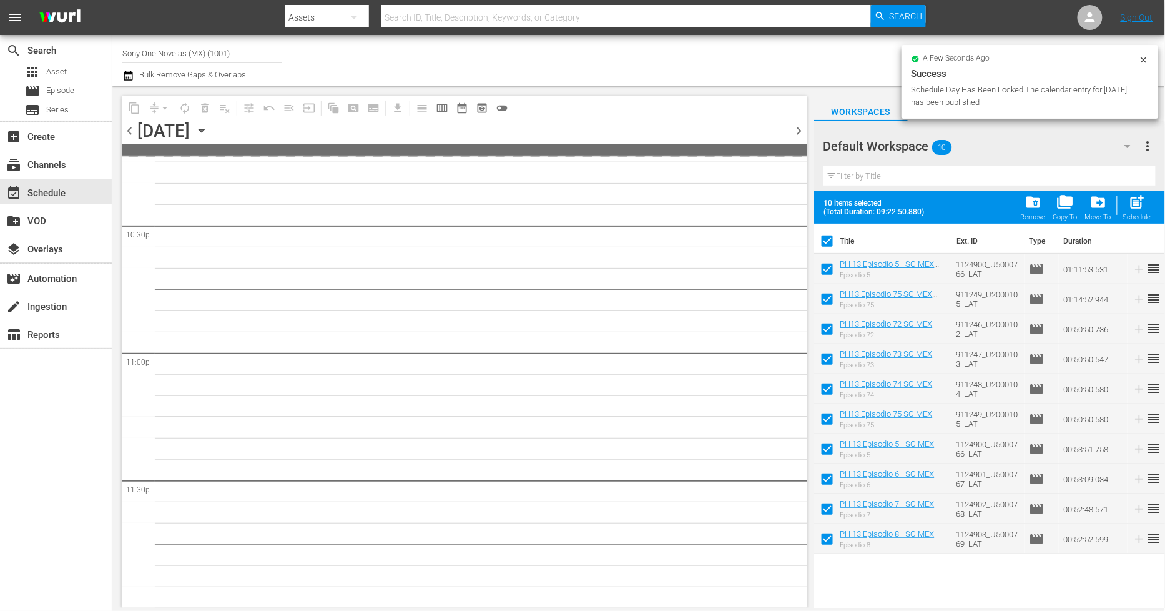
scroll to position [5663, 0]
checkbox input "false"
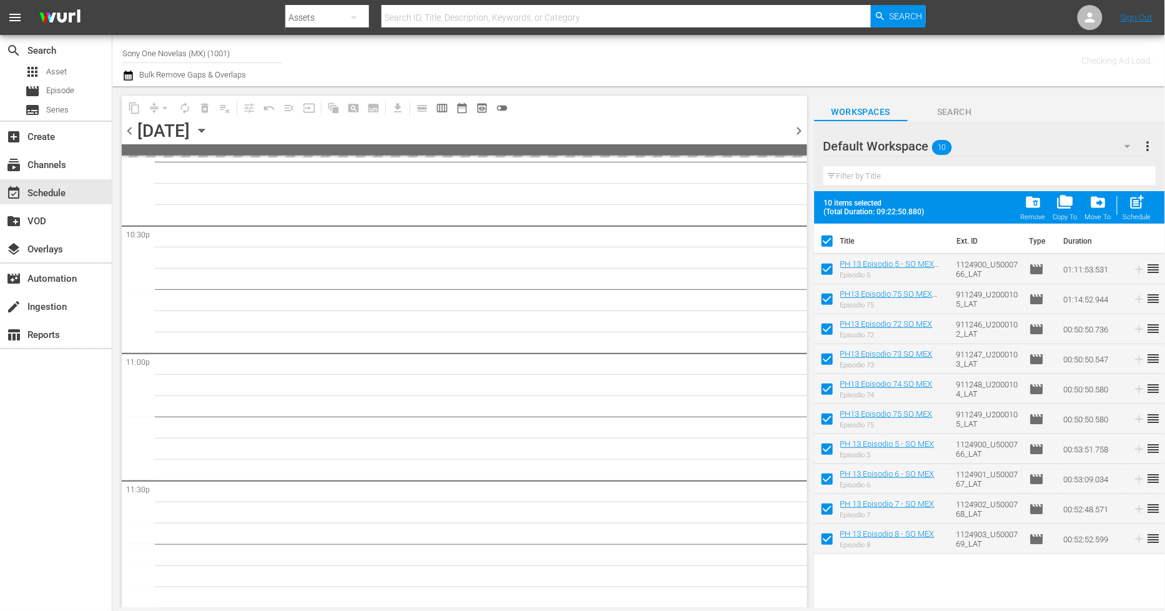
checkbox input "false"
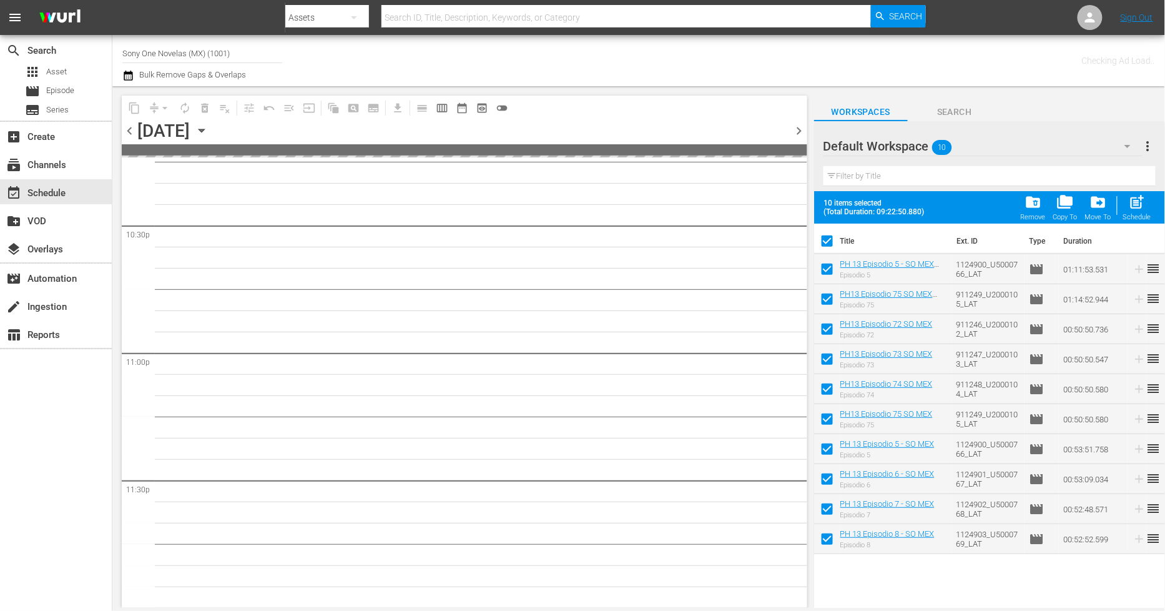
checkbox input "false"
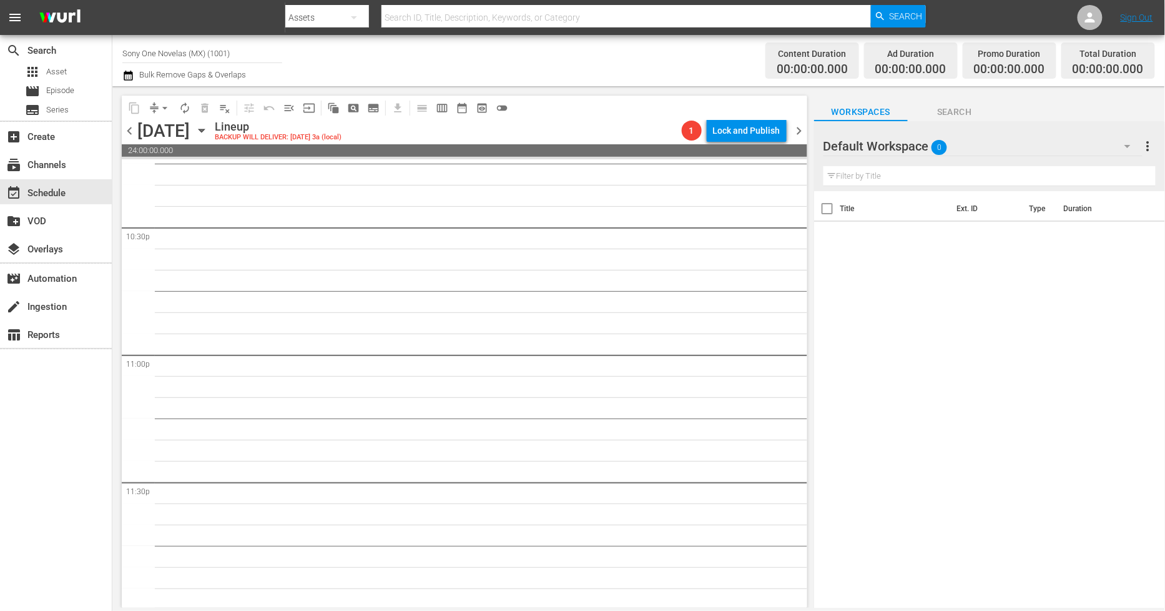
scroll to position [5664, 0]
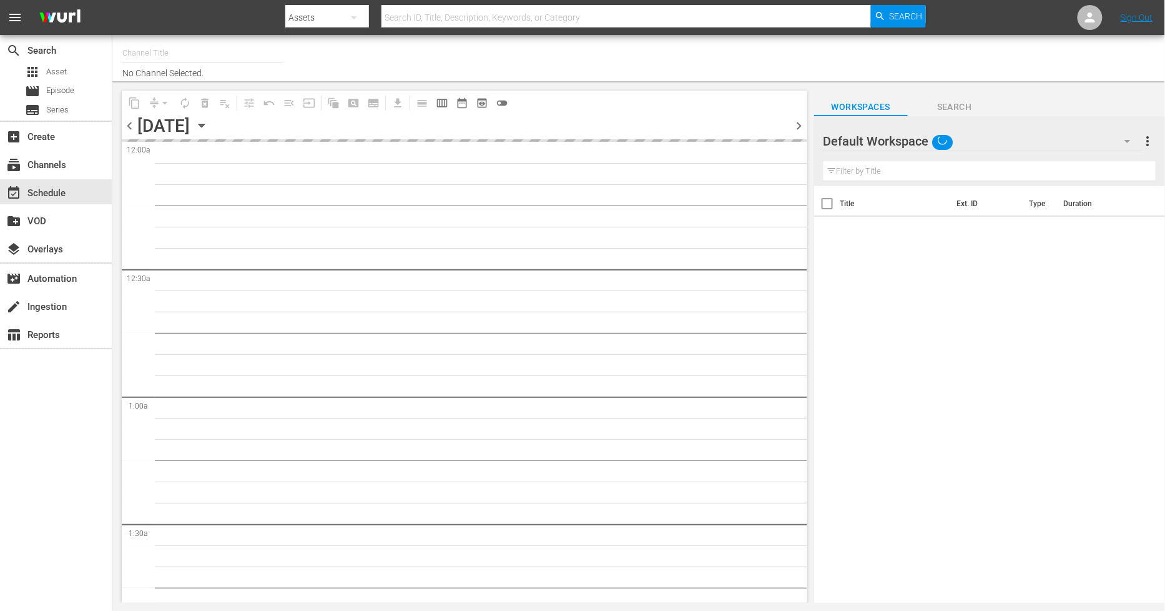
type input "Sony One Novelas (MX) (1001)"
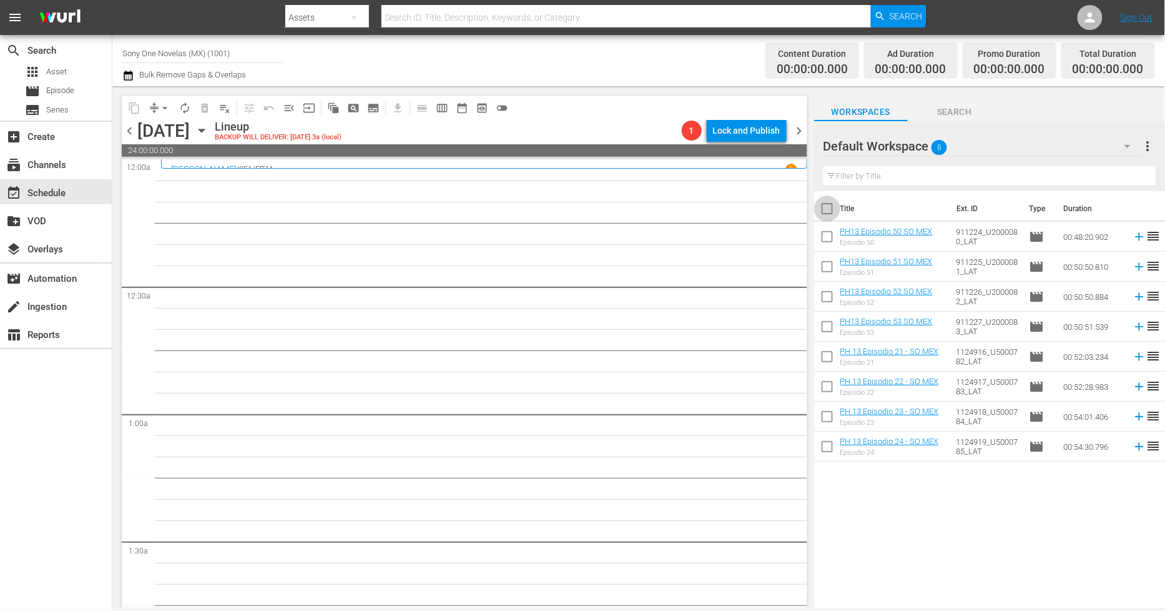
click at [828, 203] on input "checkbox" at bounding box center [827, 211] width 26 height 26
checkbox input "true"
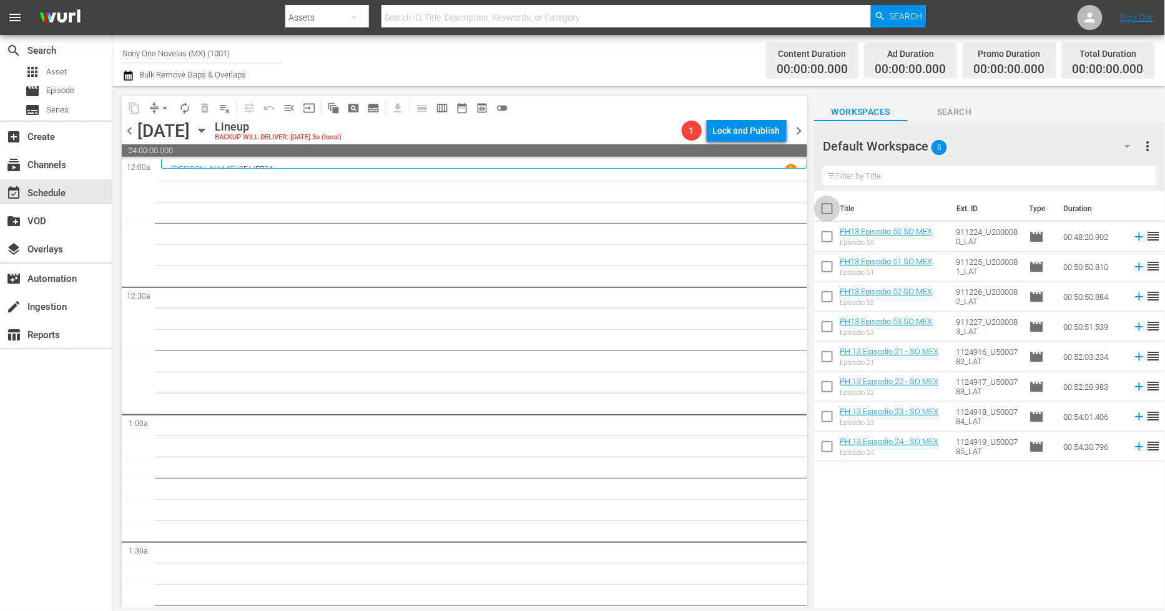
checkbox input "true"
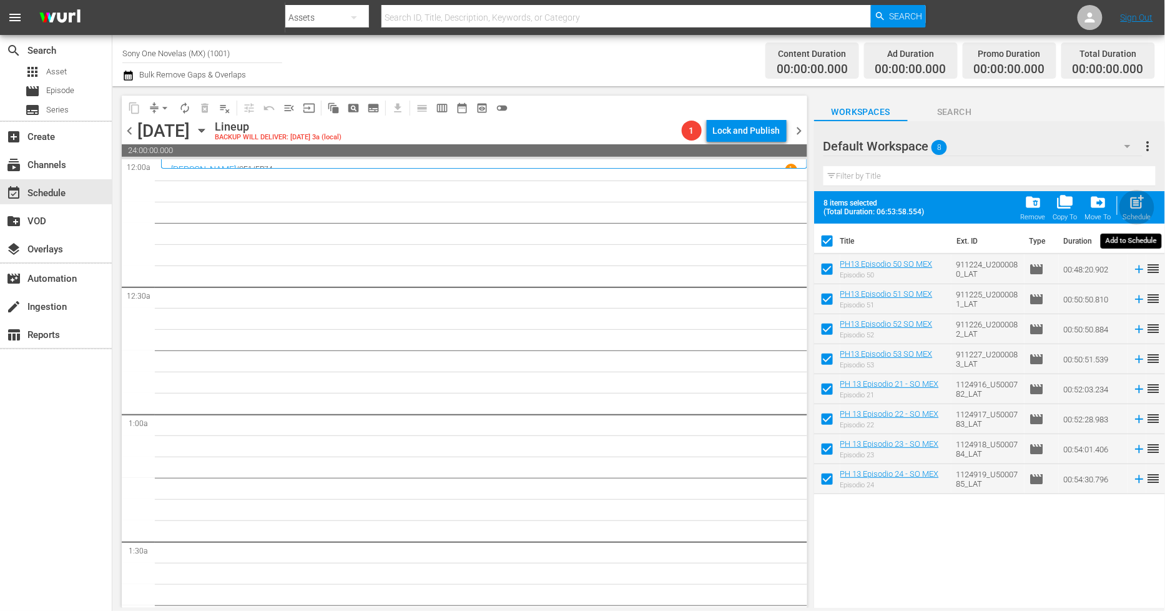
click at [1141, 209] on span "post_add" at bounding box center [1137, 202] width 17 height 17
checkbox input "false"
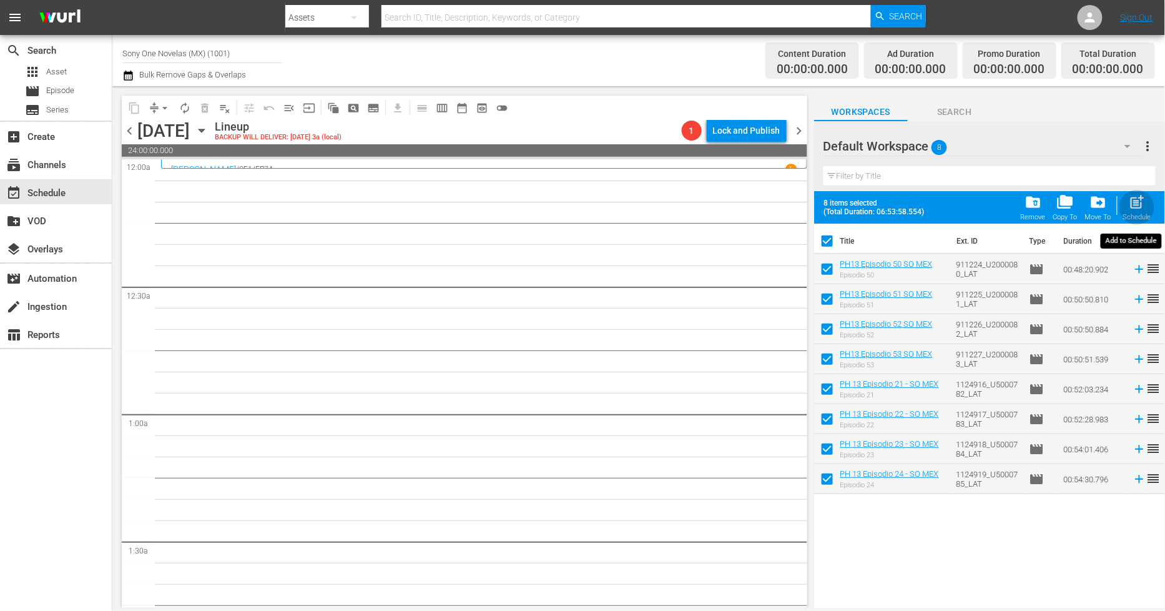
checkbox input "false"
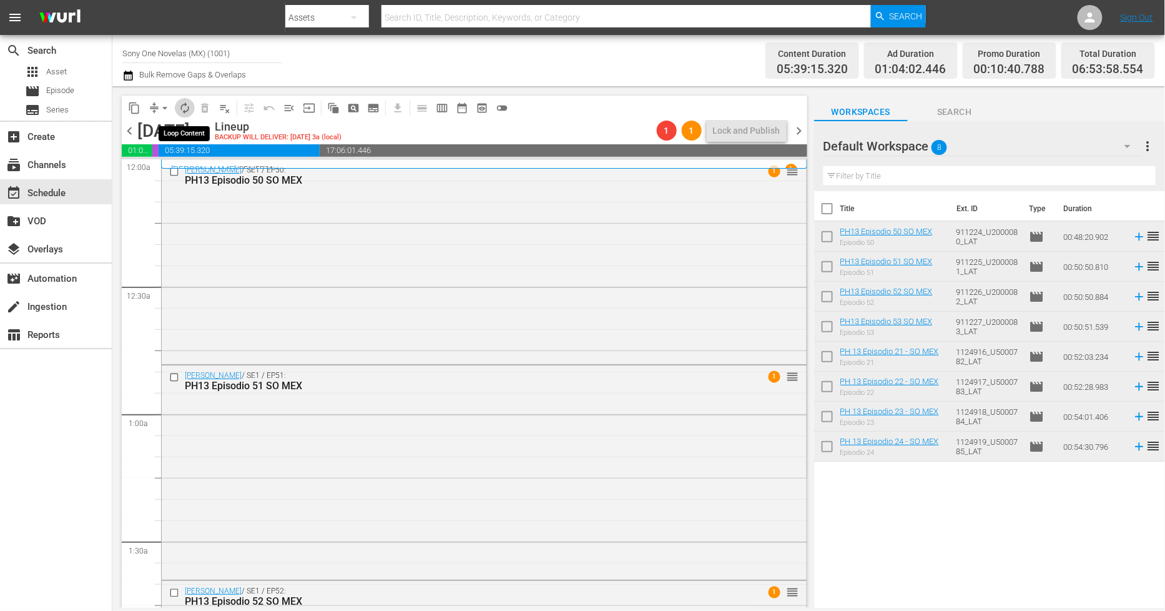
click at [185, 109] on span "autorenew_outlined" at bounding box center [185, 108] width 12 height 12
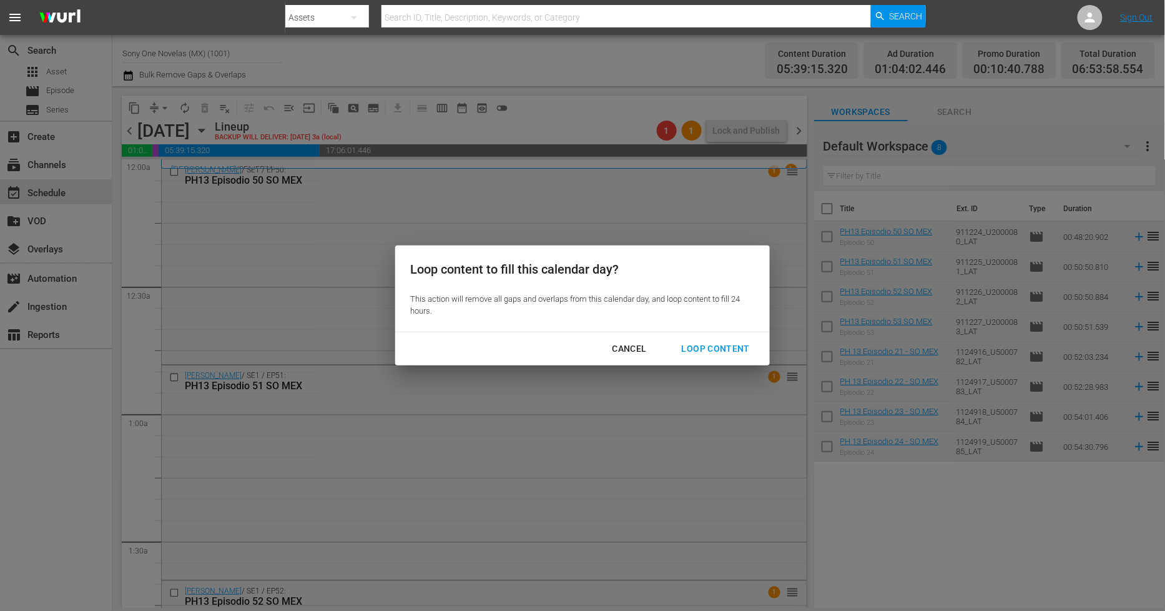
click at [737, 341] on div "Loop Content" at bounding box center [716, 349] width 88 height 16
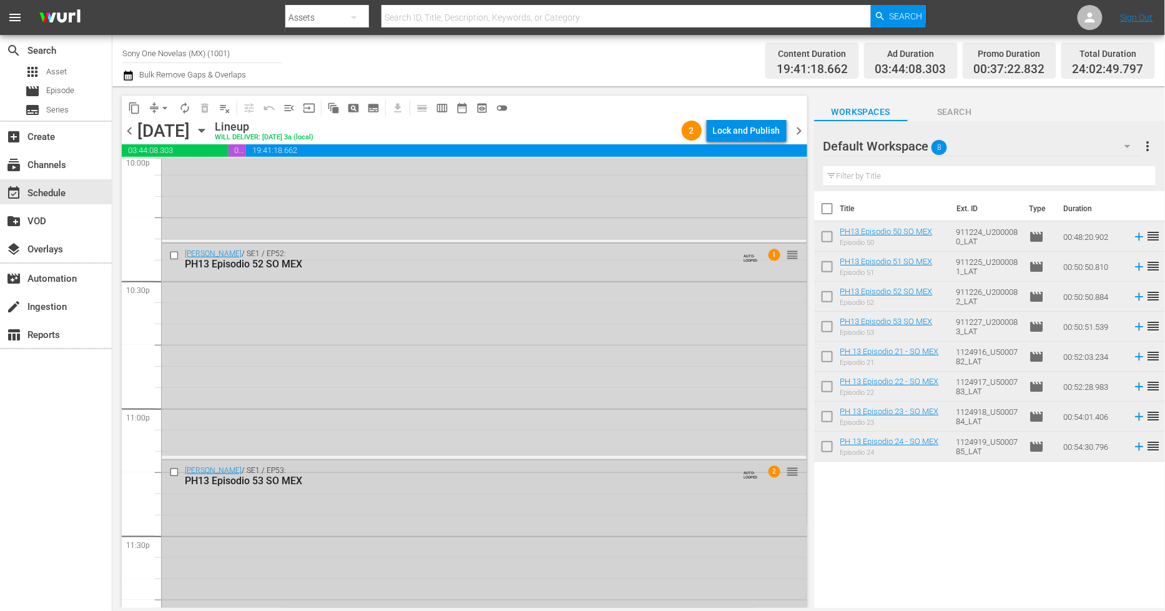
scroll to position [5676, 0]
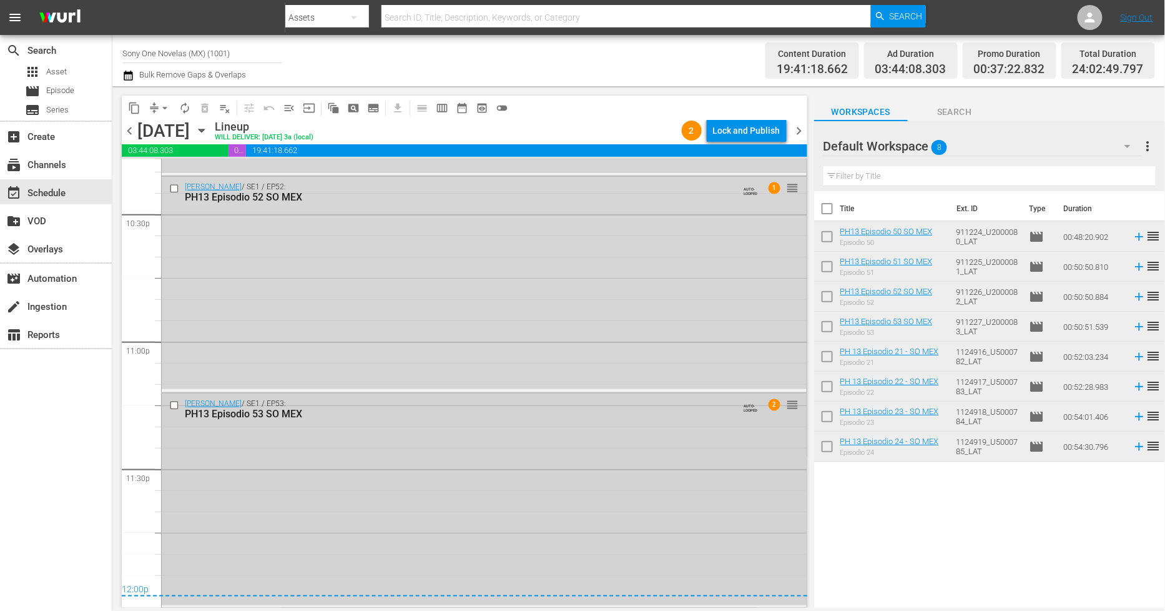
click at [396, 507] on div "Doña Bárbara / SE1 / EP53: PH13 Episodio 53 SO MEX AUTO-LOOPED 2 reorder" at bounding box center [484, 499] width 645 height 212
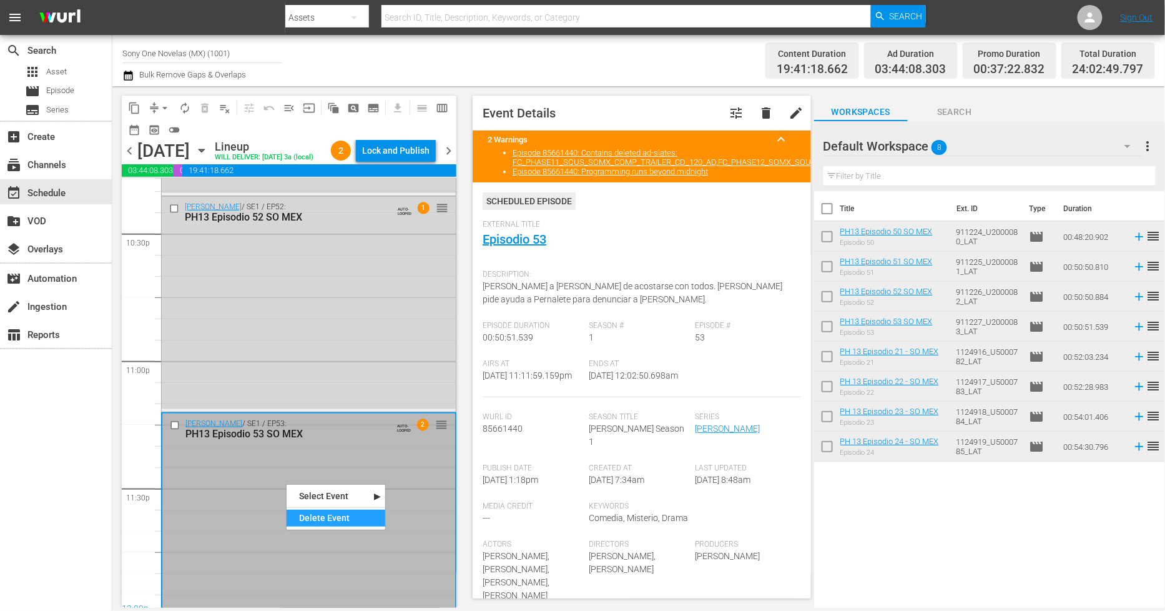
click at [352, 519] on div "Delete Event" at bounding box center [336, 517] width 99 height 17
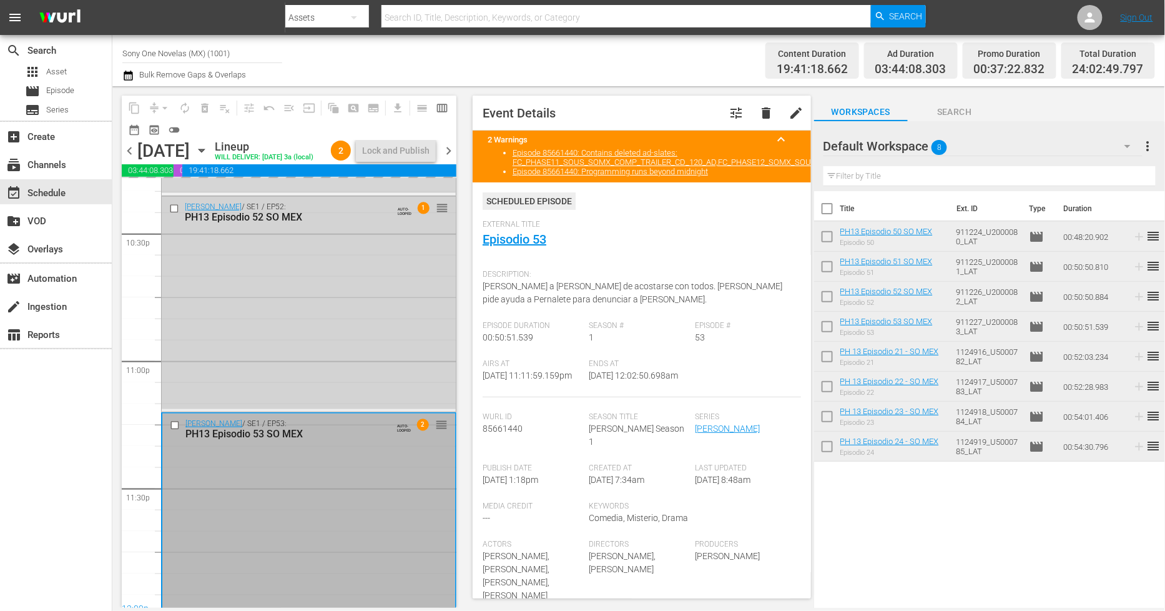
click at [367, 383] on div "Doña Bárbara / SE1 / EP52: PH13 Episodio 52 SO MEX AUTO-LOOPED 1 reorder" at bounding box center [309, 303] width 294 height 212
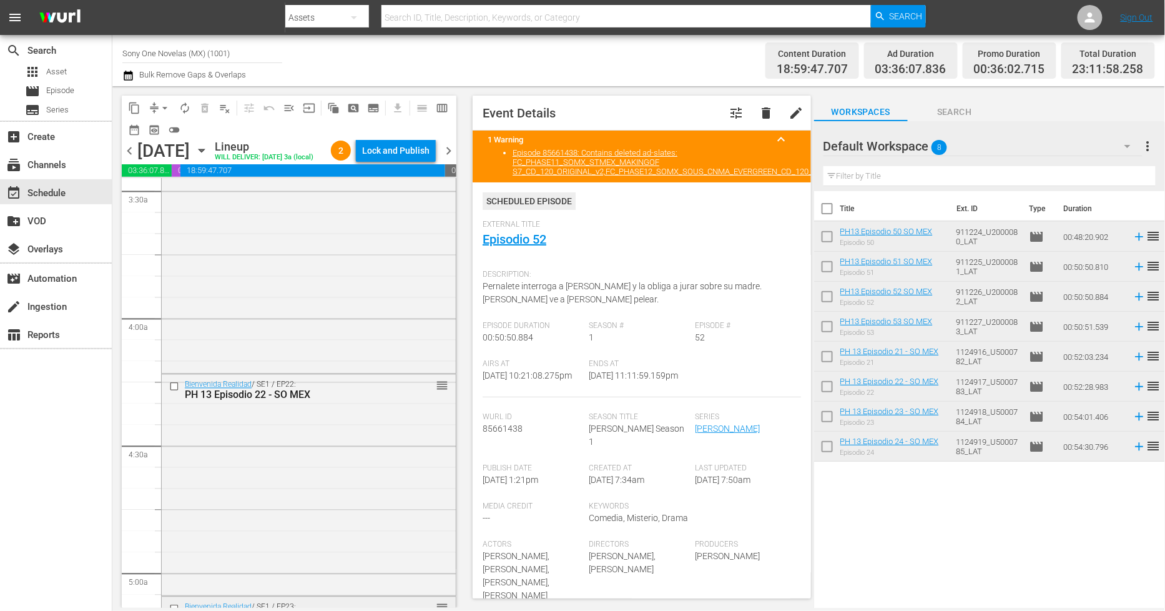
scroll to position [832, 0]
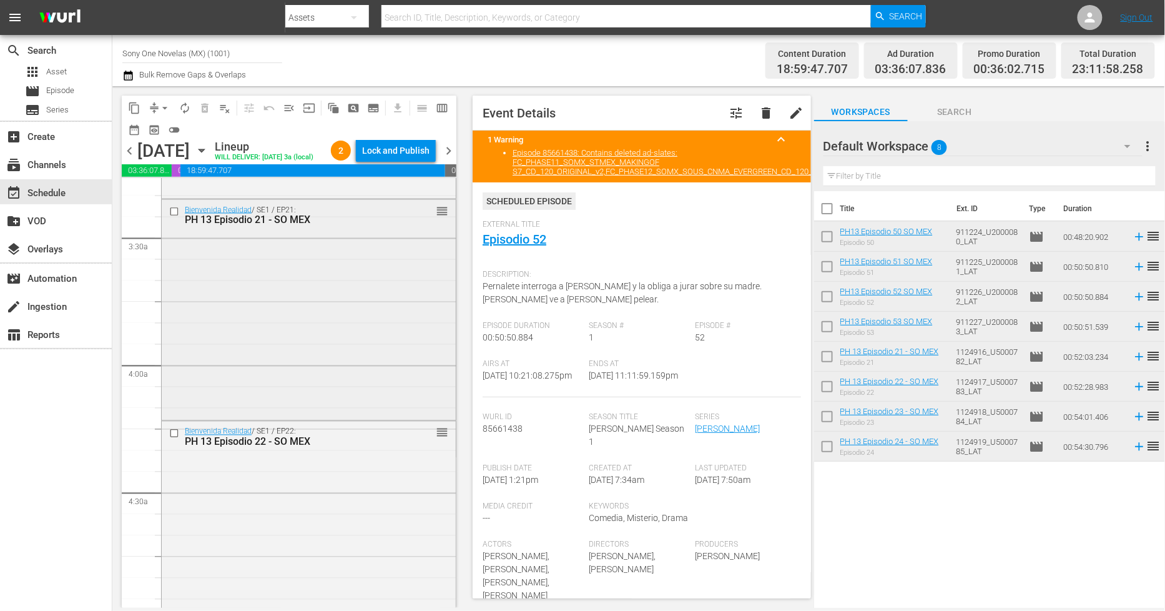
click at [311, 345] on div "Bienvenida Realidad / SE1 / EP21: PH 13 Episodio 21 - SO MEX reorder" at bounding box center [309, 308] width 294 height 217
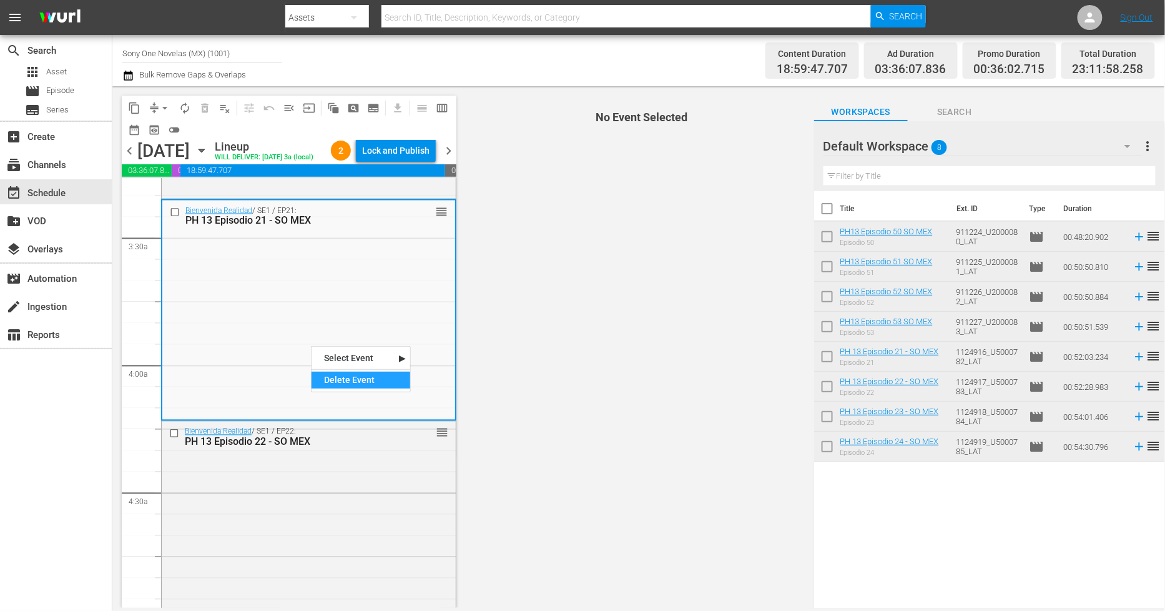
click at [361, 385] on div "Delete Event" at bounding box center [361, 379] width 99 height 17
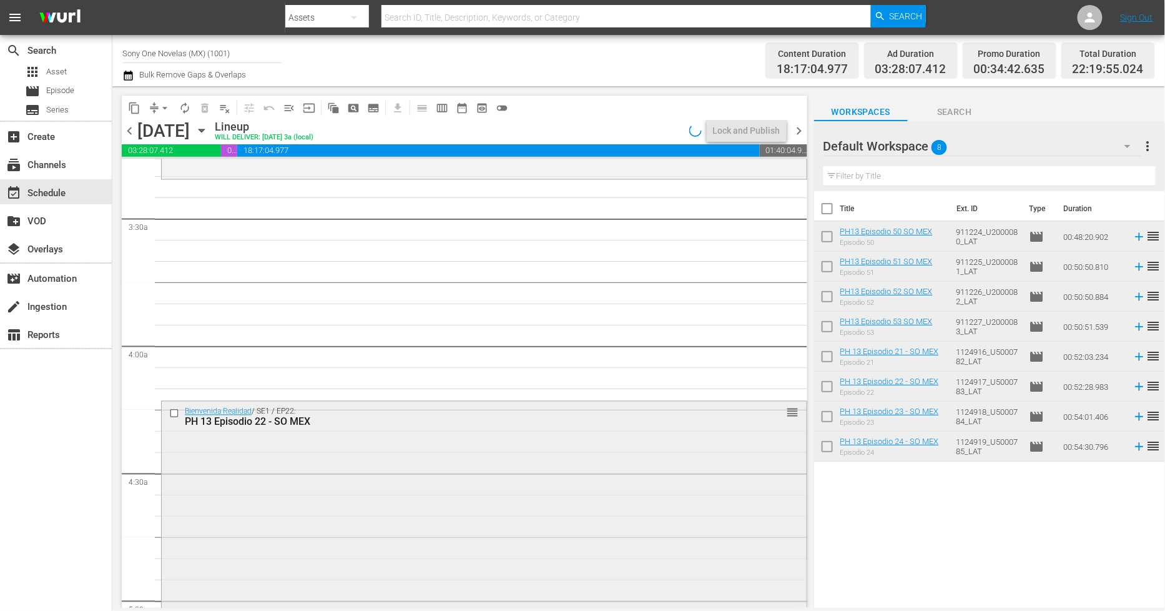
click at [246, 506] on div "Bienvenida Realidad / SE1 / EP22: PH 13 Episodio 22 - SO MEX reorder" at bounding box center [484, 510] width 645 height 219
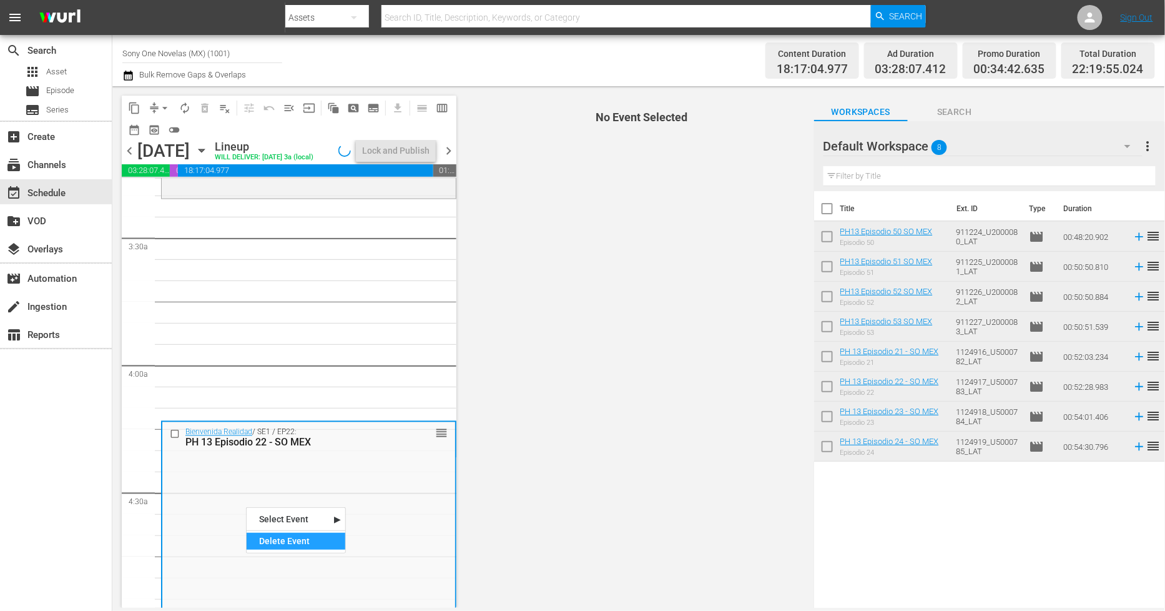
click at [292, 542] on div "Delete Event" at bounding box center [296, 541] width 99 height 17
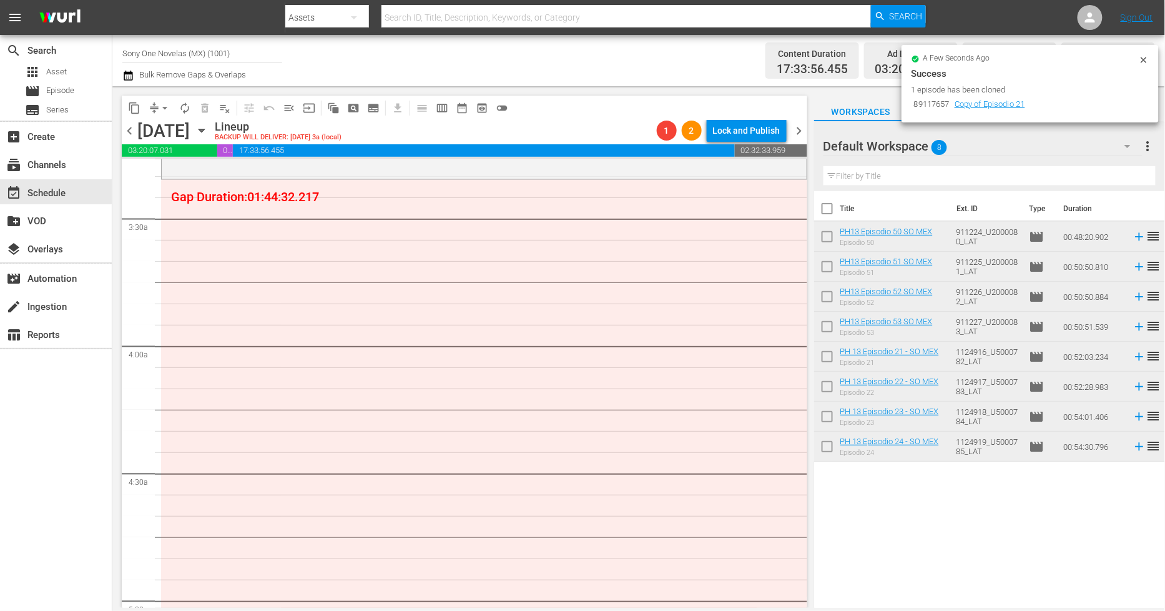
click at [1144, 59] on icon at bounding box center [1144, 60] width 6 height 6
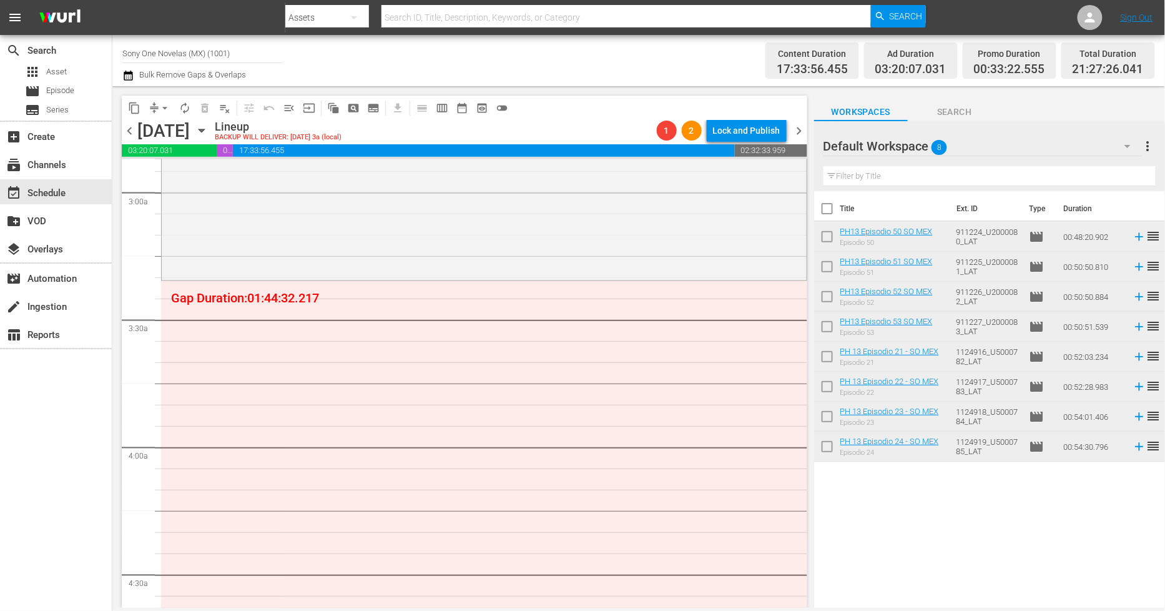
scroll to position [694, 0]
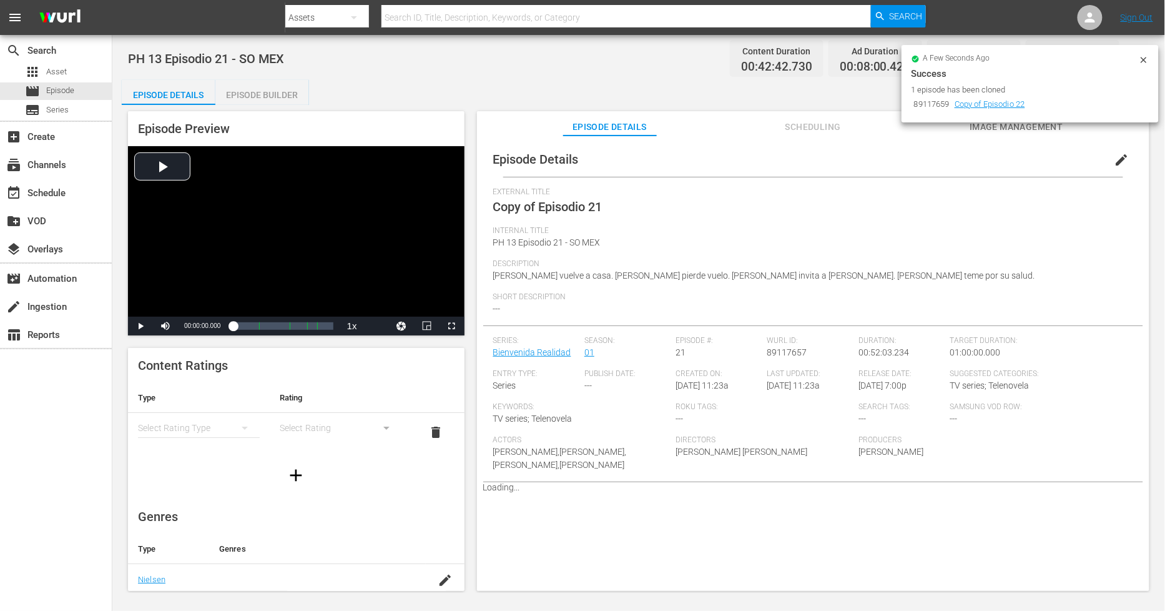
click at [1048, 59] on icon at bounding box center [1144, 60] width 10 height 10
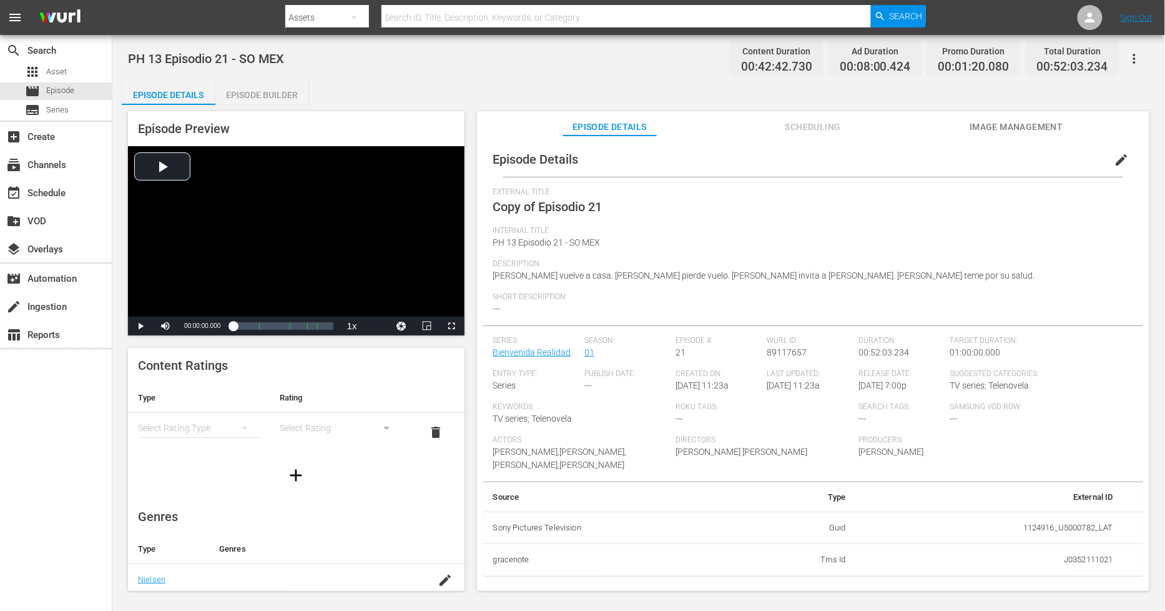
click at [1048, 159] on span "edit" at bounding box center [1121, 159] width 15 height 15
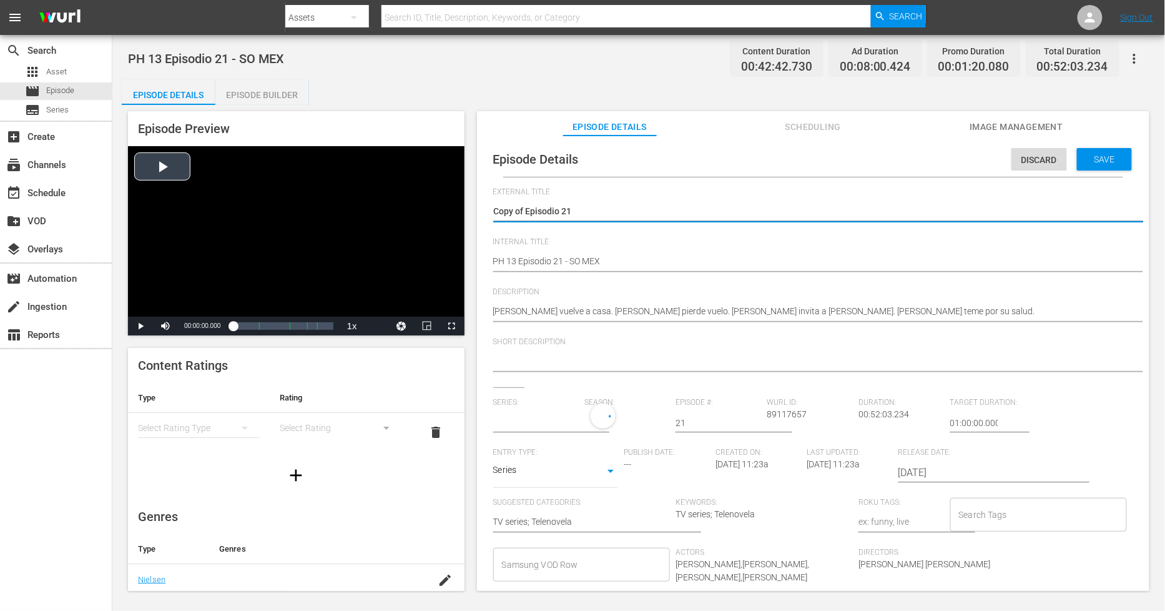
drag, startPoint x: 526, startPoint y: 205, endPoint x: 202, endPoint y: 207, distance: 324.0
click at [202, 207] on div "Episode Preview Video Player is loading. Play Video Play Mute Current Time 00:0…" at bounding box center [639, 353] width 1034 height 496
type textarea "Episodio 21"
type input "Bienvenida Realidad"
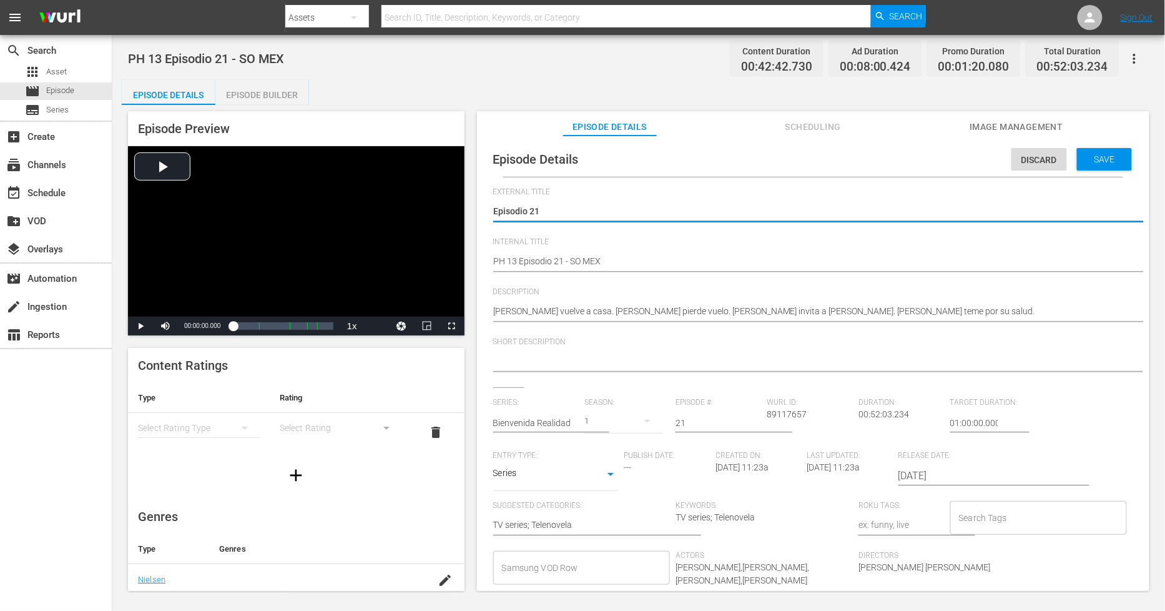
type textarea "Episodio 21"
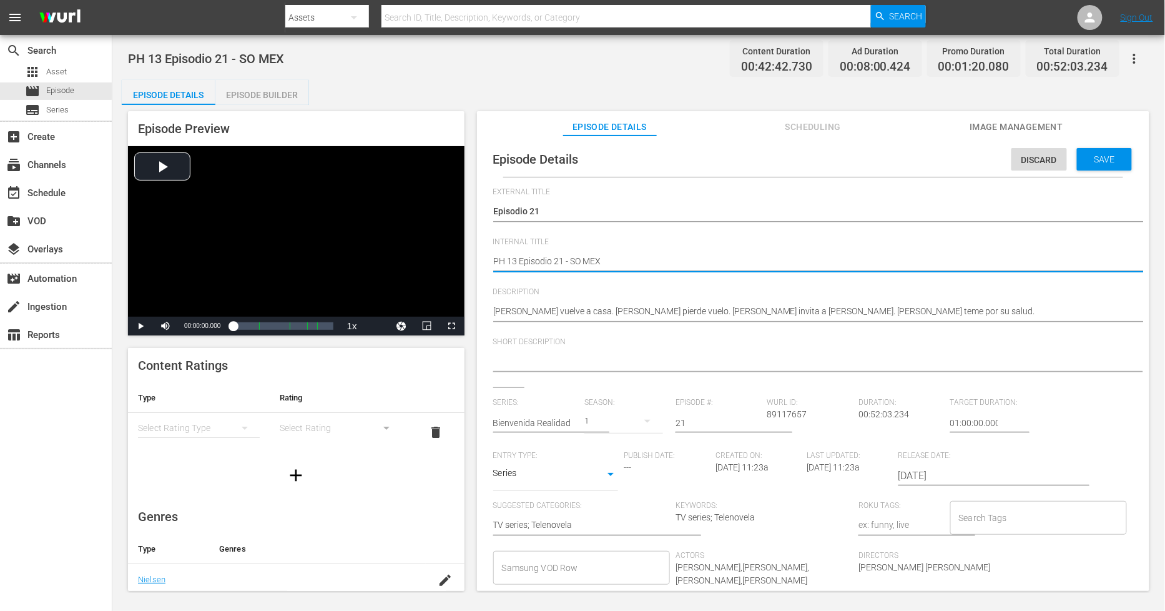
type textarea "PH 13 Episodio 21 - SO MEX"
type textarea "PH 13 Episodio 21 - SO MEX D"
type textarea "PH 13 Episodio 21 - SO MEX DU"
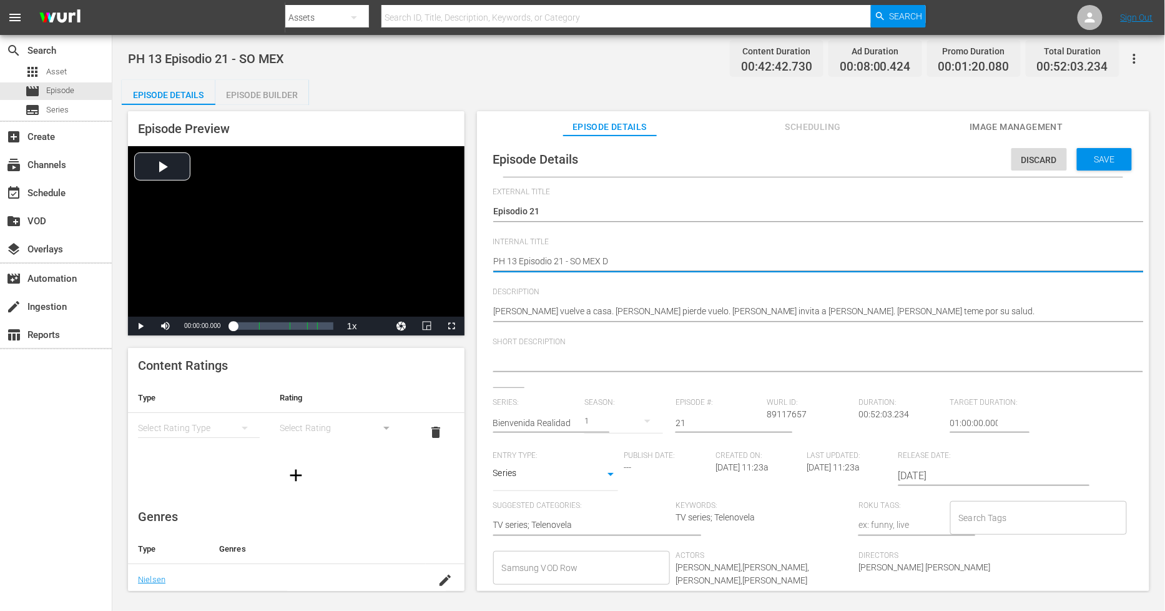
type textarea "PH 13 Episodio 21 - SO MEX DU"
type textarea "PH 13 Episodio 21 - SO MEX DUP"
type textarea "PH 13 Episodio 21 - SO MEX DUP1"
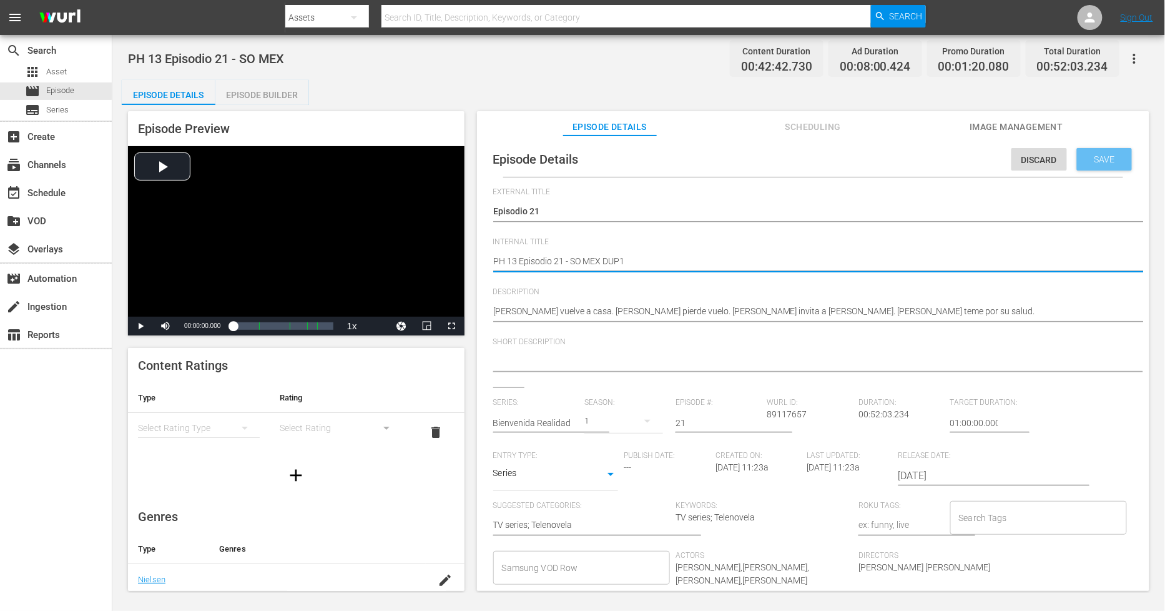
click at [1048, 157] on span "Save" at bounding box center [1104, 159] width 41 height 10
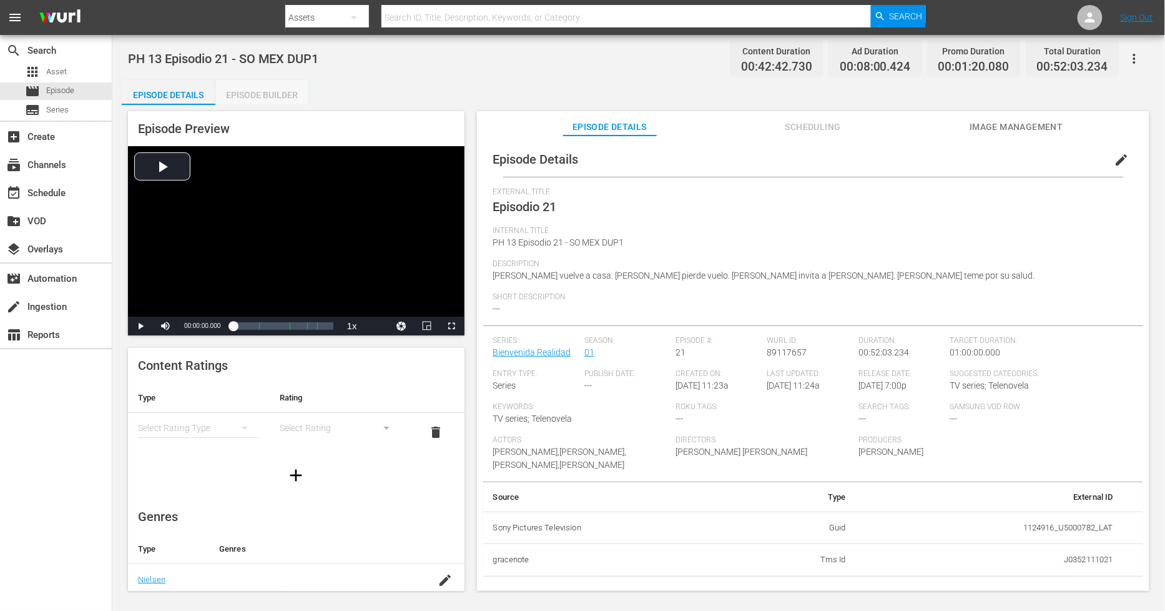
click at [263, 98] on div "Episode Builder" at bounding box center [262, 95] width 94 height 30
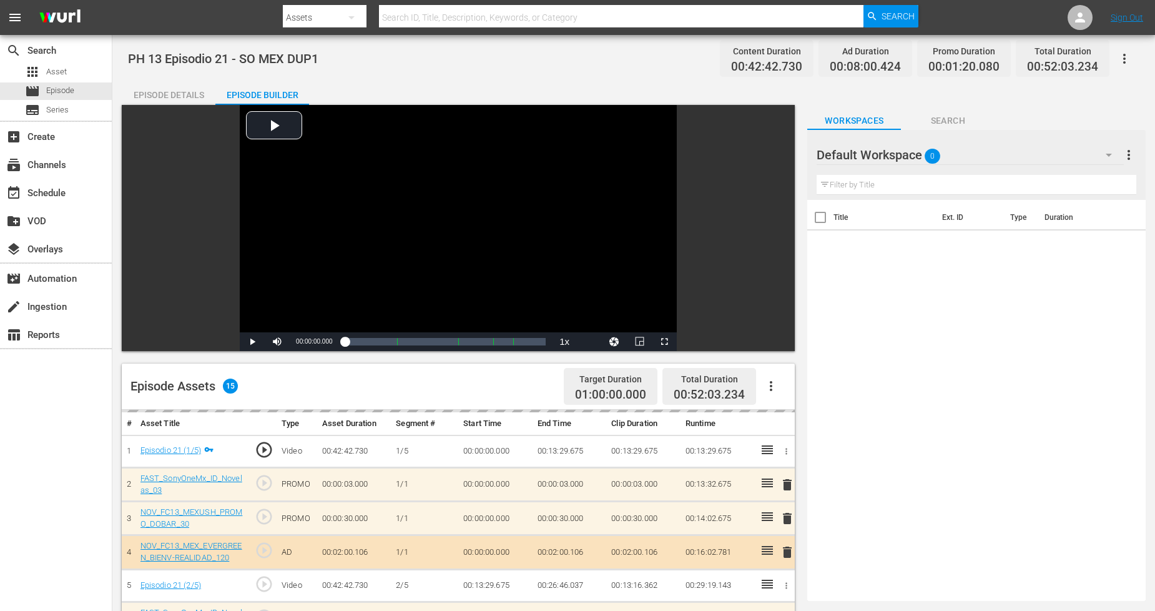
click at [1048, 160] on div "Default Workspace 0" at bounding box center [970, 154] width 307 height 35
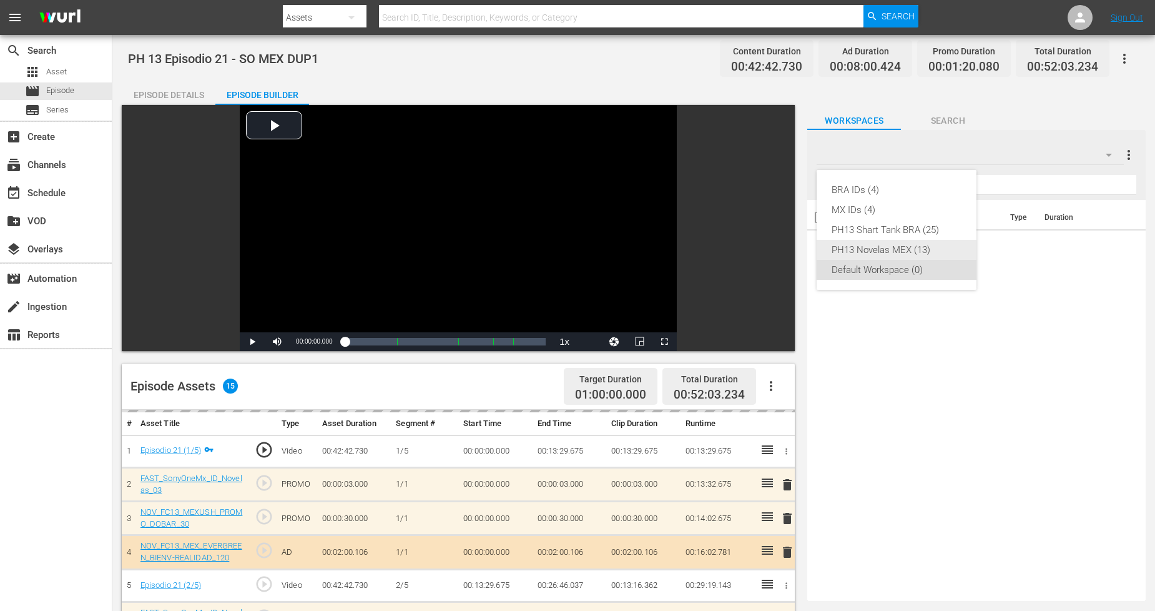
click at [910, 251] on div "PH13 Novelas MEX (13)" at bounding box center [897, 250] width 130 height 20
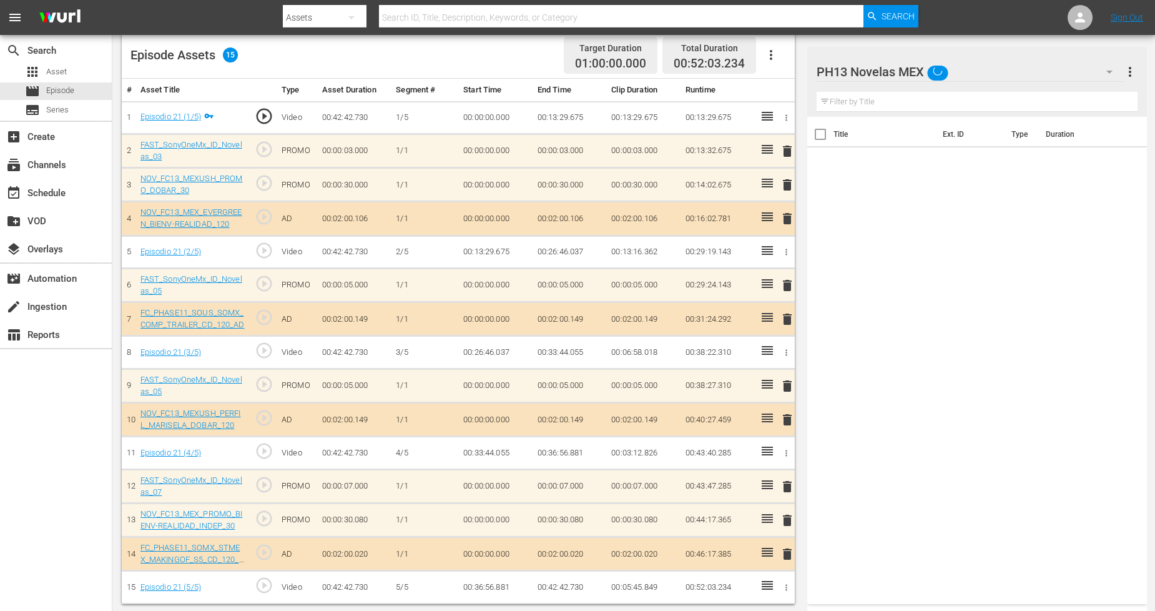
scroll to position [333, 0]
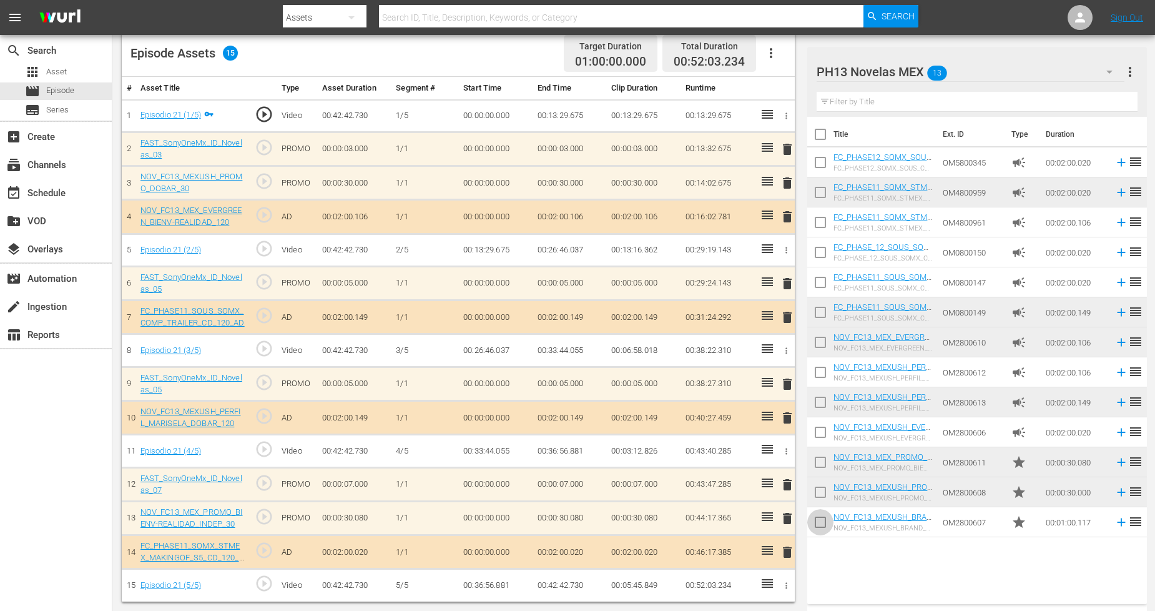
click at [822, 529] on input "checkbox" at bounding box center [820, 524] width 26 height 26
checkbox input "true"
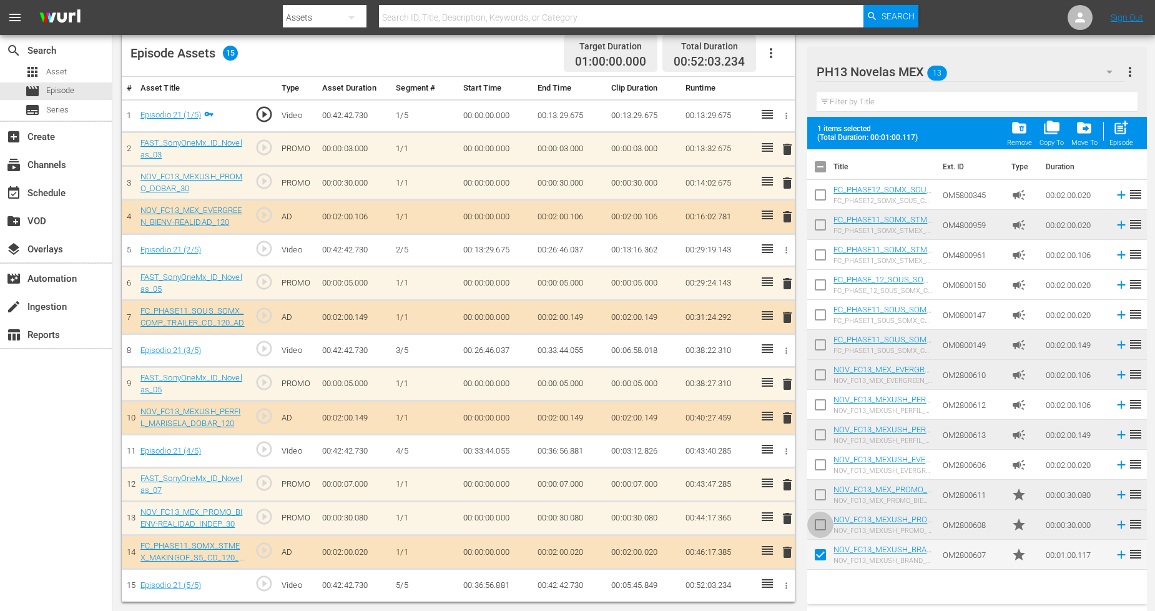
click at [823, 523] on input "checkbox" at bounding box center [820, 527] width 26 height 26
checkbox input "true"
click at [823, 491] on input "checkbox" at bounding box center [820, 497] width 26 height 26
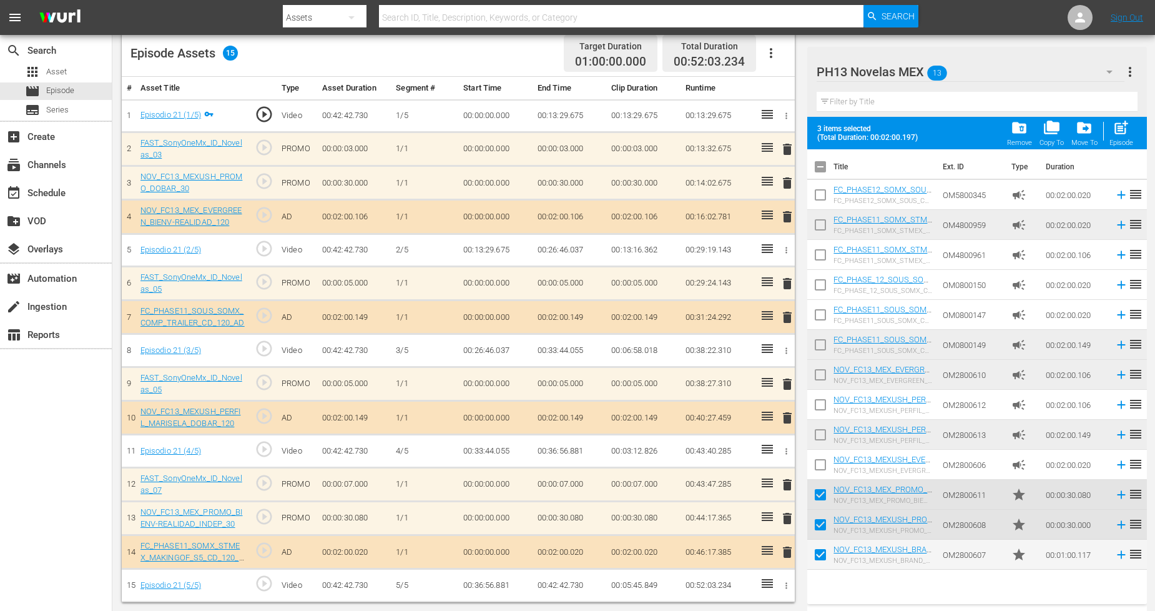
scroll to position [0, 0]
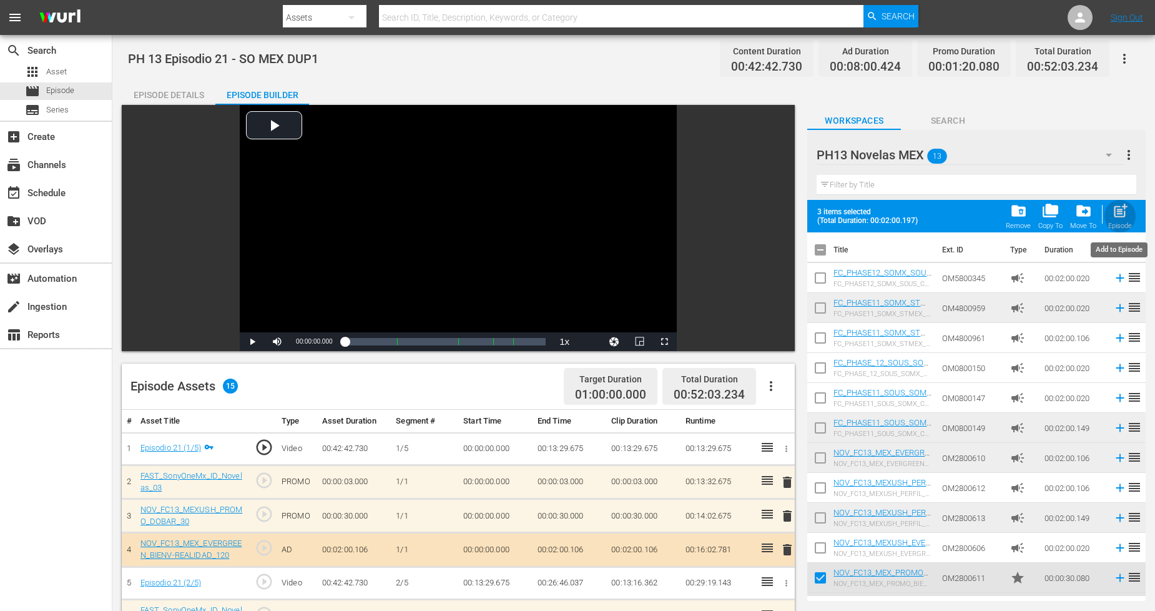
click at [1048, 217] on span "post_add" at bounding box center [1120, 210] width 17 height 17
checkbox input "false"
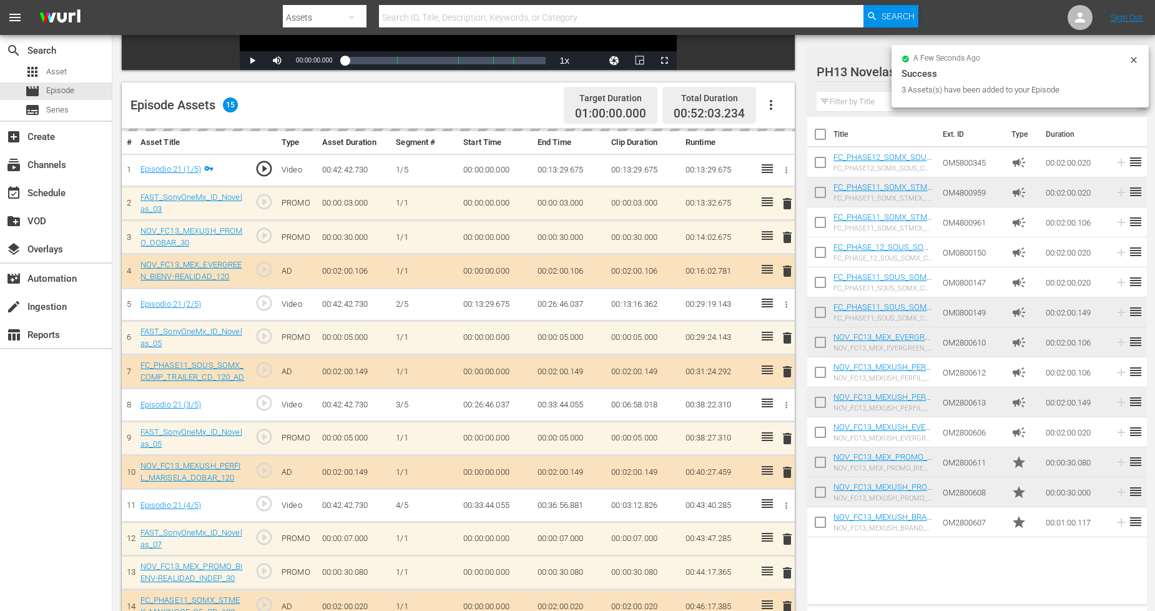
scroll to position [335, 0]
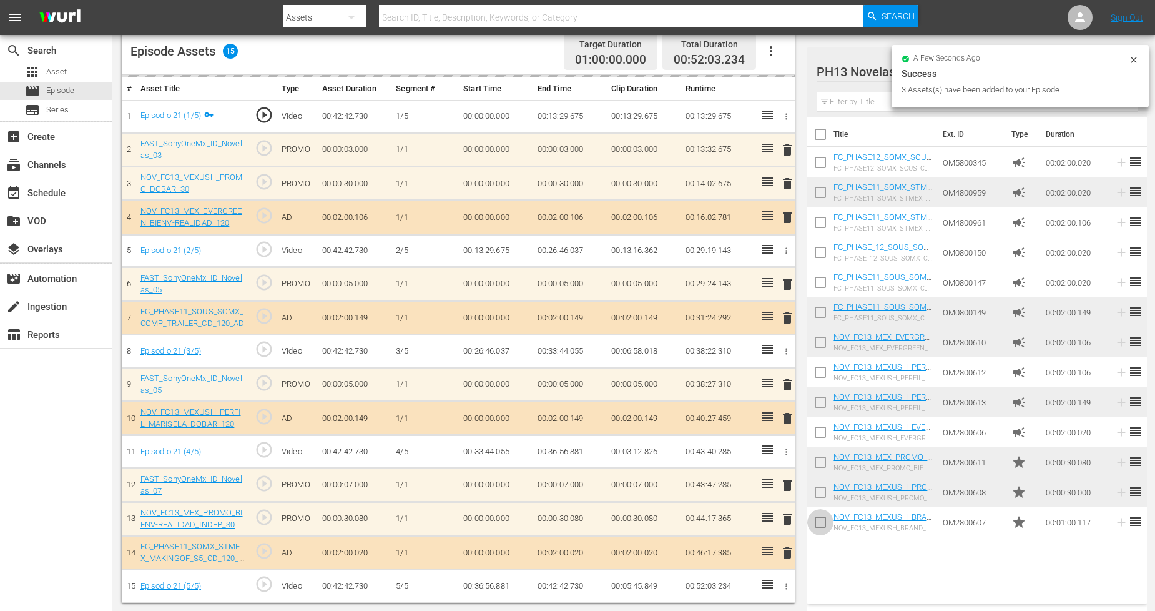
click at [821, 520] on input "checkbox" at bounding box center [820, 524] width 26 height 26
checkbox input "true"
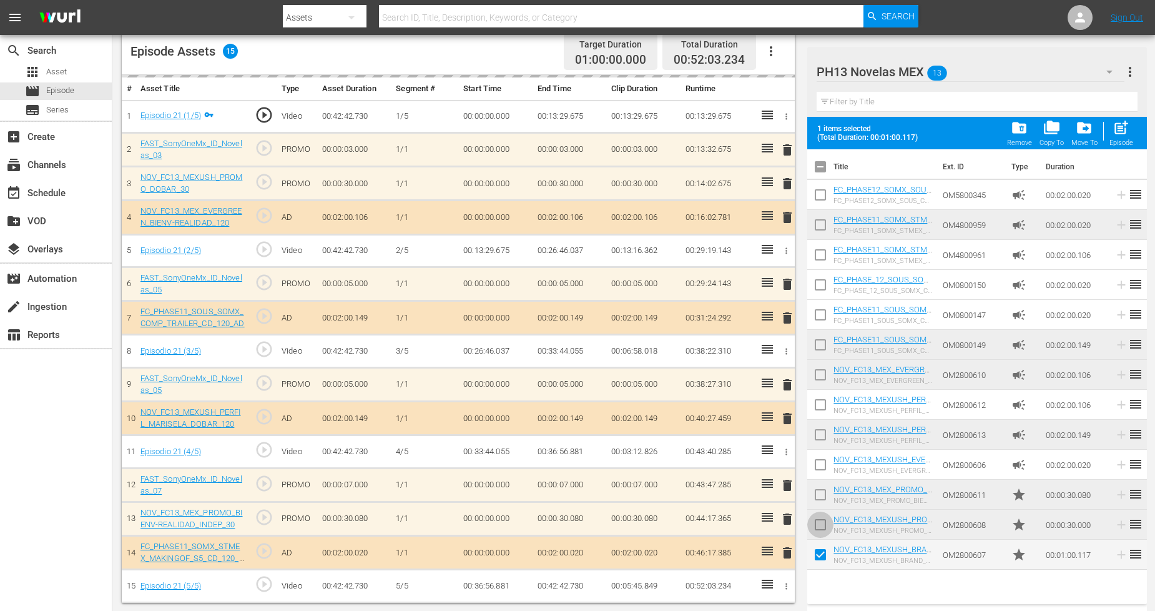
drag, startPoint x: 821, startPoint y: 519, endPoint x: 820, endPoint y: 499, distance: 20.0
click at [821, 519] on input "checkbox" at bounding box center [820, 527] width 26 height 26
checkbox input "true"
click at [820, 498] on input "checkbox" at bounding box center [820, 497] width 26 height 26
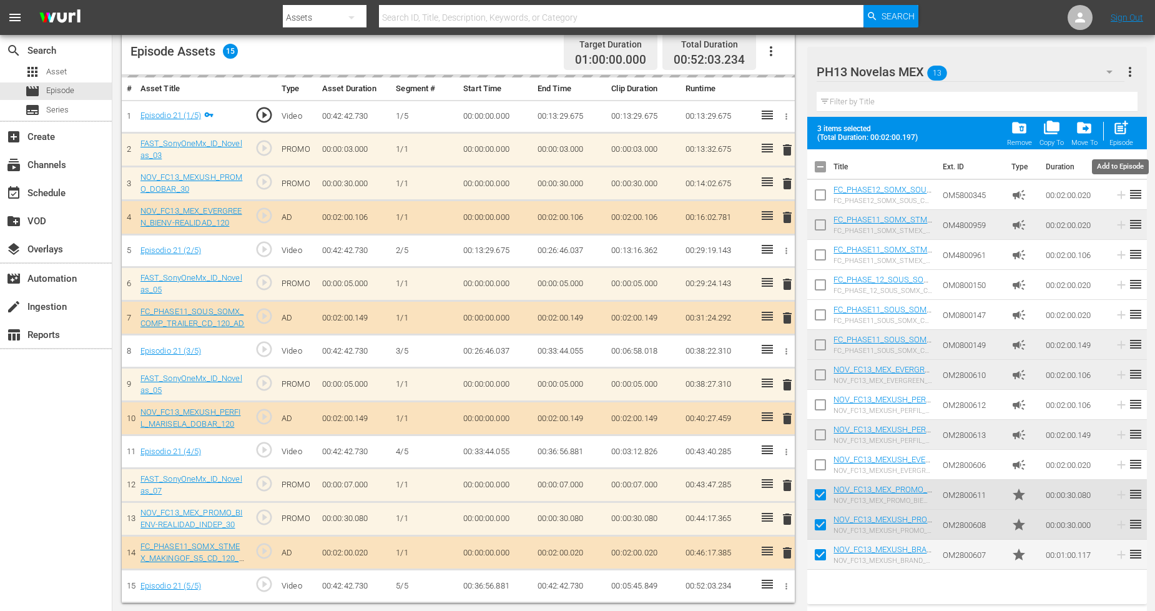
click at [1048, 139] on div "Episode" at bounding box center [1121, 143] width 24 height 8
checkbox input "false"
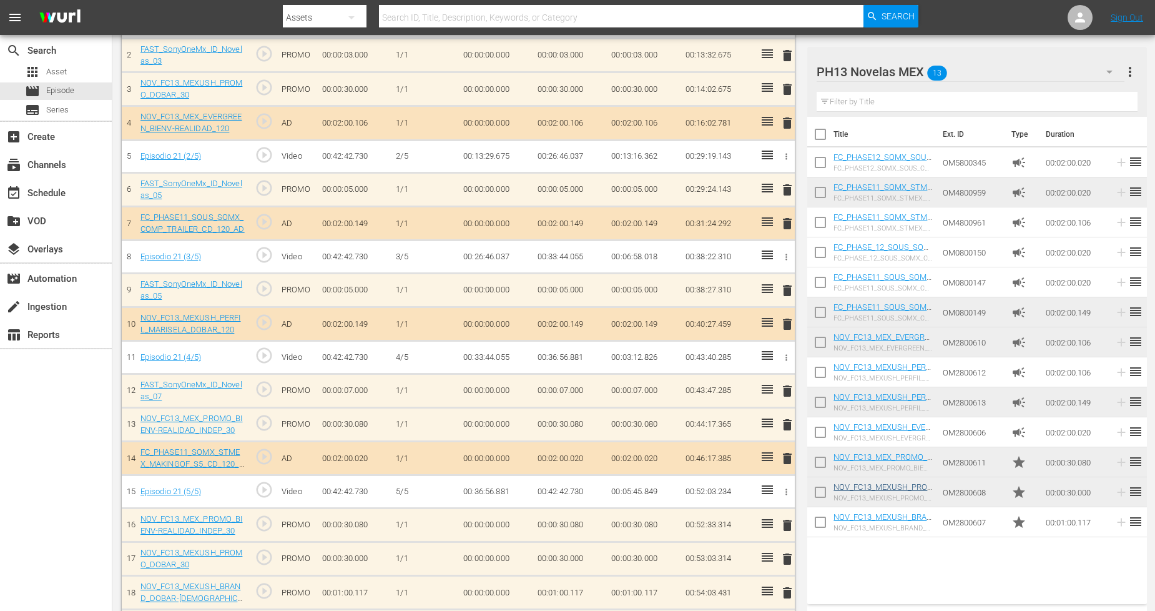
scroll to position [539, 0]
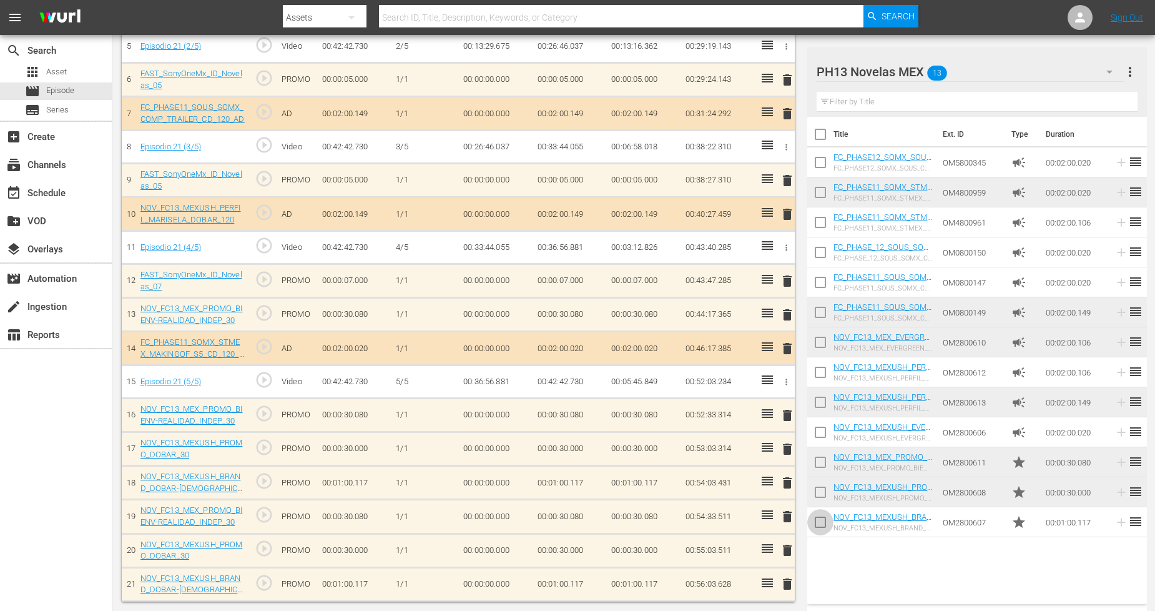
click at [824, 523] on input "checkbox" at bounding box center [820, 524] width 26 height 26
checkbox input "true"
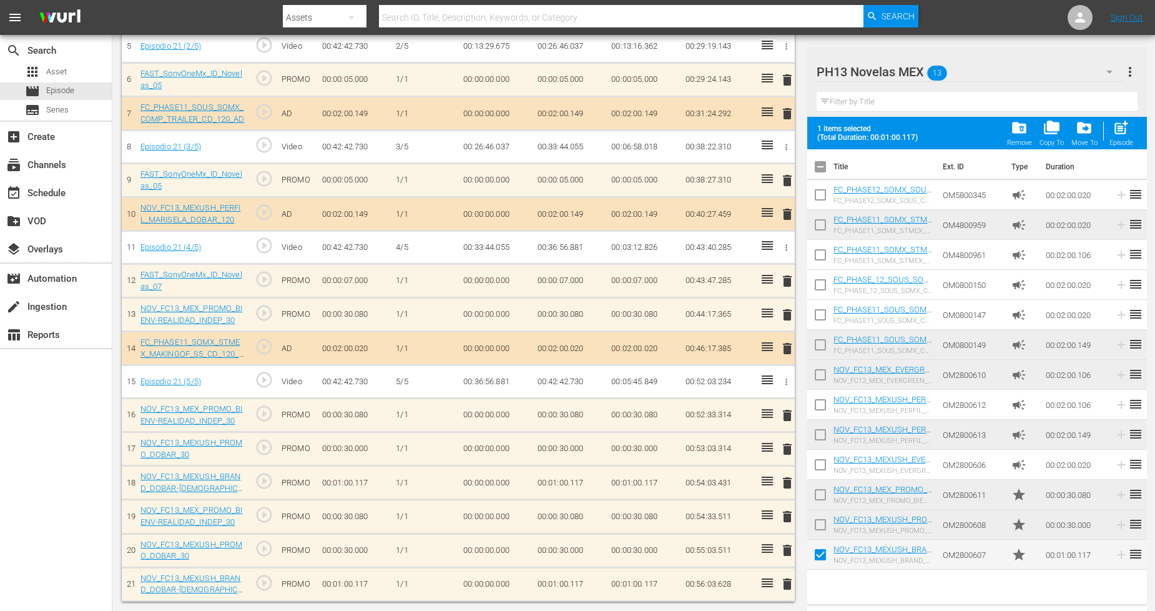
click at [823, 512] on span at bounding box center [820, 524] width 26 height 26
click at [821, 518] on input "checkbox" at bounding box center [820, 527] width 26 height 26
checkbox input "true"
click at [821, 496] on input "checkbox" at bounding box center [820, 497] width 26 height 26
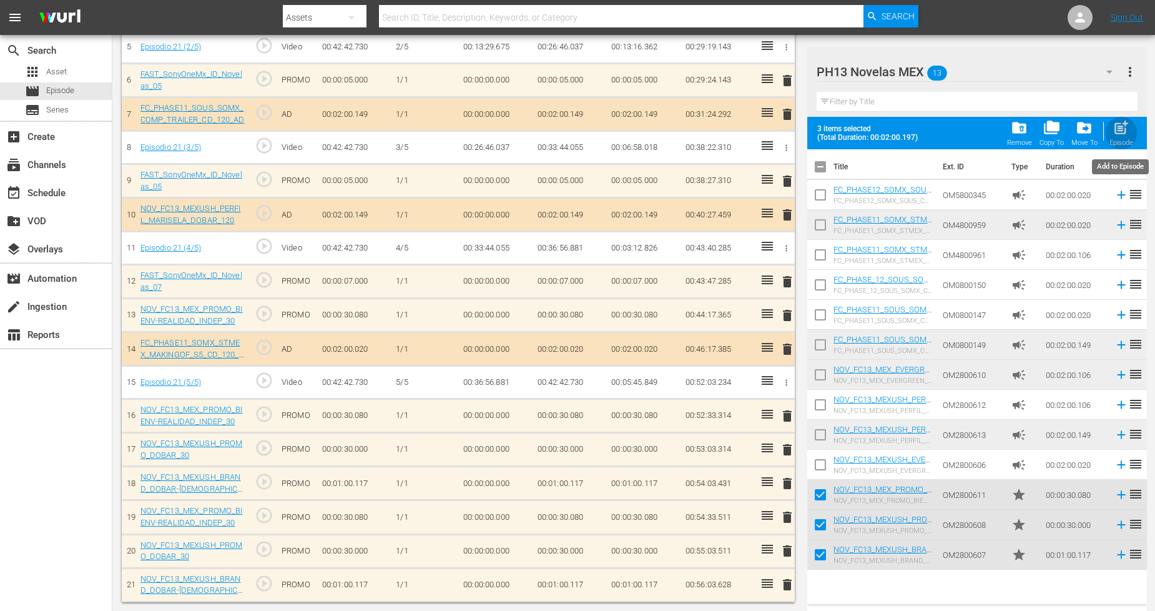
click at [1048, 141] on div "Episode" at bounding box center [1121, 143] width 24 height 8
checkbox input "false"
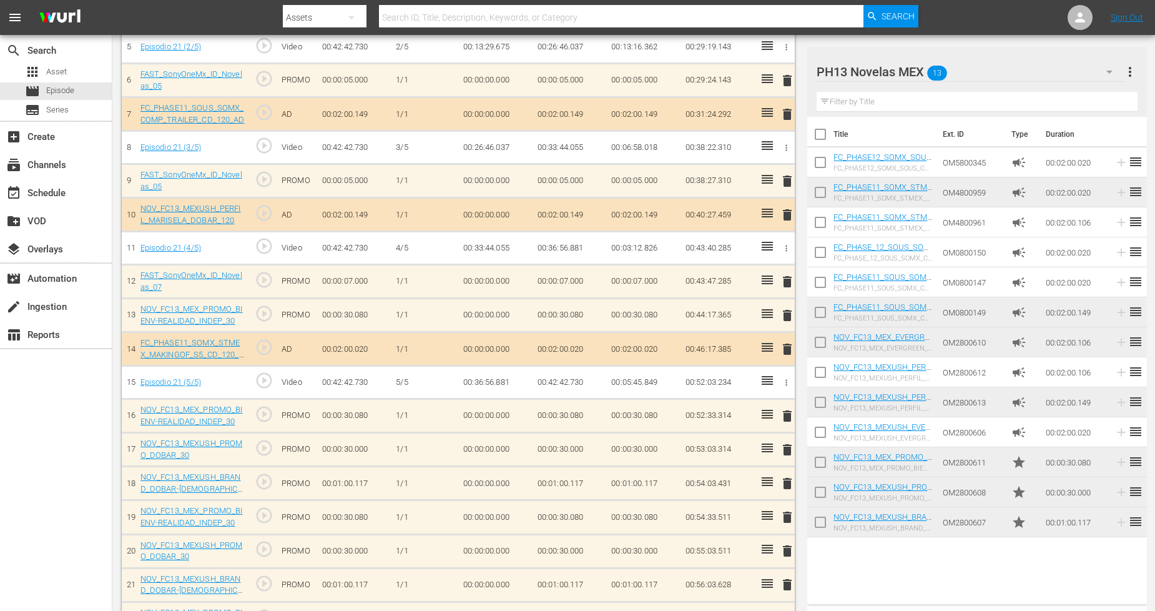
scroll to position [536, 0]
click at [815, 526] on input "checkbox" at bounding box center [820, 524] width 26 height 26
checkbox input "true"
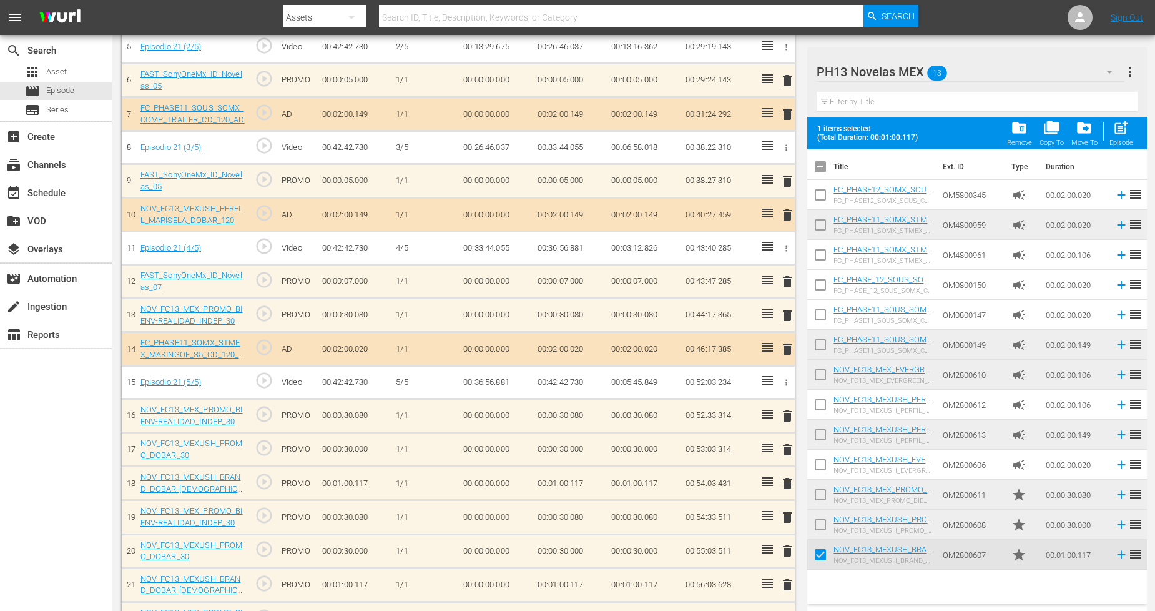
drag, startPoint x: 820, startPoint y: 519, endPoint x: 821, endPoint y: 506, distance: 13.2
click at [820, 519] on input "checkbox" at bounding box center [820, 527] width 26 height 26
checkbox input "true"
click at [822, 495] on input "checkbox" at bounding box center [820, 497] width 26 height 26
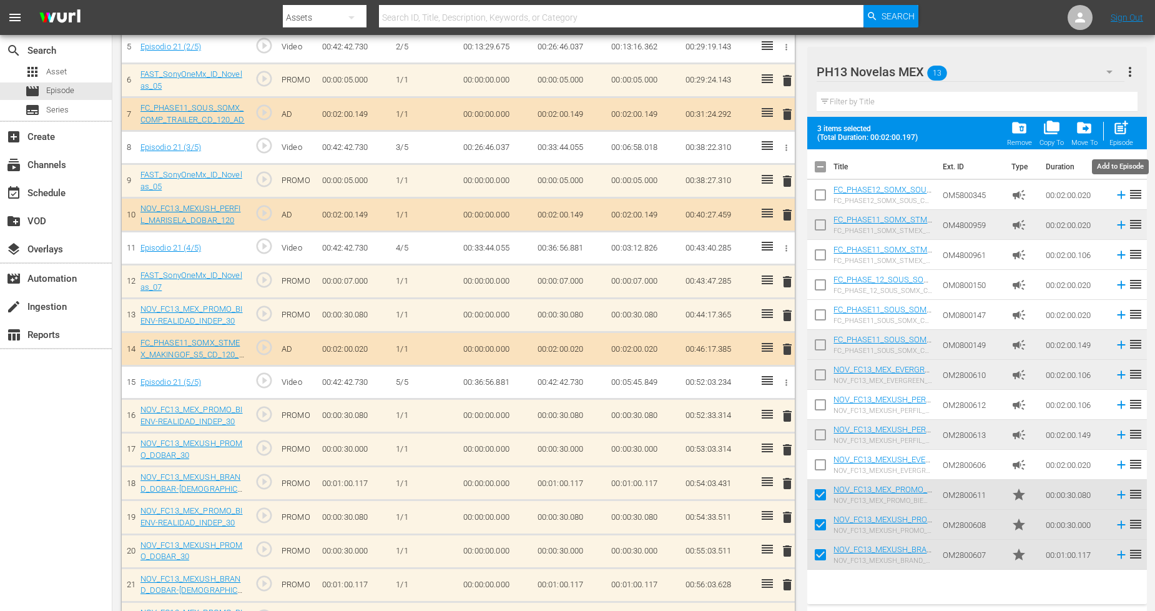
click at [1048, 129] on span "post_add" at bounding box center [1120, 127] width 17 height 17
checkbox input "false"
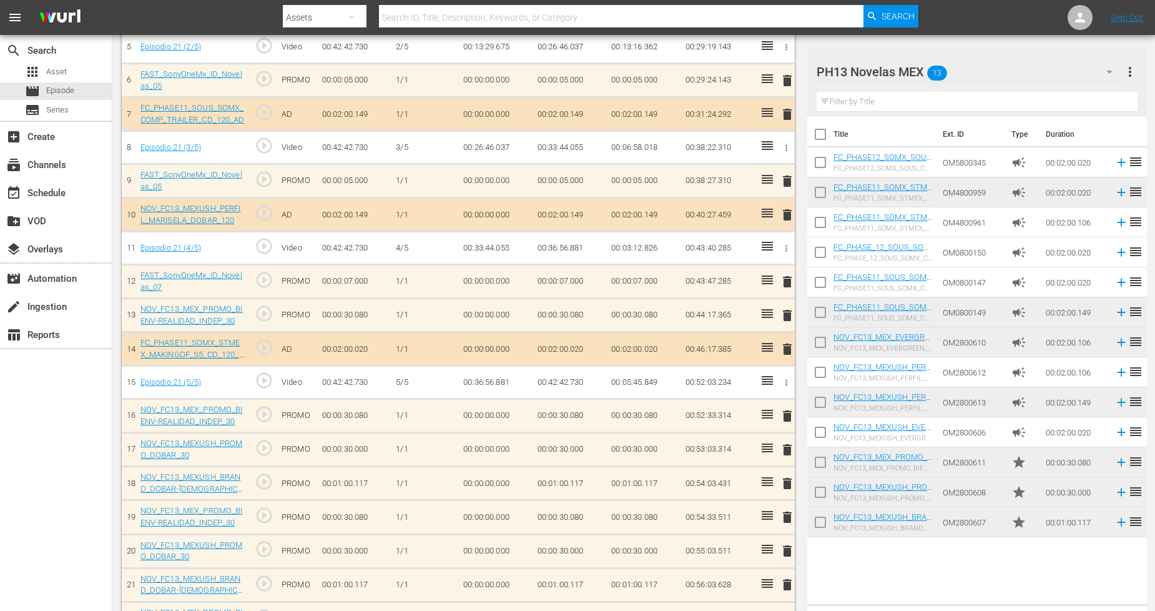
click at [824, 525] on input "checkbox" at bounding box center [820, 524] width 26 height 26
checkbox input "true"
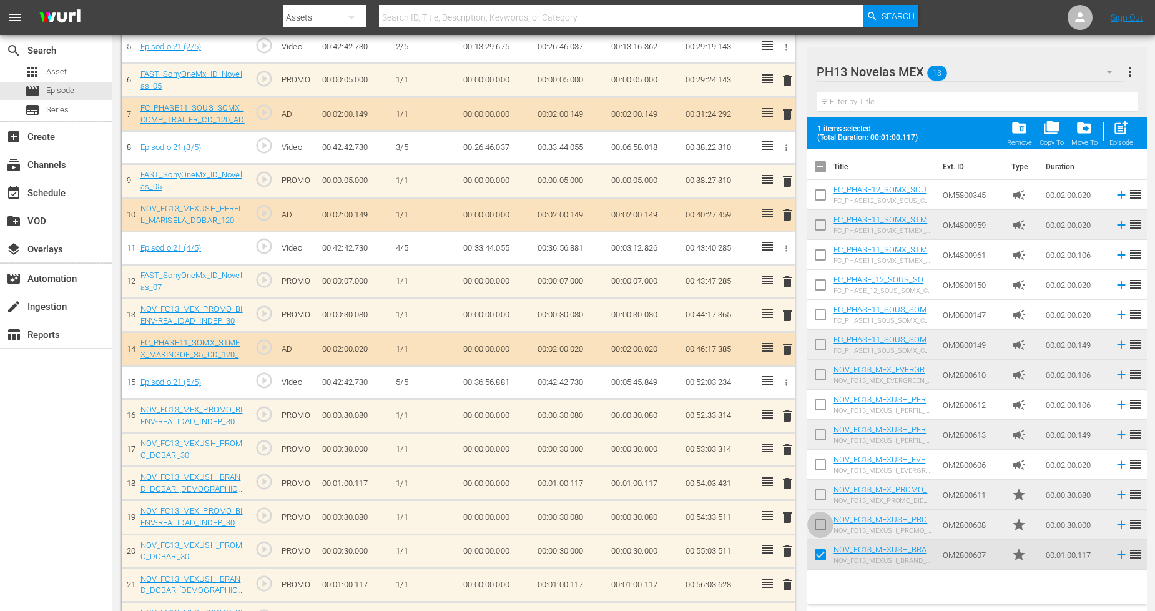
click at [820, 526] on input "checkbox" at bounding box center [820, 527] width 26 height 26
checkbox input "true"
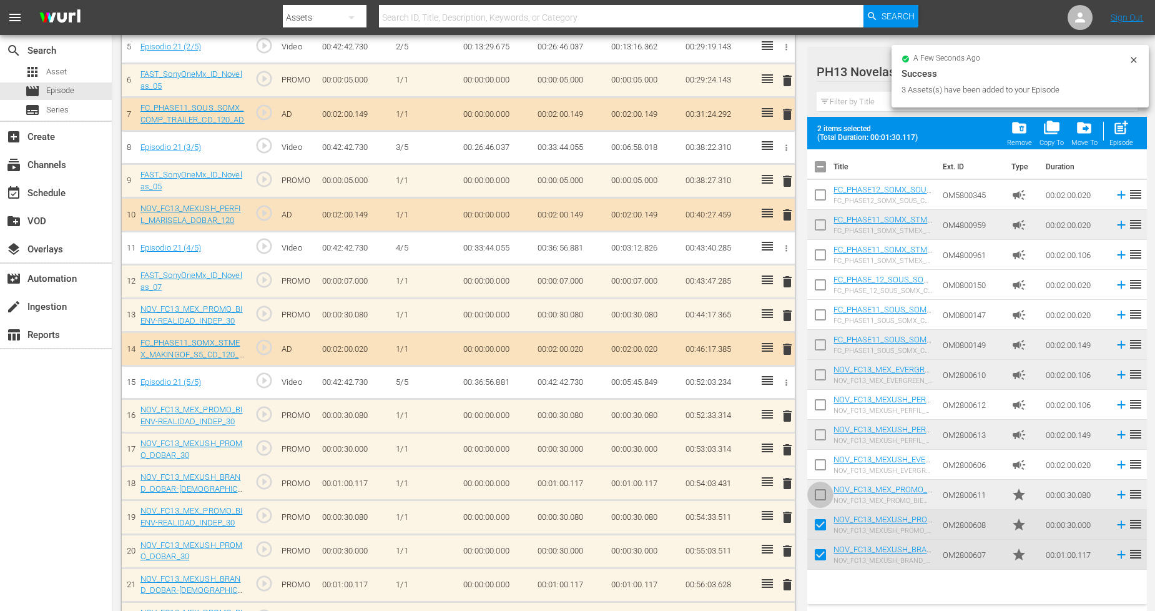
click at [820, 496] on input "checkbox" at bounding box center [820, 497] width 26 height 26
click at [1048, 125] on span "post_add" at bounding box center [1120, 127] width 17 height 17
checkbox input "false"
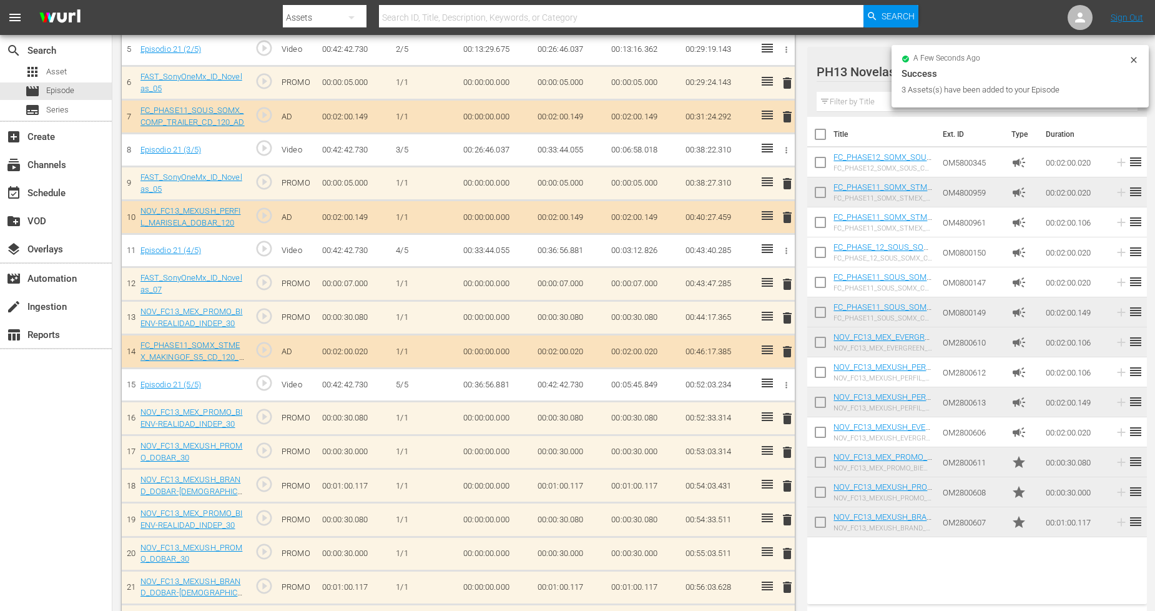
scroll to position [538, 0]
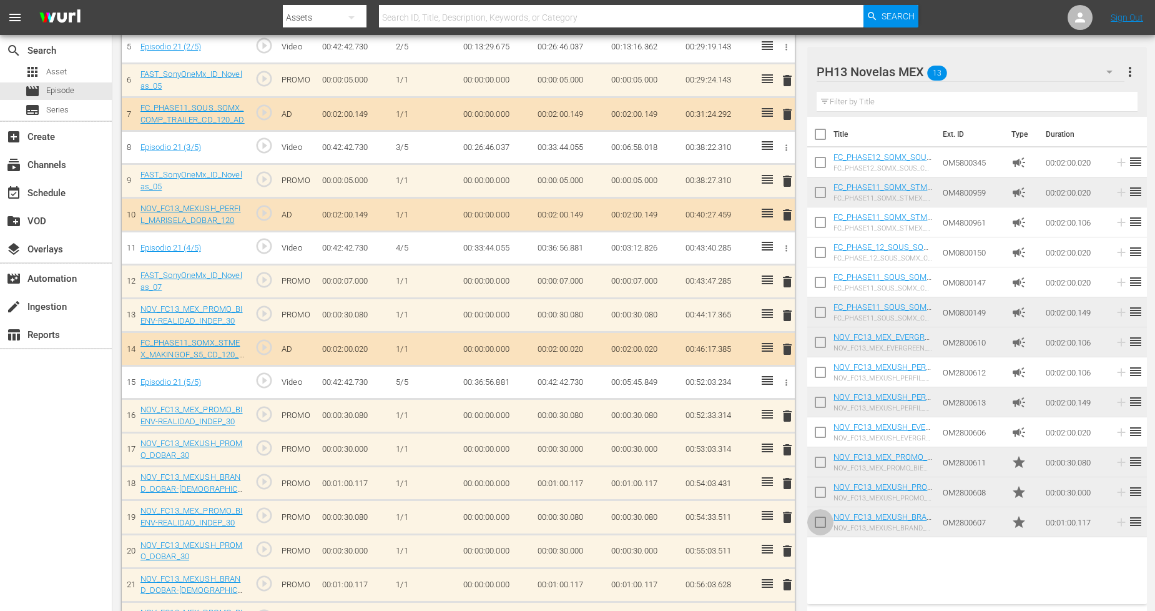
click at [819, 522] on input "checkbox" at bounding box center [820, 524] width 26 height 26
checkbox input "true"
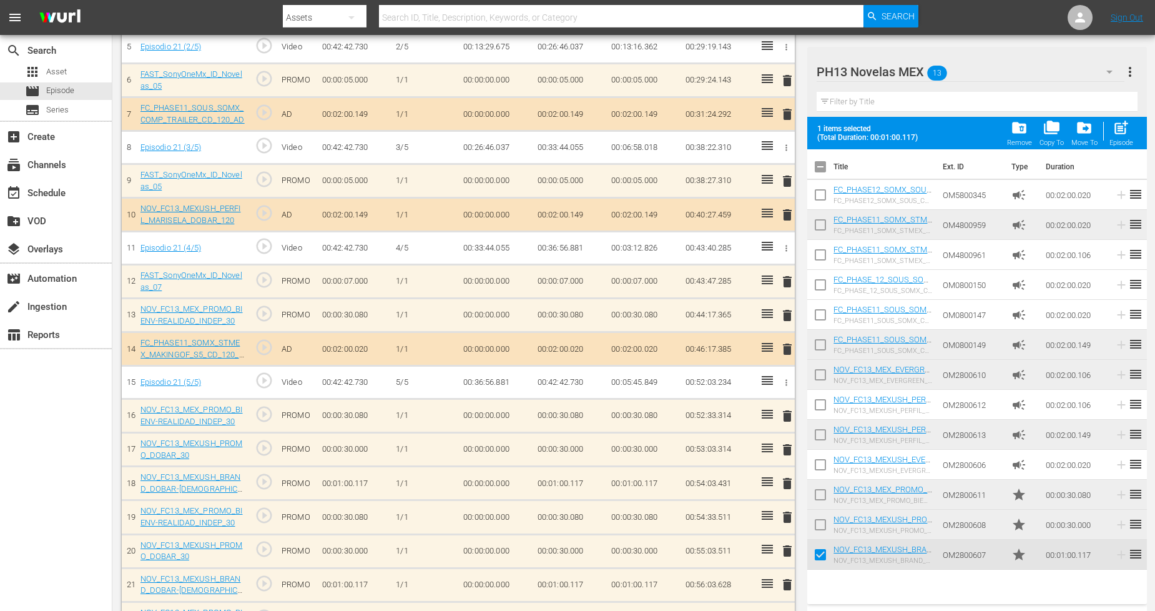
click at [820, 524] on input "checkbox" at bounding box center [820, 527] width 26 height 26
checkbox input "true"
click at [820, 494] on input "checkbox" at bounding box center [820, 497] width 26 height 26
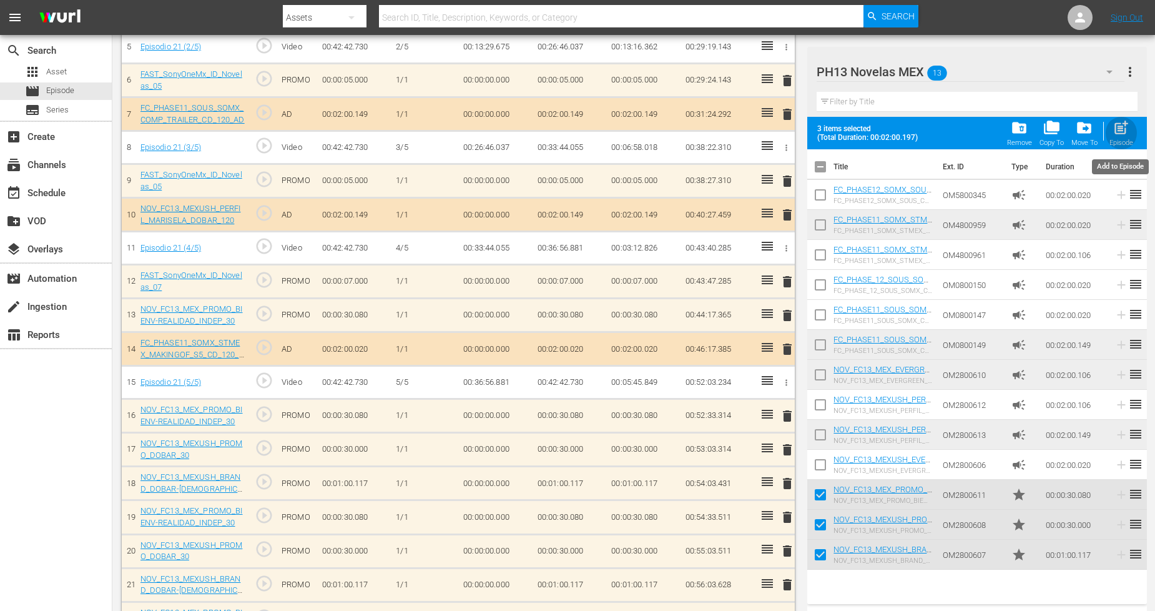
click at [1048, 127] on span "post_add" at bounding box center [1120, 127] width 17 height 17
checkbox input "false"
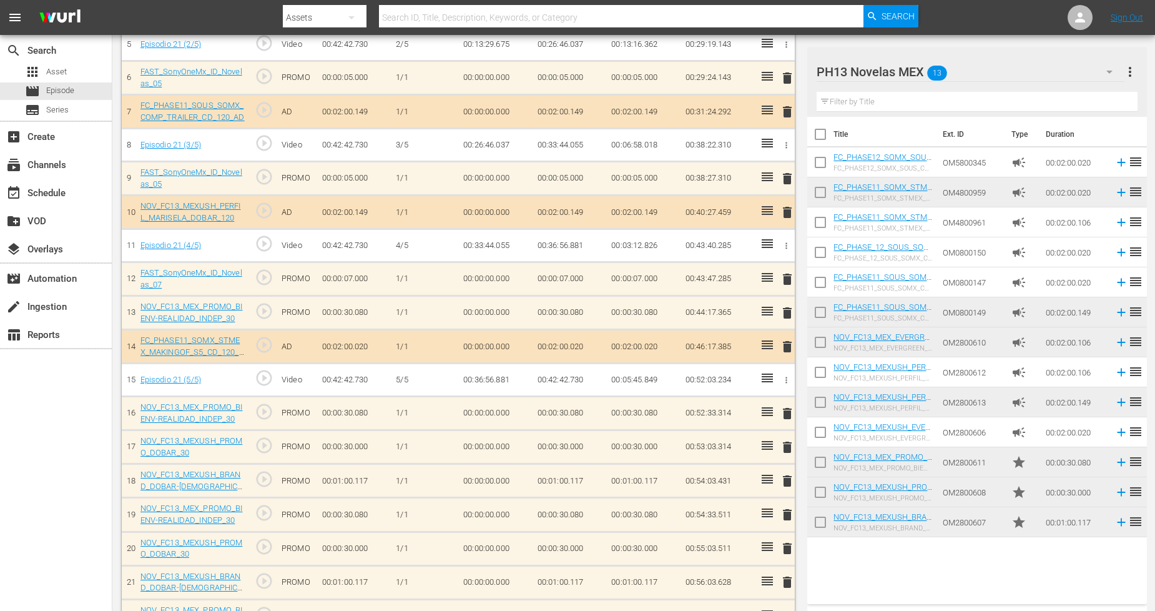
scroll to position [536, 0]
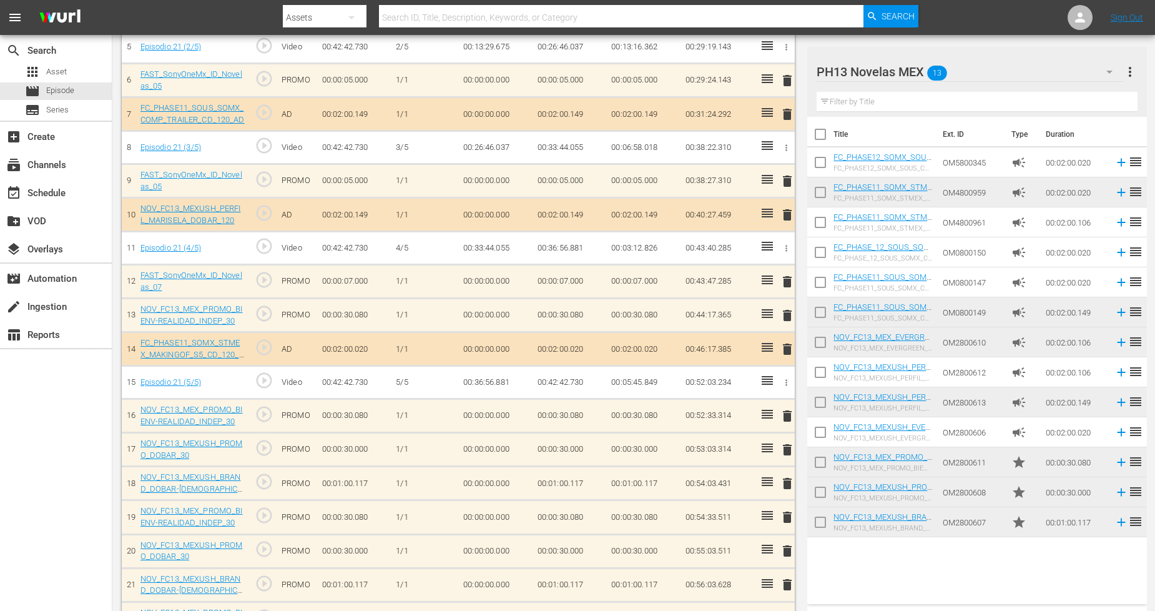
click at [819, 521] on input "checkbox" at bounding box center [820, 524] width 26 height 26
checkbox input "true"
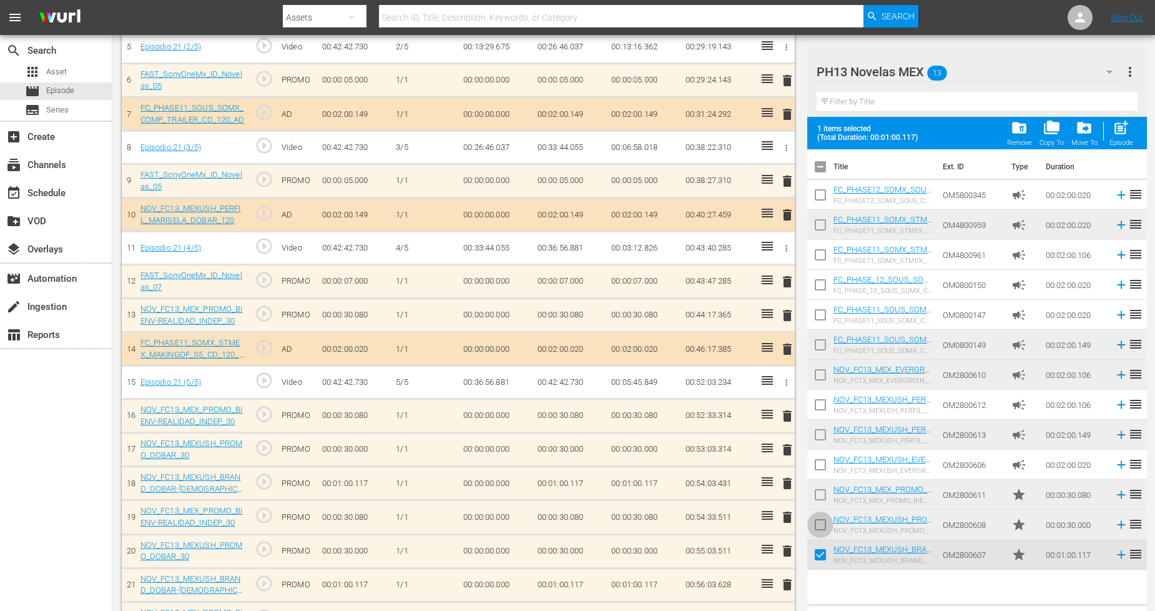
click at [816, 516] on input "checkbox" at bounding box center [820, 527] width 26 height 26
checkbox input "true"
drag, startPoint x: 820, startPoint y: 497, endPoint x: 827, endPoint y: 487, distance: 12.1
click at [820, 496] on input "checkbox" at bounding box center [820, 497] width 26 height 26
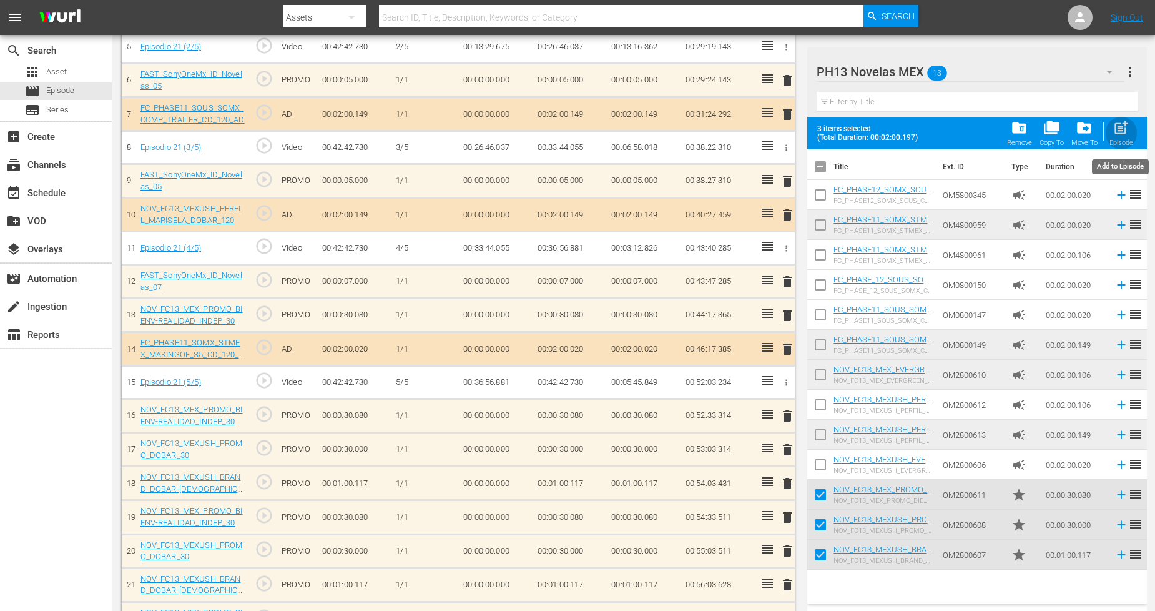
click at [1048, 132] on span "post_add" at bounding box center [1120, 127] width 17 height 17
checkbox input "false"
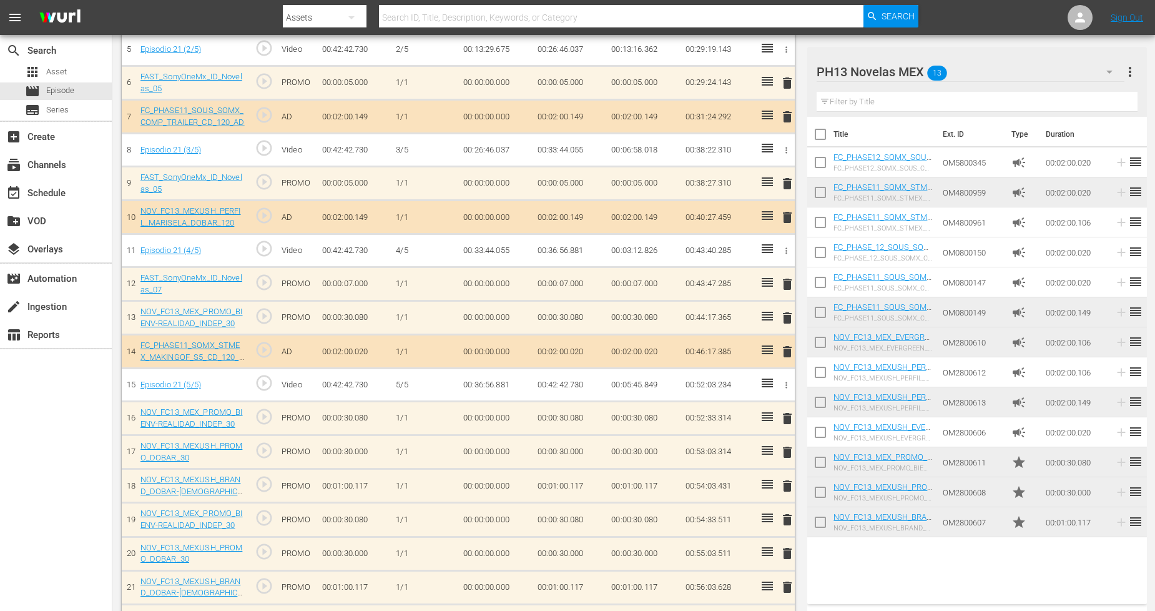
scroll to position [538, 0]
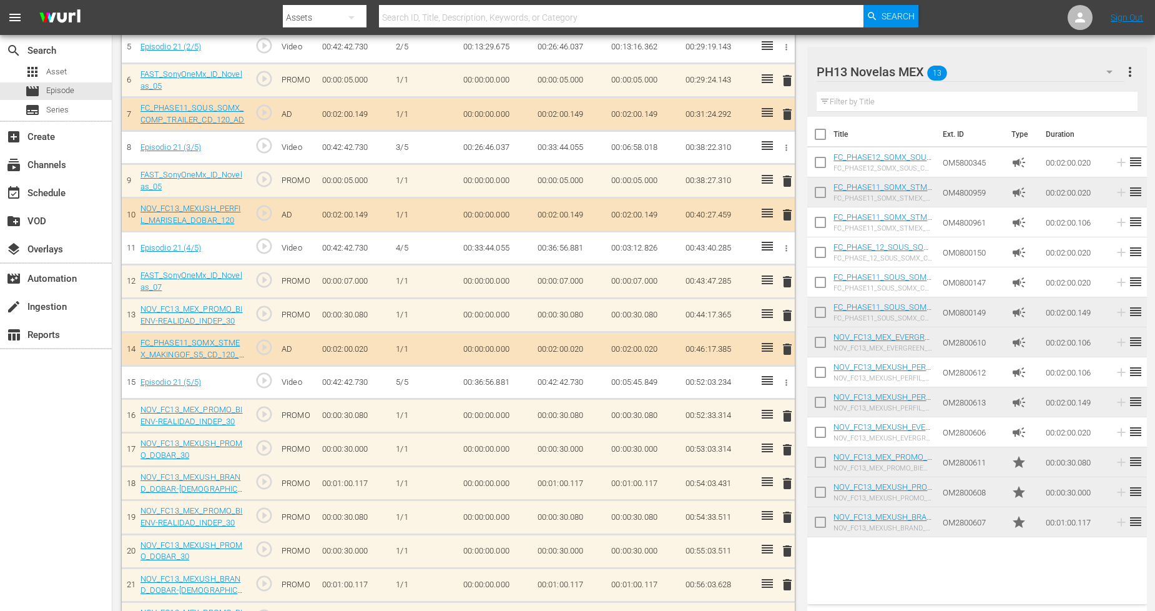
click at [820, 519] on input "checkbox" at bounding box center [820, 524] width 26 height 26
checkbox input "true"
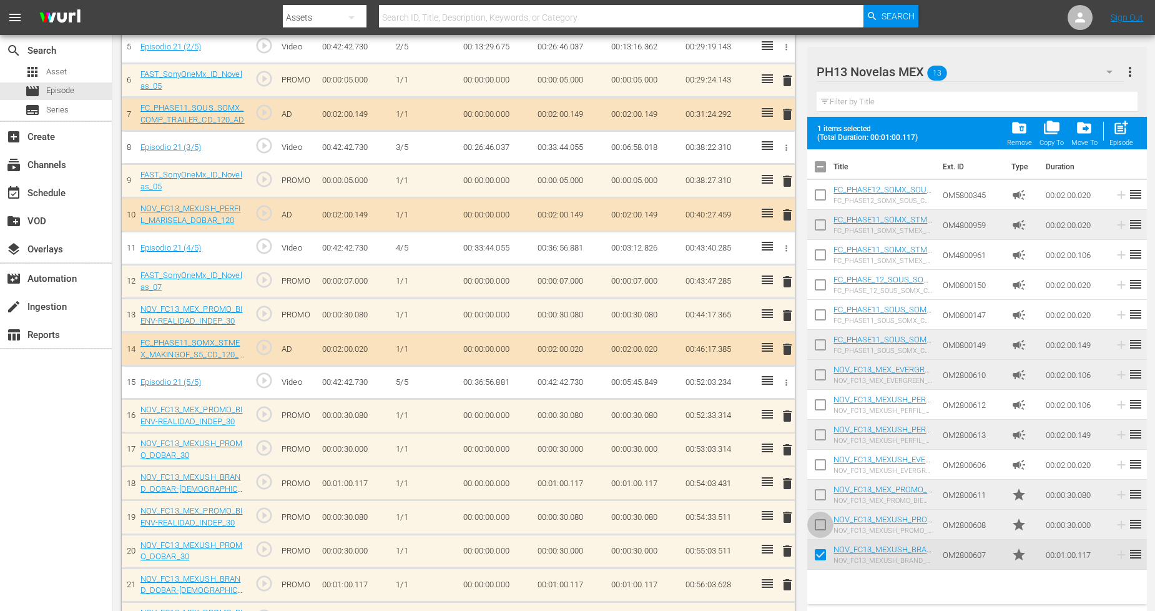
click at [822, 528] on input "checkbox" at bounding box center [820, 527] width 26 height 26
checkbox input "true"
click at [820, 488] on input "checkbox" at bounding box center [820, 497] width 26 height 26
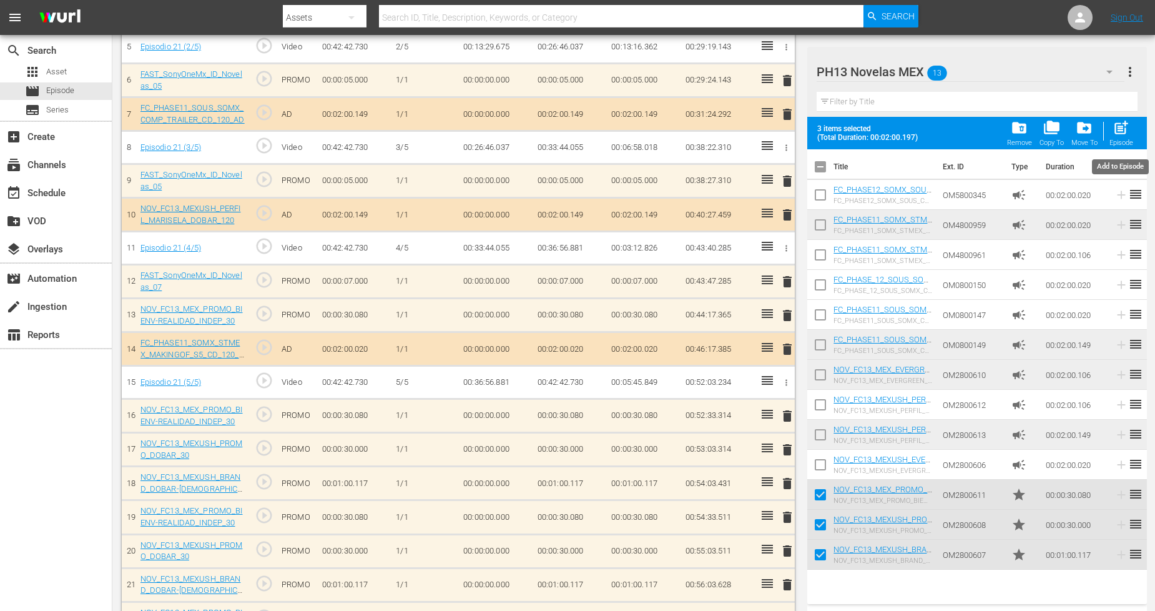
click at [1048, 134] on span "post_add" at bounding box center [1120, 127] width 17 height 17
checkbox input "false"
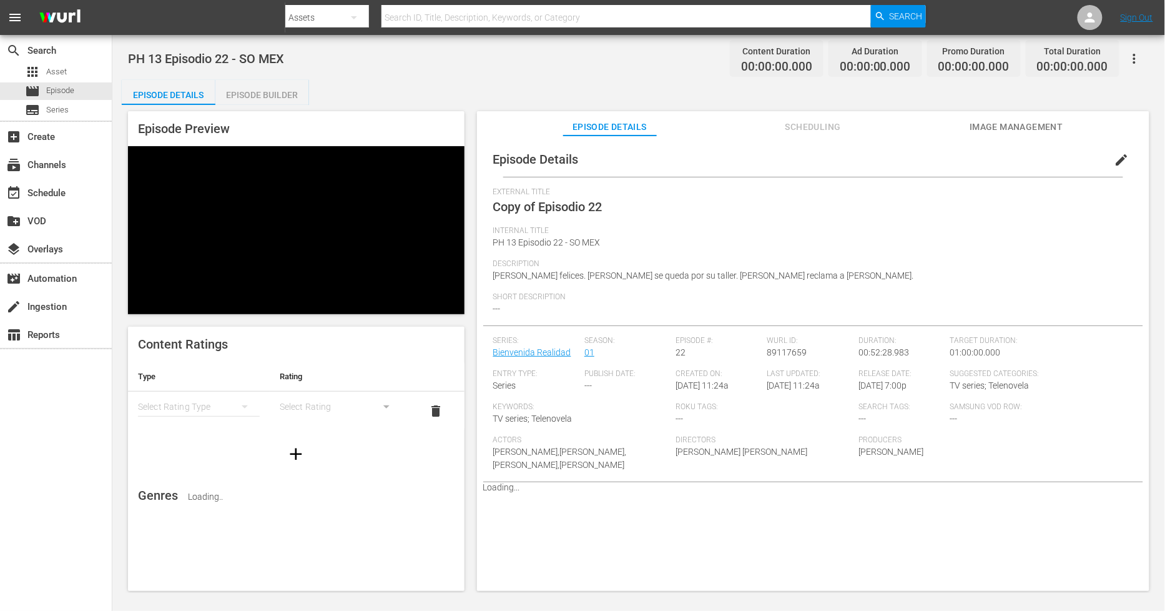
click at [1048, 159] on span "edit" at bounding box center [1121, 159] width 15 height 15
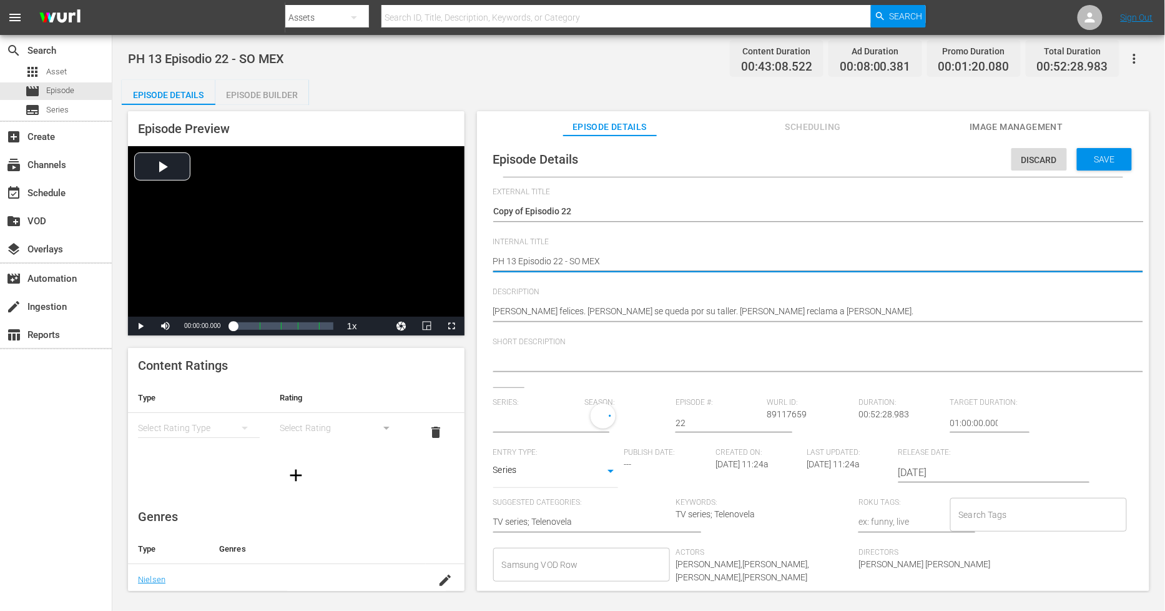
type textarea "PH 13 Episodio 22 - SO MEX"
type textarea "PH 13 Episodio 22 - SO MEX D"
type textarea "PH 13 Episodio 22 - SO MEX DU"
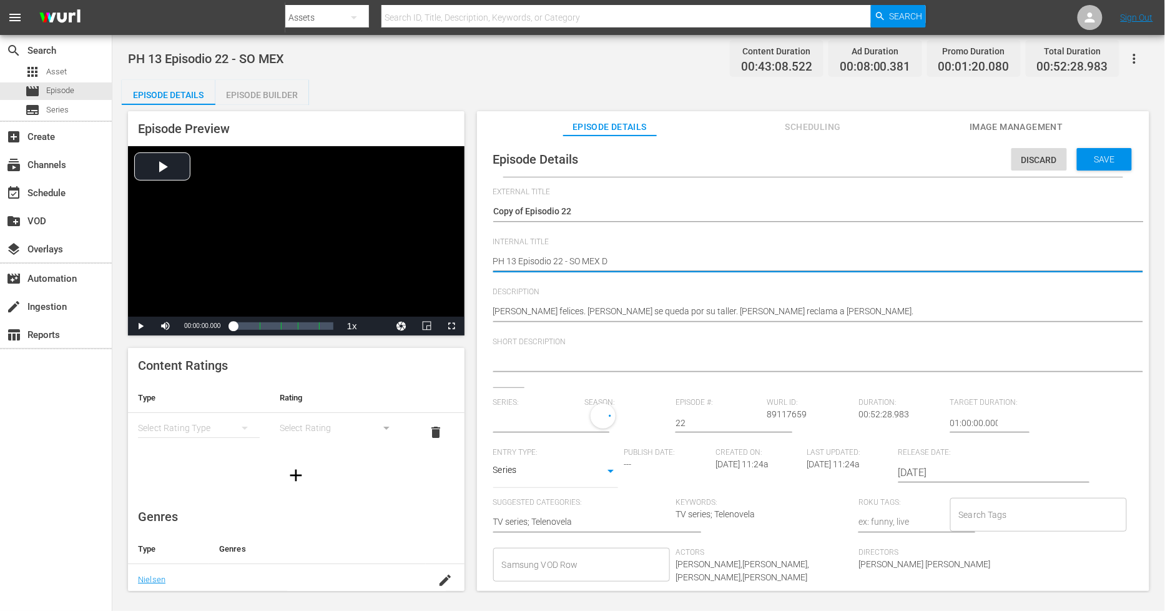
type textarea "PH 13 Episodio 22 - SO MEX DU"
type textarea "PH 13 Episodio 22 - SO MEX DUP"
type textarea "PH 13 Episodio 22 - SO MEX DUP1"
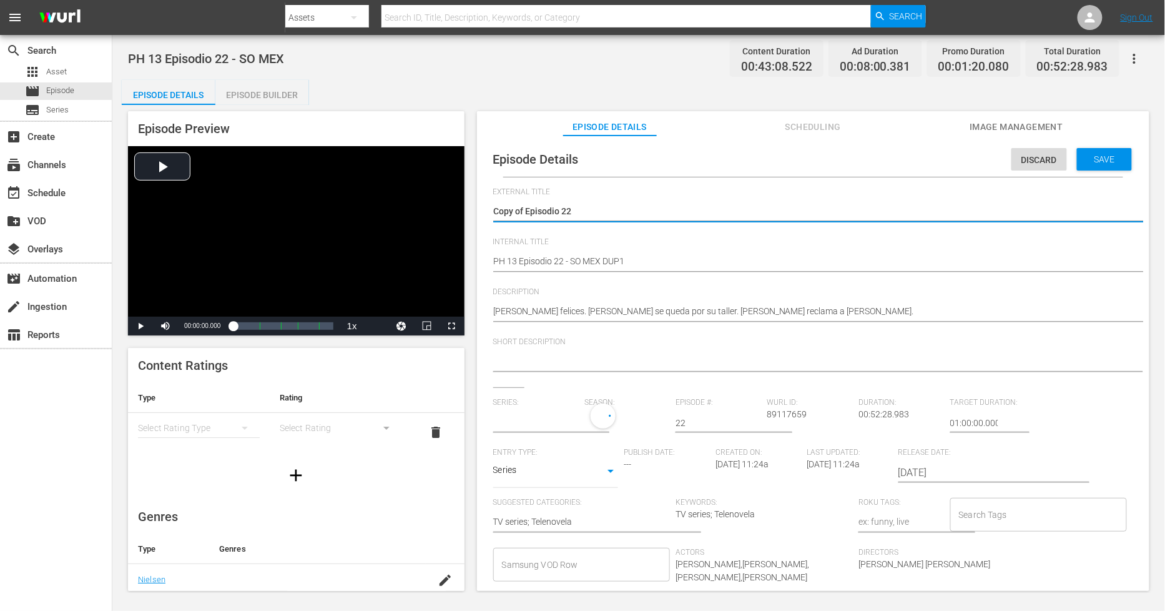
drag, startPoint x: 526, startPoint y: 208, endPoint x: -103, endPoint y: 255, distance: 630.4
click at [0, 255] on html "menu Search By Assets Search ID, Title, Description, Keywords, or Category Sear…" at bounding box center [582, 305] width 1165 height 611
type textarea "Episodio 22"
type input "Bienvenida Realidad"
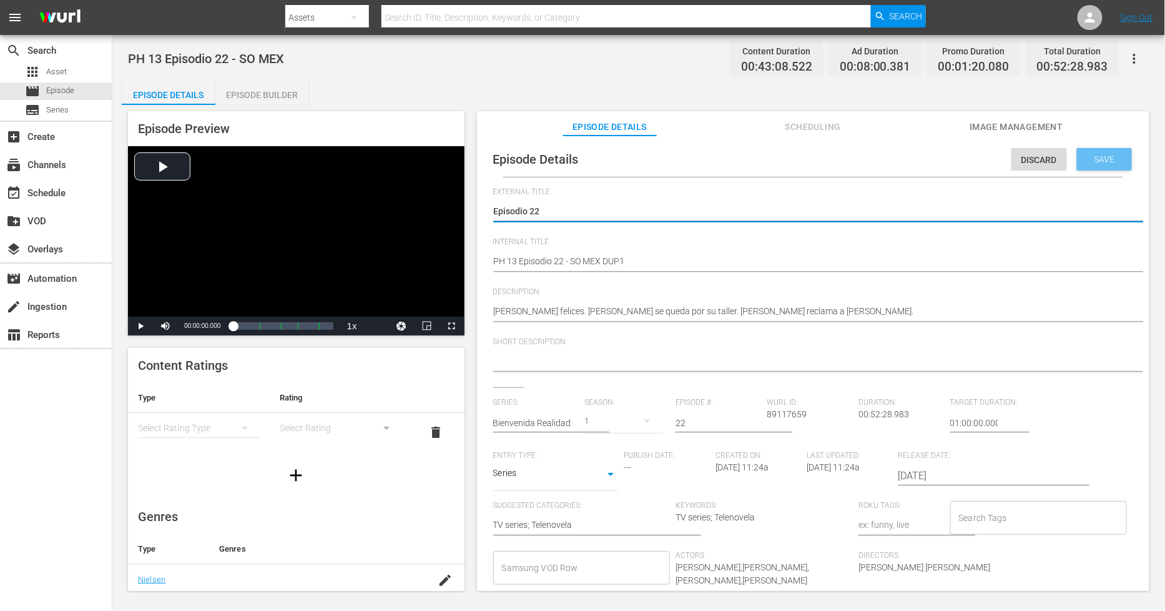
type textarea "Episodio 22"
click at [1048, 161] on span "Save" at bounding box center [1104, 159] width 41 height 10
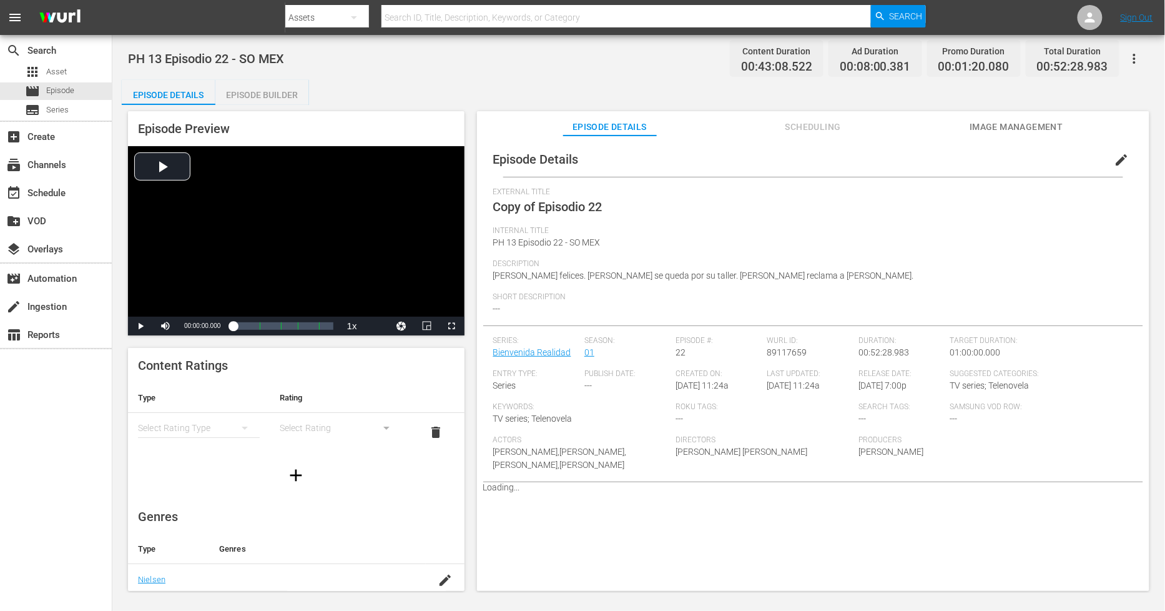
click at [278, 97] on div "Episode Builder" at bounding box center [262, 95] width 94 height 30
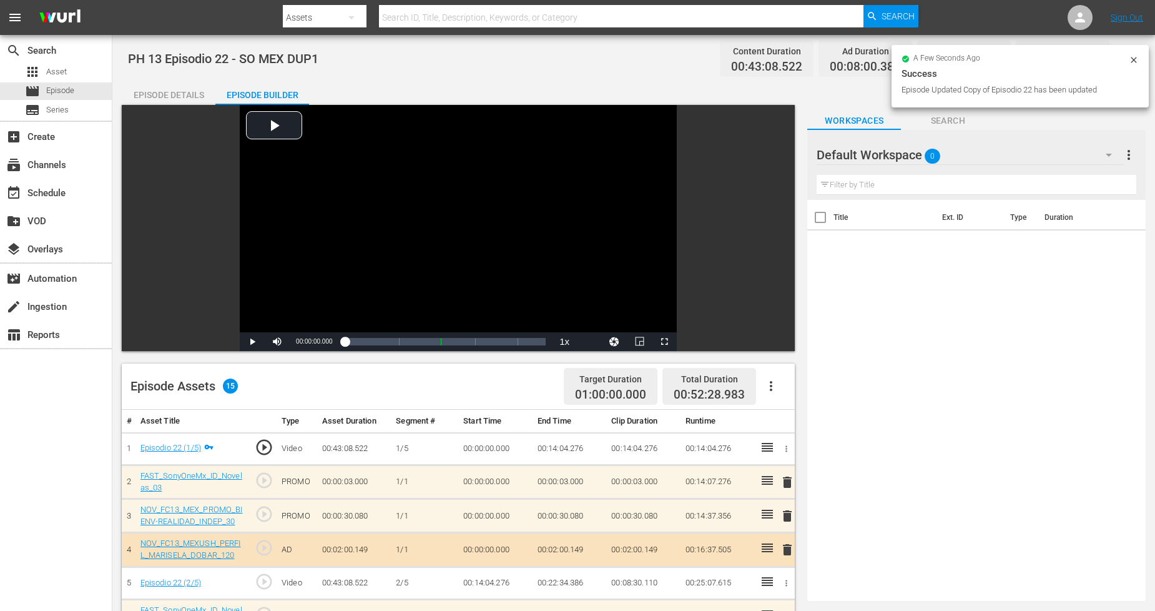
click at [970, 160] on div "Default Workspace 0" at bounding box center [970, 154] width 307 height 35
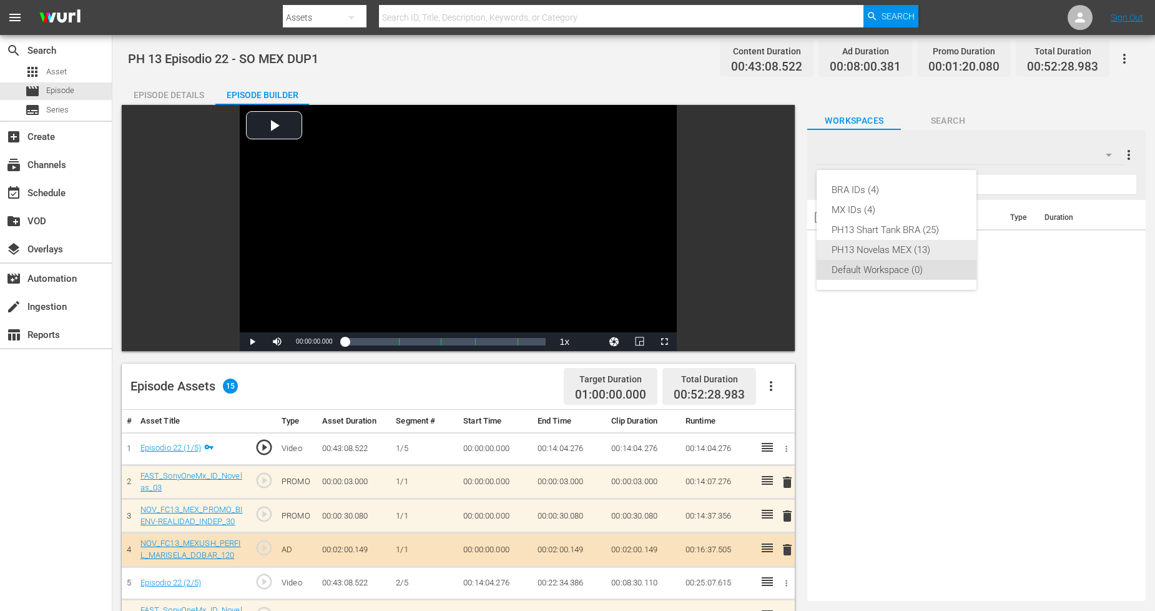
click at [934, 250] on div "PH13 Novelas MEX (13)" at bounding box center [897, 250] width 130 height 20
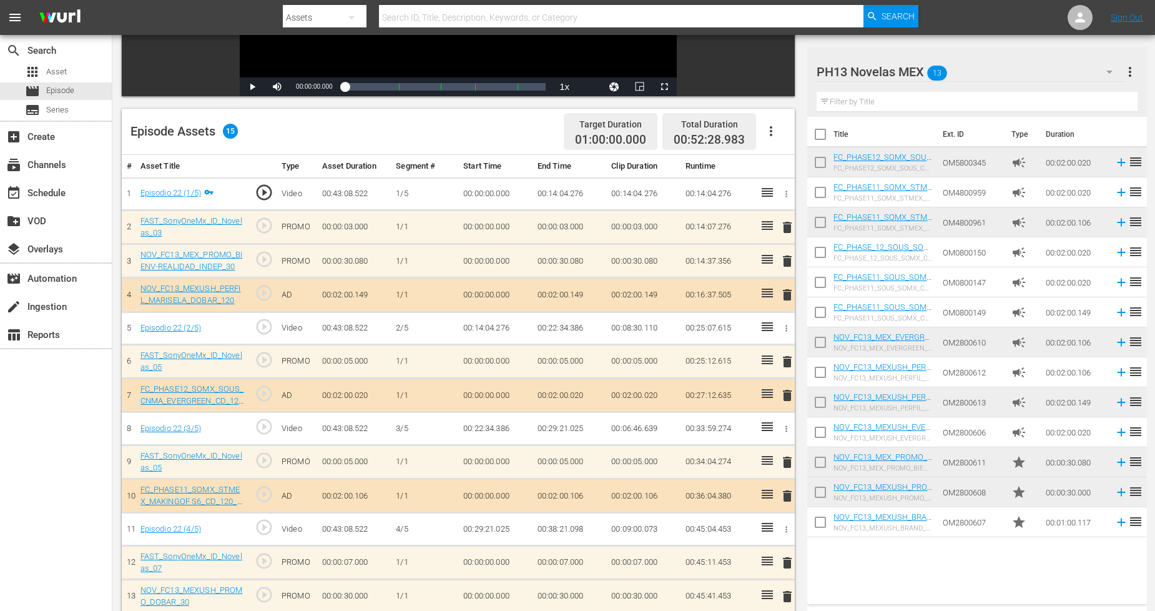
scroll to position [333, 0]
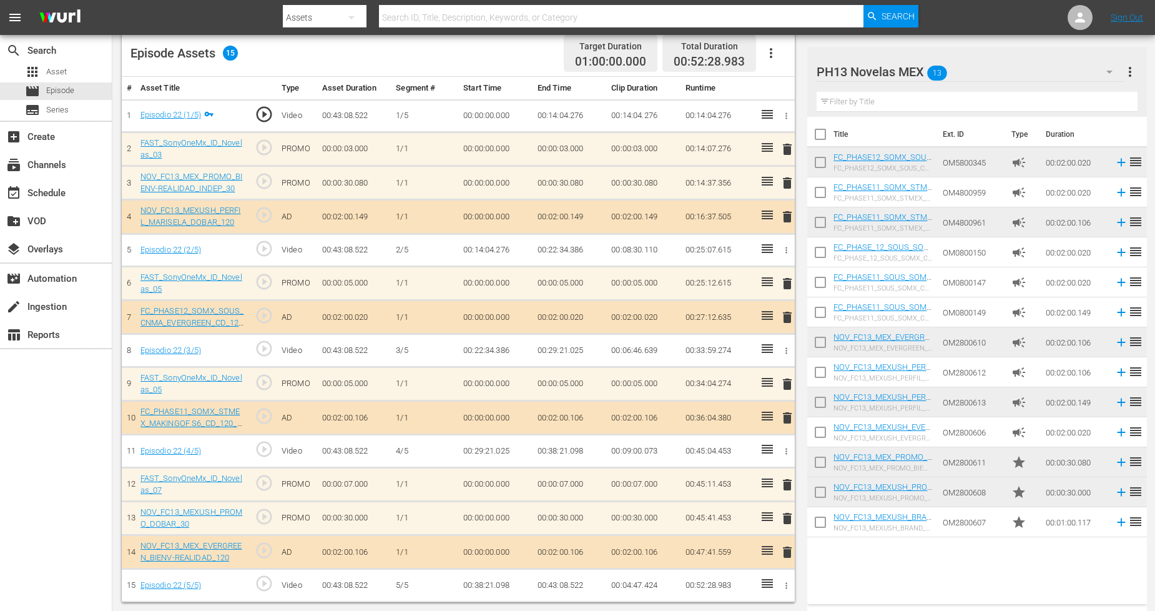
click at [815, 518] on input "checkbox" at bounding box center [820, 524] width 26 height 26
checkbox input "true"
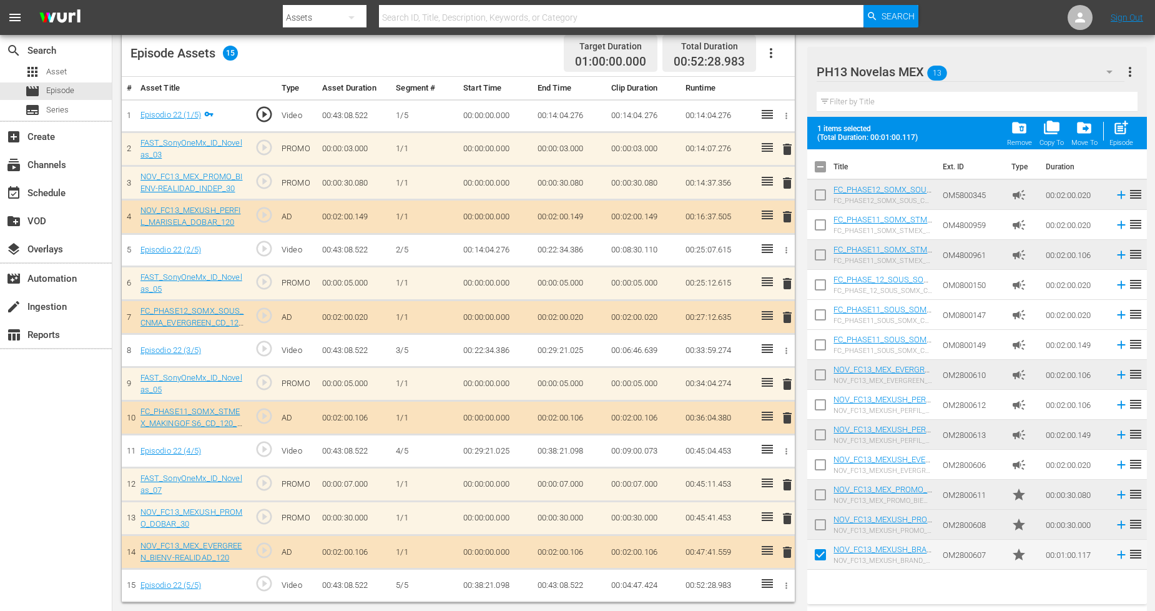
click at [820, 514] on input "checkbox" at bounding box center [820, 527] width 26 height 26
checkbox input "true"
click at [820, 488] on input "checkbox" at bounding box center [820, 497] width 26 height 26
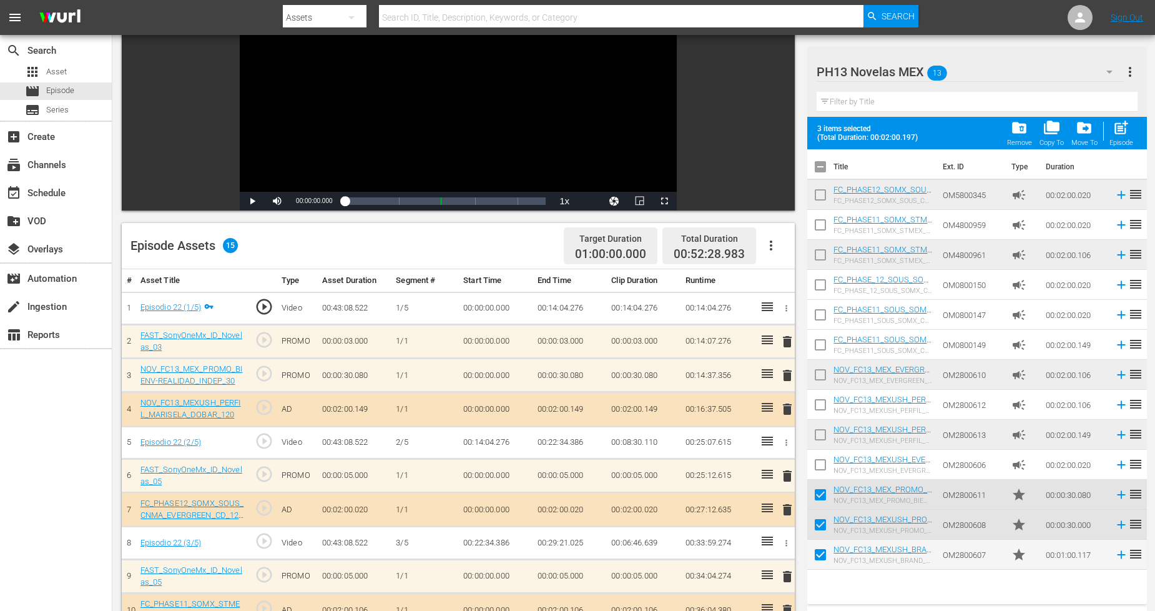
scroll to position [0, 0]
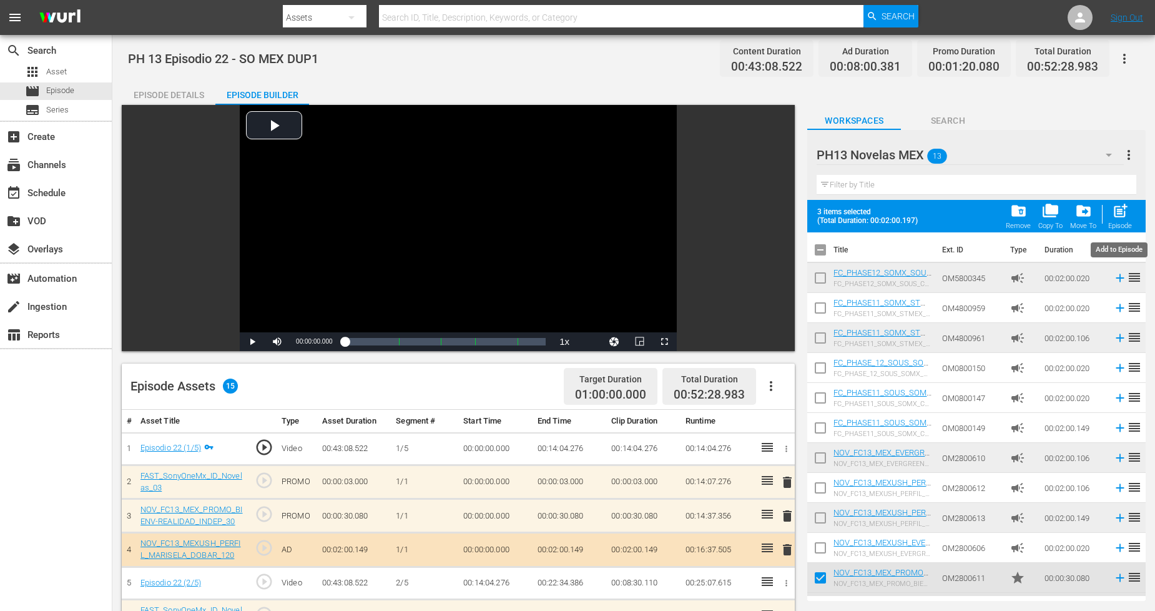
click at [1048, 215] on div "post_add Episode" at bounding box center [1120, 215] width 24 height 27
checkbox input "false"
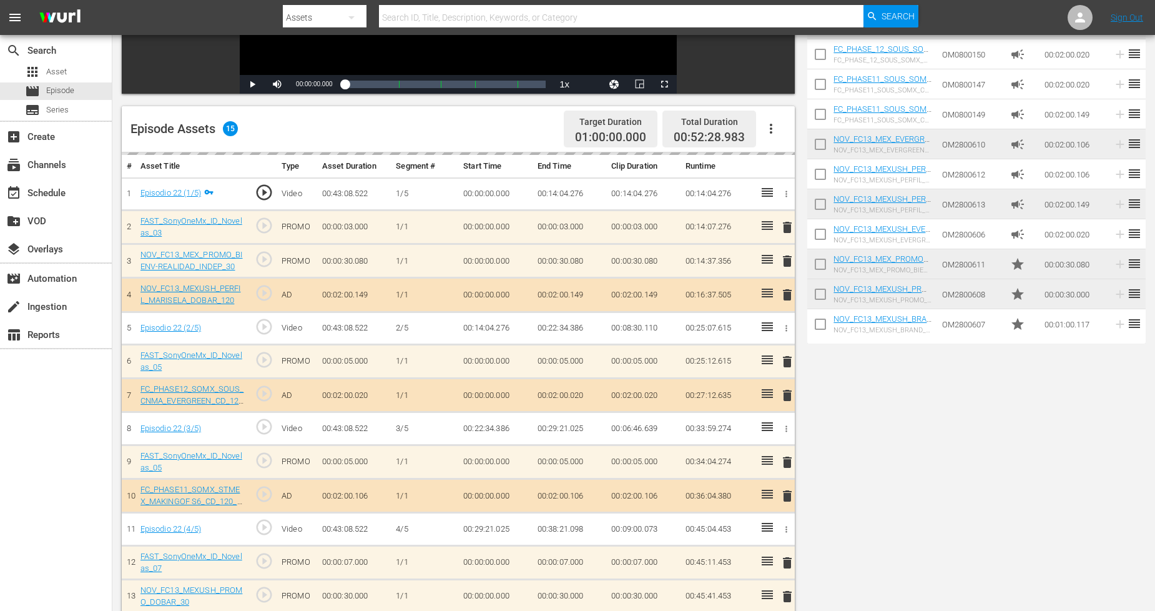
scroll to position [335, 0]
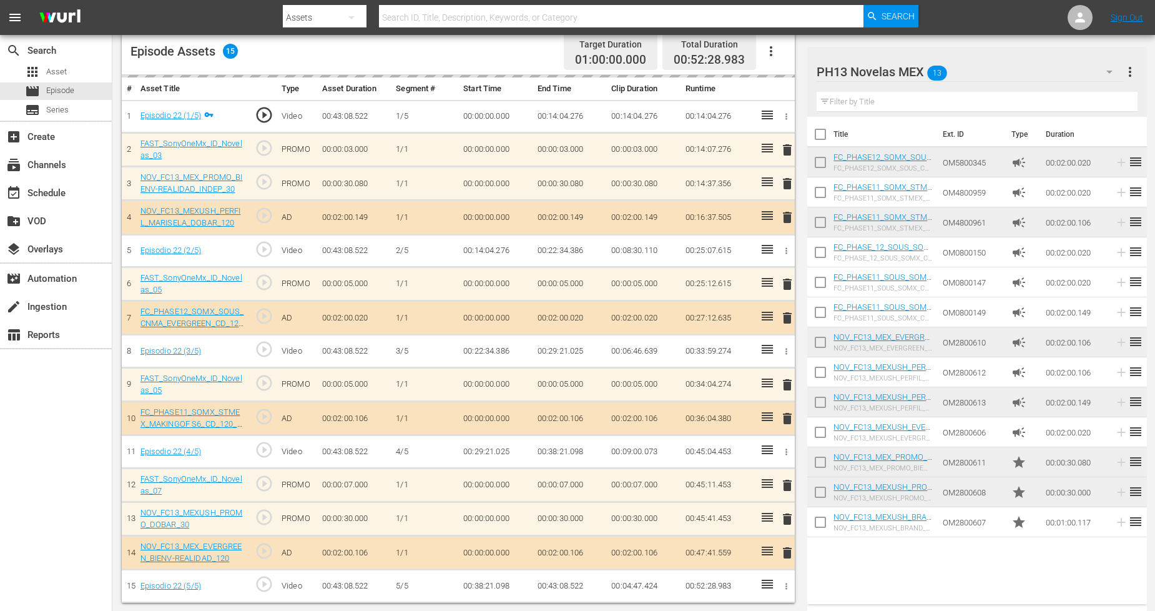
click at [818, 518] on input "checkbox" at bounding box center [820, 524] width 26 height 26
checkbox input "true"
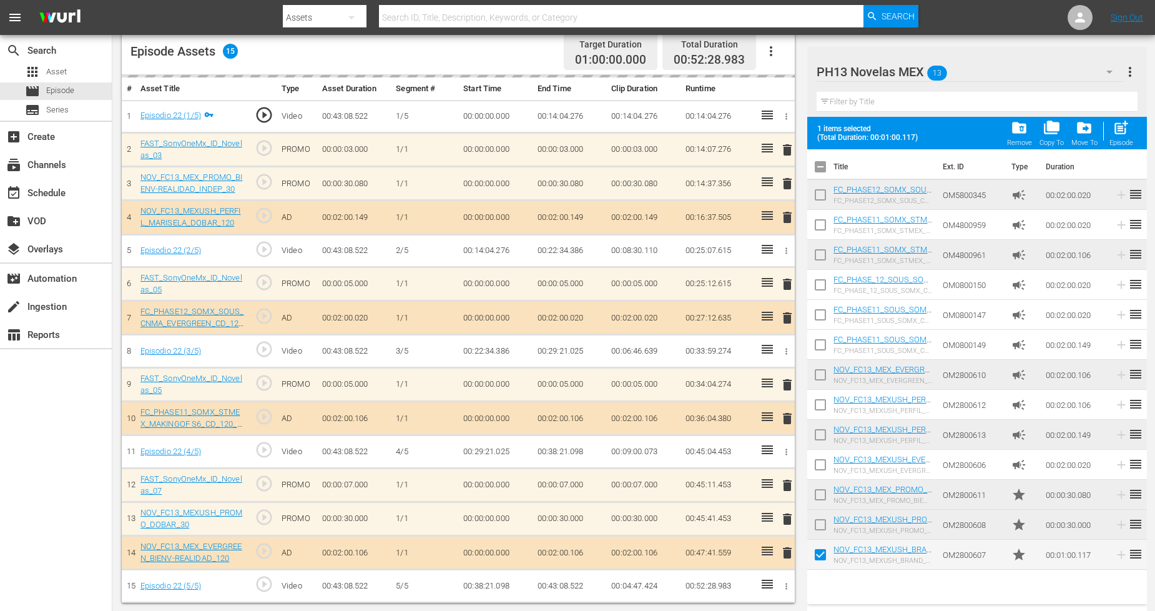
click at [818, 510] on td at bounding box center [820, 524] width 26 height 30
click at [818, 526] on input "checkbox" at bounding box center [820, 527] width 26 height 26
click at [1048, 138] on div "post_add Episode" at bounding box center [1121, 132] width 24 height 27
checkbox input "false"
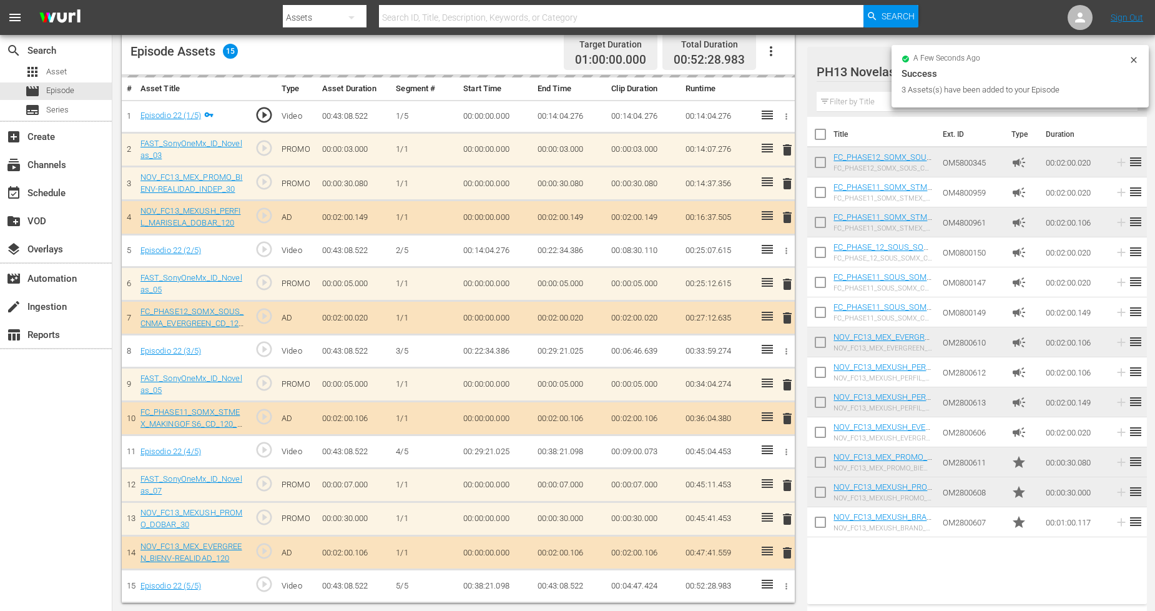
drag, startPoint x: 815, startPoint y: 521, endPoint x: 818, endPoint y: 504, distance: 16.5
click at [815, 521] on input "checkbox" at bounding box center [820, 524] width 26 height 26
checkbox input "true"
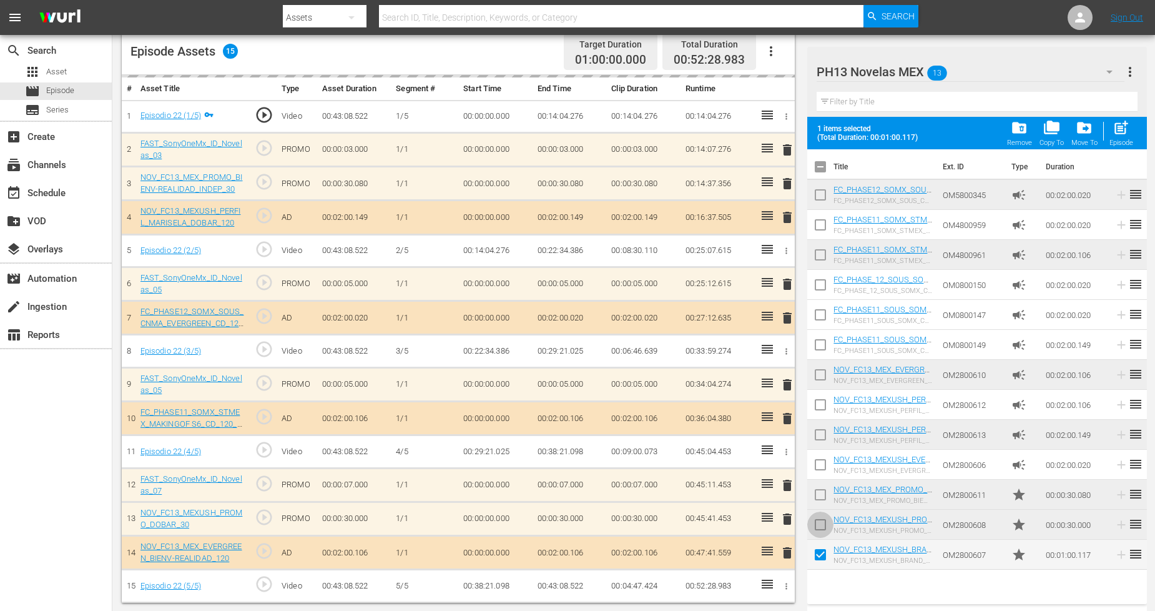
click at [821, 516] on input "checkbox" at bounding box center [820, 527] width 26 height 26
checkbox input "true"
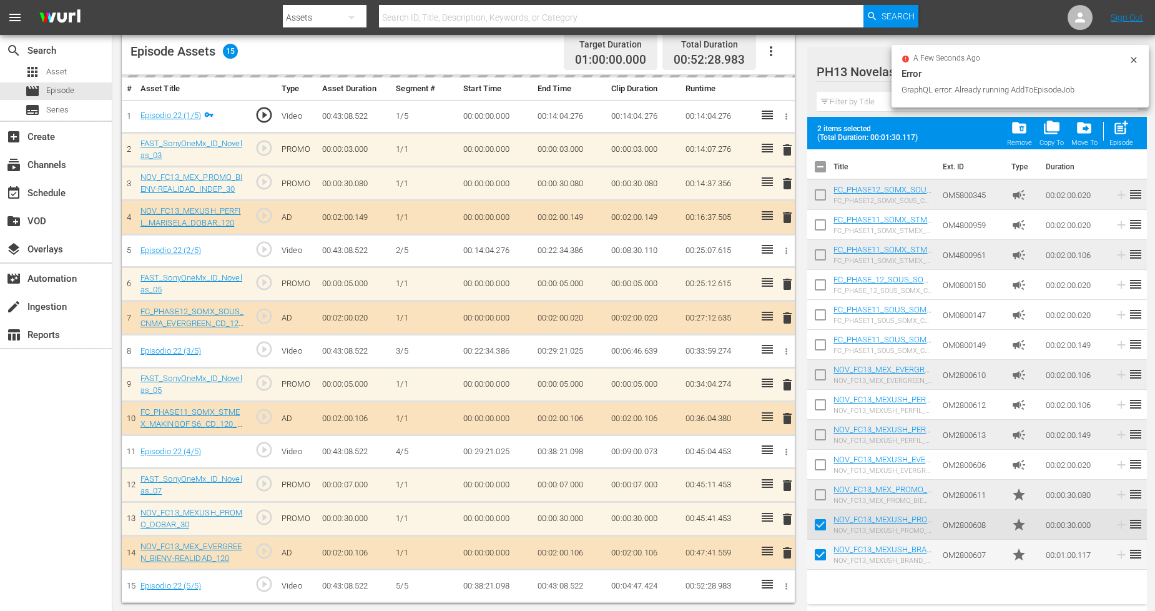
click at [822, 494] on input "checkbox" at bounding box center [820, 497] width 26 height 26
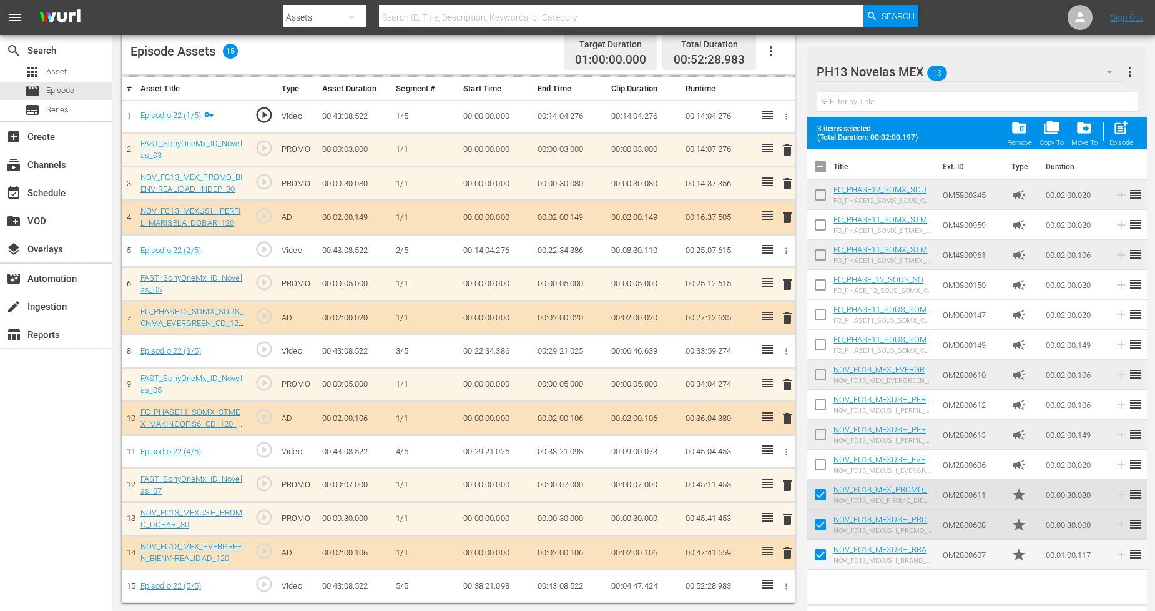
click at [1048, 129] on span "post_add" at bounding box center [1120, 127] width 17 height 17
checkbox input "false"
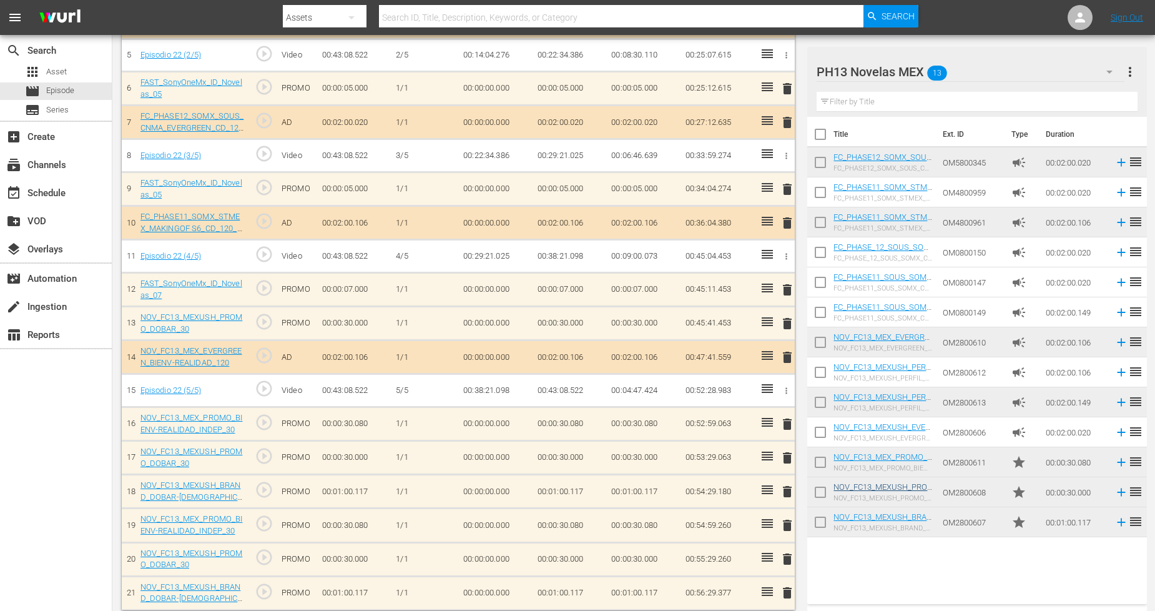
scroll to position [536, 0]
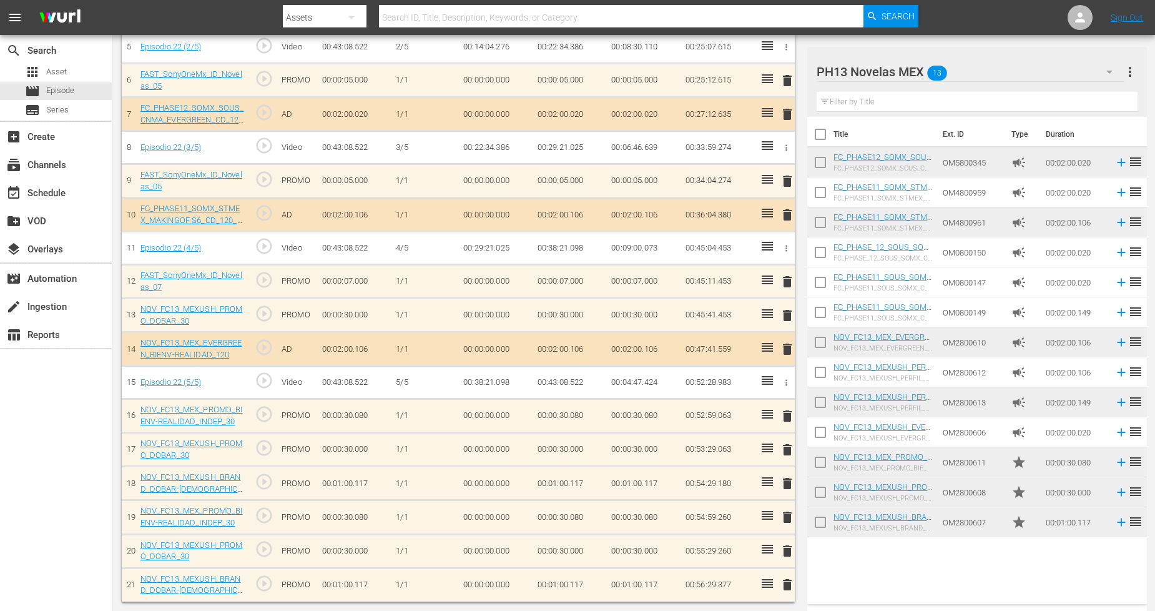
click at [813, 515] on input "checkbox" at bounding box center [820, 524] width 26 height 26
checkbox input "true"
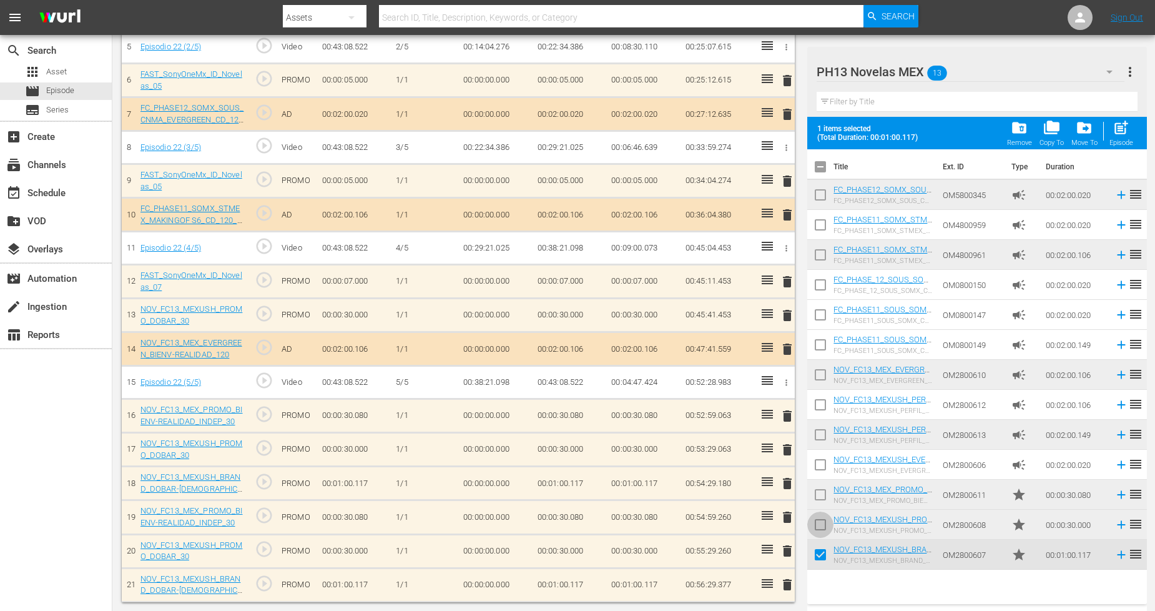
click at [820, 521] on input "checkbox" at bounding box center [820, 527] width 26 height 26
click at [1048, 134] on span "post_add" at bounding box center [1120, 127] width 17 height 17
checkbox input "false"
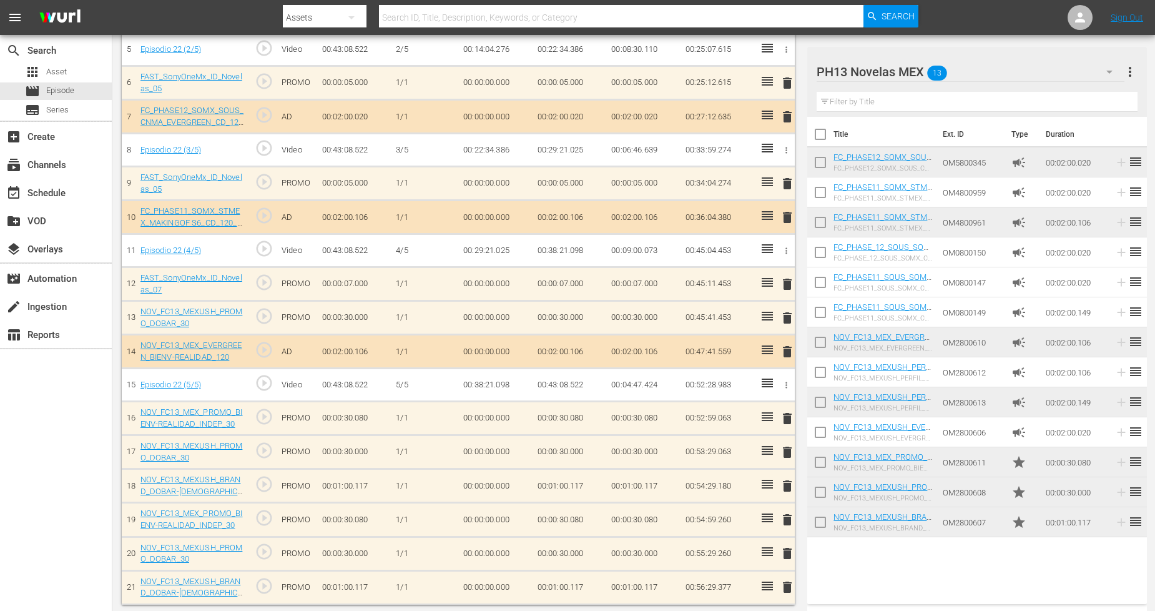
scroll to position [538, 0]
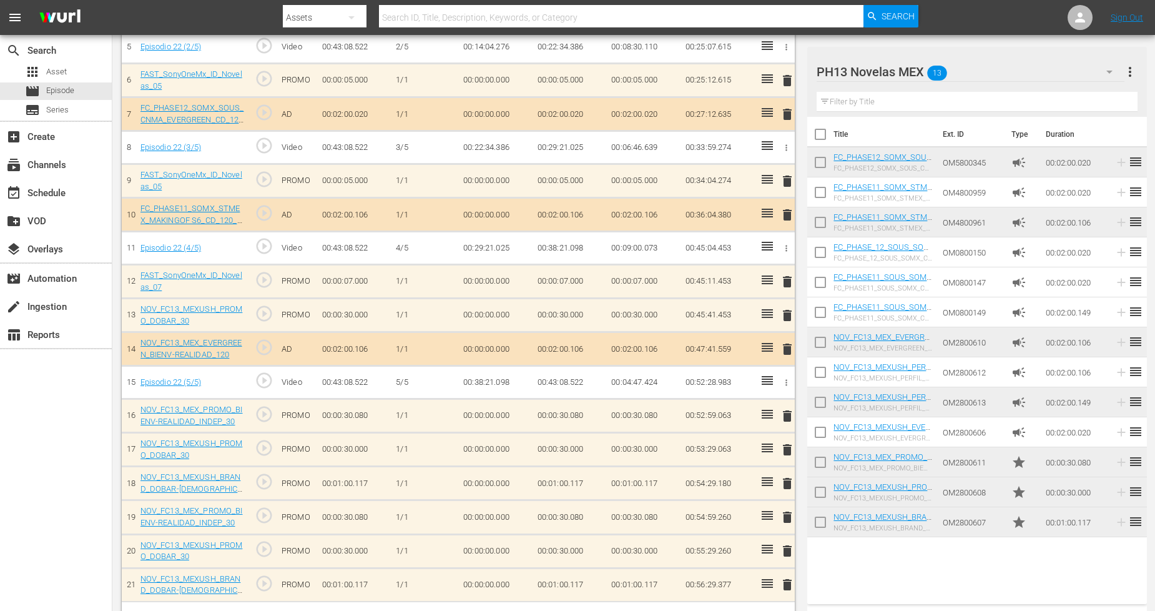
click at [822, 525] on input "checkbox" at bounding box center [820, 524] width 26 height 26
checkbox input "true"
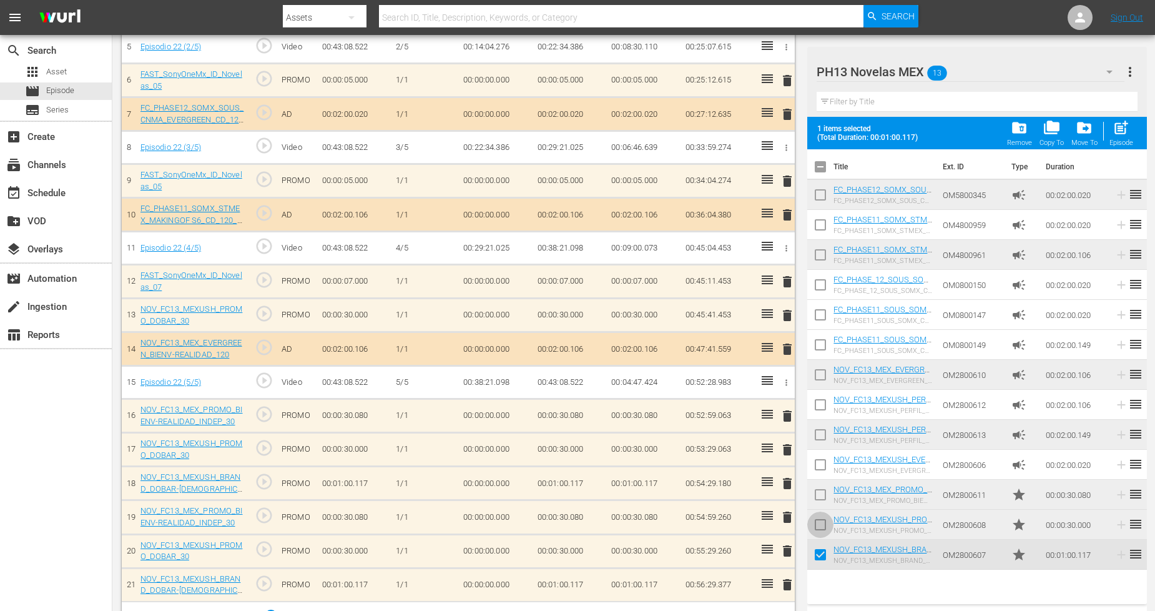
click at [825, 529] on input "checkbox" at bounding box center [820, 527] width 26 height 26
checkbox input "true"
click at [825, 494] on input "checkbox" at bounding box center [820, 497] width 26 height 26
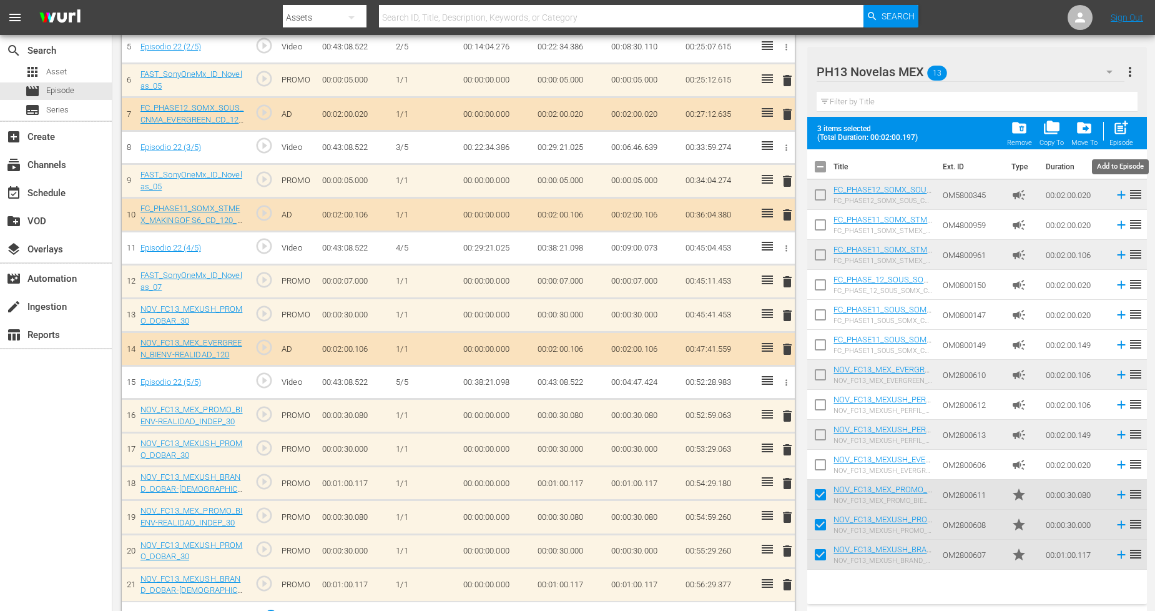
click at [1048, 139] on div "Episode" at bounding box center [1121, 143] width 24 height 8
checkbox input "false"
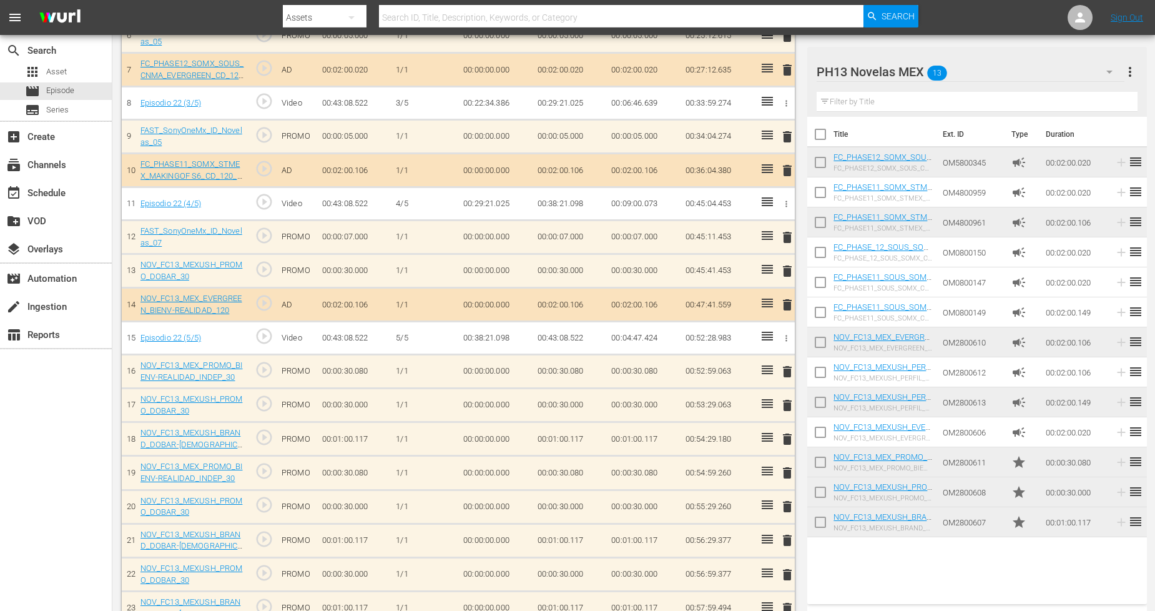
scroll to position [606, 0]
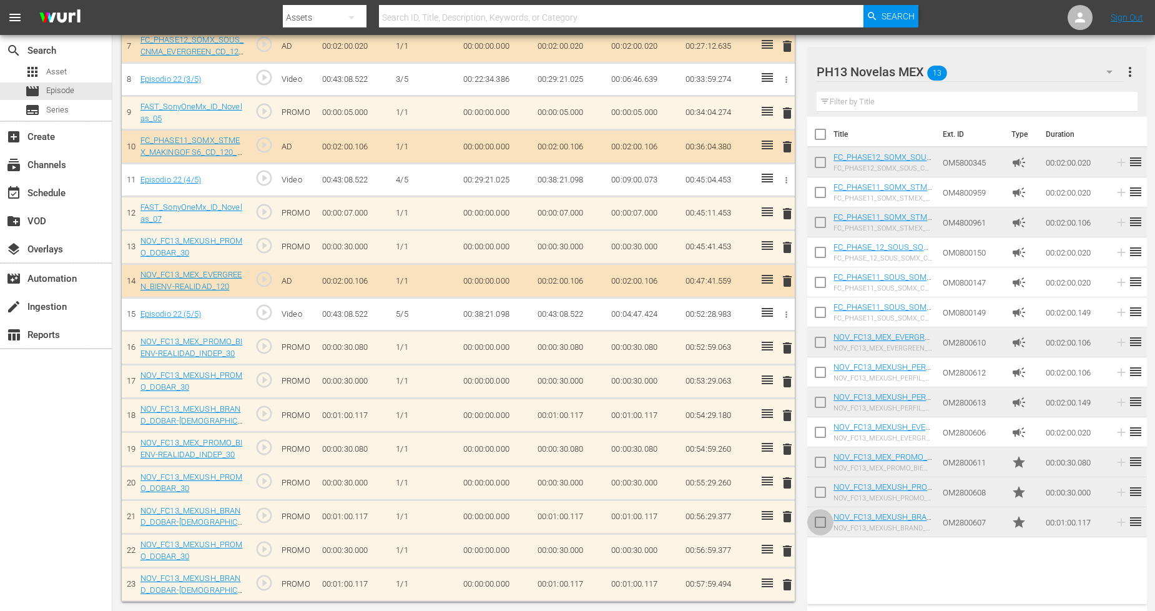
click at [812, 516] on input "checkbox" at bounding box center [820, 524] width 26 height 26
checkbox input "true"
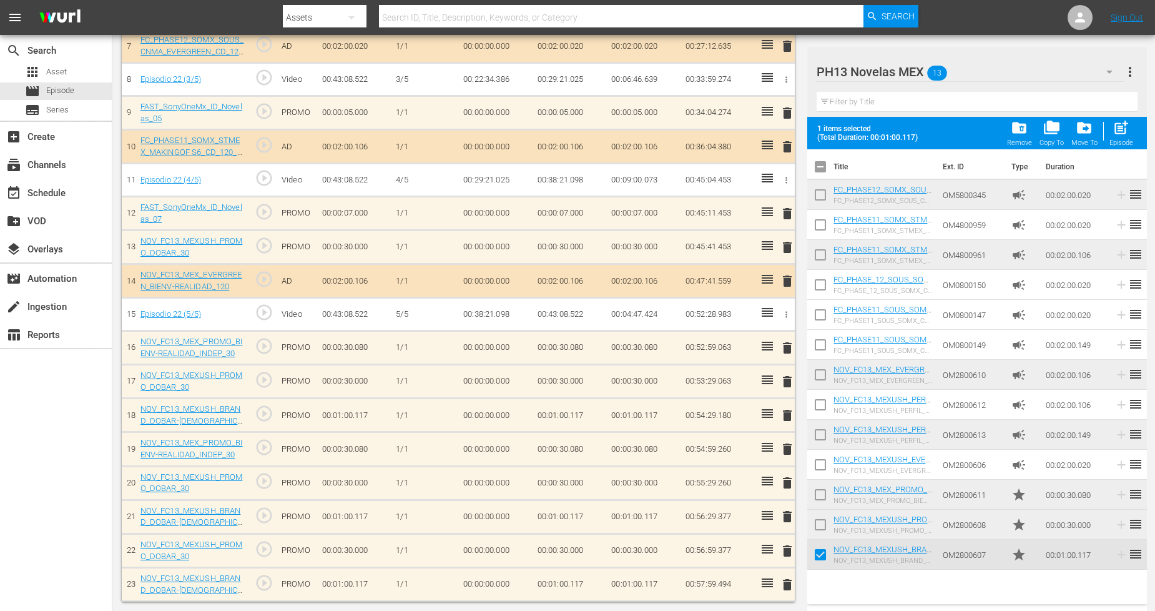
click at [819, 523] on input "checkbox" at bounding box center [820, 527] width 26 height 26
checkbox input "true"
click at [819, 499] on input "checkbox" at bounding box center [820, 497] width 26 height 26
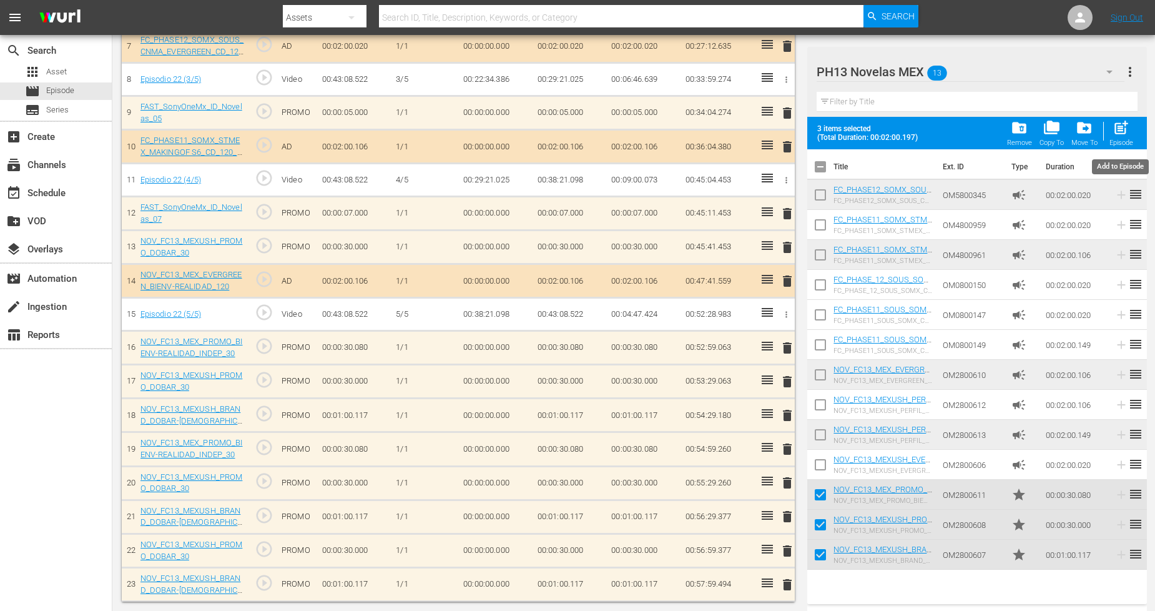
click at [1048, 139] on div "Episode" at bounding box center [1121, 143] width 24 height 8
checkbox input "false"
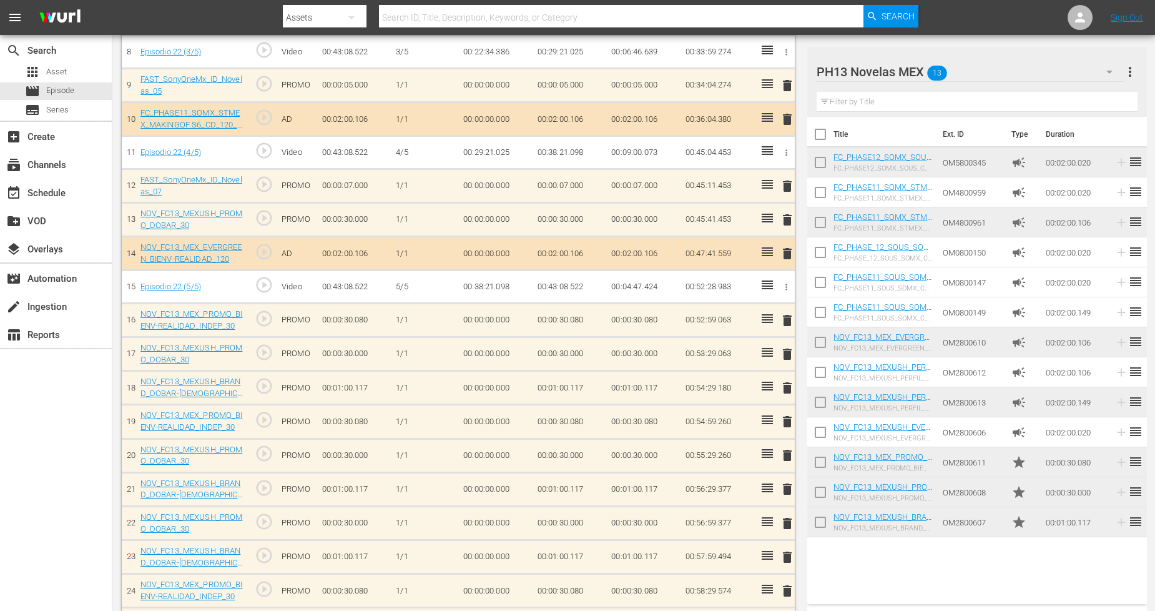
scroll to position [708, 0]
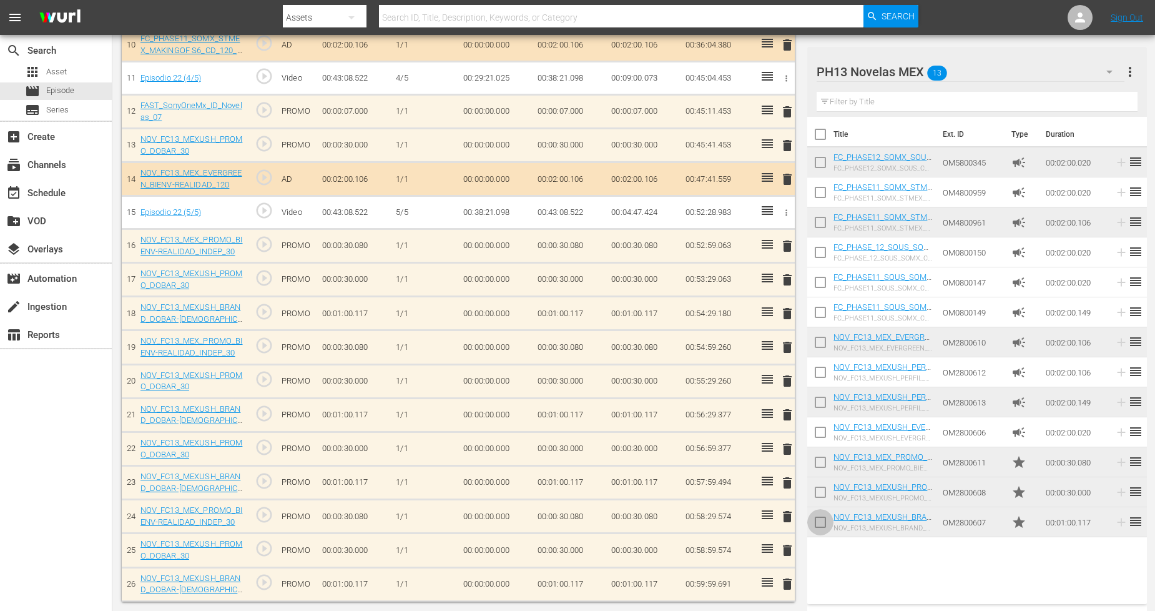
drag, startPoint x: 820, startPoint y: 518, endPoint x: 821, endPoint y: 504, distance: 14.4
click at [821, 518] on input "checkbox" at bounding box center [820, 524] width 26 height 26
checkbox input "true"
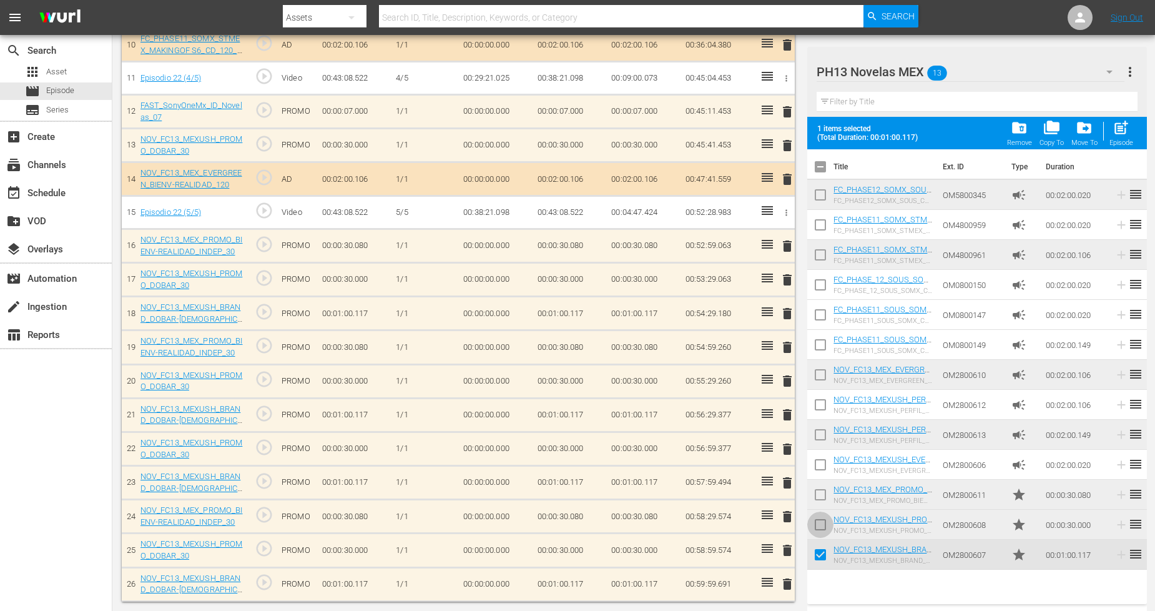
click at [820, 520] on input "checkbox" at bounding box center [820, 527] width 26 height 26
checkbox input "true"
click at [822, 491] on input "checkbox" at bounding box center [820, 497] width 26 height 26
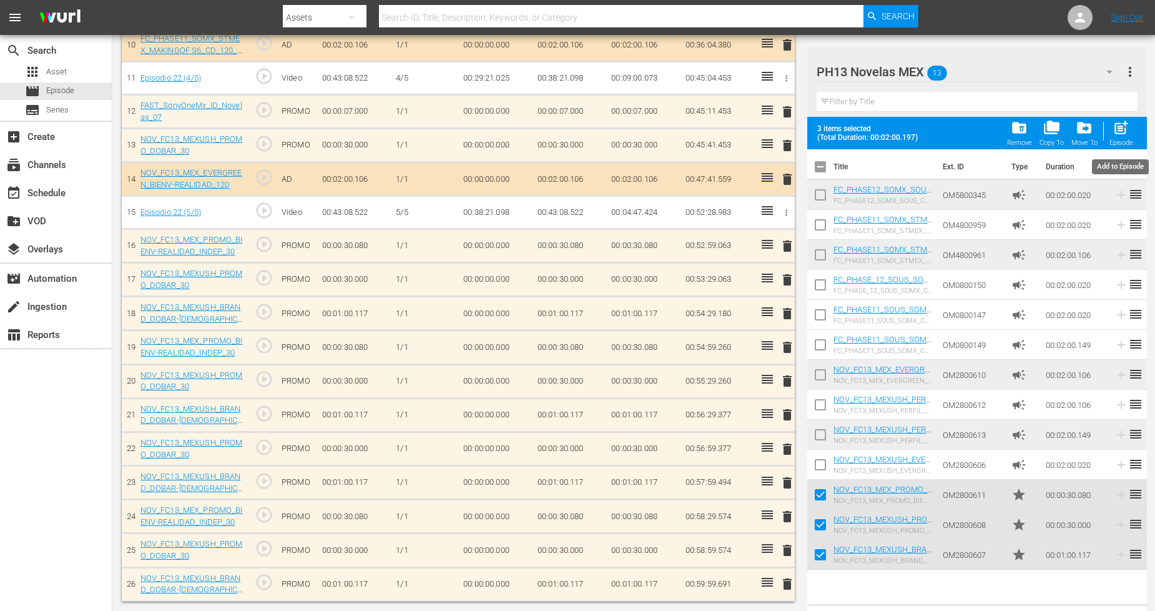
click at [1048, 131] on span "post_add" at bounding box center [1120, 127] width 17 height 17
checkbox input "false"
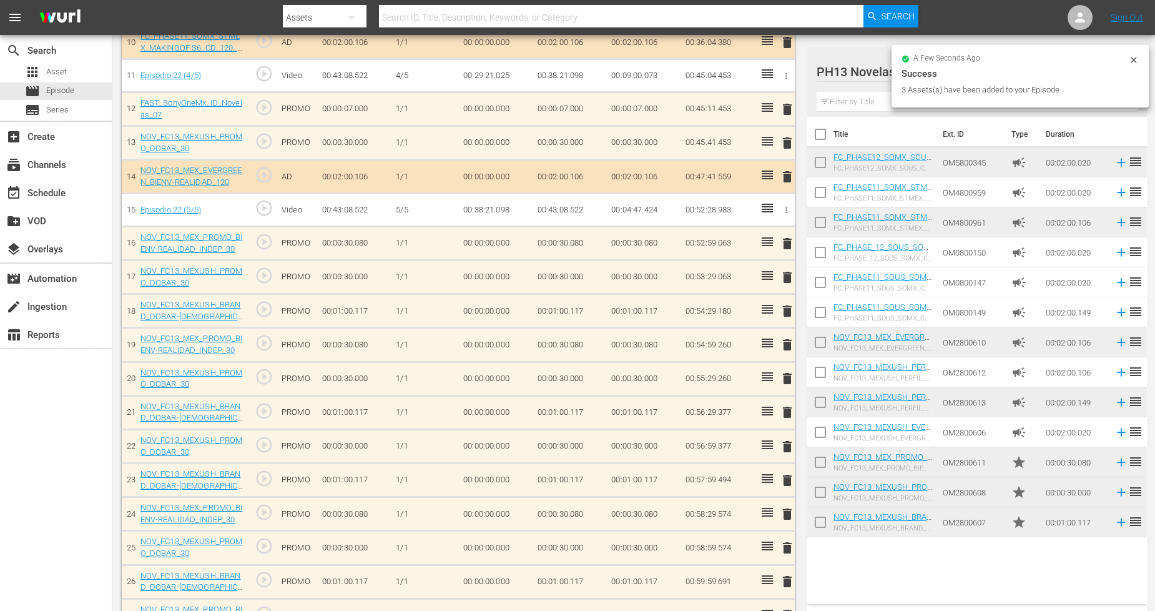
scroll to position [706, 0]
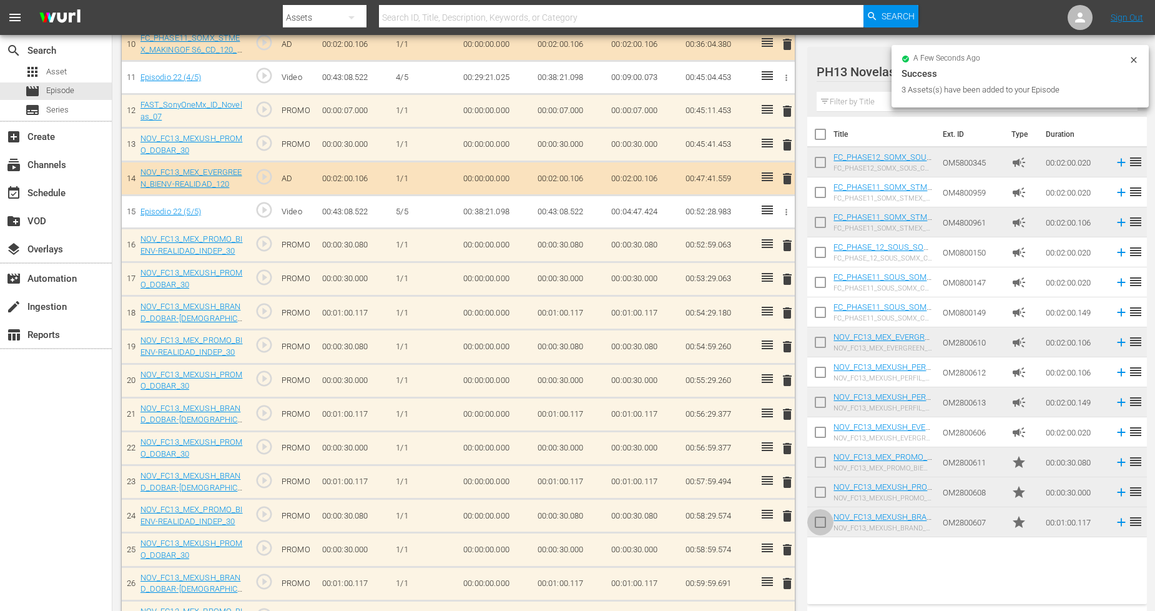
click at [822, 523] on input "checkbox" at bounding box center [820, 524] width 26 height 26
checkbox input "true"
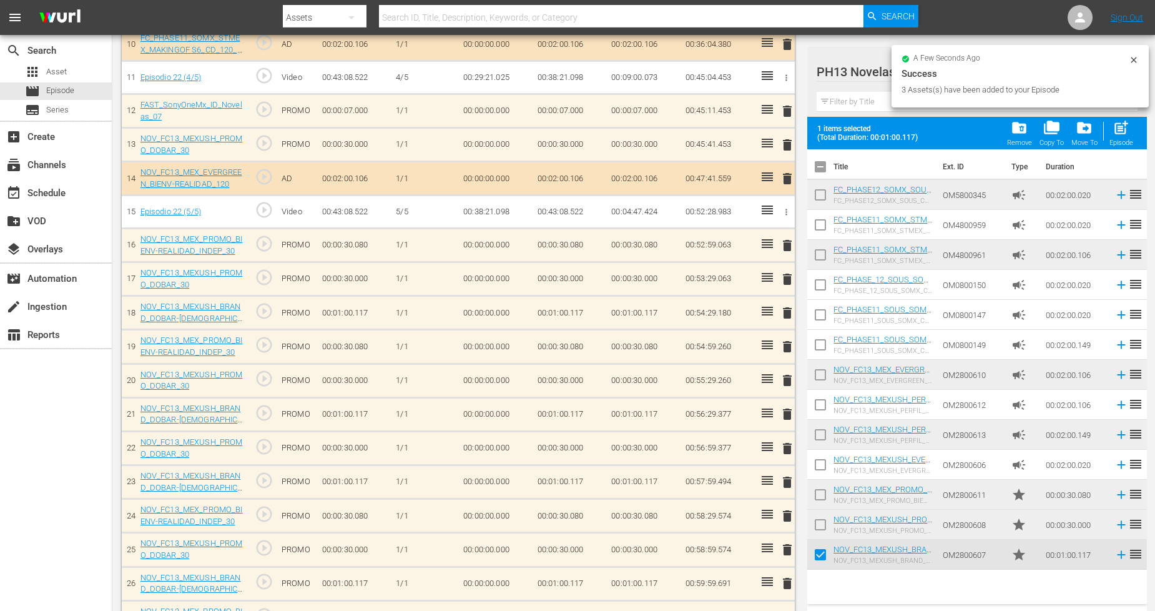
click at [820, 521] on input "checkbox" at bounding box center [820, 527] width 26 height 26
checkbox input "true"
drag, startPoint x: 818, startPoint y: 497, endPoint x: 824, endPoint y: 486, distance: 12.6
click at [818, 495] on input "checkbox" at bounding box center [820, 497] width 26 height 26
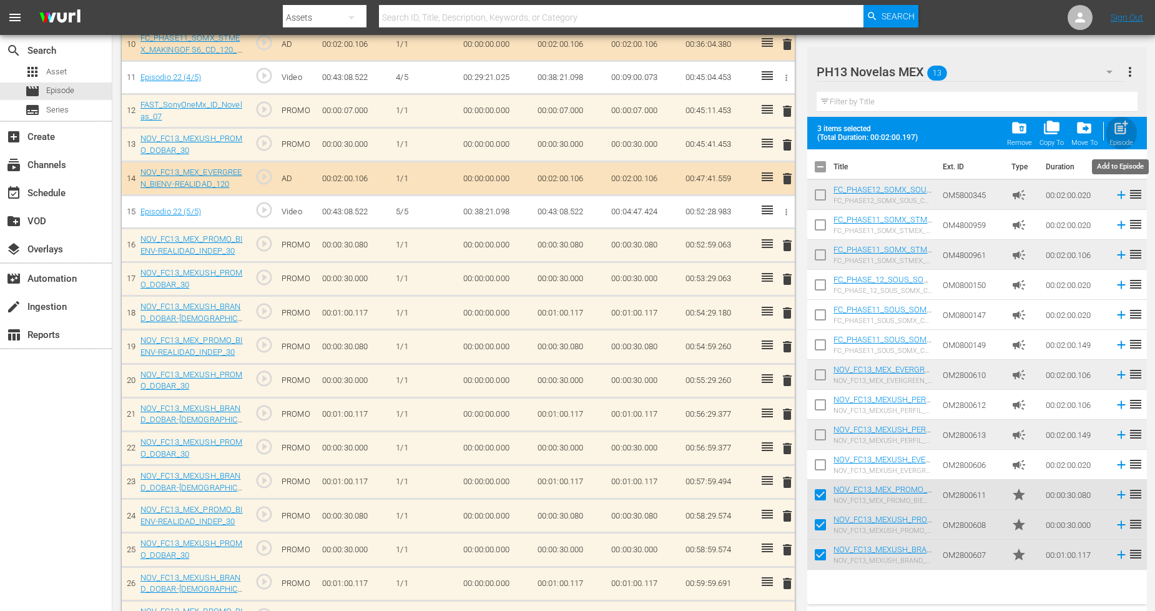
click at [1048, 125] on div "post_add Episode" at bounding box center [1121, 132] width 24 height 27
checkbox input "false"
